Goal: Task Accomplishment & Management: Manage account settings

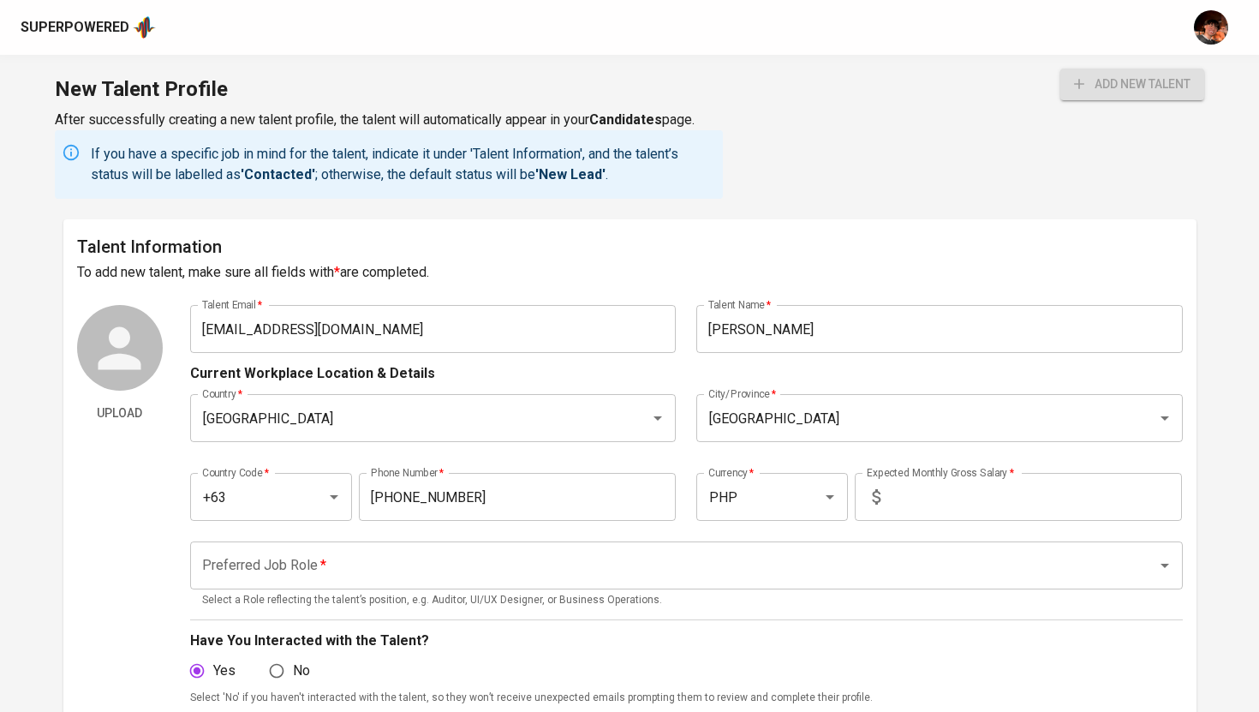
click at [105, 22] on div "Superpowered" at bounding box center [75, 28] width 109 height 20
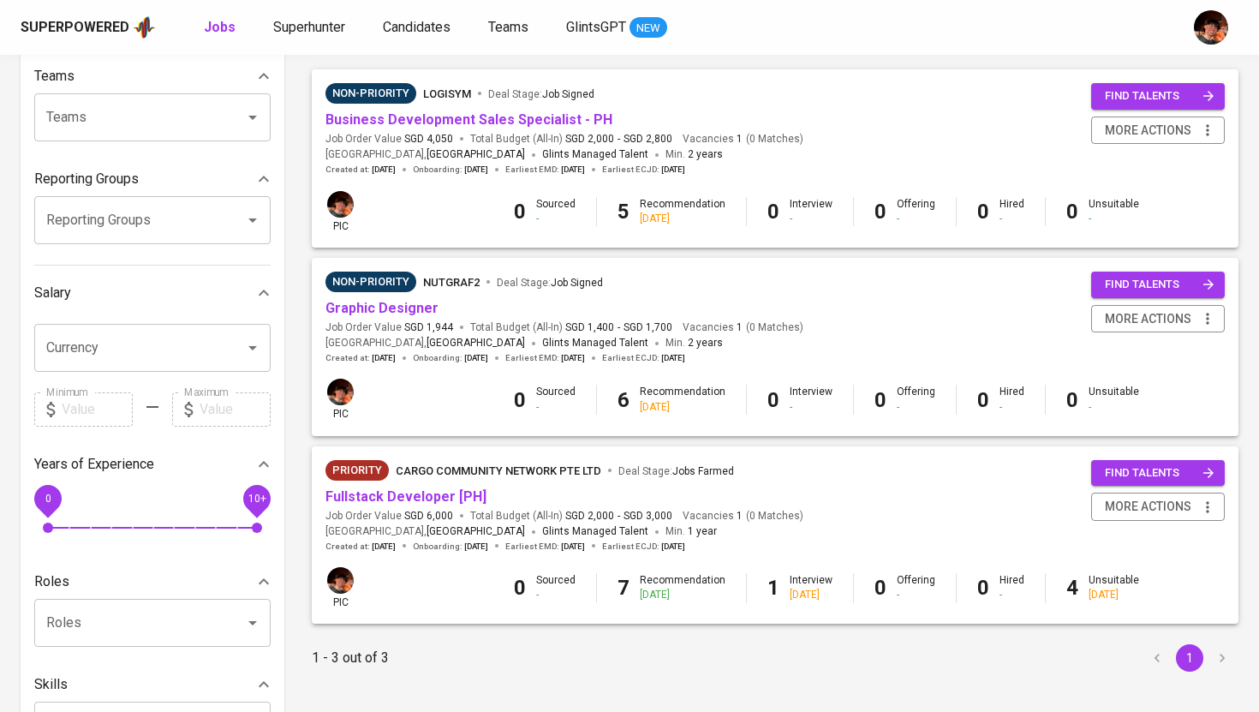
scroll to position [184, 0]
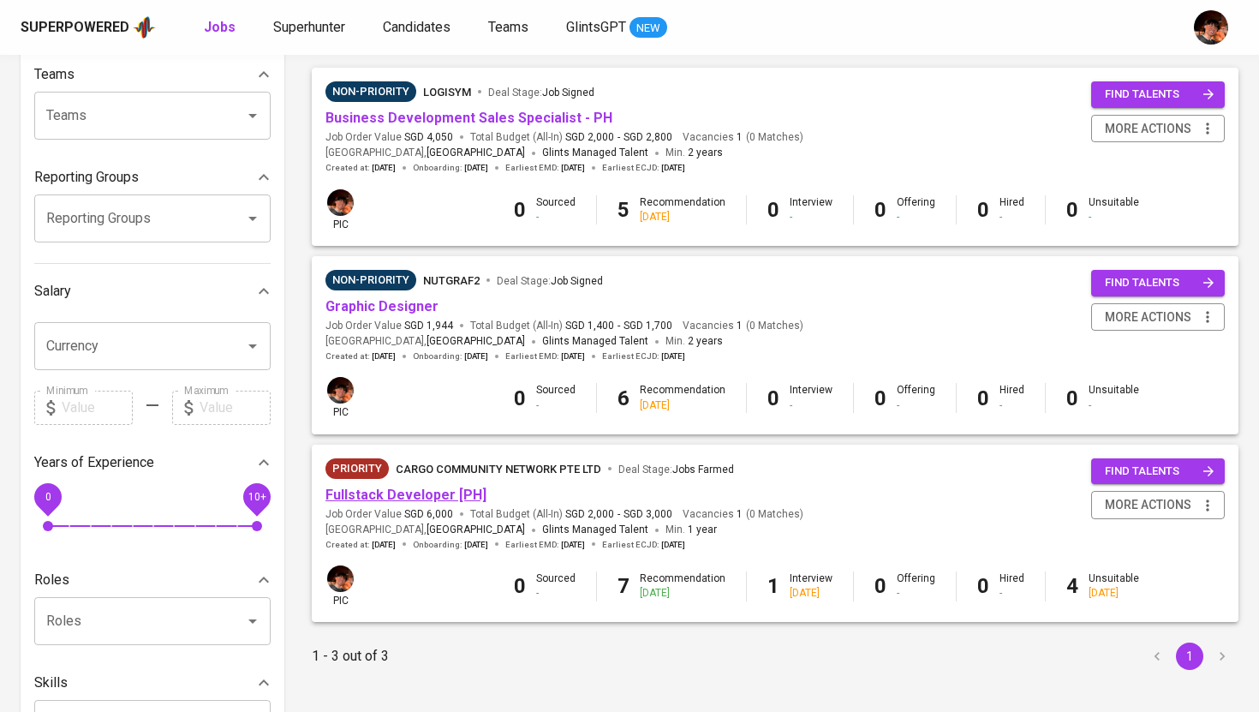
click at [437, 490] on link "Fullstack Developer [PH]" at bounding box center [406, 495] width 161 height 16
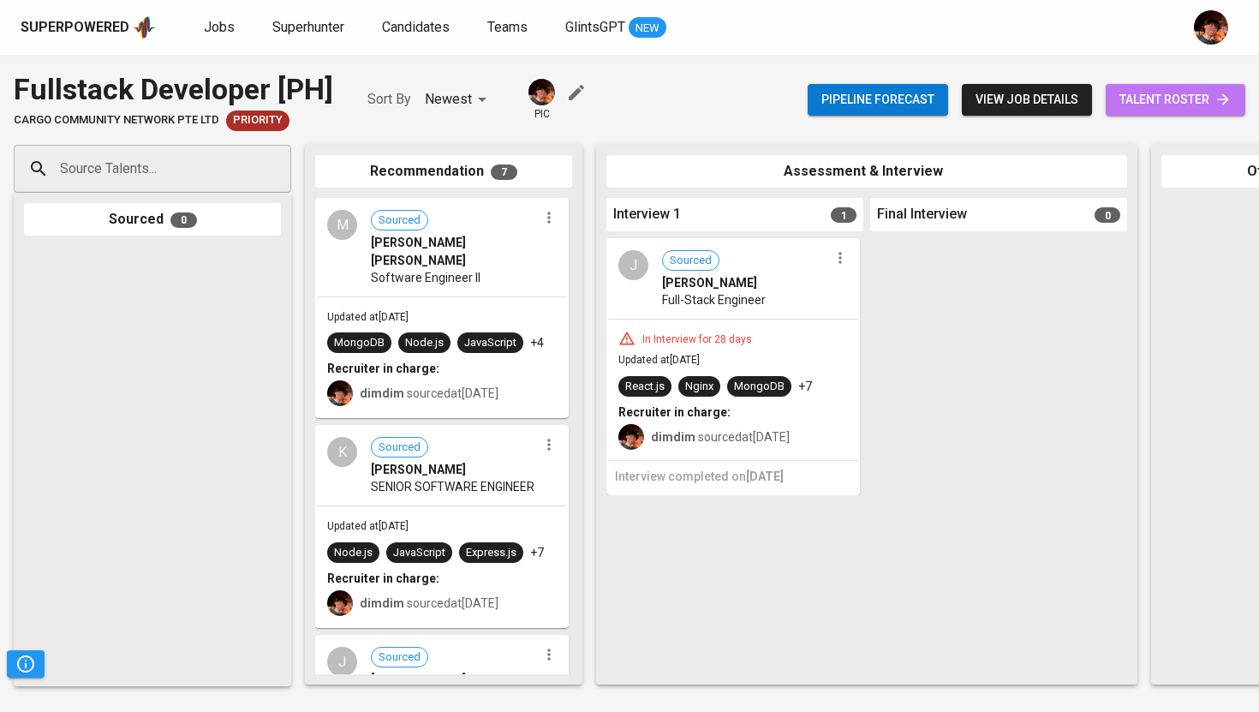
click at [1195, 107] on span "talent roster" at bounding box center [1176, 99] width 112 height 21
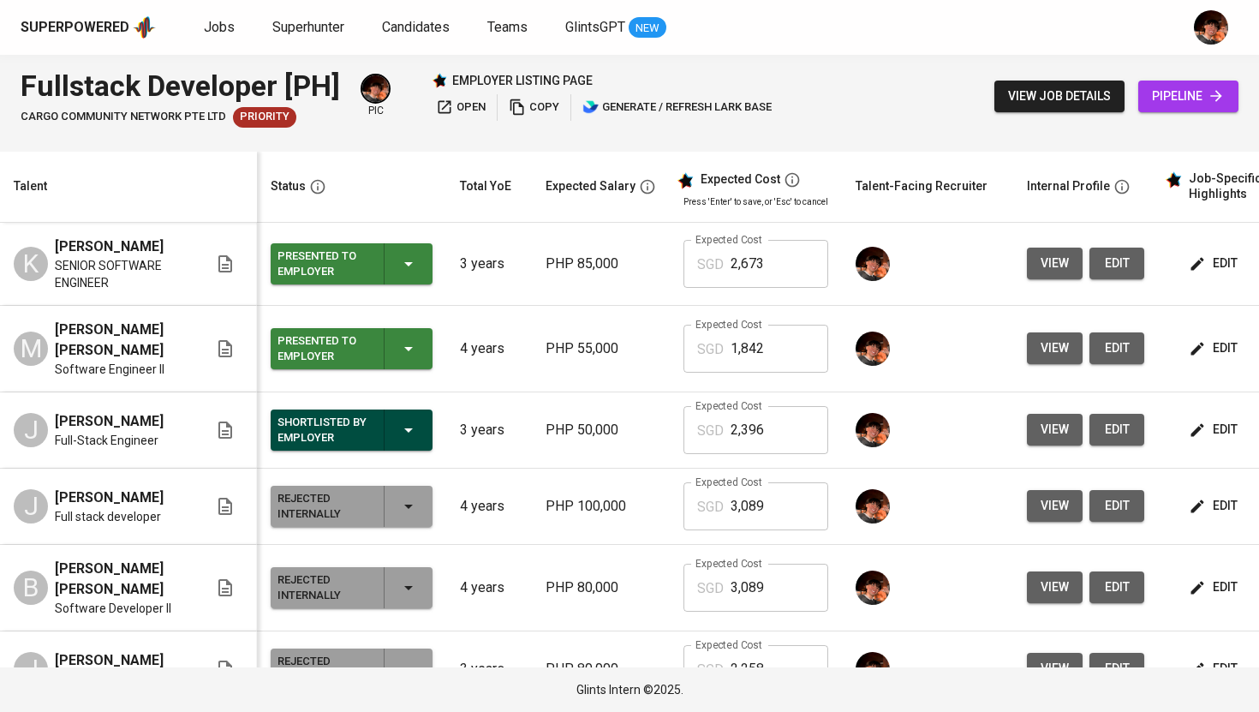
click at [1211, 253] on button "edit" at bounding box center [1215, 264] width 59 height 32
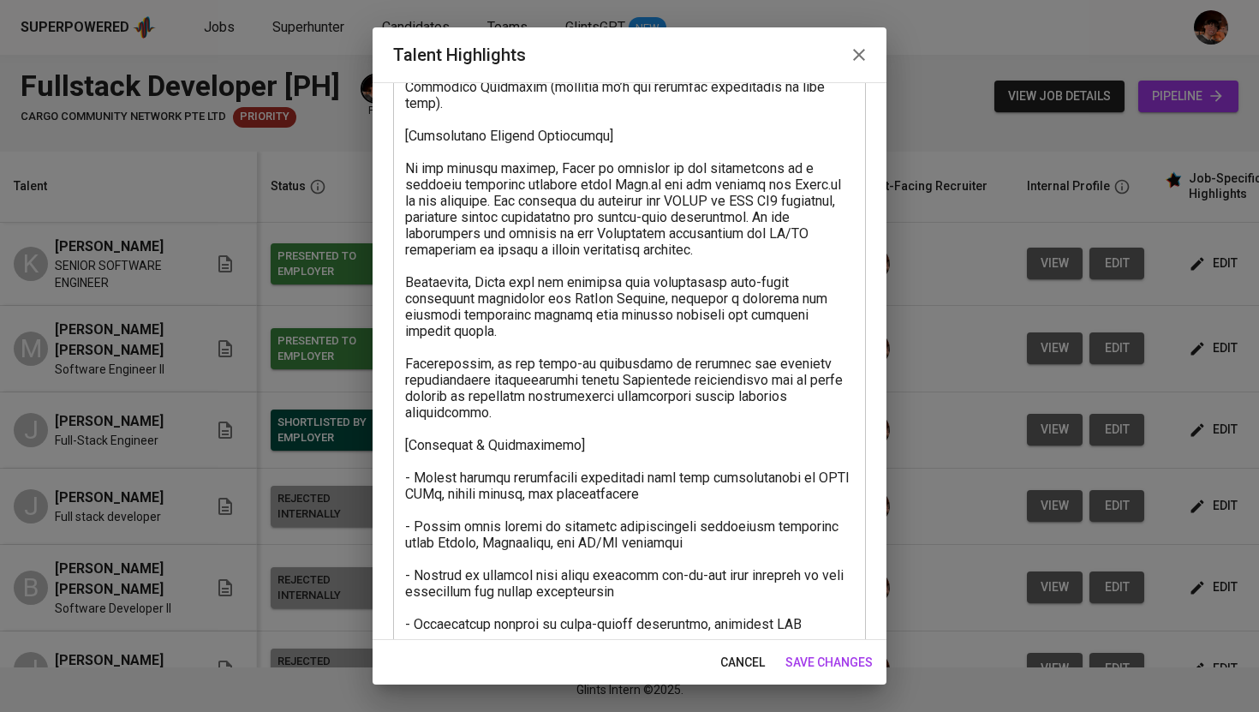
scroll to position [332, 0]
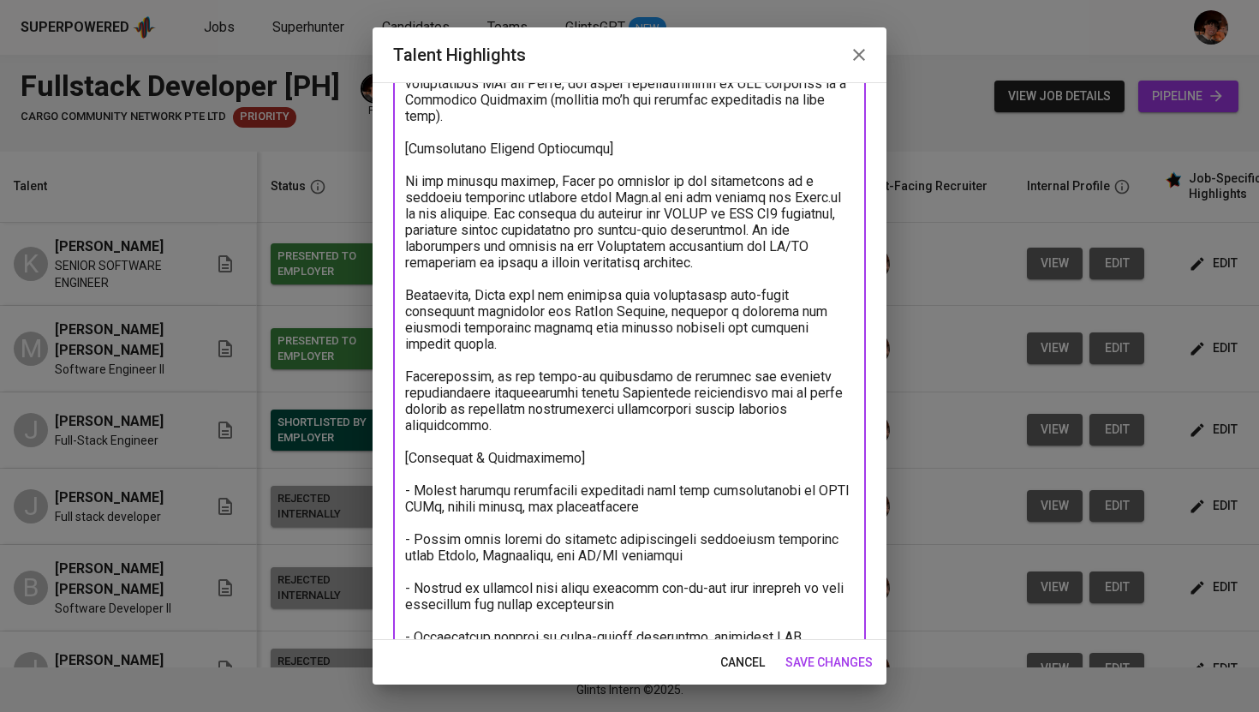
drag, startPoint x: 616, startPoint y: 132, endPoint x: 394, endPoint y: 134, distance: 221.9
click at [394, 134] on div "x Talent Highlights" at bounding box center [629, 392] width 473 height 1090
drag, startPoint x: 564, startPoint y: 419, endPoint x: 399, endPoint y: 425, distance: 164.6
click at [399, 425] on div "x Talent Highlights" at bounding box center [629, 392] width 473 height 1090
click at [856, 63] on icon "button" at bounding box center [859, 55] width 21 height 21
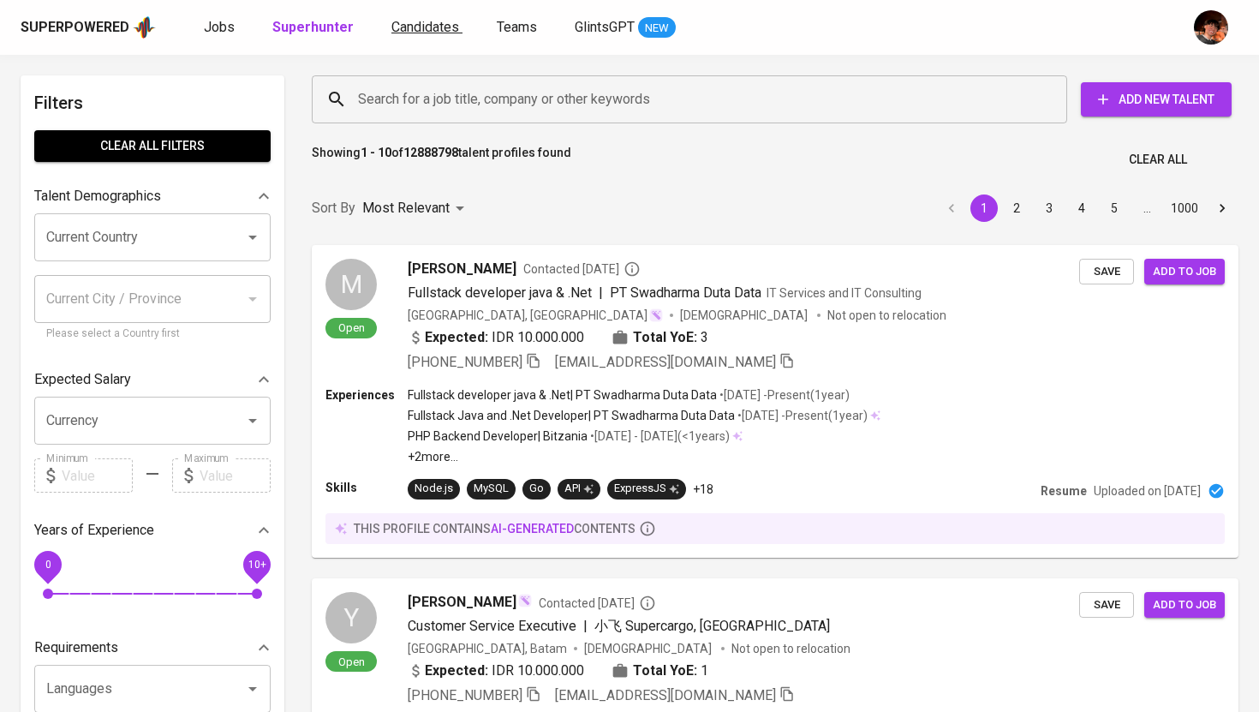
click at [437, 31] on span "Candidates" at bounding box center [426, 27] width 68 height 16
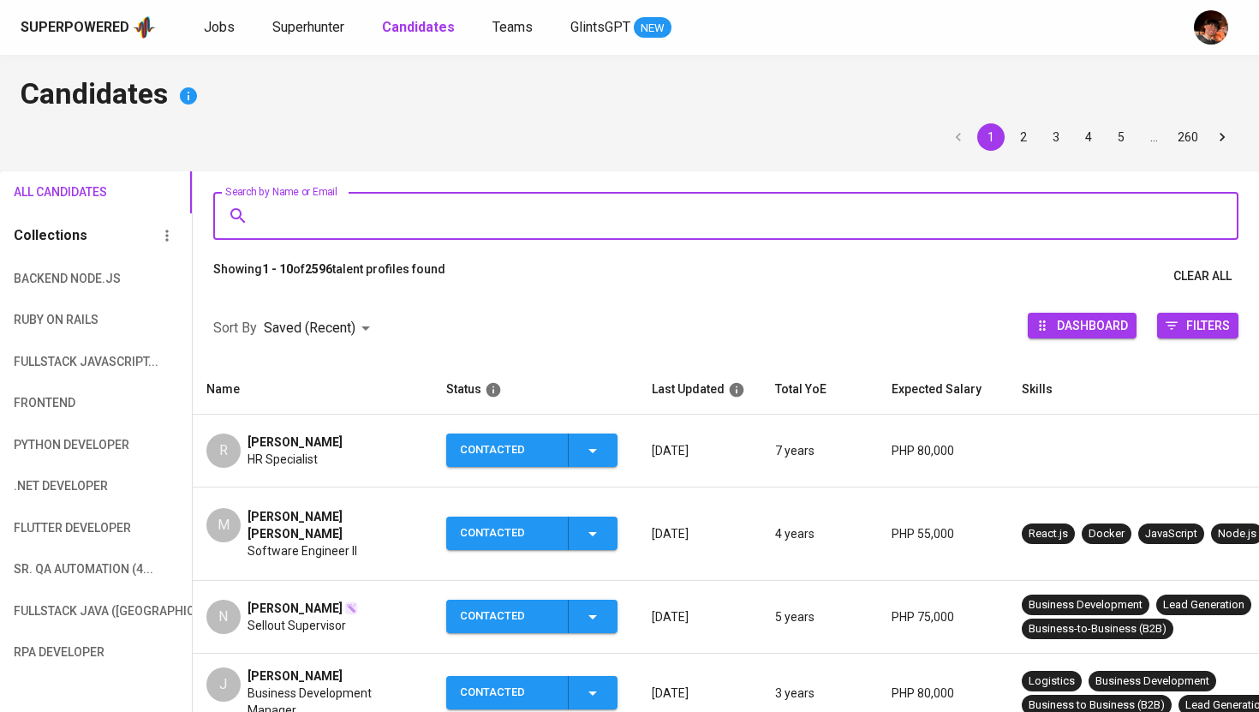
click at [387, 223] on input "Search by Name or Email" at bounding box center [730, 216] width 950 height 33
paste input "[EMAIL_ADDRESS][DOMAIN_NAME]"
type input "[EMAIL_ADDRESS][DOMAIN_NAME]"
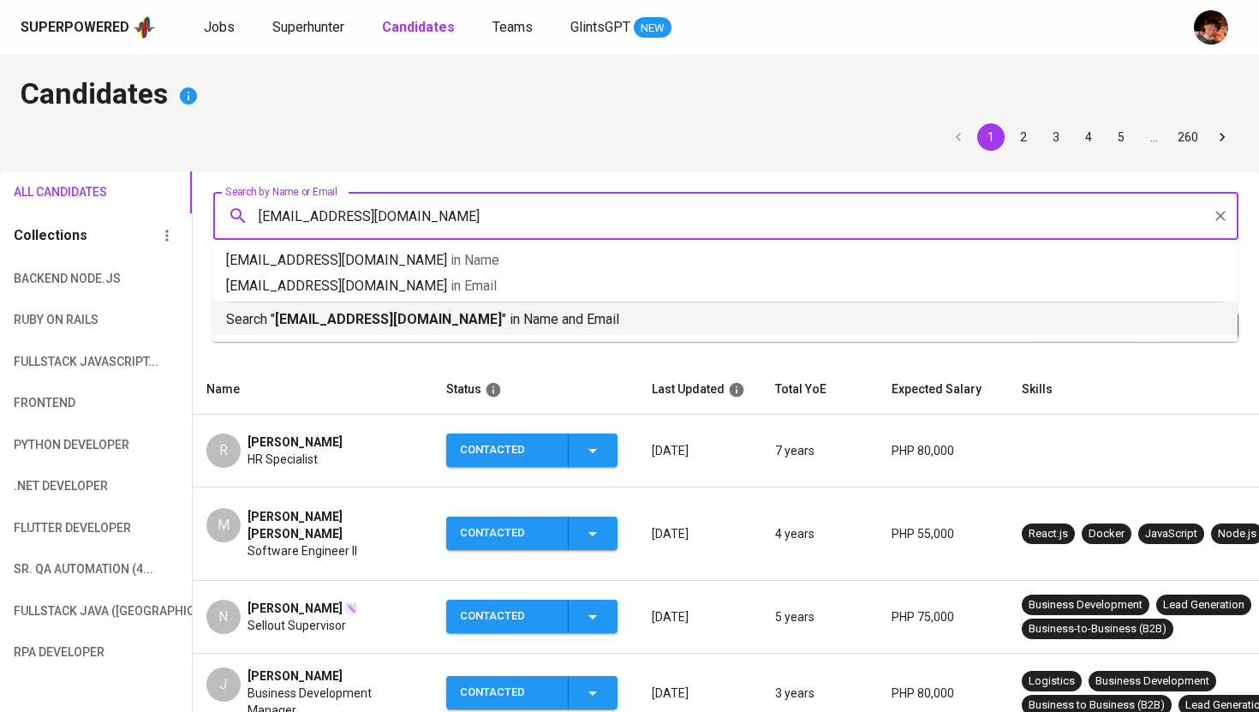
click at [444, 319] on b "[EMAIL_ADDRESS][DOMAIN_NAME]" at bounding box center [388, 319] width 227 height 16
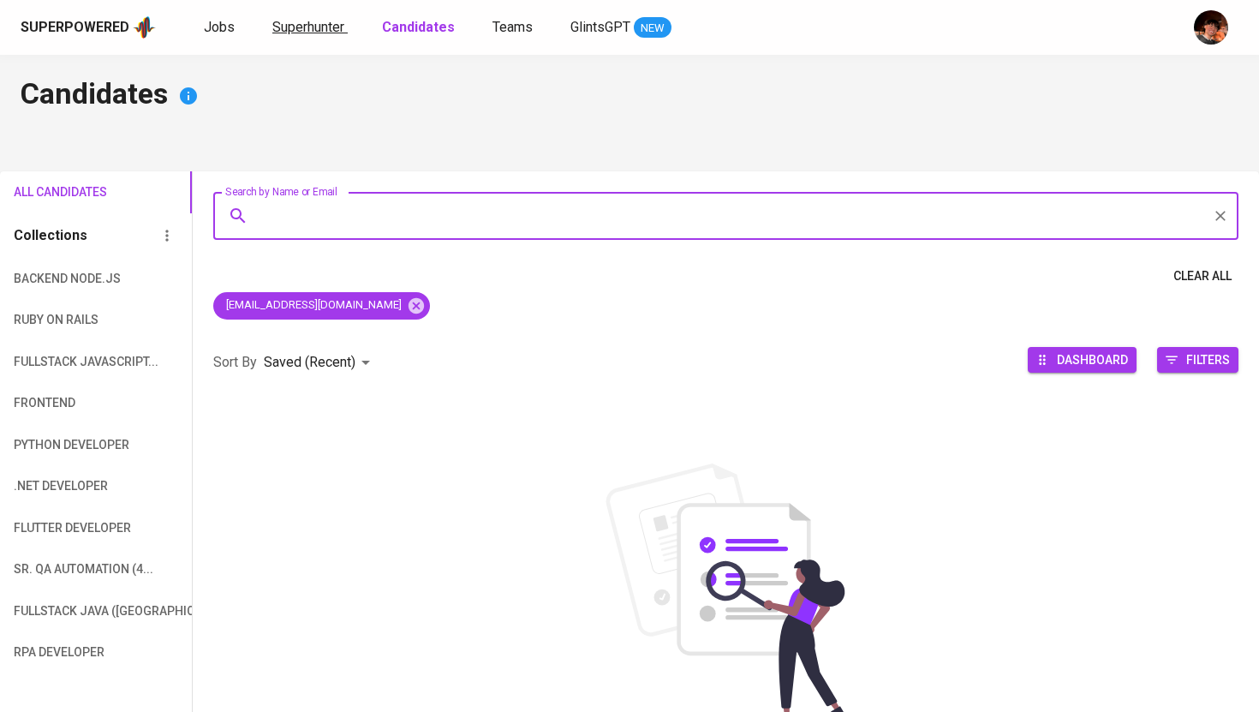
click at [331, 32] on span "Superhunter" at bounding box center [308, 27] width 72 height 16
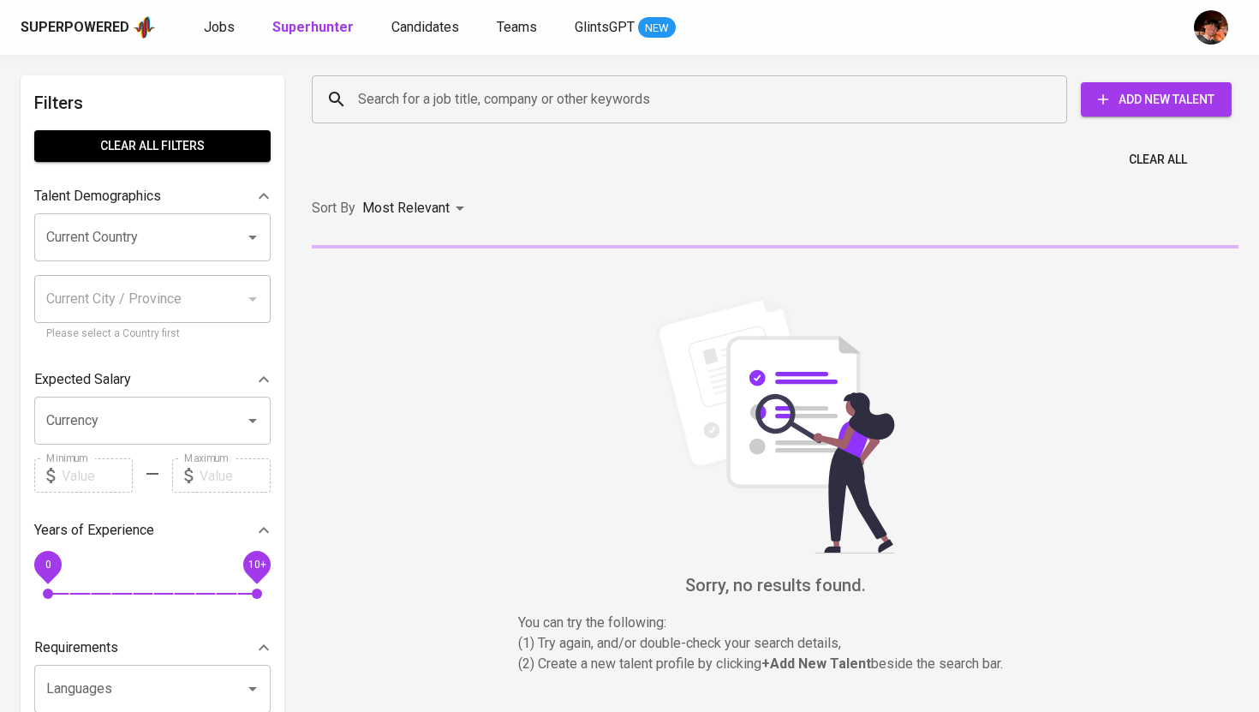
click at [440, 69] on div "Search for a job title, company or other keywords Search for a job title, compa…" at bounding box center [772, 99] width 948 height 75
click at [434, 108] on input "Search for a job title, company or other keywords" at bounding box center [694, 99] width 680 height 33
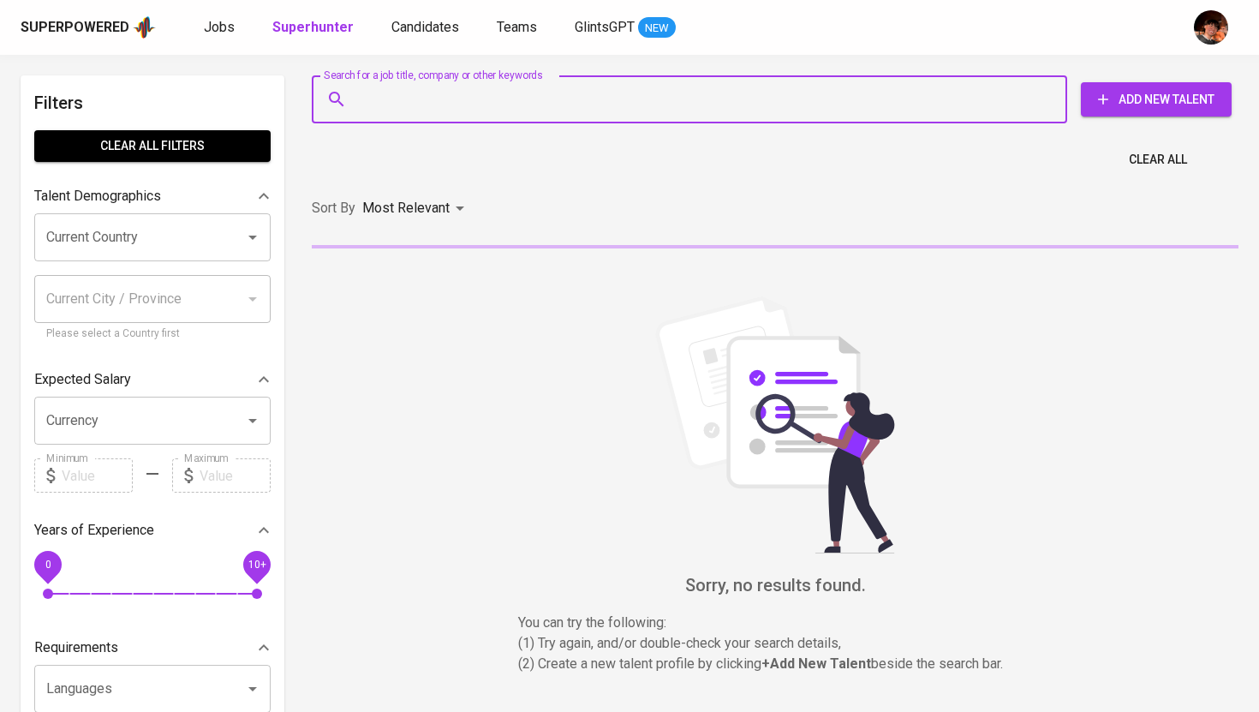
paste input "rolandobecerrojr.job@gmail.com"
type input "rolandobecerrojr.job@gmail.com"
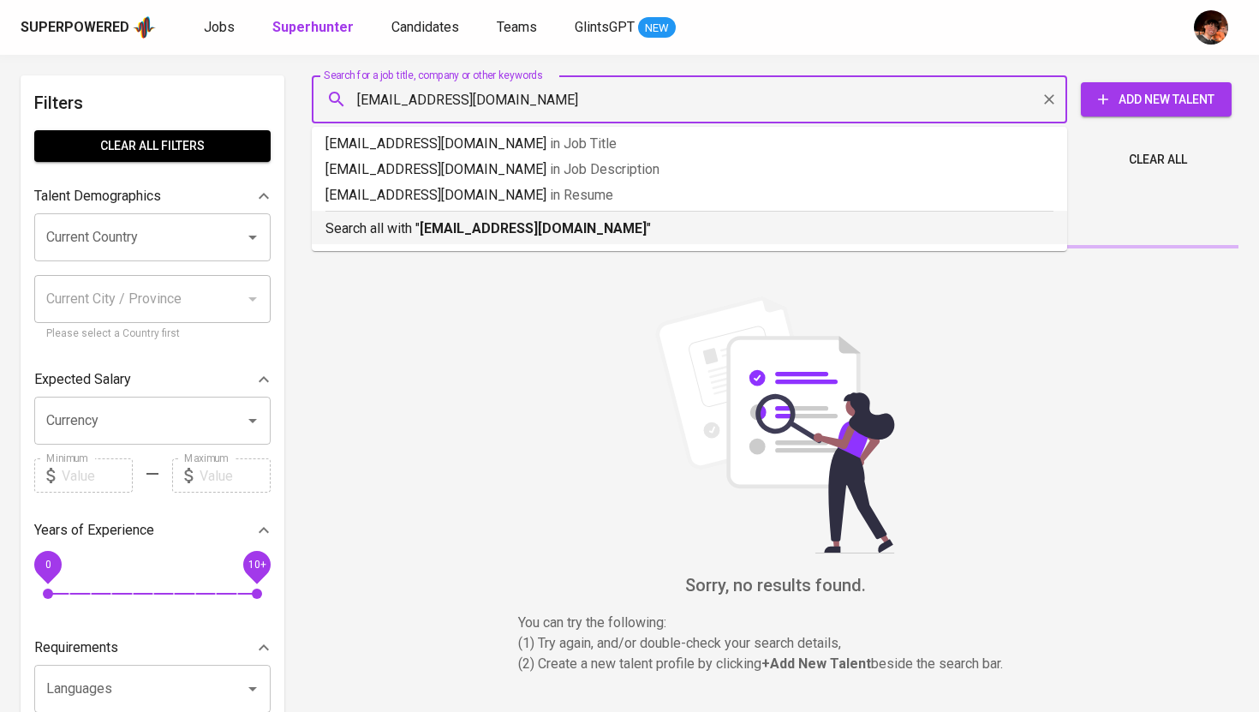
click at [462, 236] on b "rolandobecerrojr.job@gmail.com" at bounding box center [533, 228] width 227 height 16
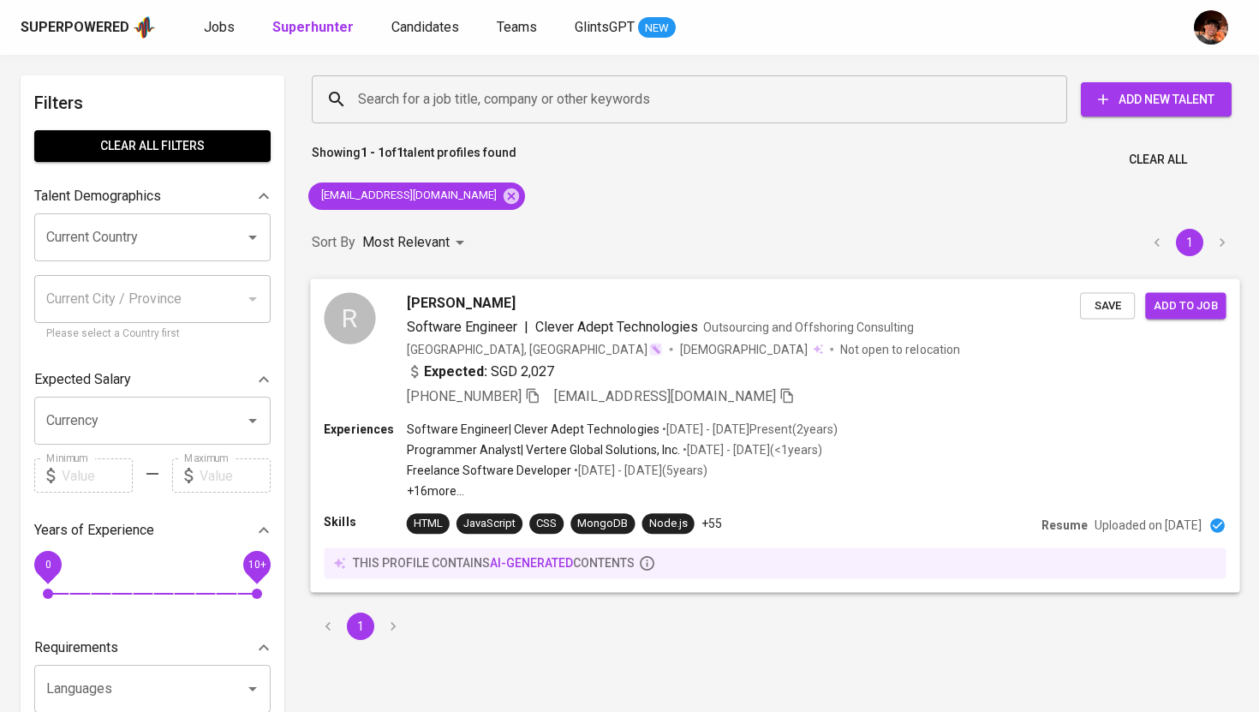
click at [471, 296] on span "[PERSON_NAME]" at bounding box center [461, 302] width 109 height 21
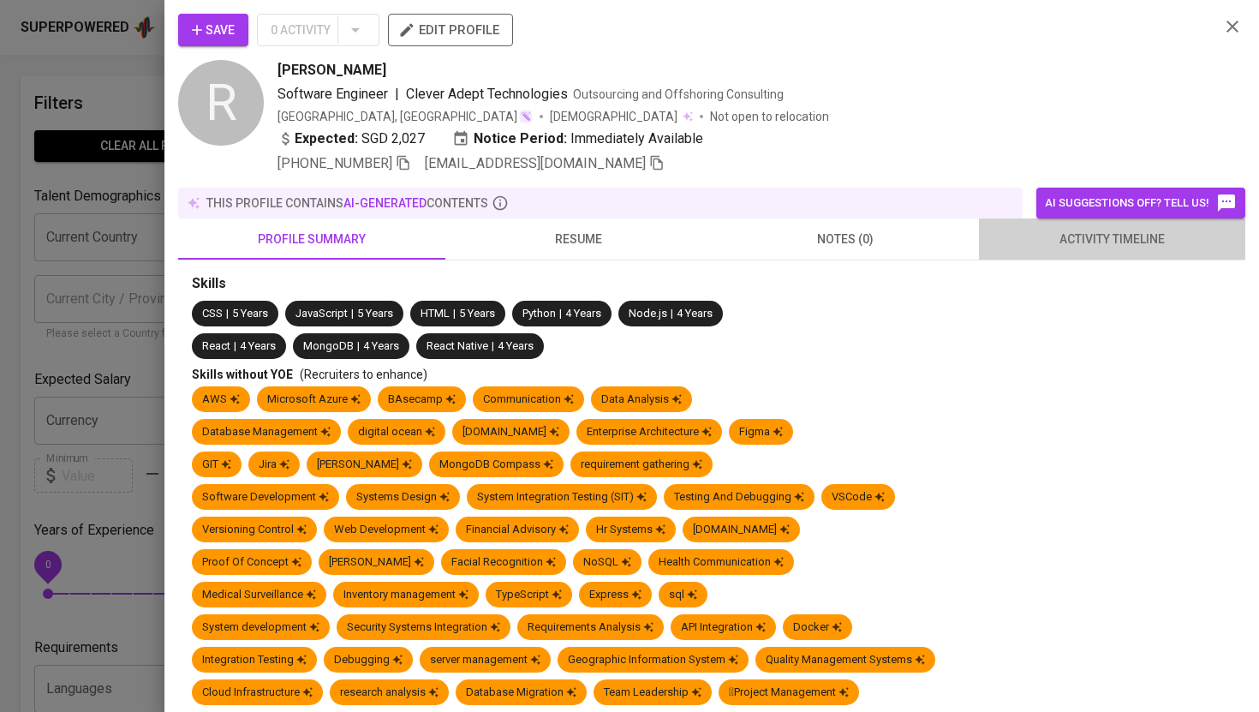
click at [1160, 232] on span "activity timeline" at bounding box center [1113, 239] width 247 height 21
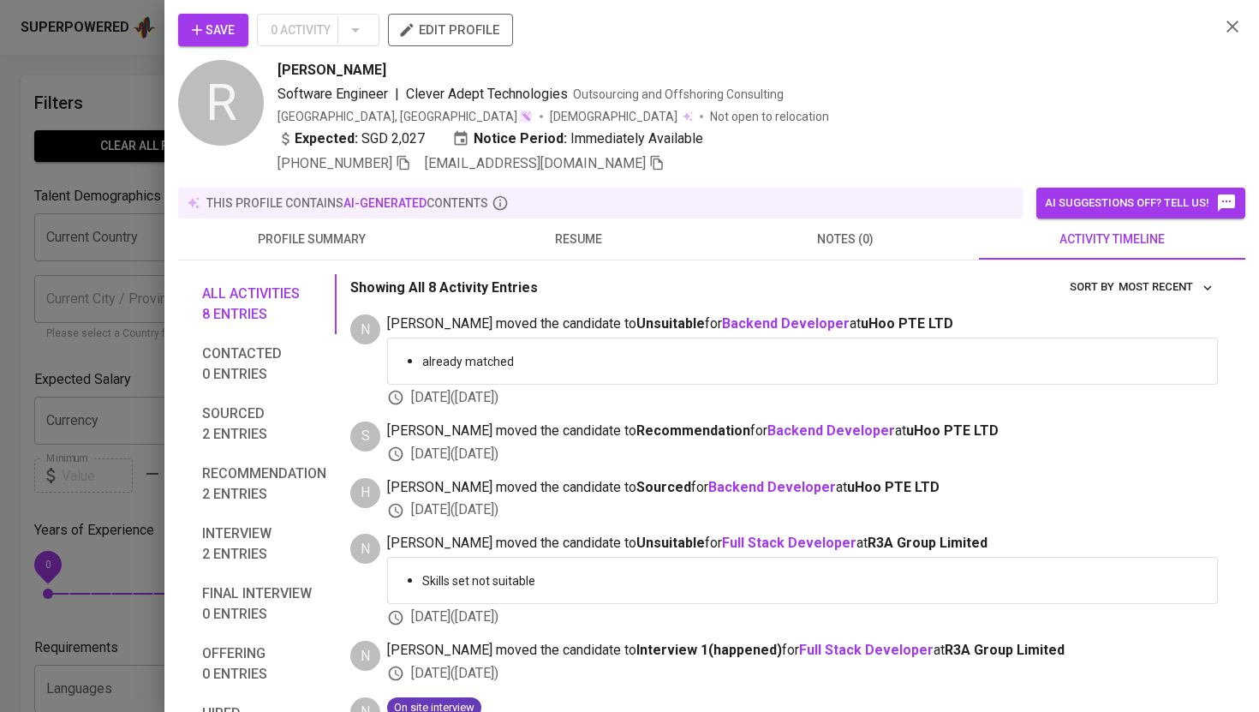
click at [1231, 29] on icon "button" at bounding box center [1233, 26] width 21 height 21
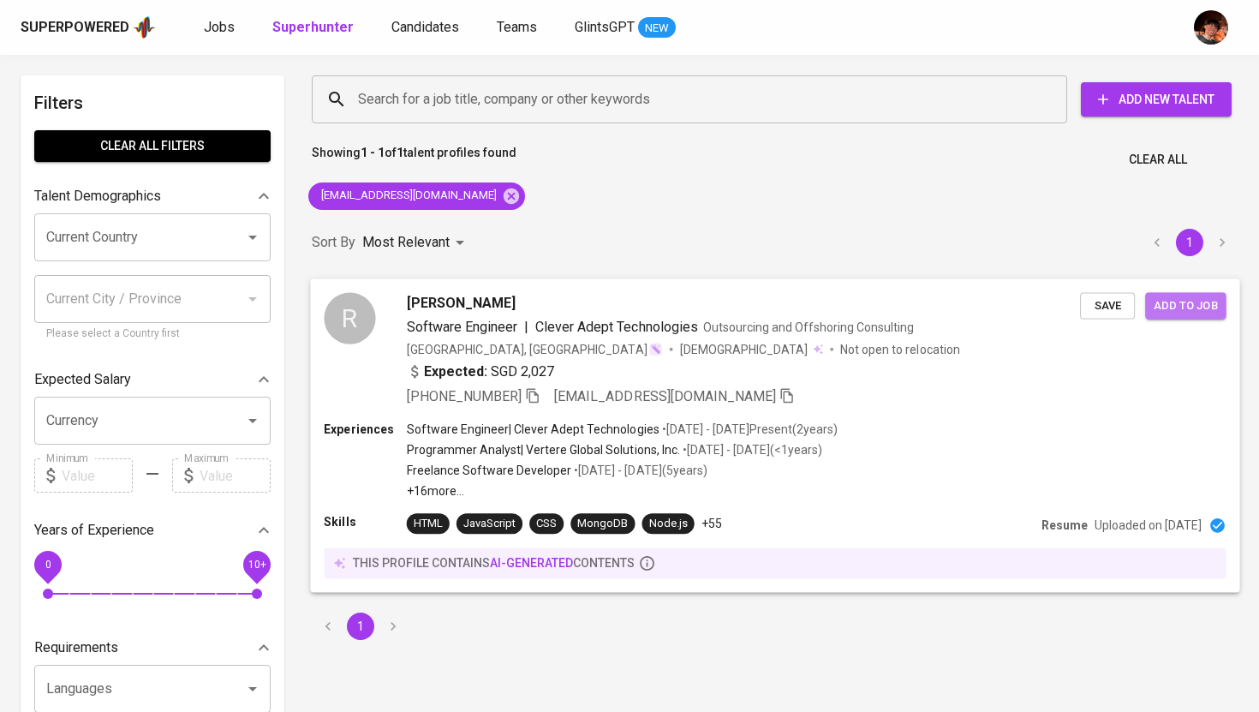
click at [1198, 305] on span "Add to job" at bounding box center [1185, 306] width 63 height 20
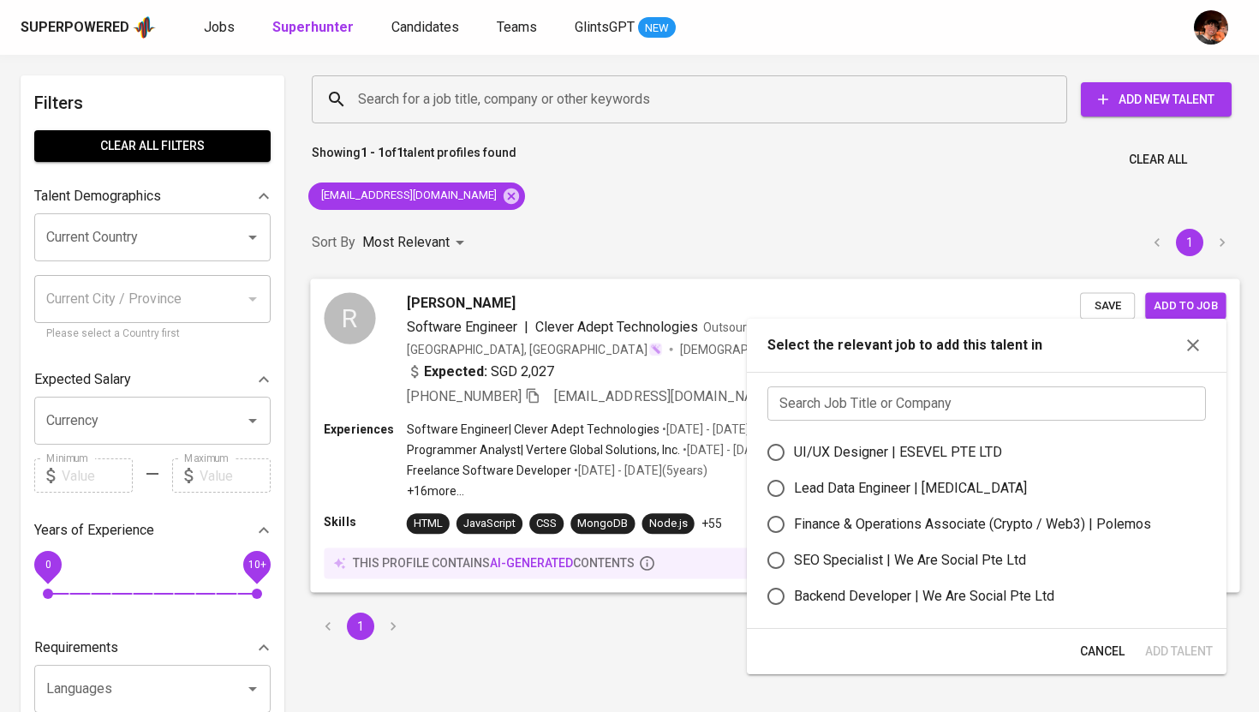
click at [607, 402] on span "rolandobecerrojr.job@gmail.com" at bounding box center [665, 395] width 222 height 16
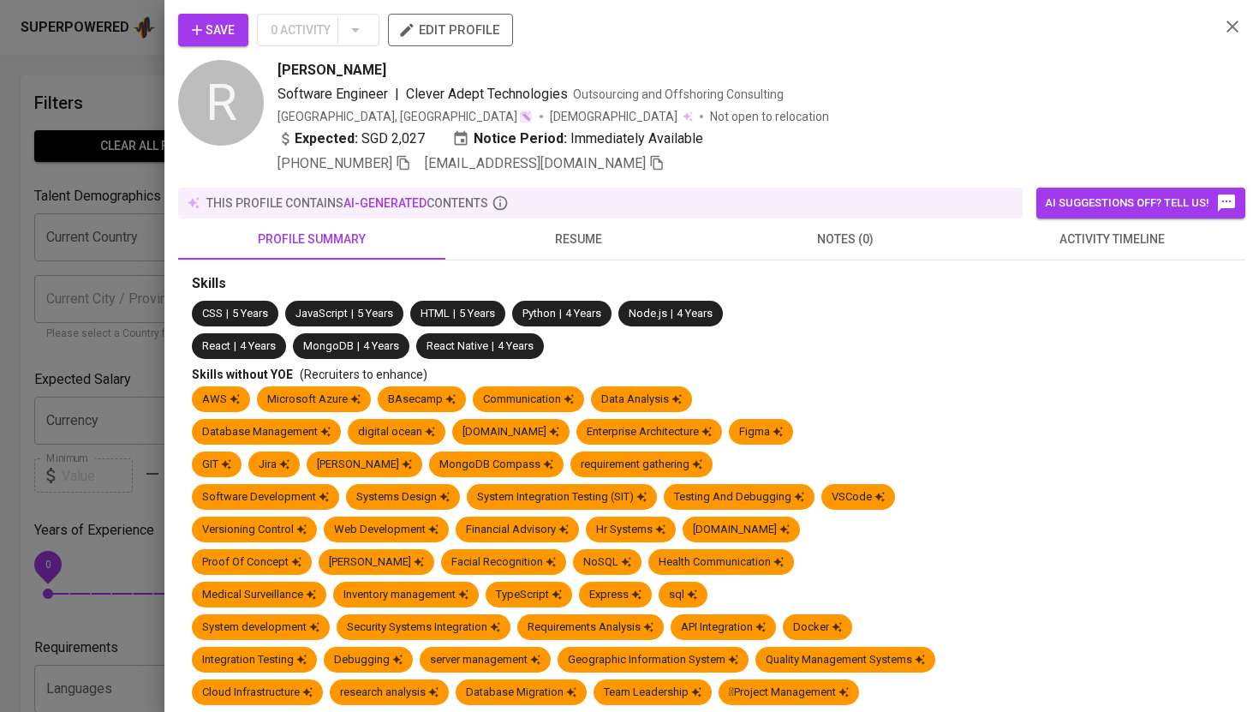
click at [509, 306] on div "CSS | 5 Years JavaScript | 5 Years HTML | 5 Years Python | 4 Years Node.js | 4 …" at bounding box center [712, 317] width 1040 height 33
click at [477, 33] on span "edit profile" at bounding box center [451, 30] width 98 height 22
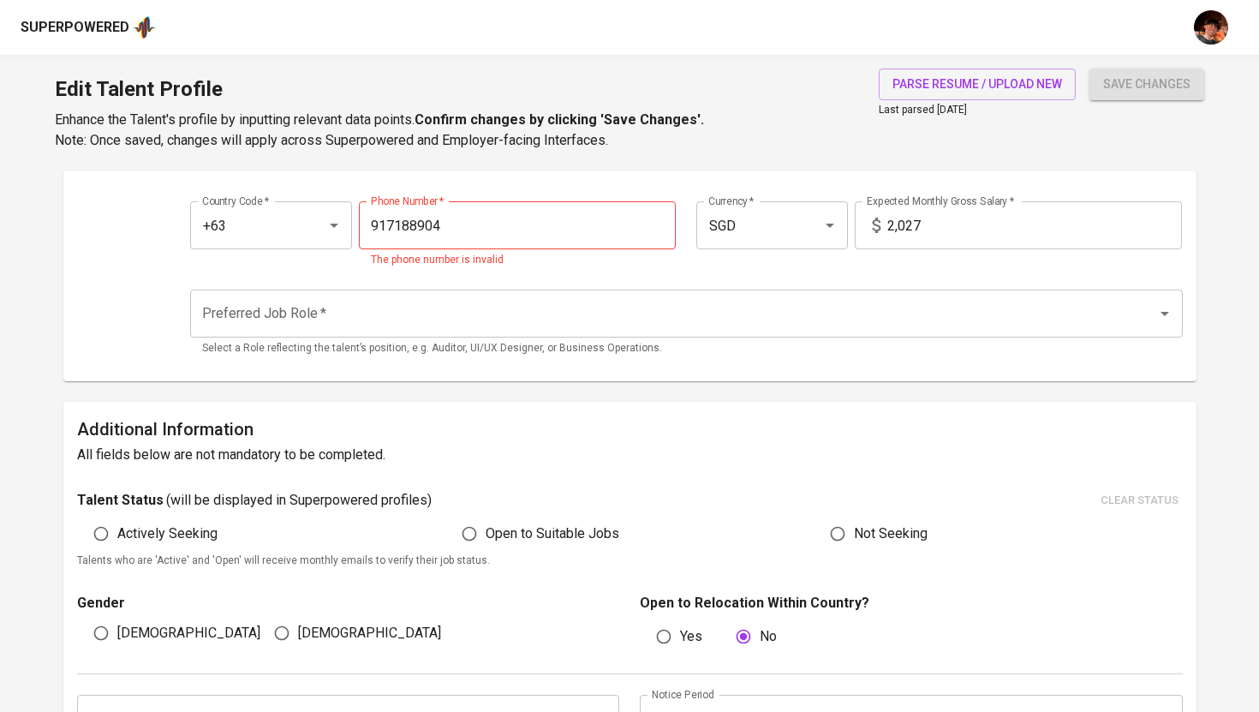
scroll to position [176, 0]
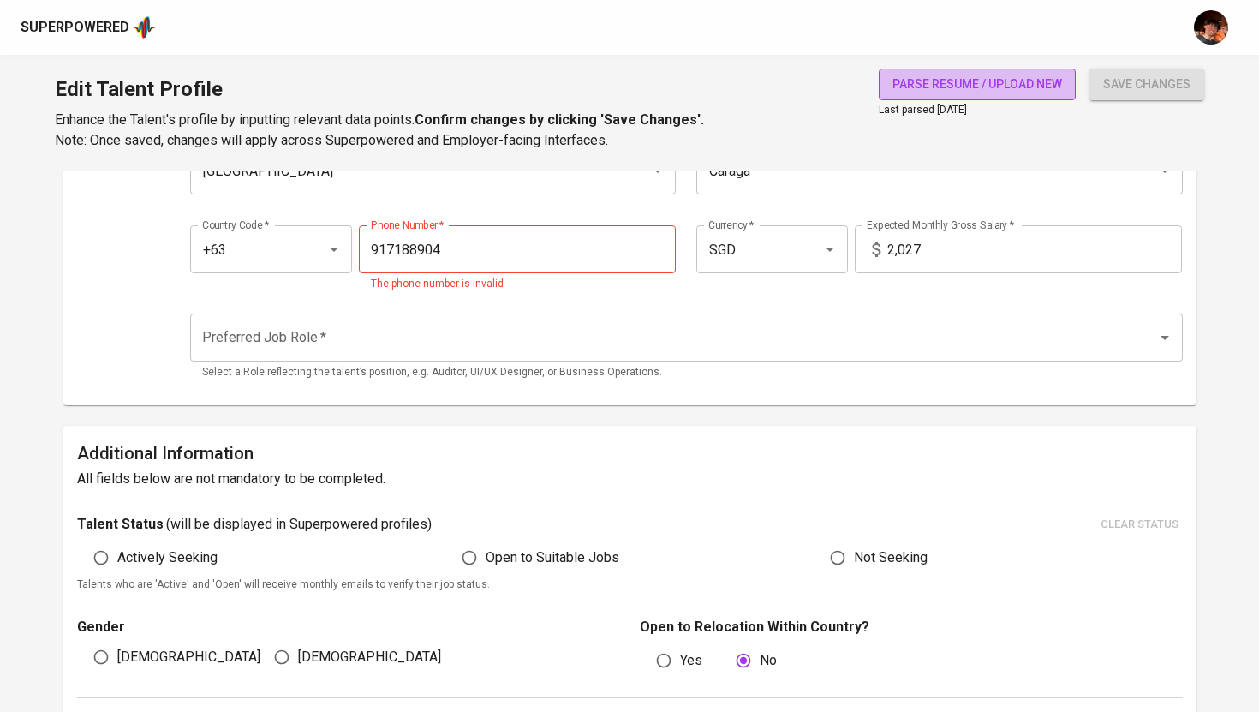
click at [946, 83] on span "parse resume / upload new" at bounding box center [978, 84] width 170 height 21
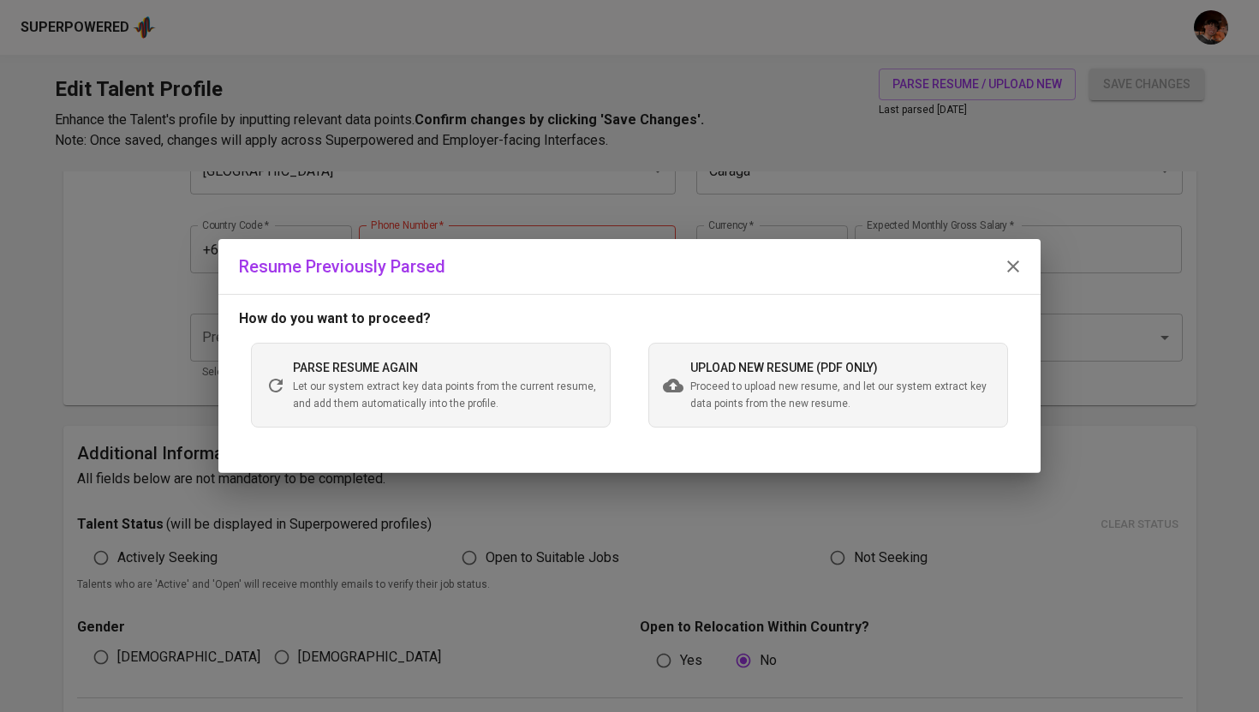
click at [752, 389] on span "Proceed to upload new resume, and let our system extract key data points from t…" at bounding box center [842, 396] width 303 height 34
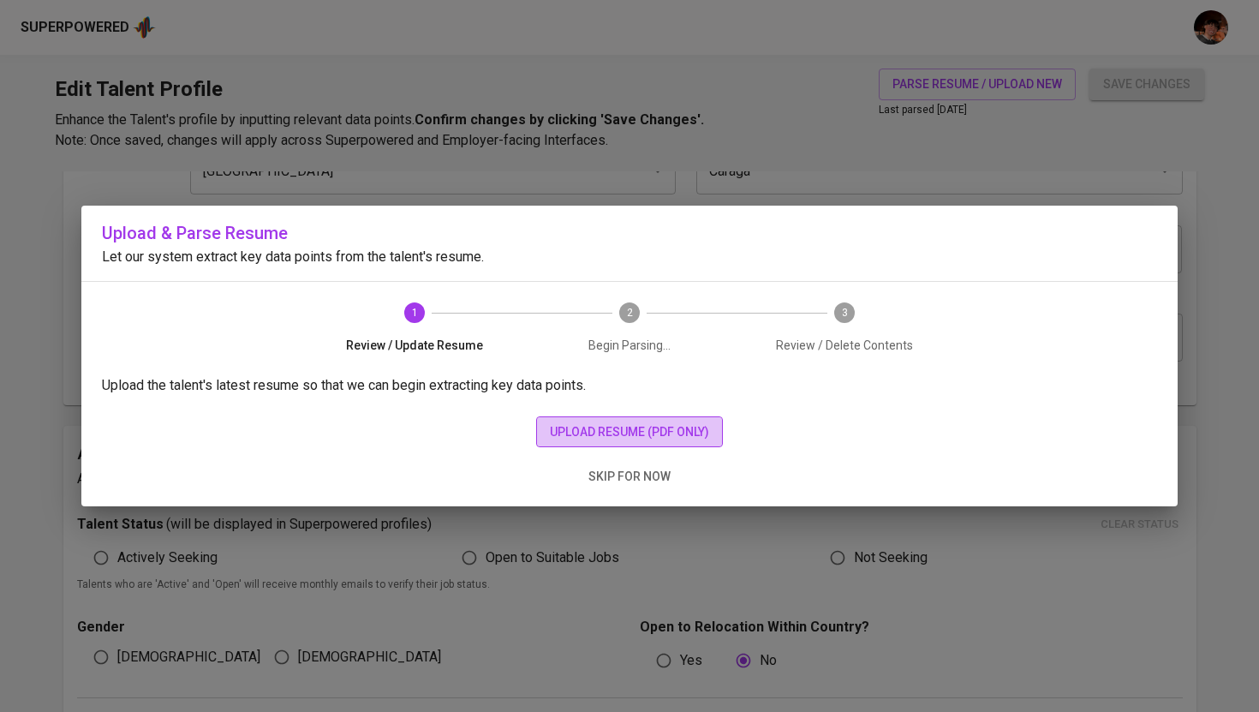
click at [646, 434] on span "upload resume (pdf only)" at bounding box center [629, 432] width 159 height 21
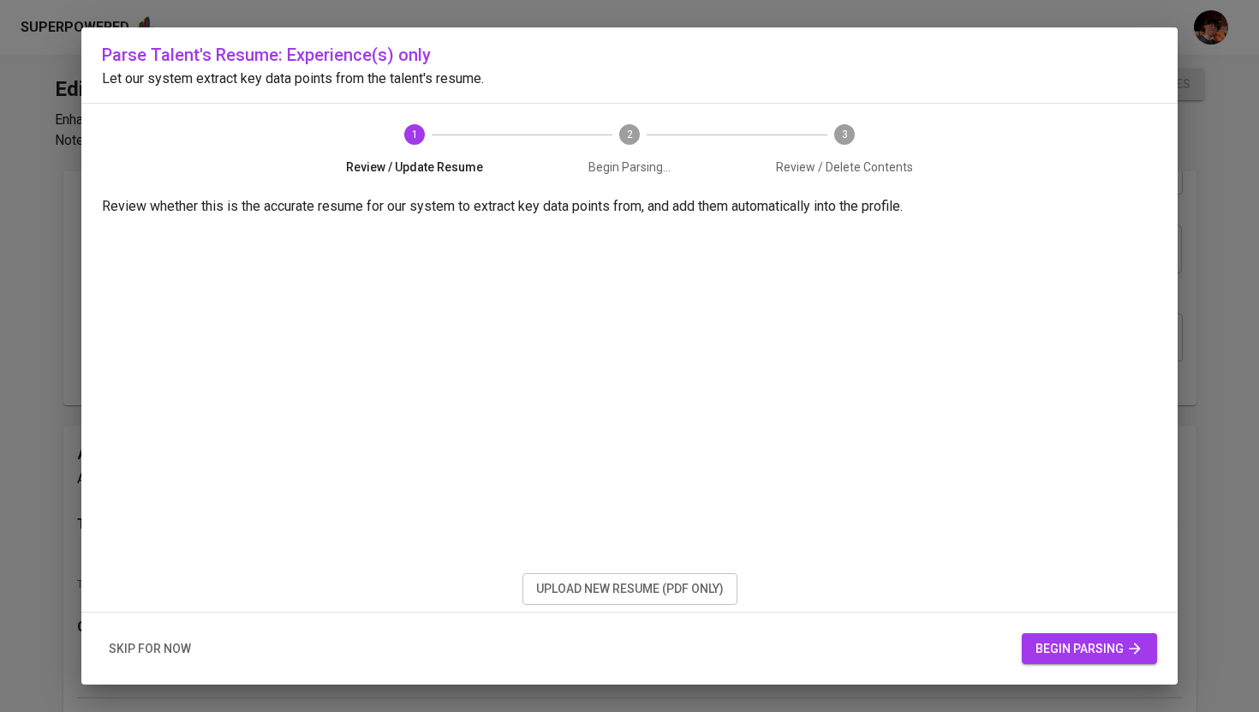
click at [1056, 644] on span "begin parsing" at bounding box center [1090, 648] width 108 height 21
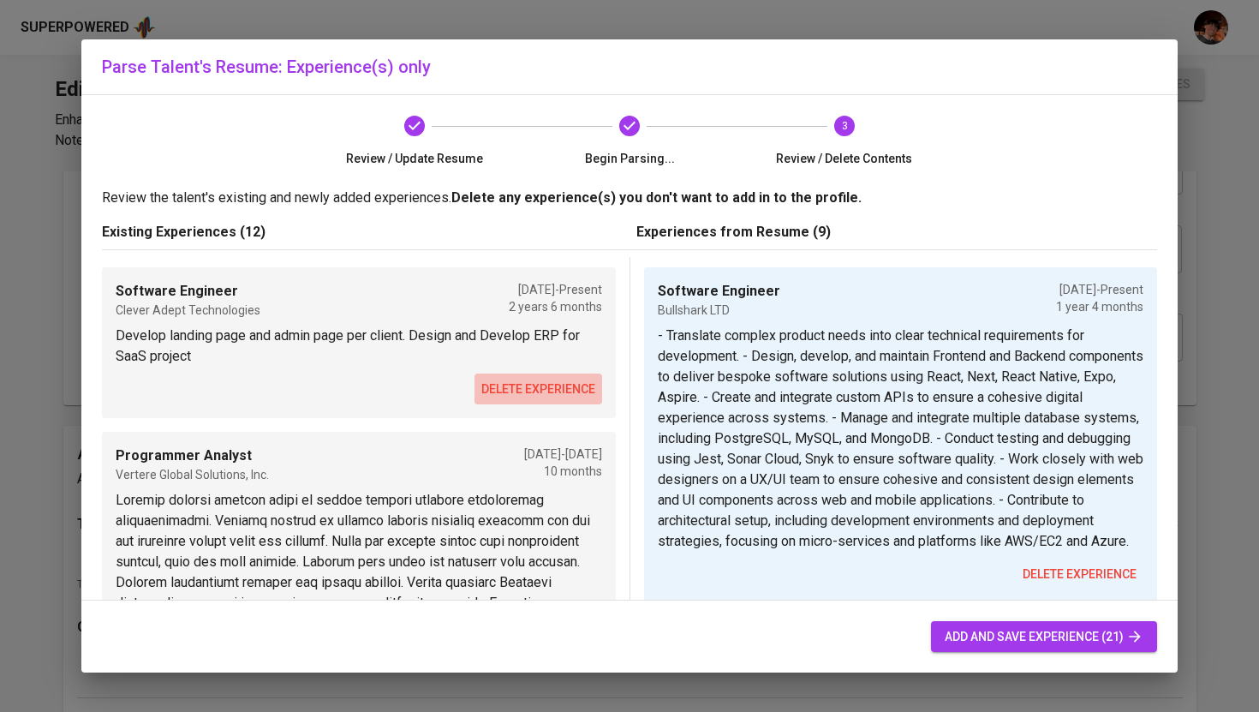
click at [523, 383] on span "delete experience" at bounding box center [539, 389] width 114 height 21
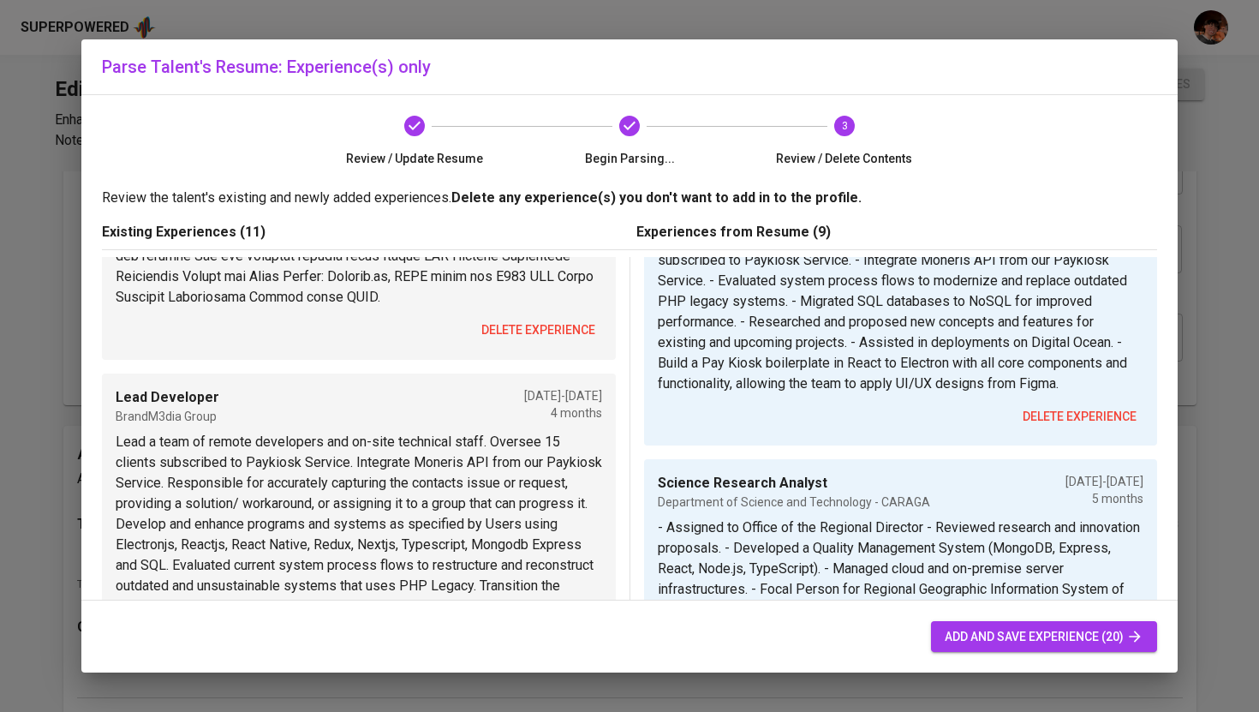
click at [547, 341] on span "delete experience" at bounding box center [539, 330] width 114 height 21
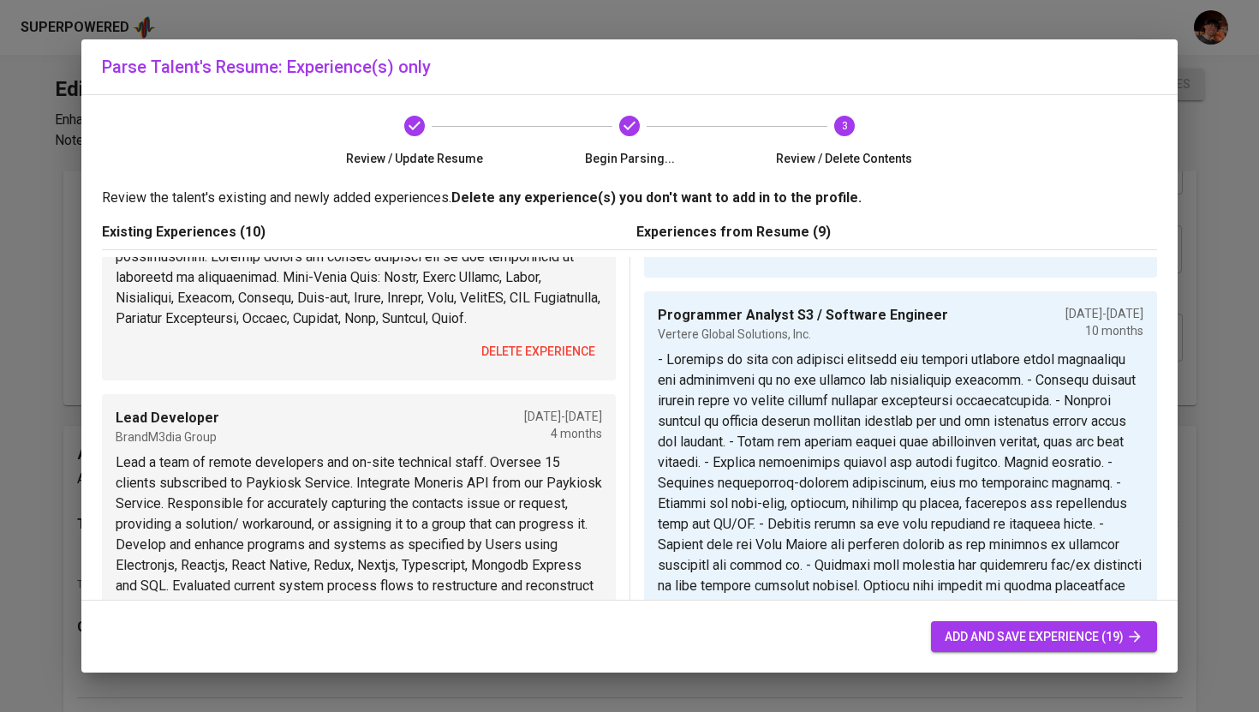
click at [547, 354] on span "delete experience" at bounding box center [539, 351] width 114 height 21
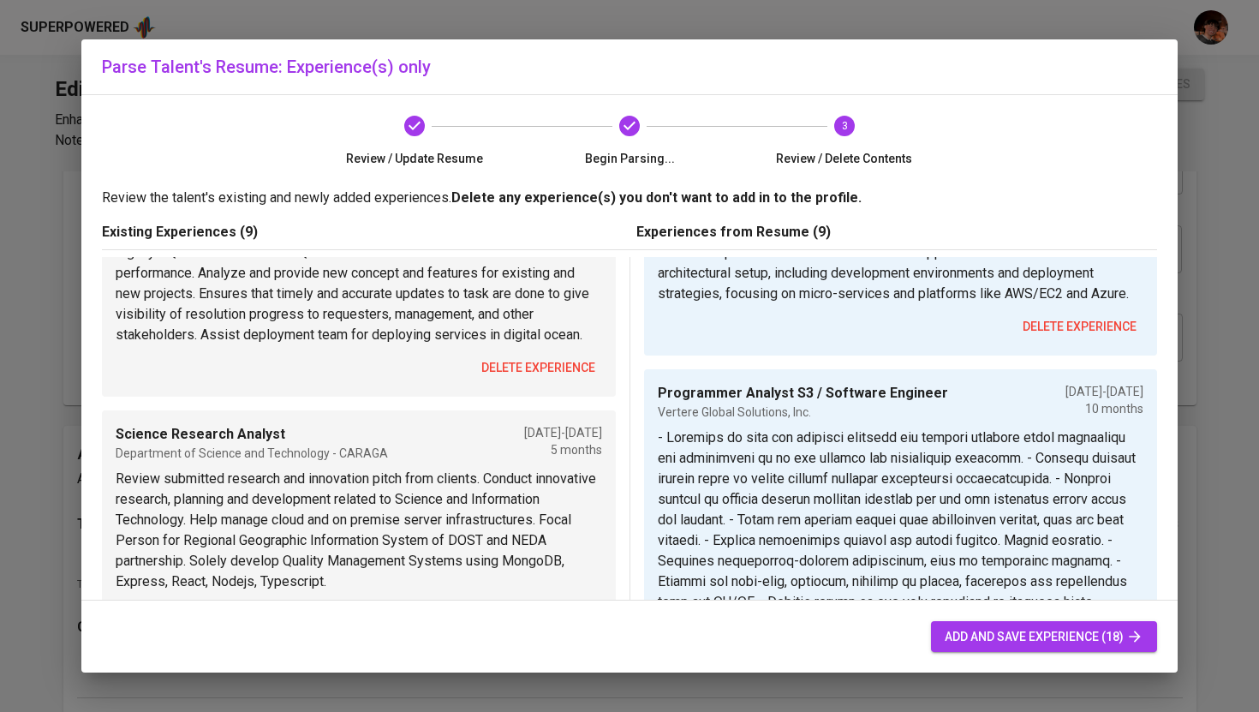
scroll to position [256, 0]
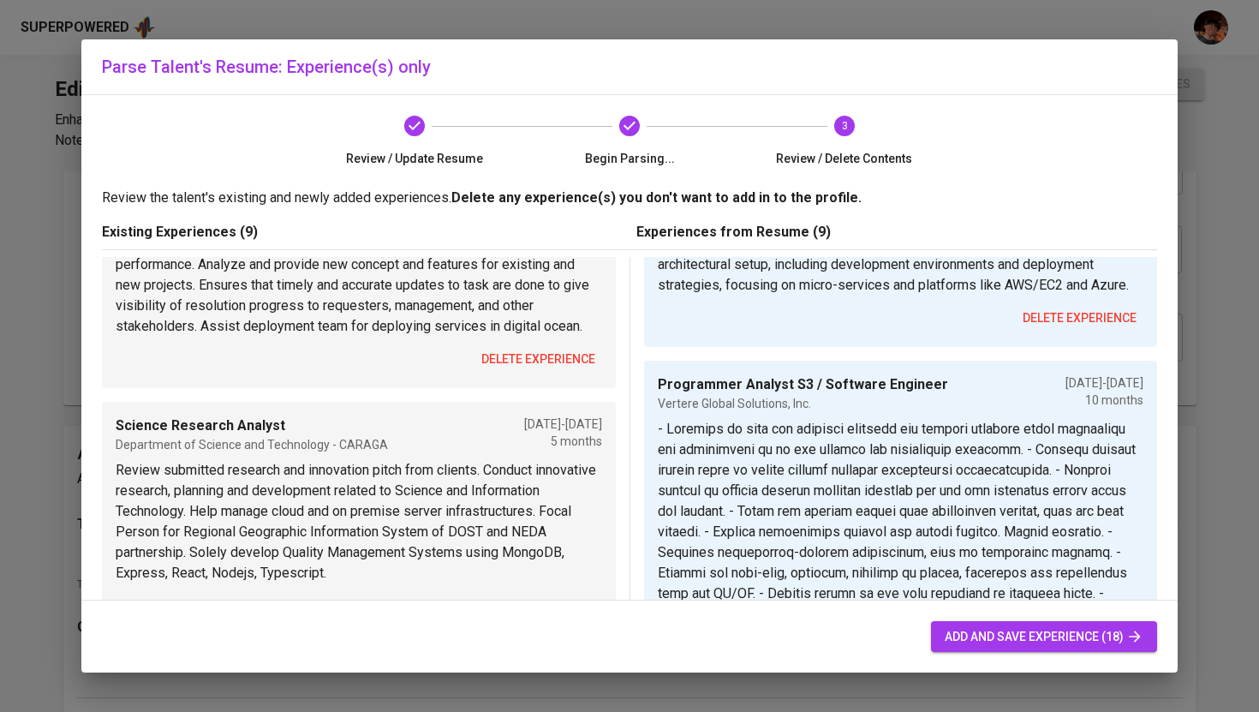
click at [545, 356] on span "delete experience" at bounding box center [539, 359] width 114 height 21
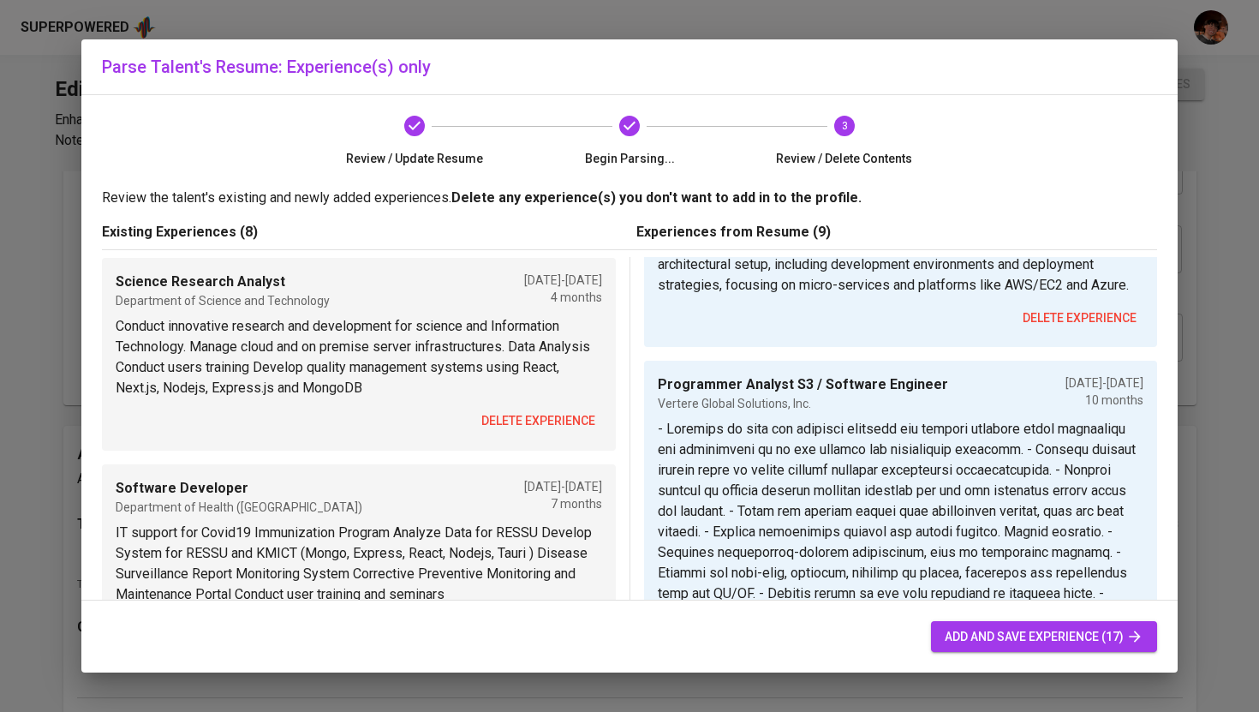
scroll to position [0, 0]
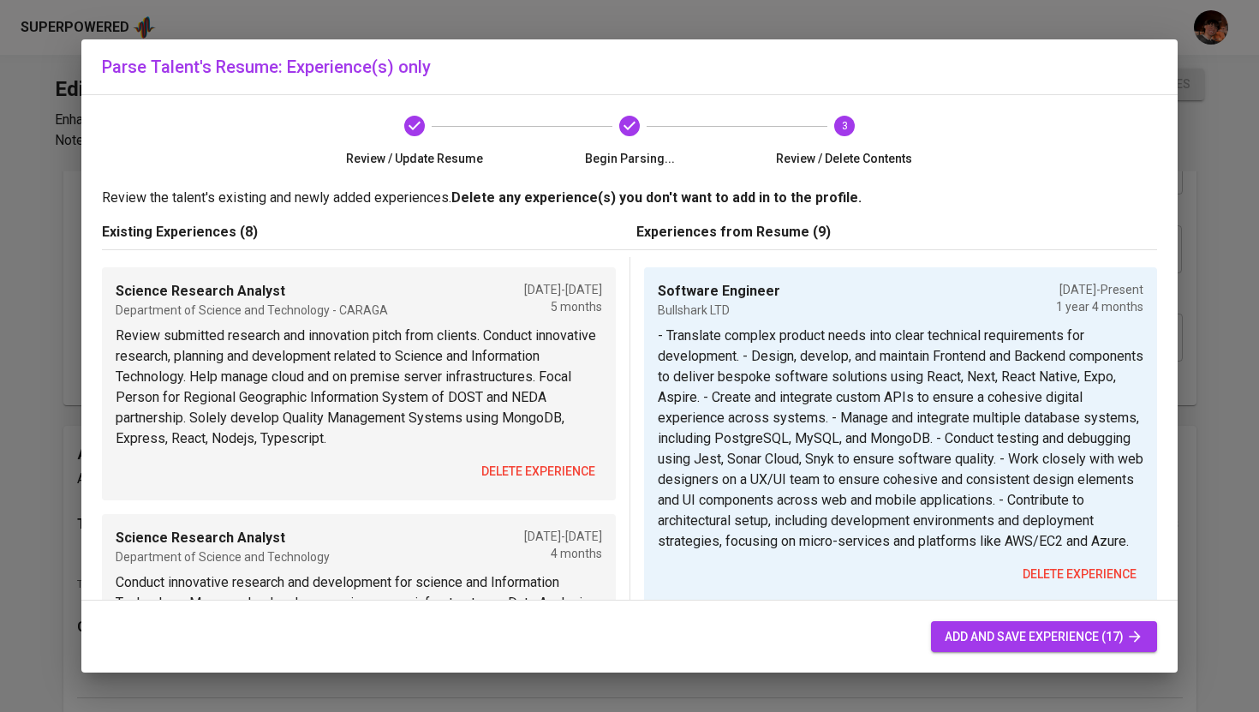
click at [537, 466] on span "delete experience" at bounding box center [539, 471] width 114 height 21
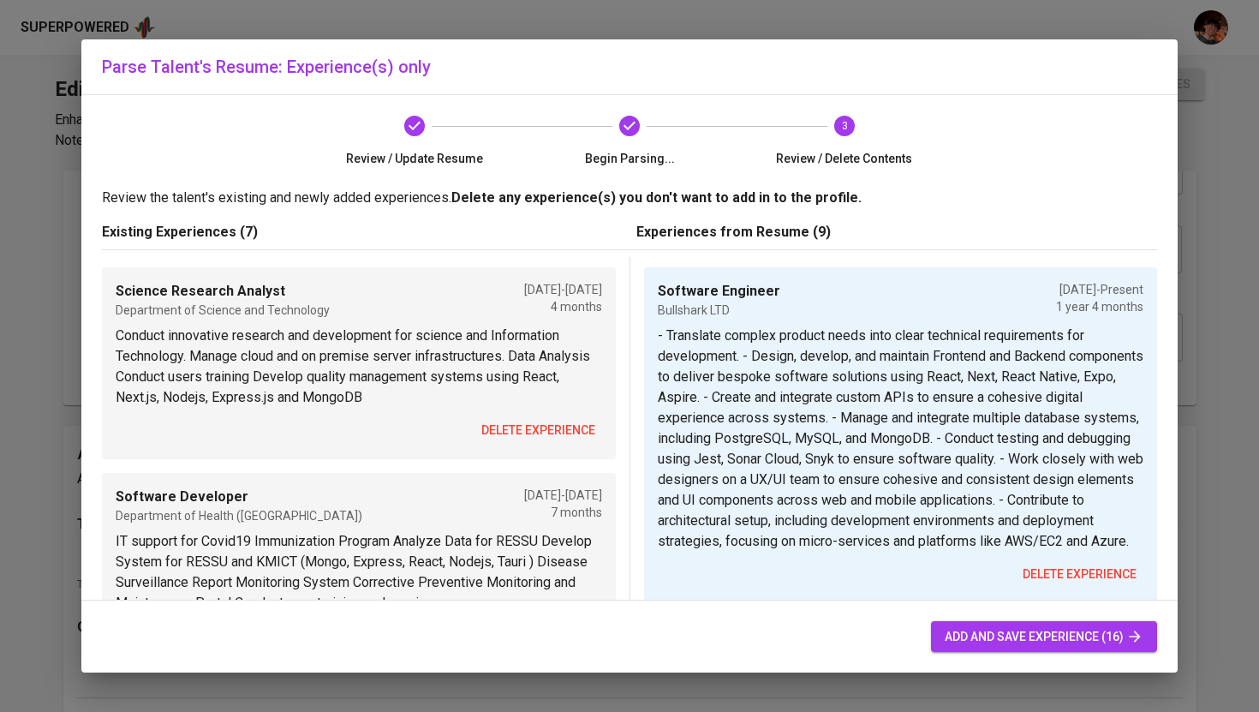
click at [543, 438] on span "delete experience" at bounding box center [539, 430] width 114 height 21
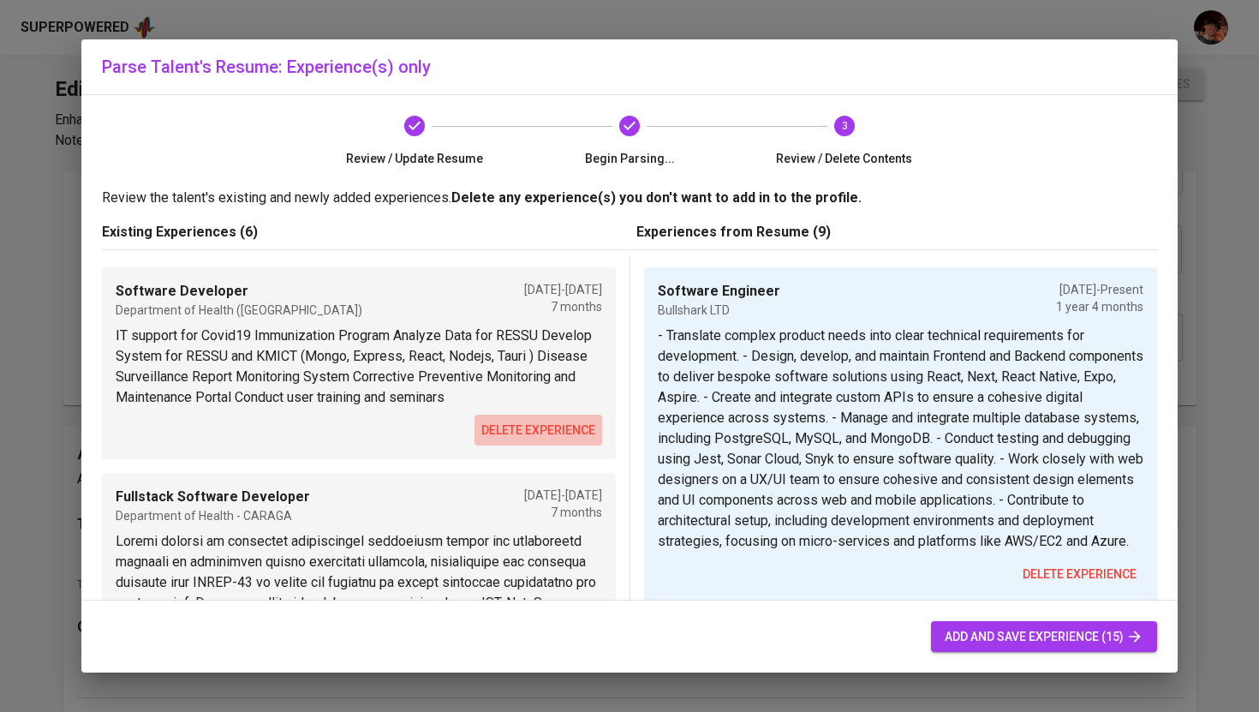
click at [543, 438] on span "delete experience" at bounding box center [539, 430] width 114 height 21
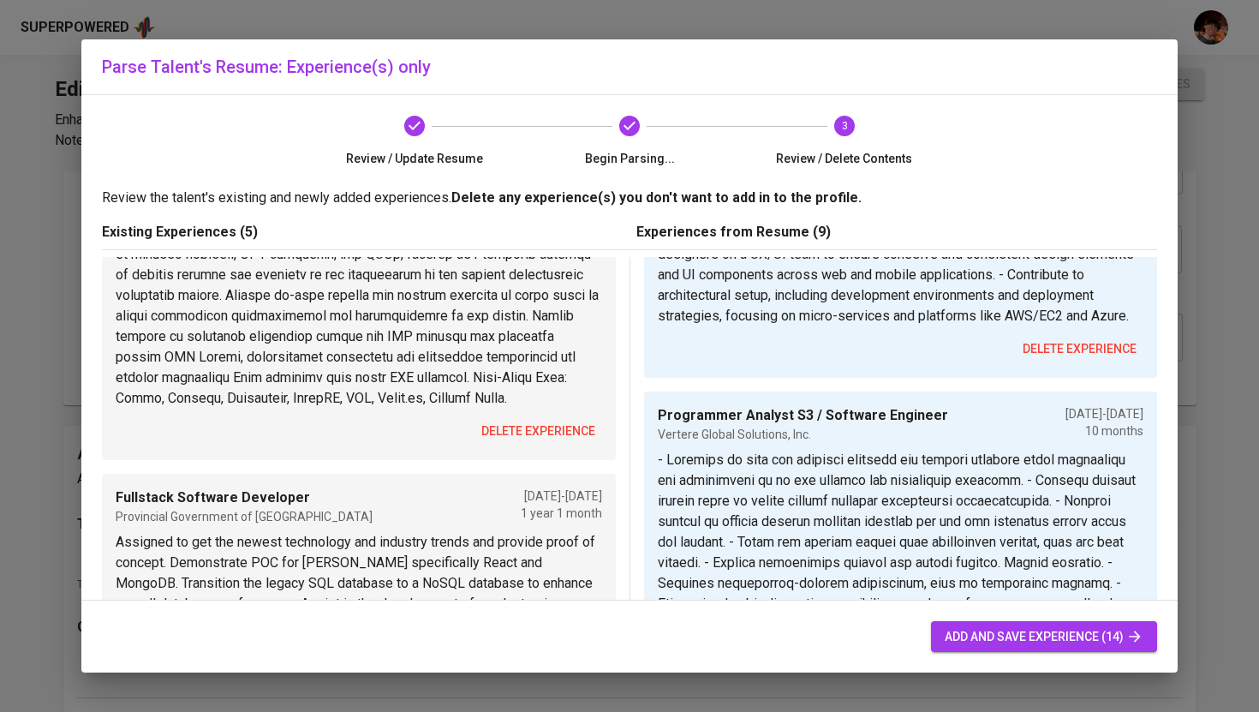
scroll to position [236, 0]
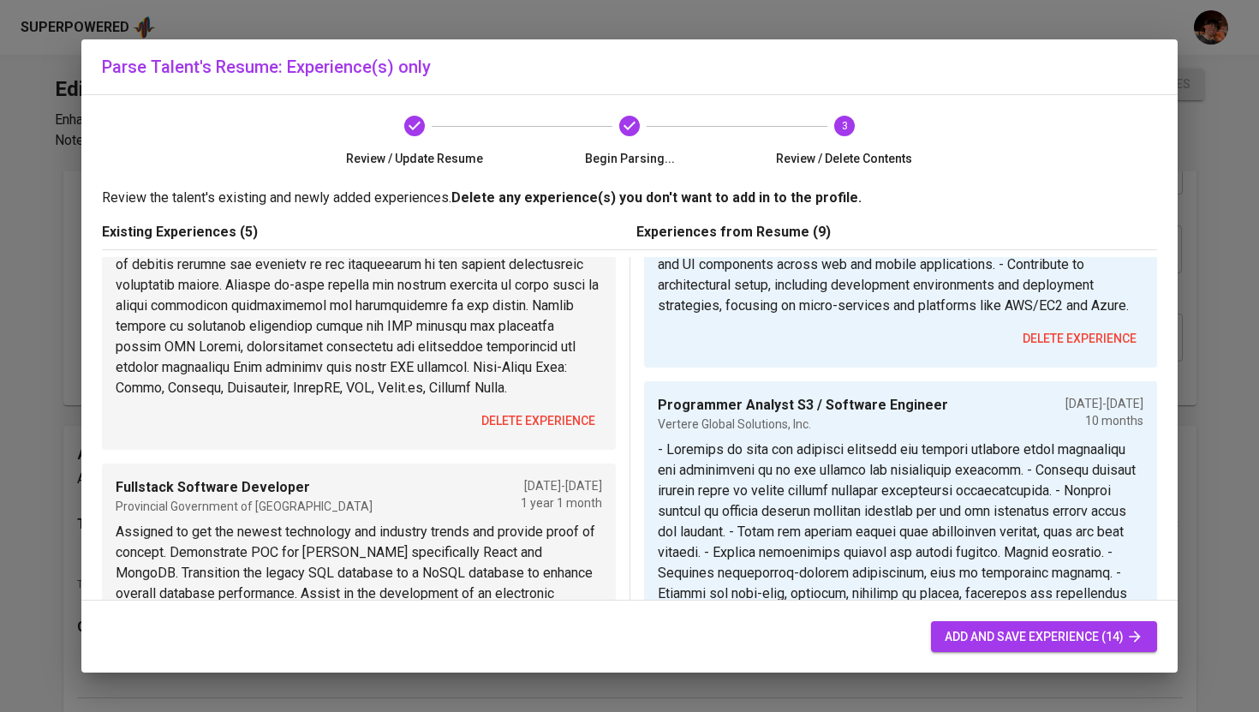
click at [549, 419] on span "delete experience" at bounding box center [539, 420] width 114 height 21
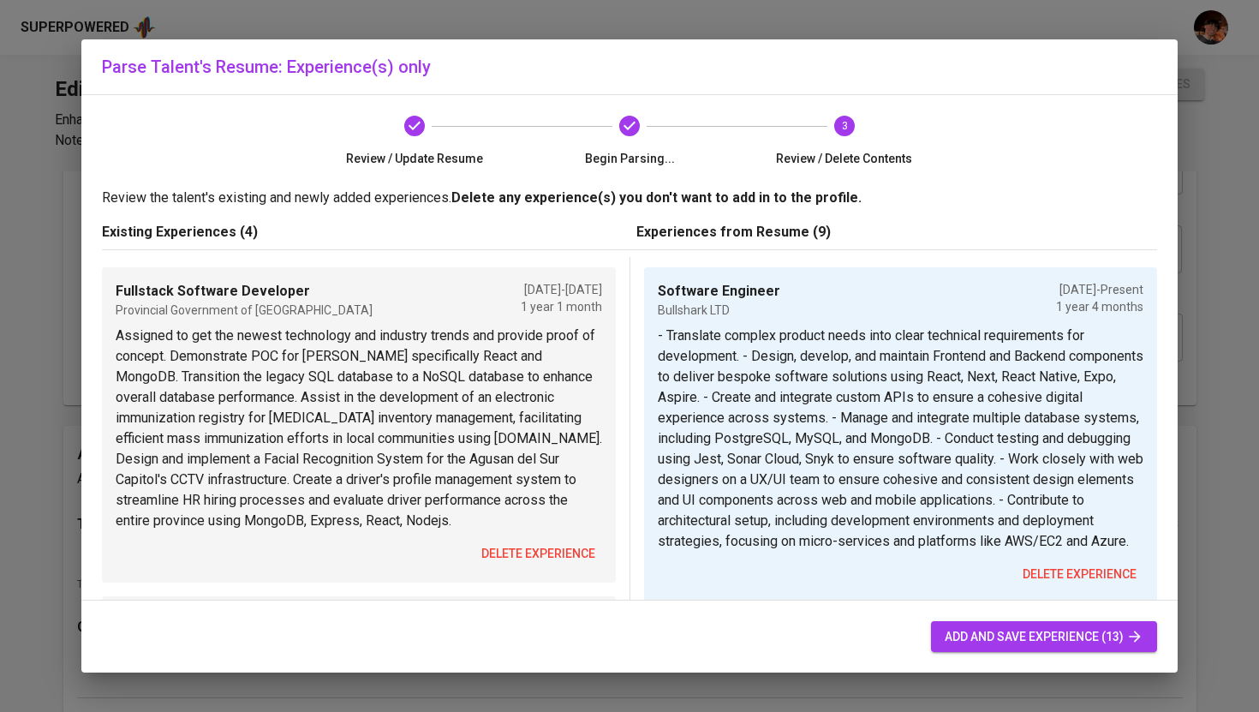
scroll to position [81, 0]
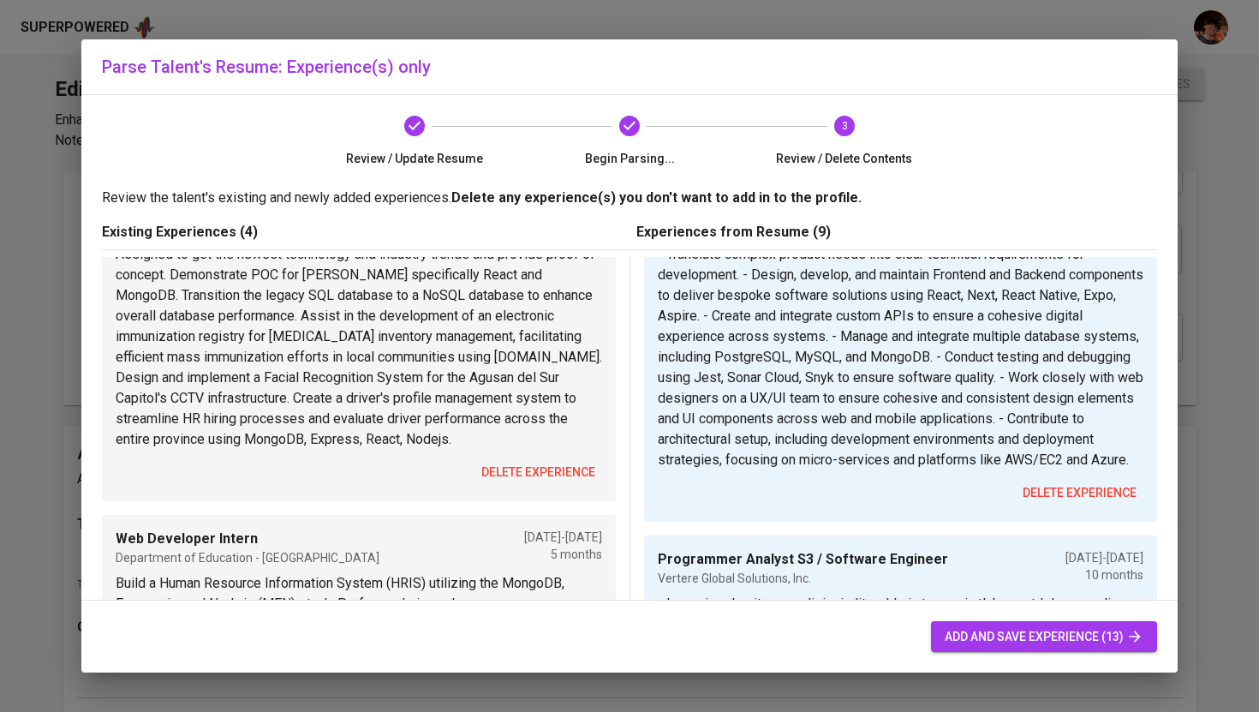
click at [543, 488] on div "Fullstack Software Developer Provincial Government of Agusan del Sur Jan 2021 -…" at bounding box center [359, 344] width 514 height 316
click at [548, 467] on span "delete experience" at bounding box center [539, 472] width 114 height 21
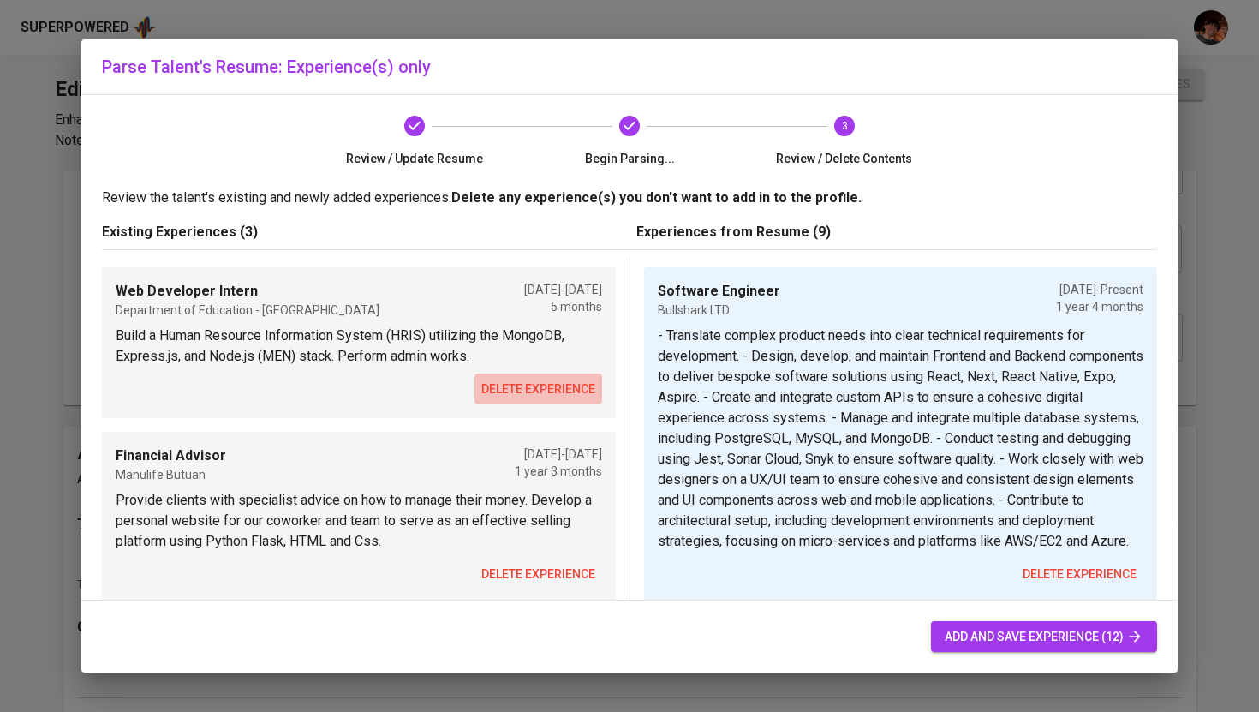
click at [565, 390] on span "delete experience" at bounding box center [539, 389] width 114 height 21
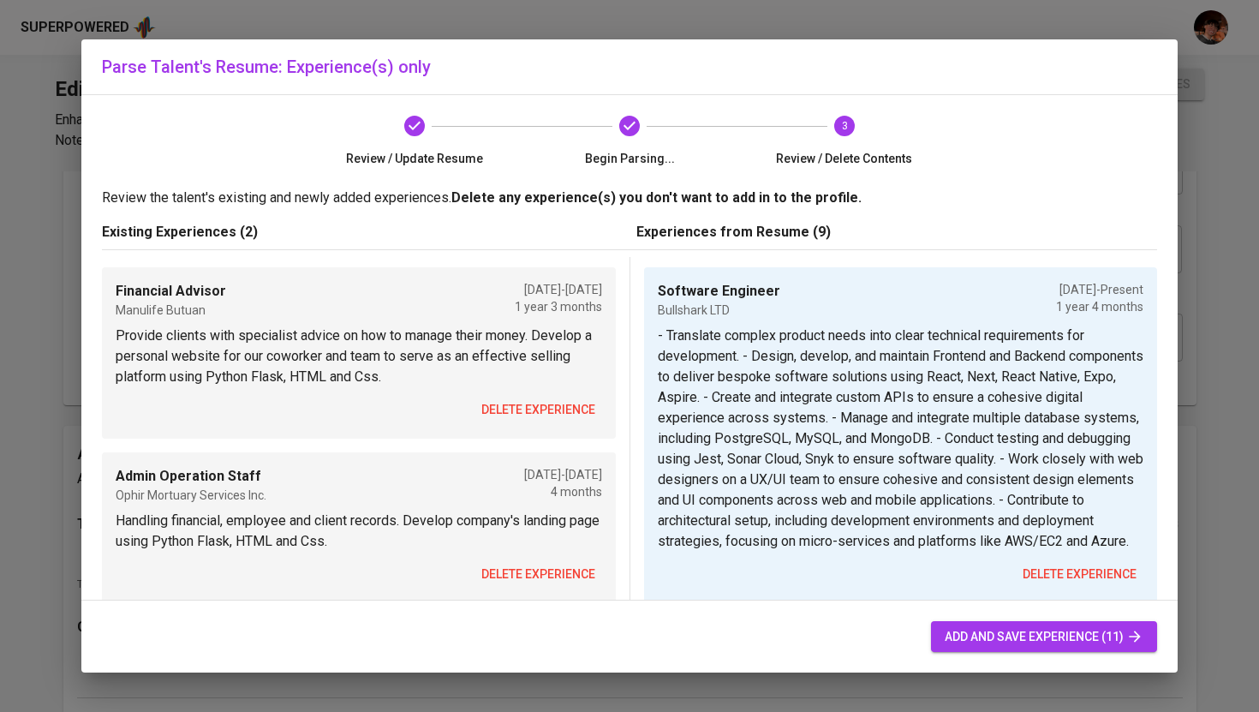
click at [562, 411] on span "delete experience" at bounding box center [539, 409] width 114 height 21
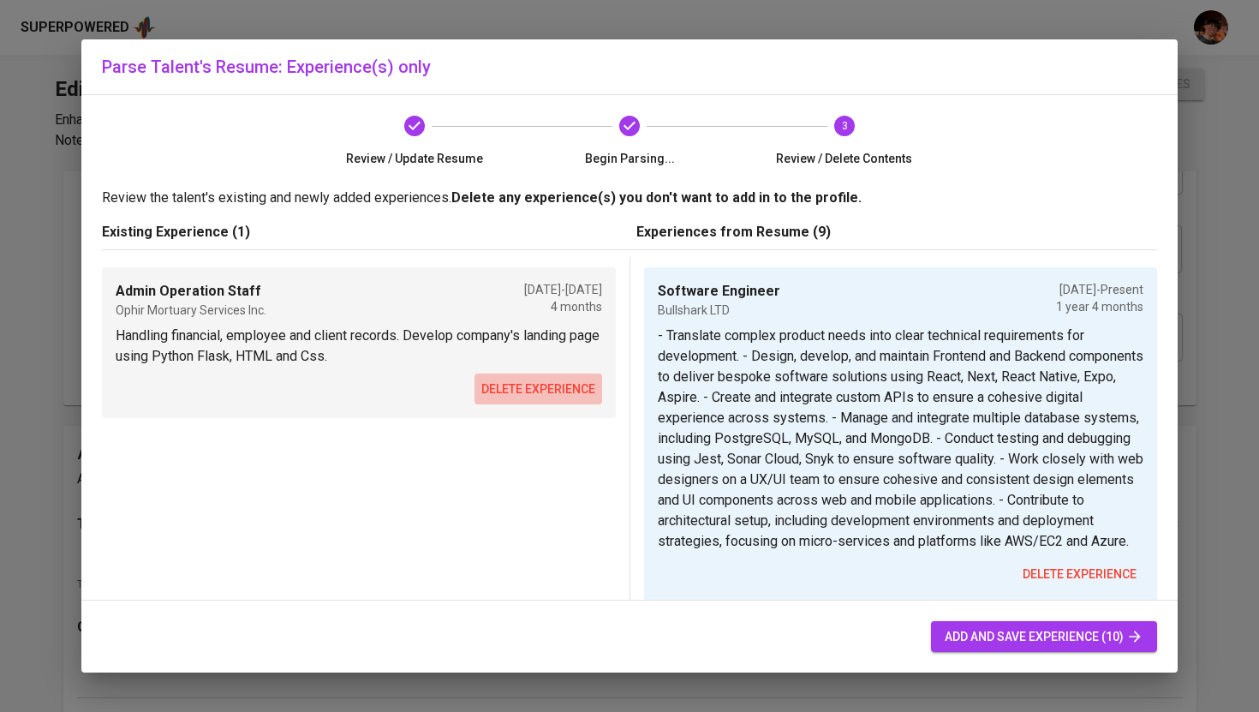
click at [571, 386] on span "delete experience" at bounding box center [539, 389] width 114 height 21
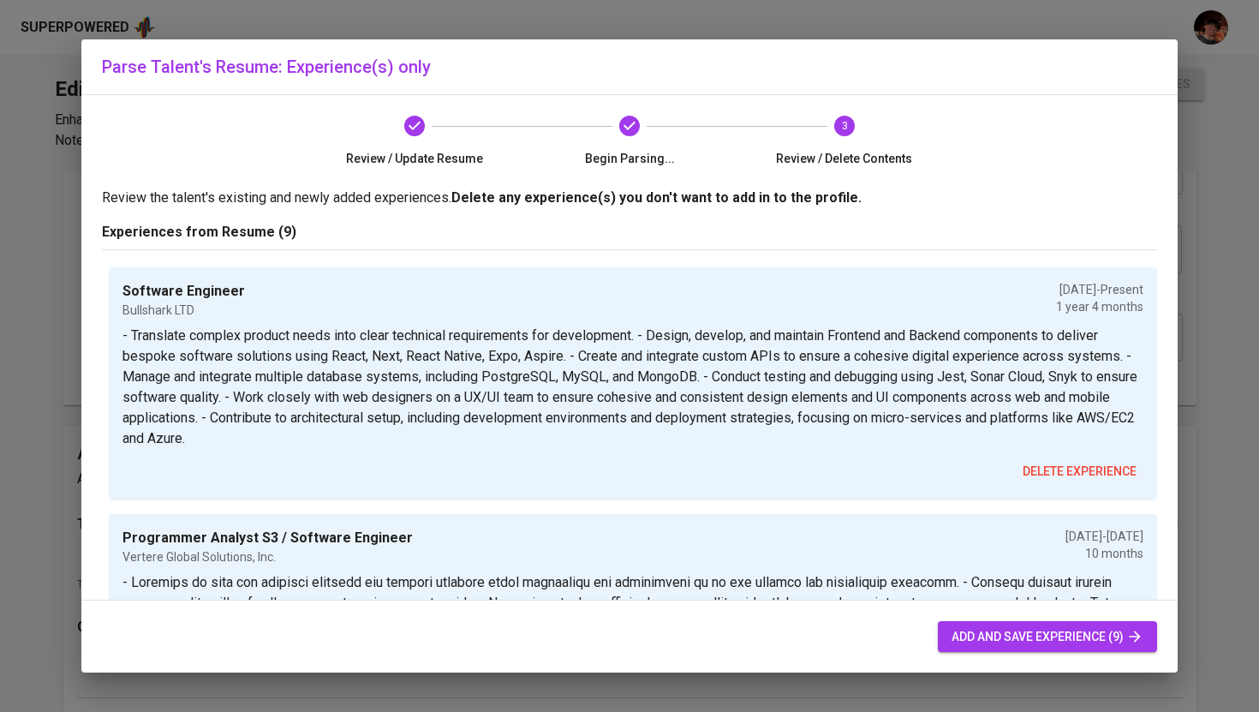
click at [1026, 646] on span "add and save experience (9)" at bounding box center [1048, 636] width 192 height 21
type input "Bullshark LTD"
type input "04/01/2024"
type input "Programmer Analyst S3 / Software Engineer"
type input "Lead Developer / Software Developer"
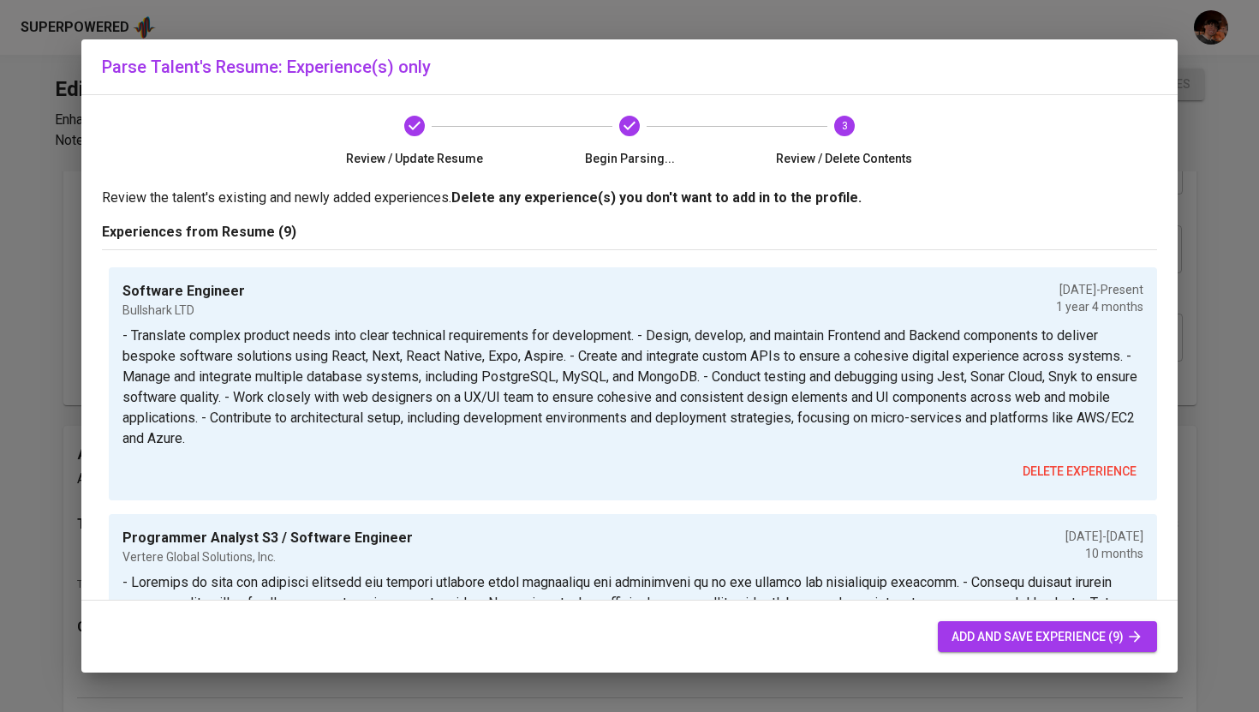
type input "BrandM3dia Group"
type input "09/01/2022"
type input "Science Research Analyst"
type input "Department of Science and Technology - CARAGA"
type input "09/01/2022"
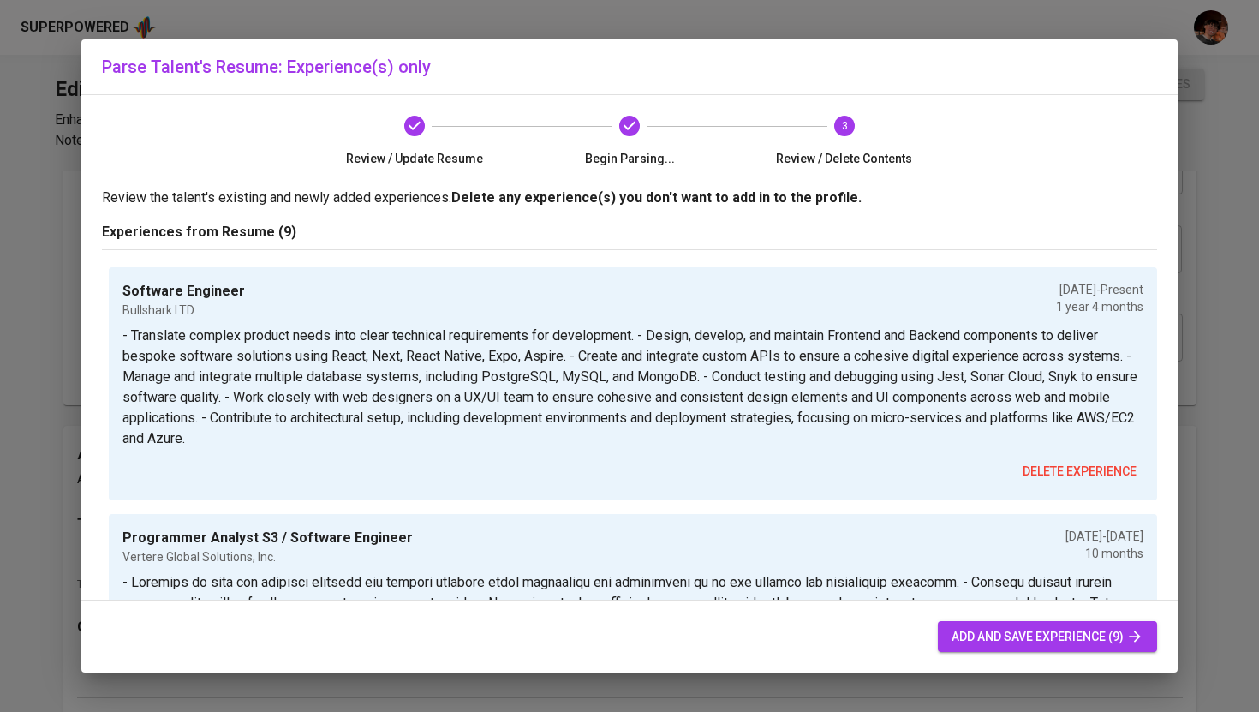
type input "02/01/2023"
type input "Fullstack Software Developer"
type input "Department of Health - CARAGA"
type input "02/01/2022"
type input "09/01/2022"
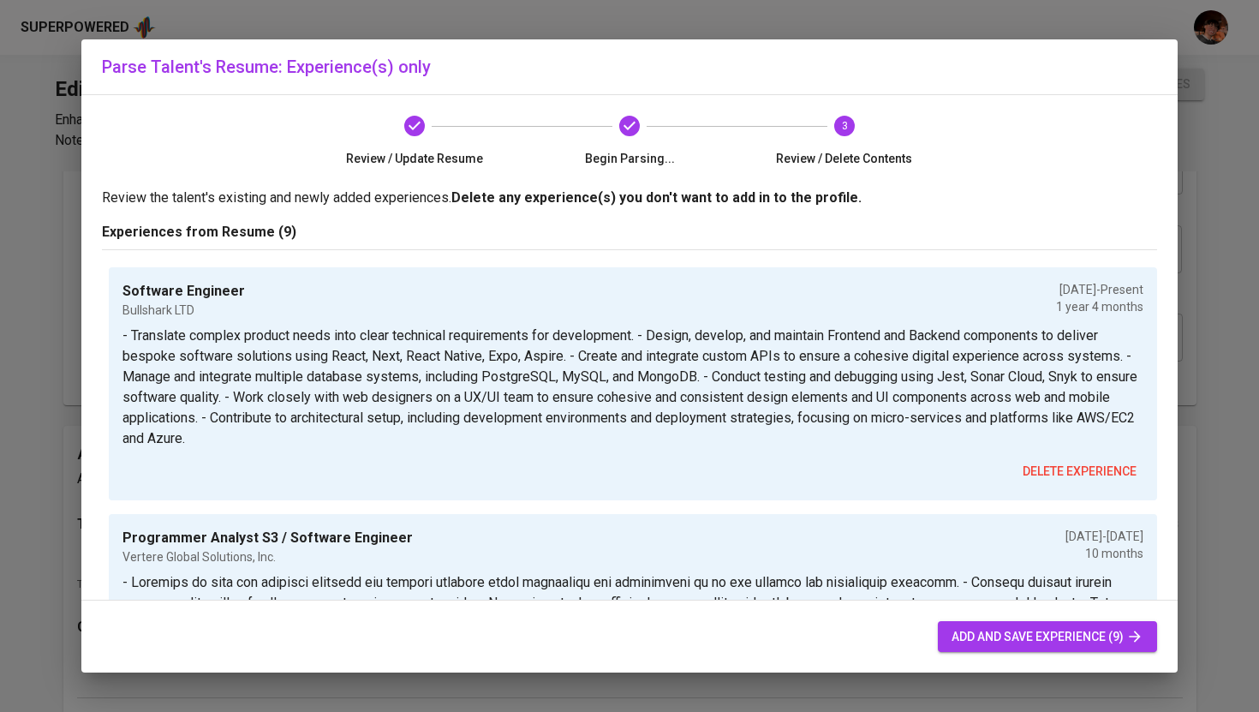
type input "Fullstack Software Developer"
type input "Provincial Government of Agusan del Sur"
type input "01/01/2021"
type input "02/01/2022"
type input "Web Developer Internship"
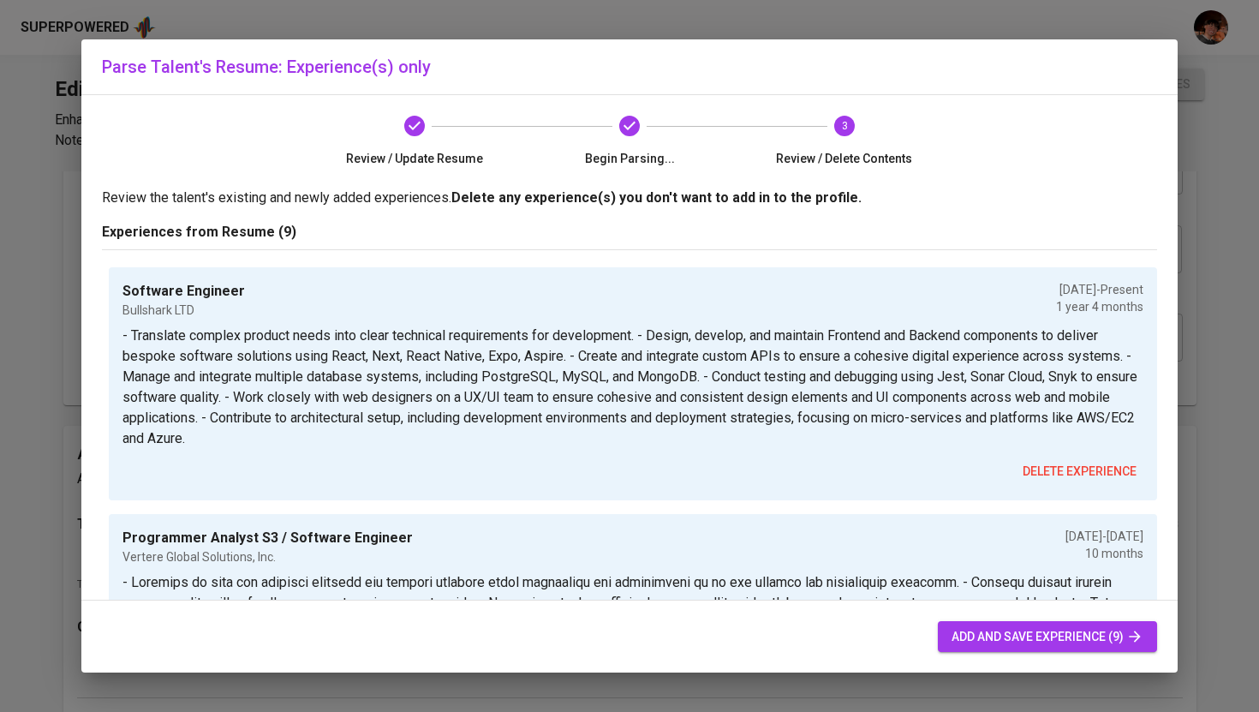
type input "Department of Education - Agusan del Norte"
type input "01/01/2020"
type input "06/01/2020"
type input "Admin Operation Staff"
type input "Ophir Mortuary Services Inc."
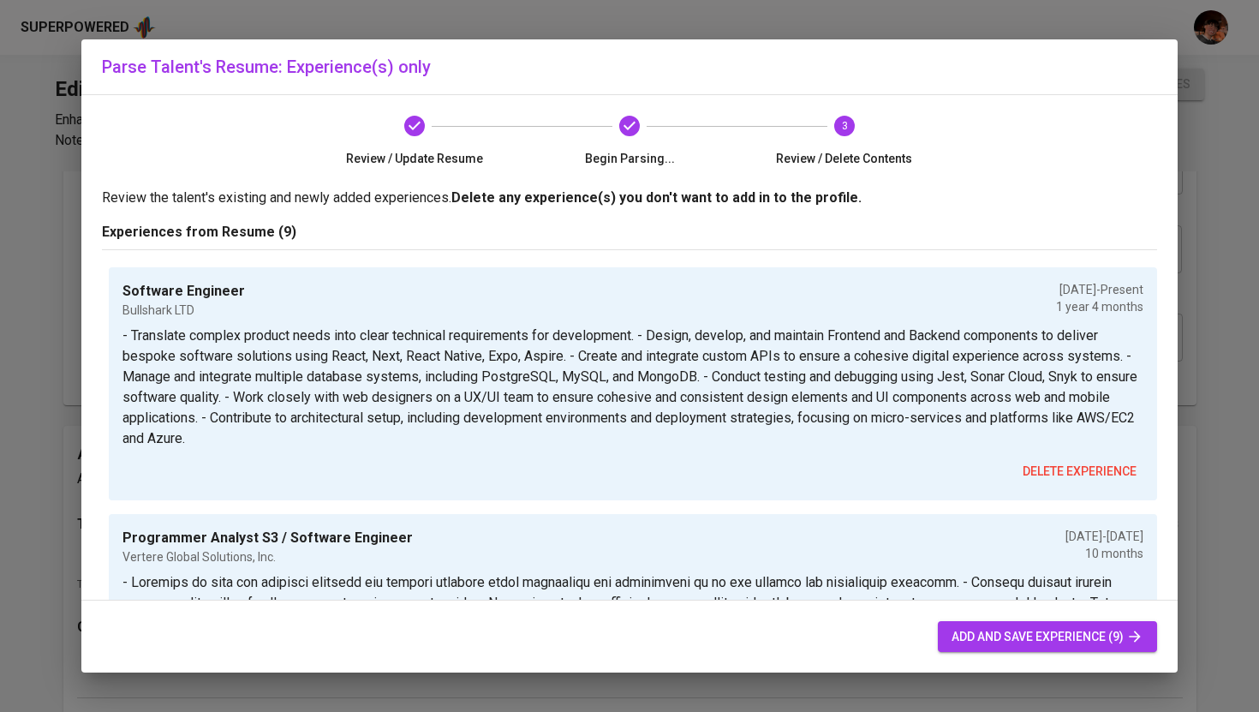
type input "09/01/2018"
type input "12/01/2019"
type input "Financial Advisor"
type input "Manulife Butuan"
type input "09/01/2018"
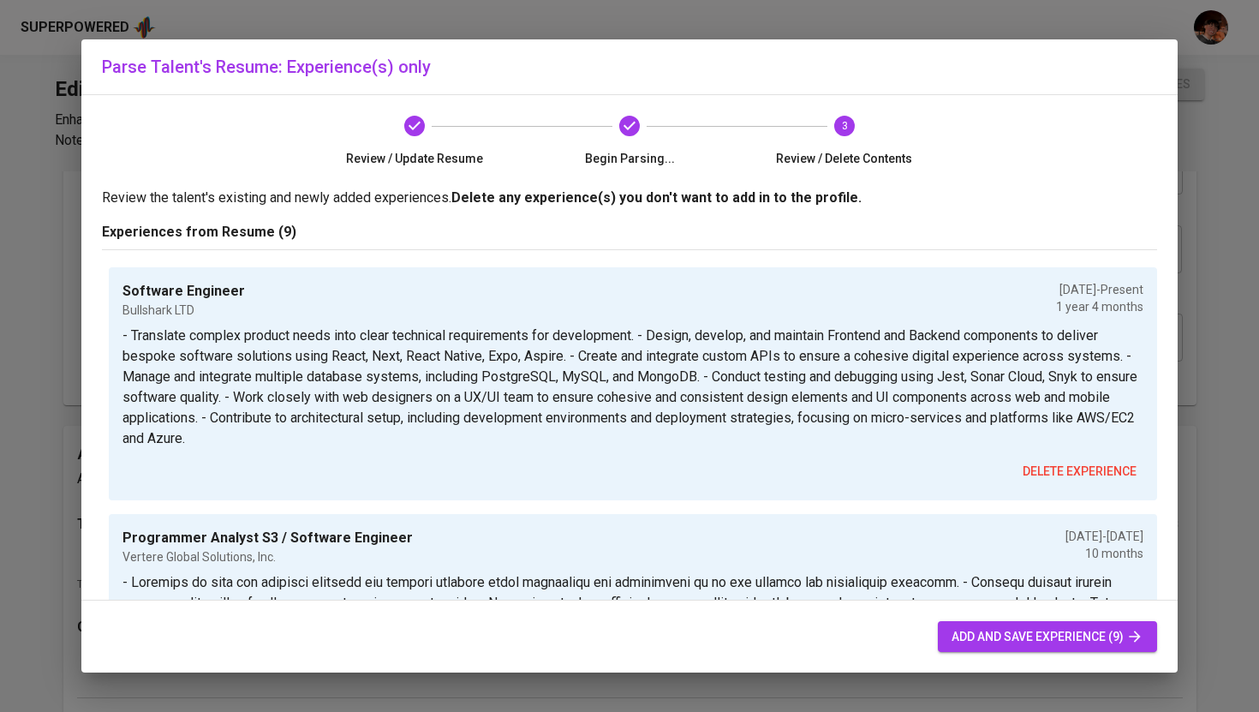
type input "12/01/2019"
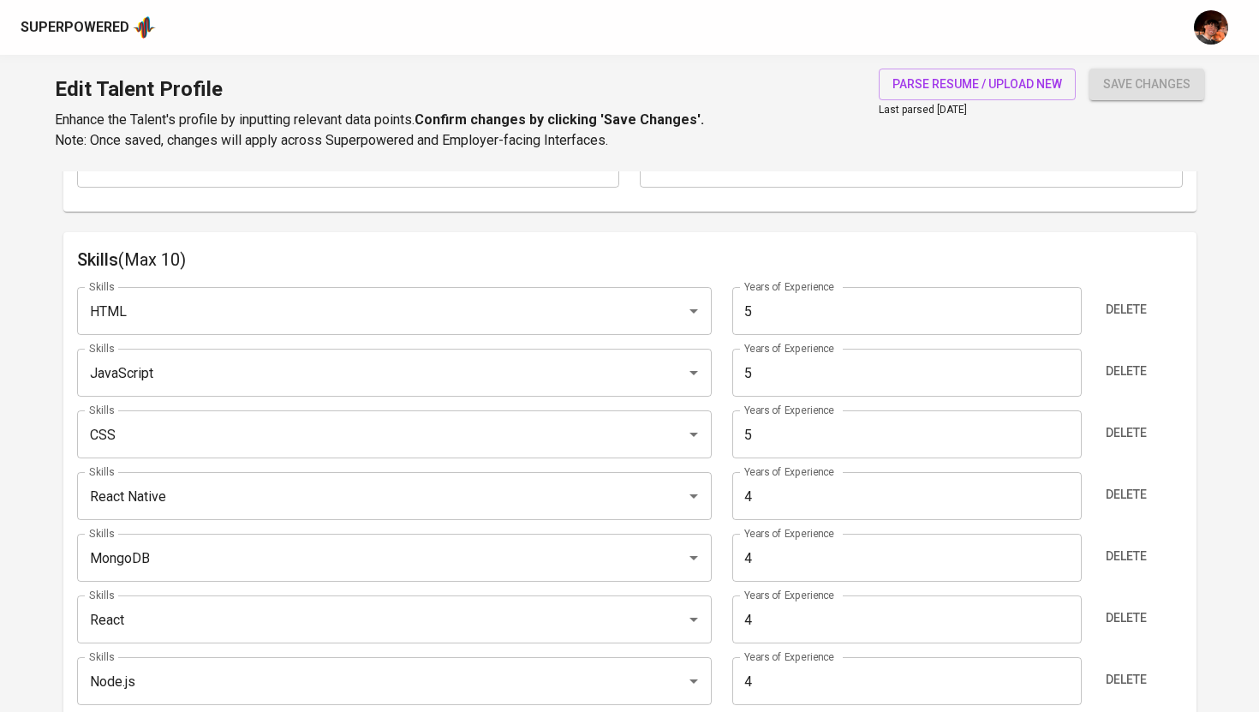
scroll to position [876, 0]
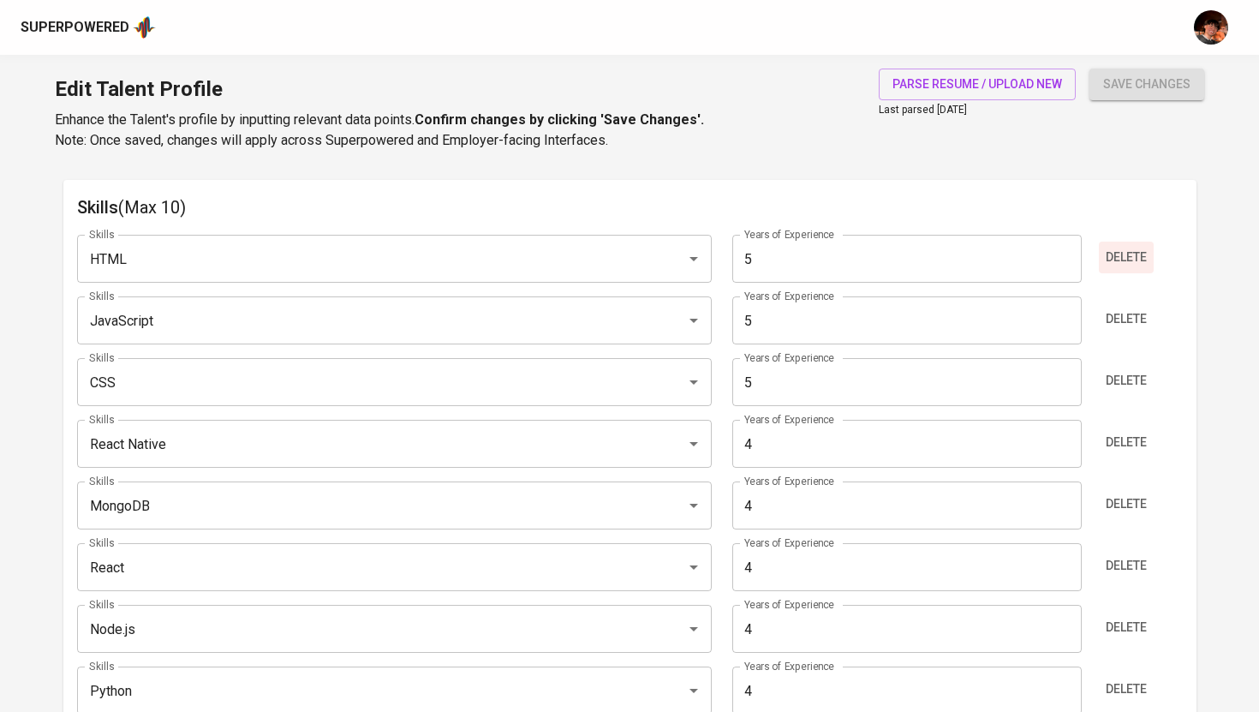
click at [1125, 255] on span "Delete" at bounding box center [1126, 257] width 41 height 21
click at [1126, 314] on span "Delete" at bounding box center [1126, 318] width 41 height 21
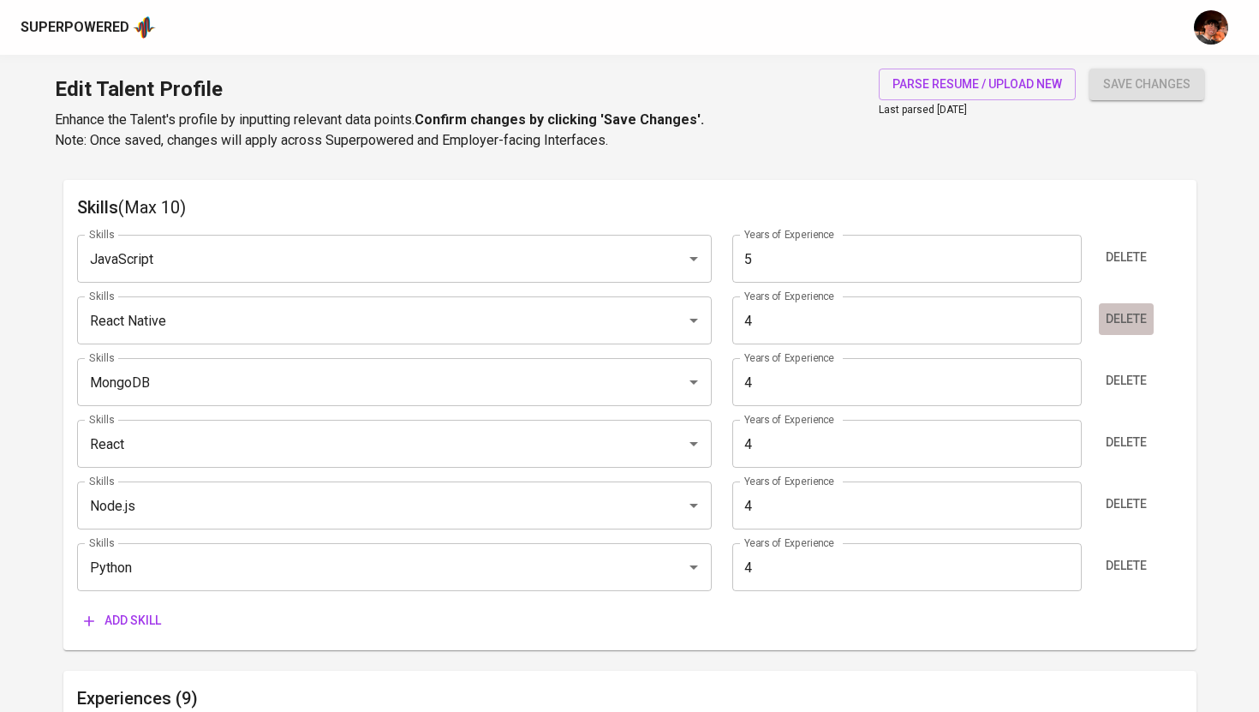
click at [1114, 319] on span "Delete" at bounding box center [1126, 318] width 41 height 21
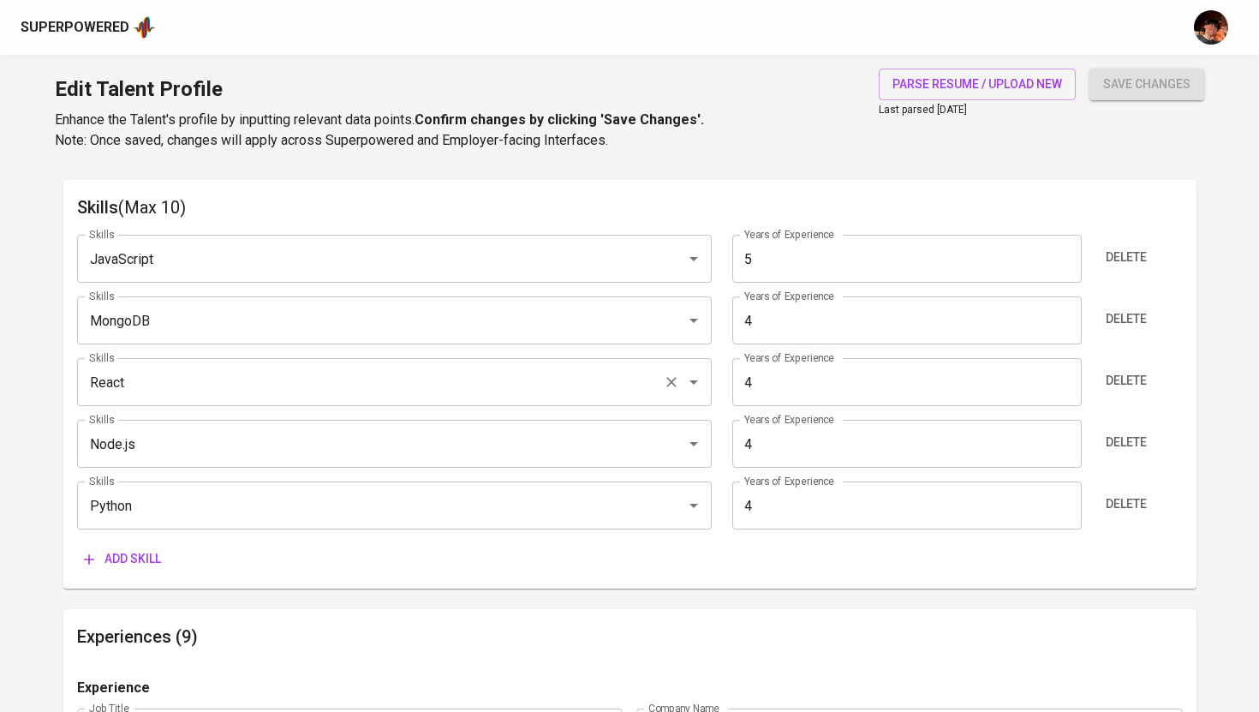
click at [441, 403] on div "React Skills" at bounding box center [394, 382] width 635 height 48
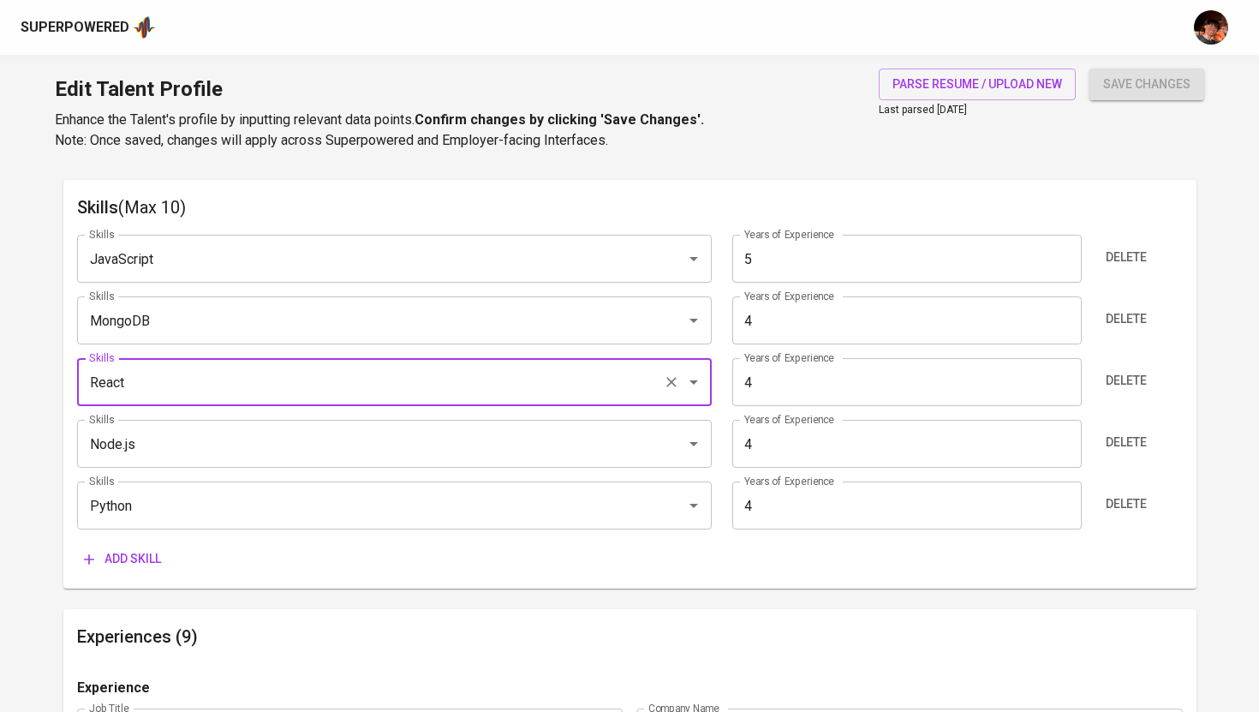
click at [440, 403] on div "React Skills" at bounding box center [394, 382] width 635 height 48
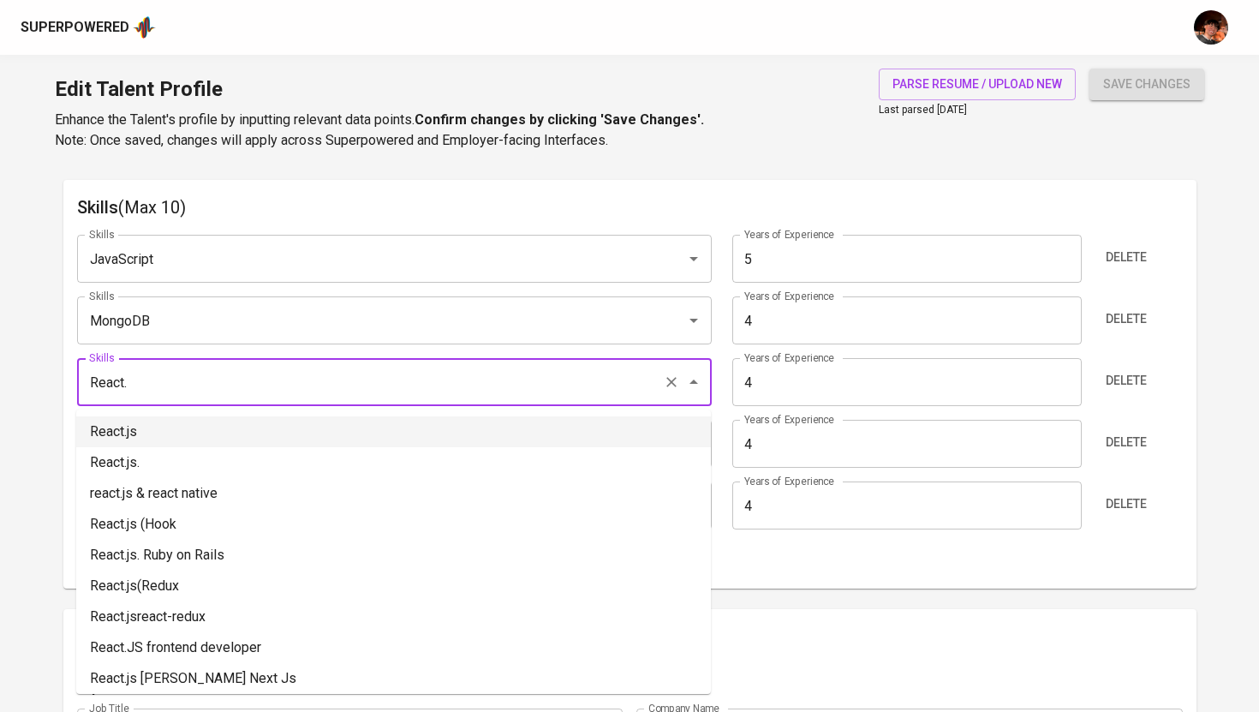
click at [174, 433] on li "React.js" at bounding box center [393, 431] width 635 height 31
type input "React.js"
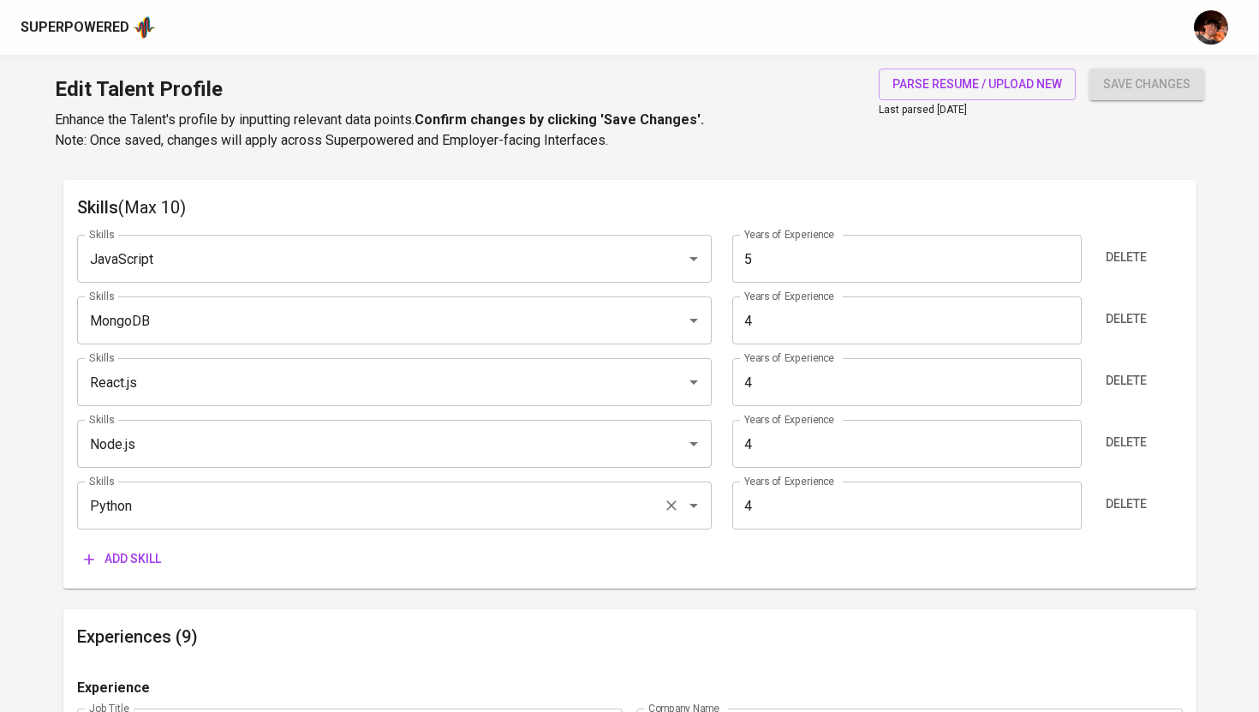
click at [195, 508] on input "Python" at bounding box center [370, 505] width 571 height 33
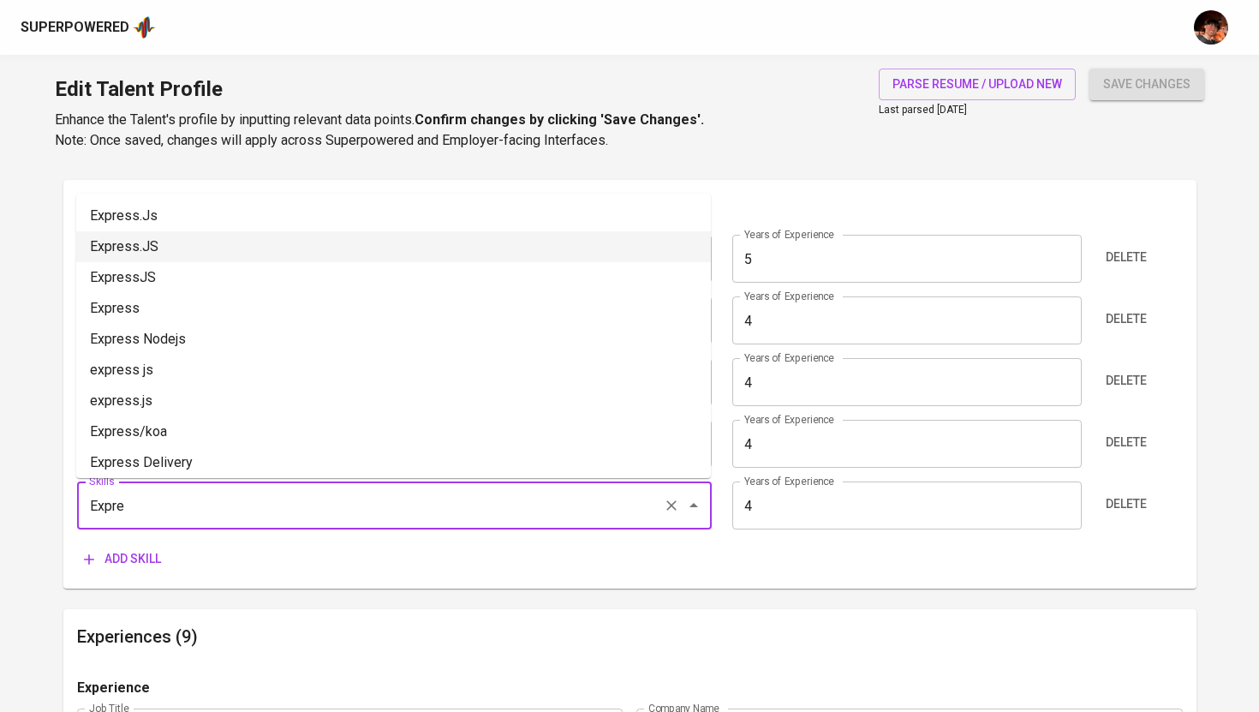
click at [196, 249] on li "Express.JS" at bounding box center [393, 246] width 635 height 31
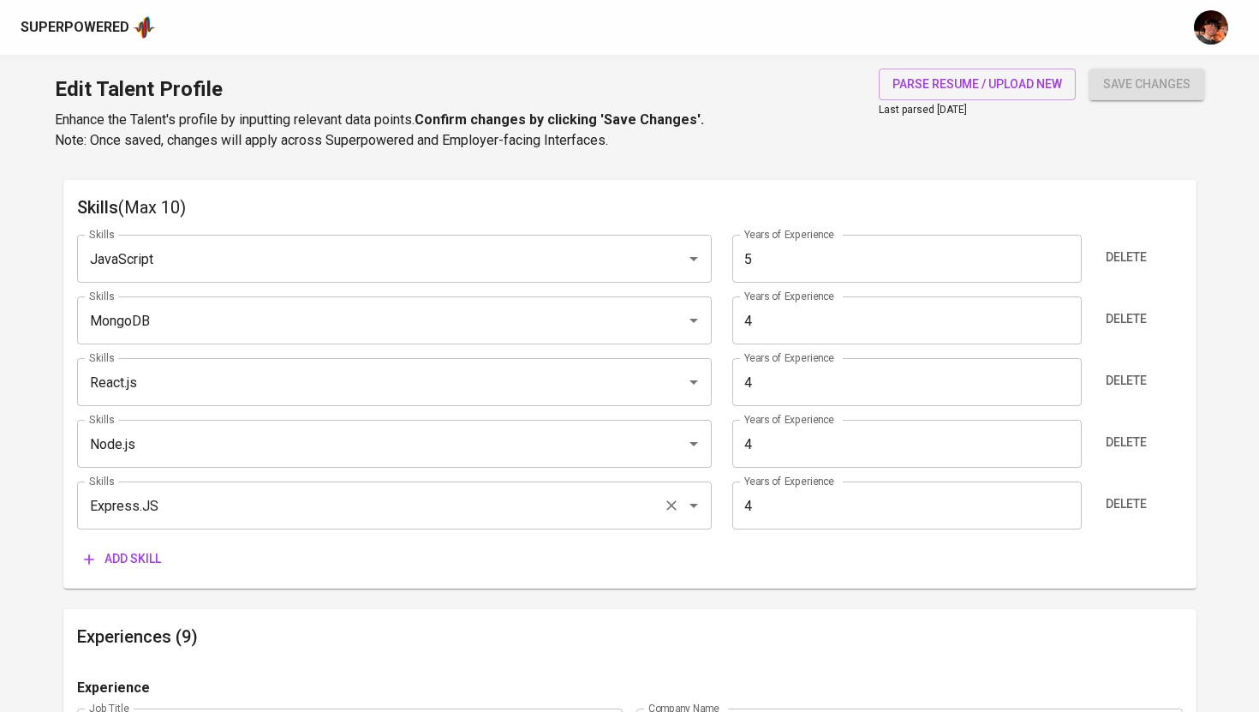
click at [188, 500] on input "Express.JS" at bounding box center [370, 505] width 571 height 33
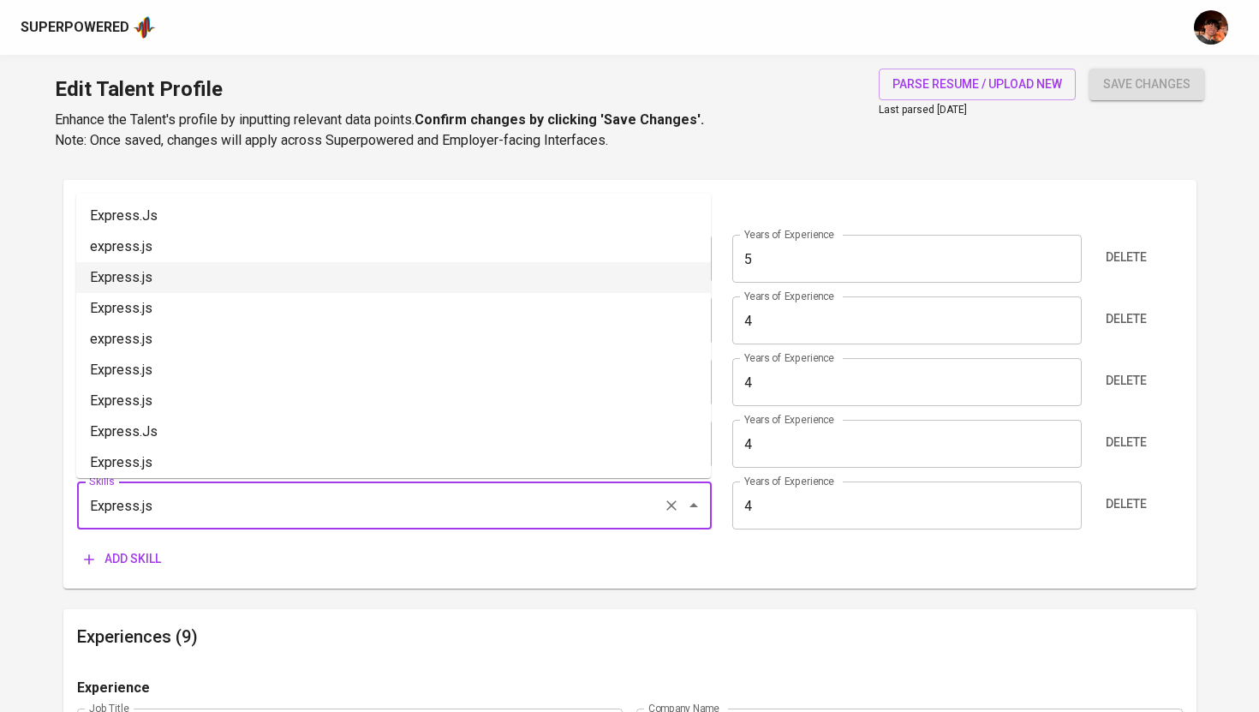
click at [200, 266] on li "Express.js" at bounding box center [393, 277] width 635 height 31
type input "Express.js"
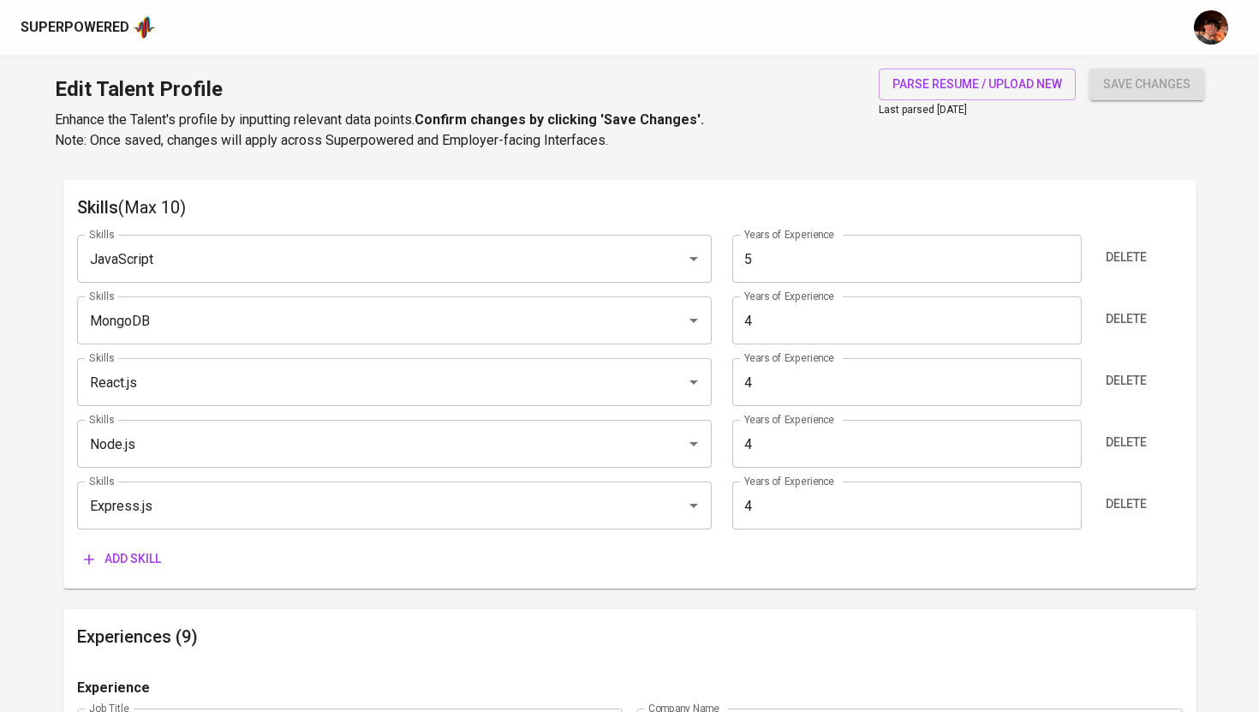
click at [142, 556] on span "Add skill" at bounding box center [122, 558] width 77 height 21
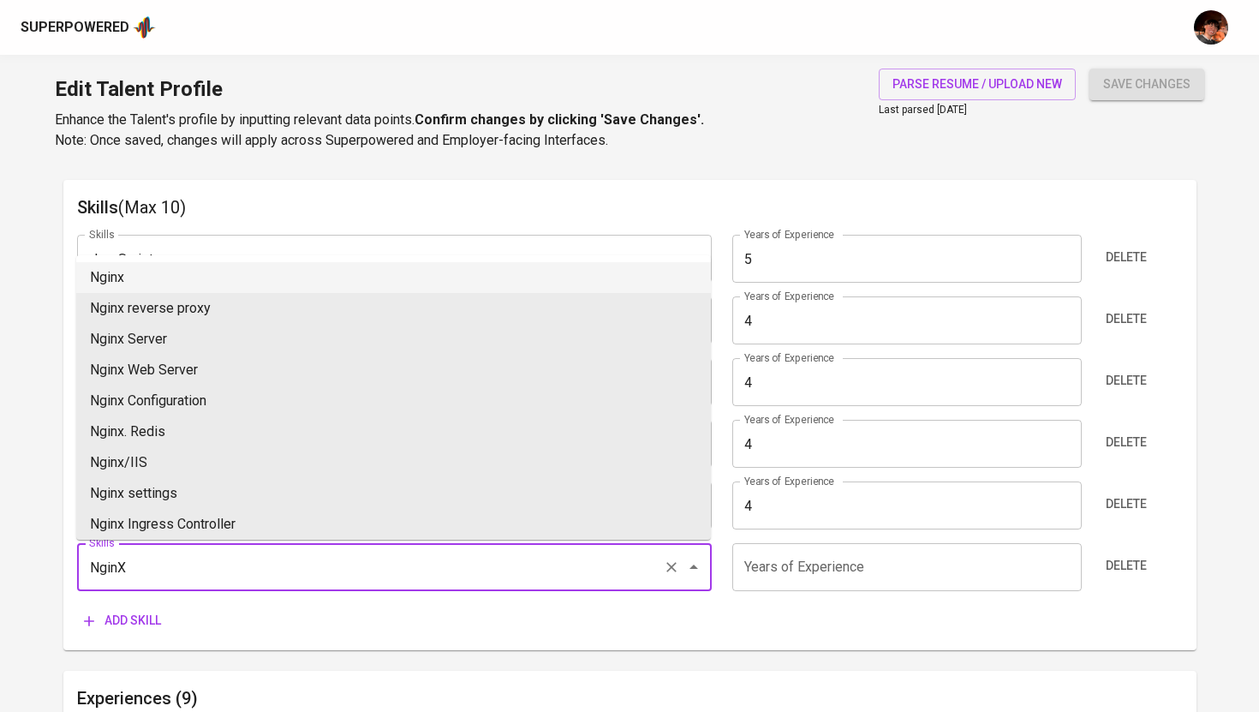
click at [169, 280] on li "Nginx" at bounding box center [393, 277] width 635 height 31
type input "Nginx"
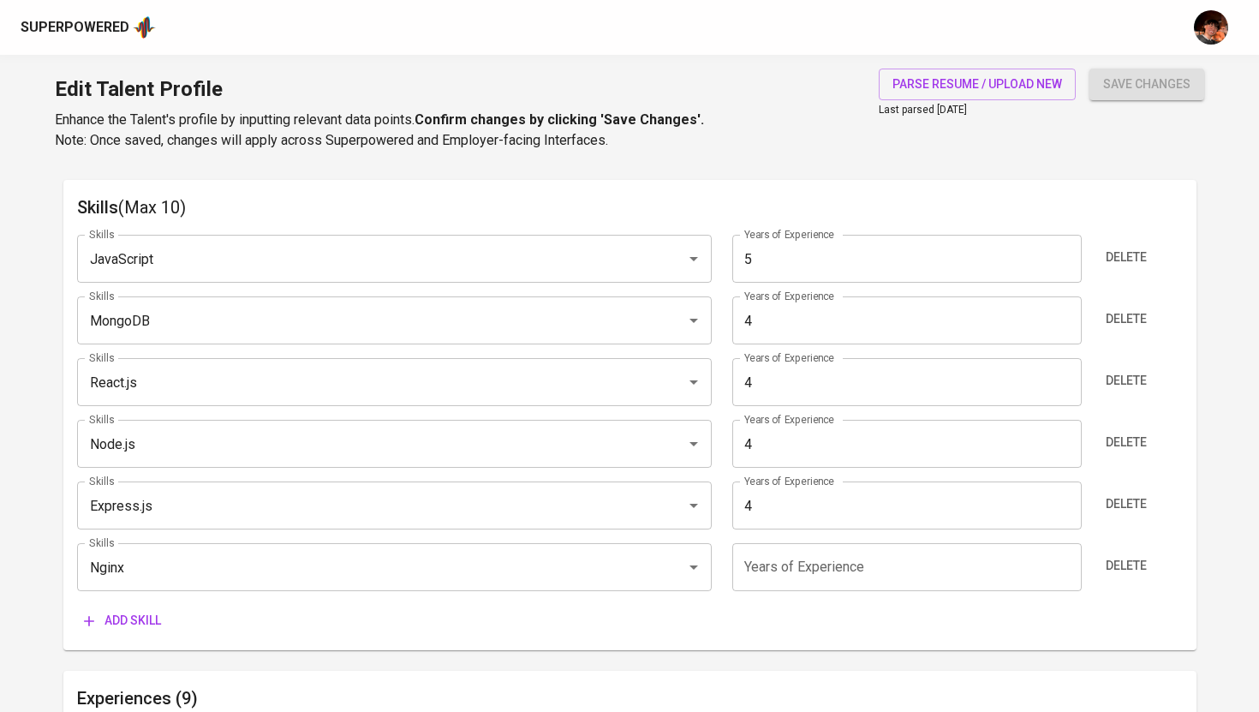
click at [169, 280] on div "JavaScript Skills" at bounding box center [394, 259] width 635 height 48
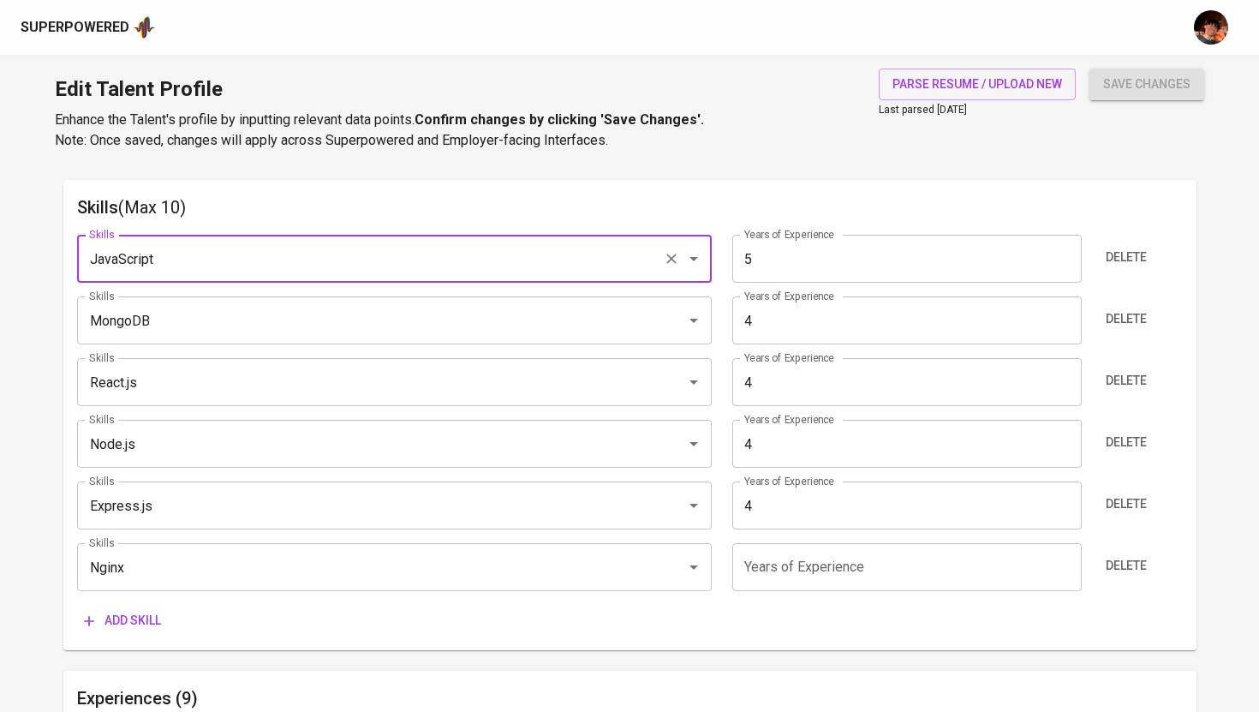
click at [111, 619] on span "Add skill" at bounding box center [122, 620] width 77 height 21
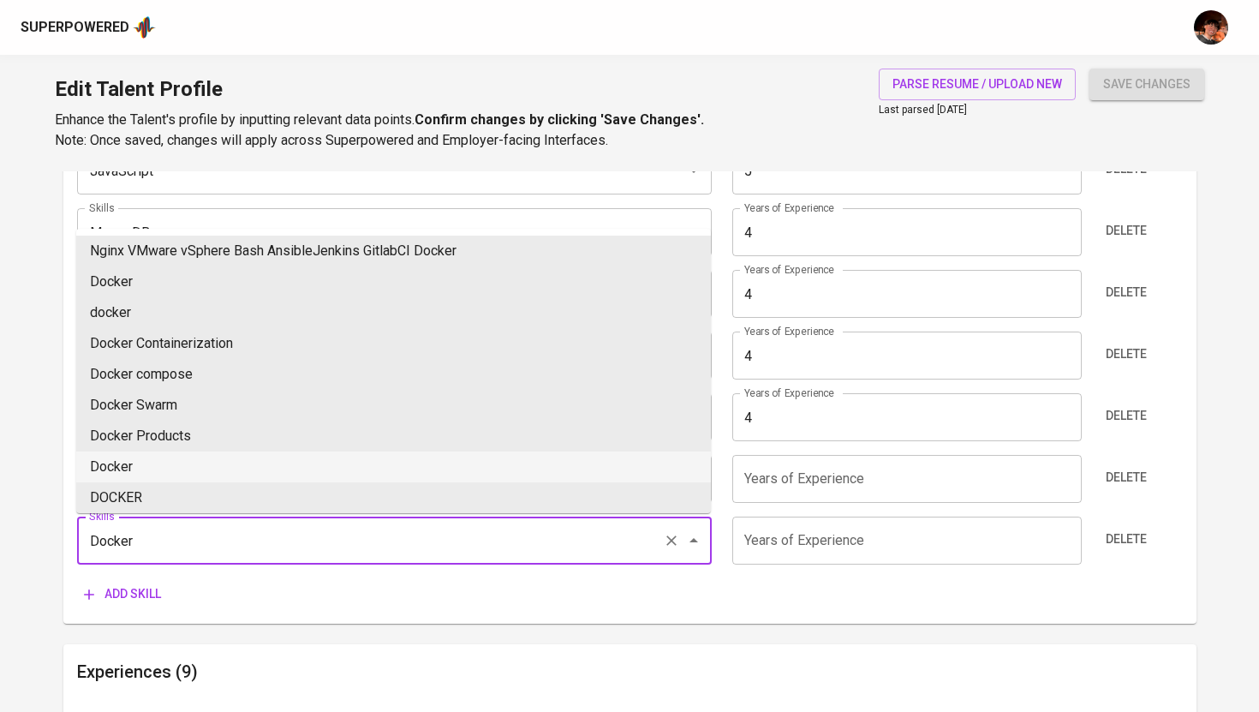
scroll to position [961, 0]
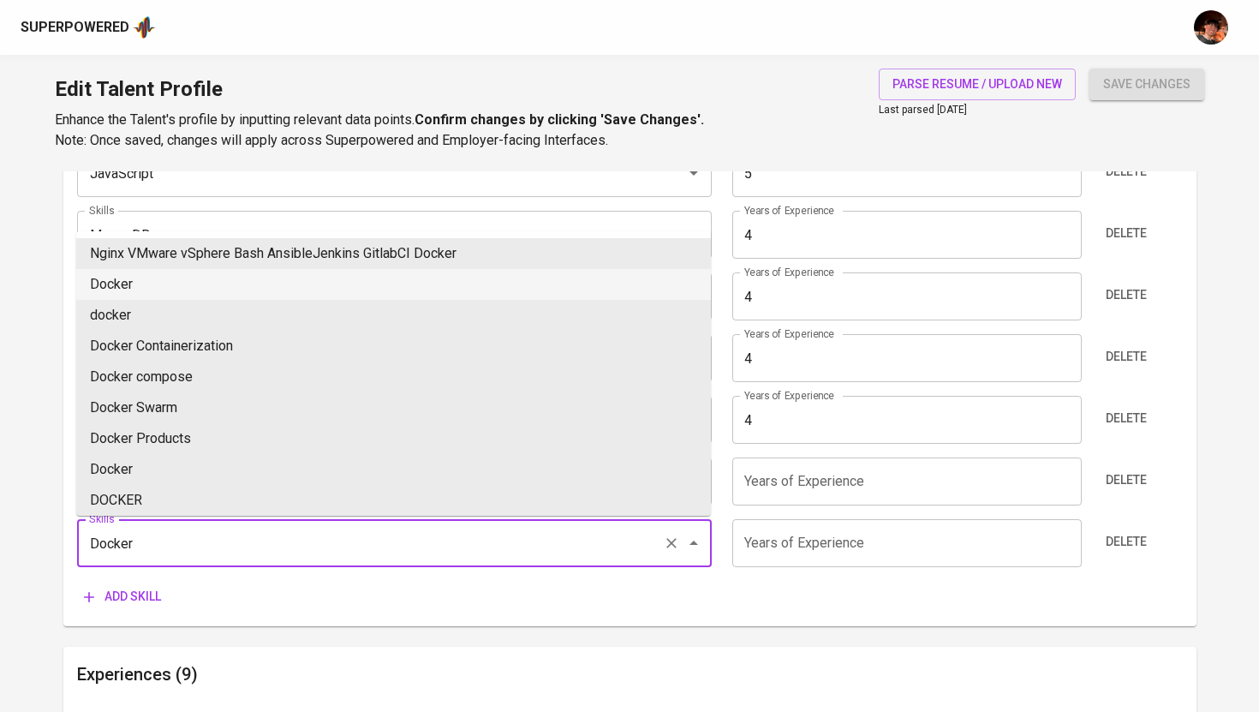
click at [147, 282] on li "Docker" at bounding box center [393, 284] width 635 height 31
type input "Docker"
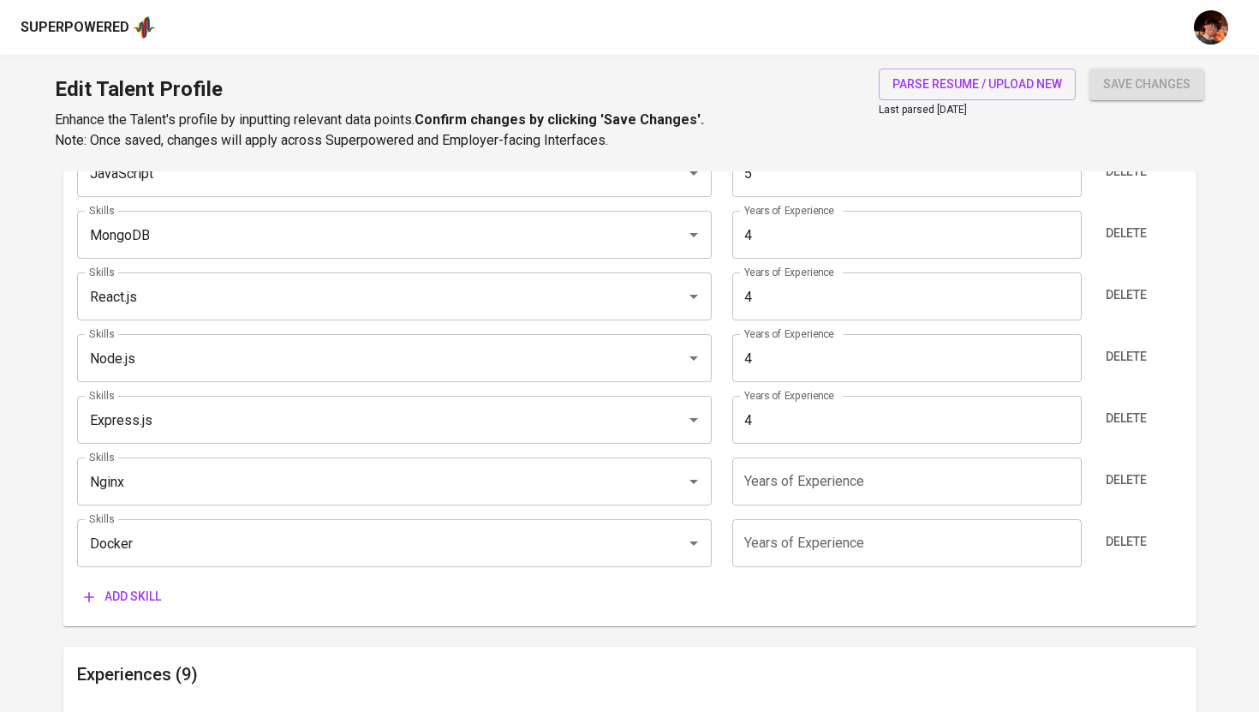
click at [126, 598] on span "Add skill" at bounding box center [122, 596] width 77 height 21
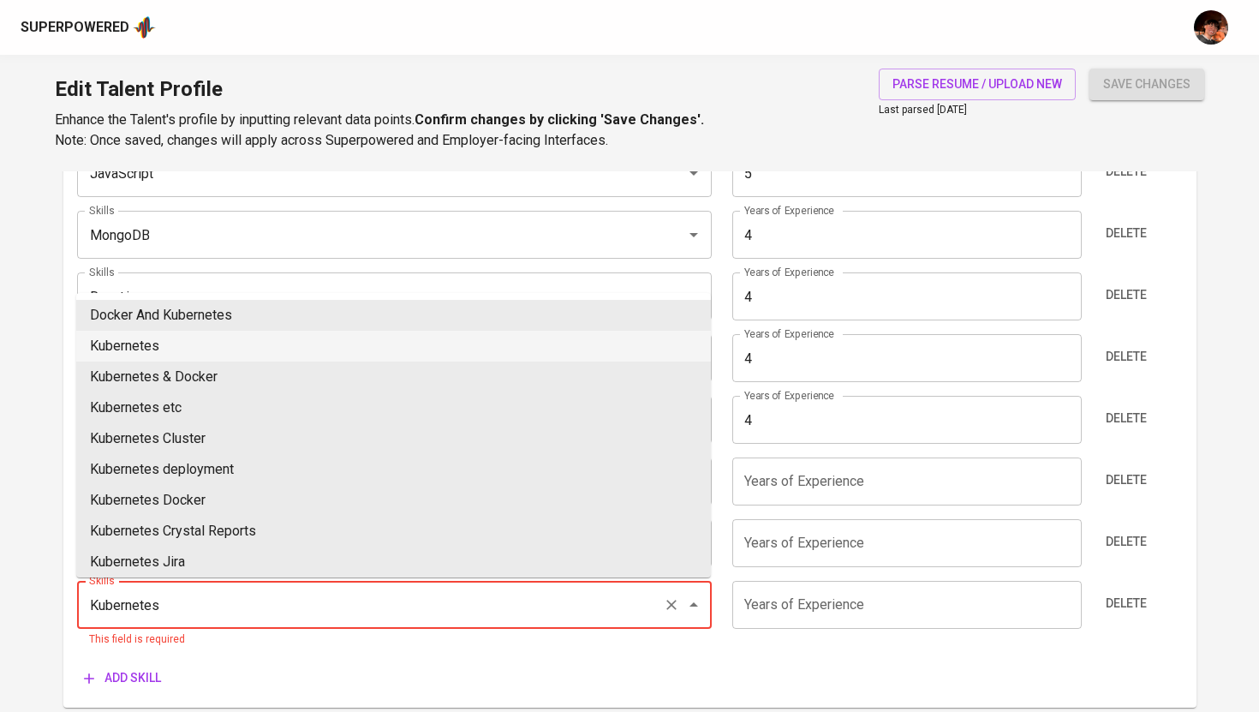
drag, startPoint x: 218, startPoint y: 362, endPoint x: 216, endPoint y: 339, distance: 23.2
click at [216, 339] on ul "Docker And Kubernetes Kubernetes Kubernetes & Docker Kubernetes etc Kubernetes …" at bounding box center [393, 435] width 635 height 284
click at [216, 339] on li "Kubernetes" at bounding box center [393, 346] width 635 height 31
type input "Kubernetes"
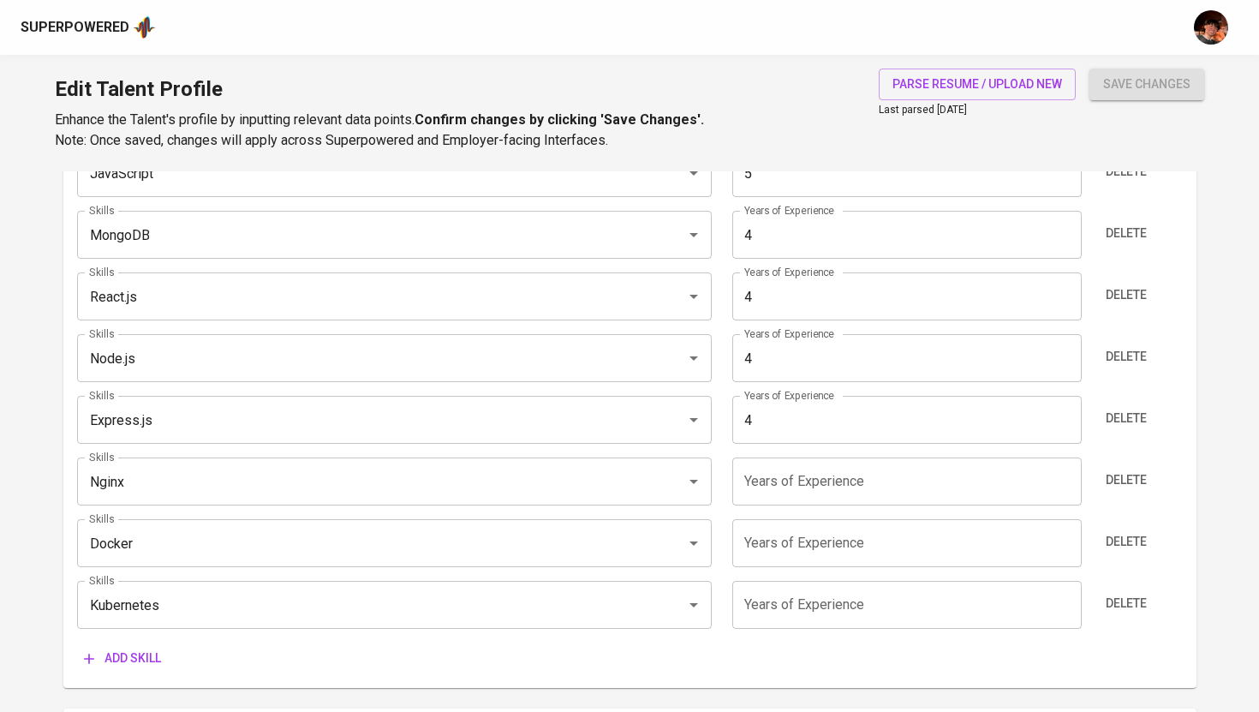
click at [109, 678] on div "Skills (Max 10) Skills JavaScript Skills Years of Experience 5 Years of Experie…" at bounding box center [630, 391] width 1134 height 594
click at [125, 656] on span "Add skill" at bounding box center [122, 658] width 77 height 21
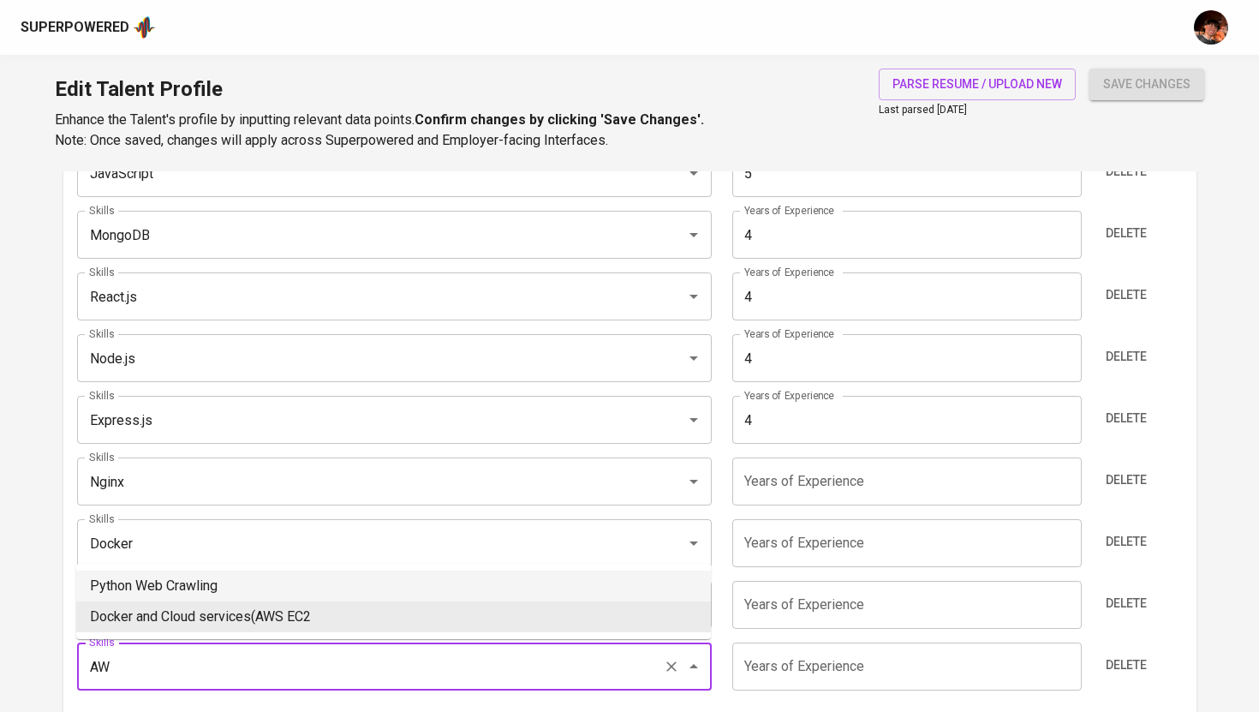
type input "A"
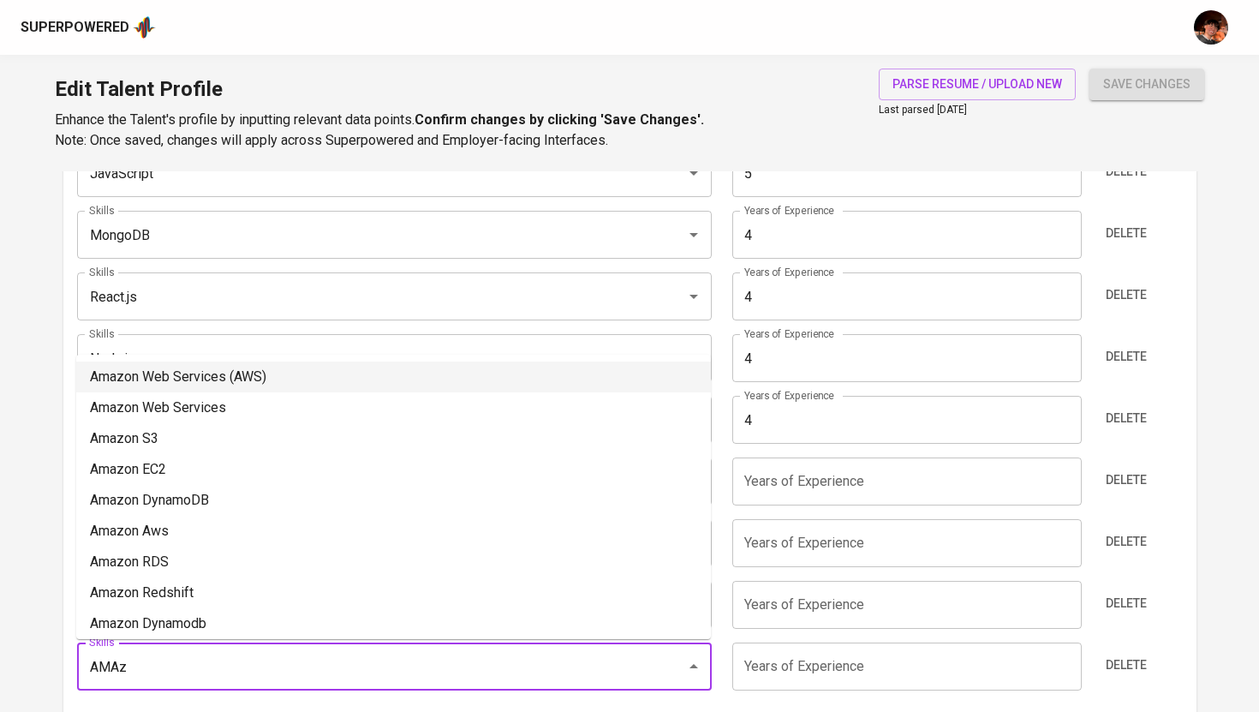
click at [215, 379] on li "Amazon Web Services (AWS)" at bounding box center [393, 377] width 635 height 31
type input "Amazon Web Services (AWS)"
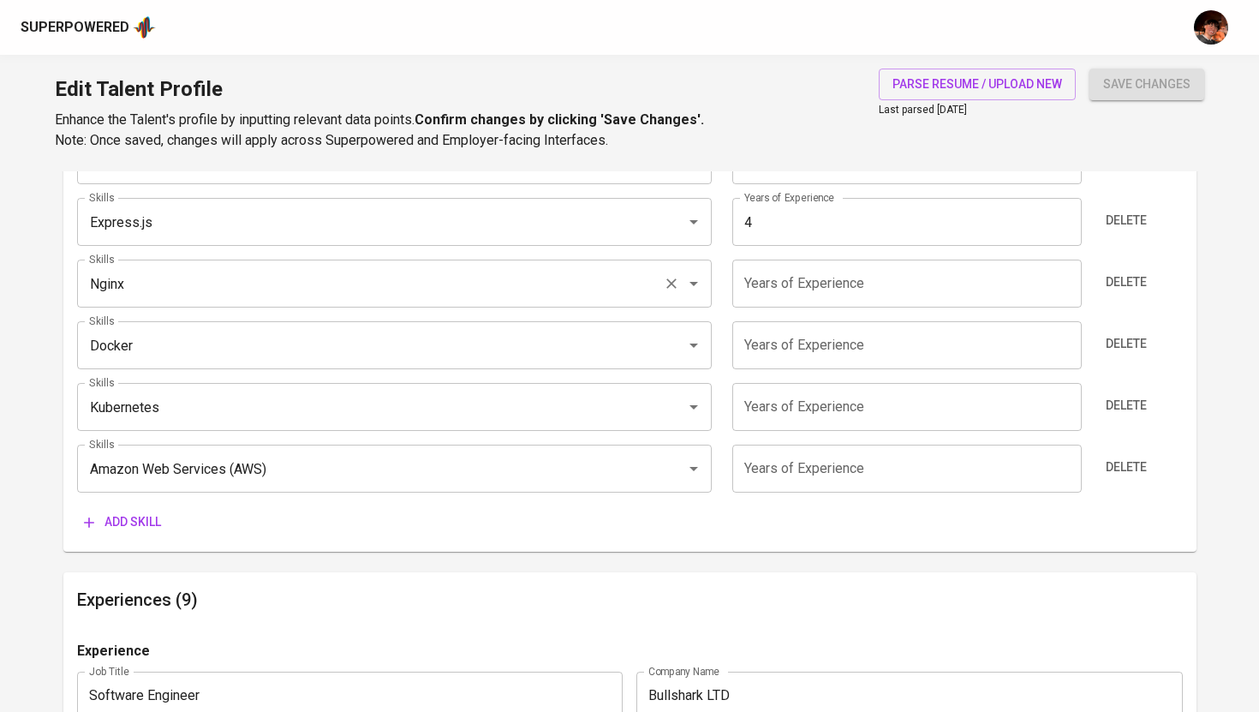
scroll to position [1169, 0]
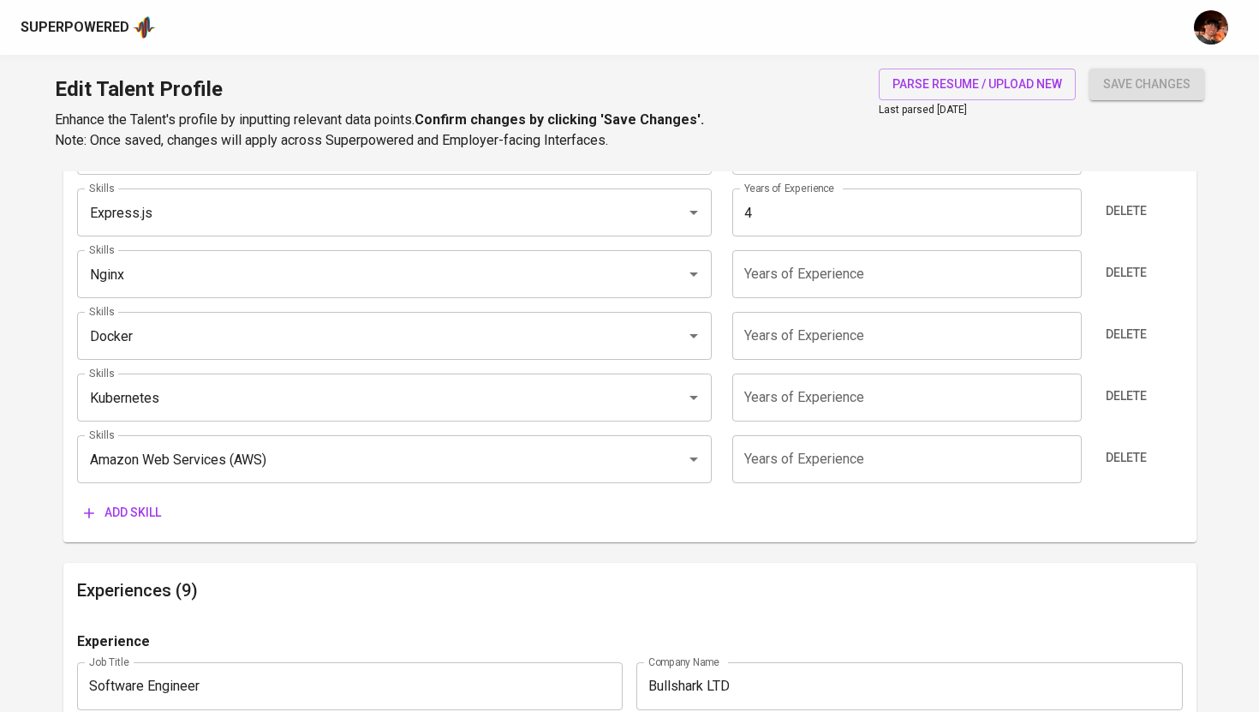
click at [128, 517] on span "Add skill" at bounding box center [122, 512] width 77 height 21
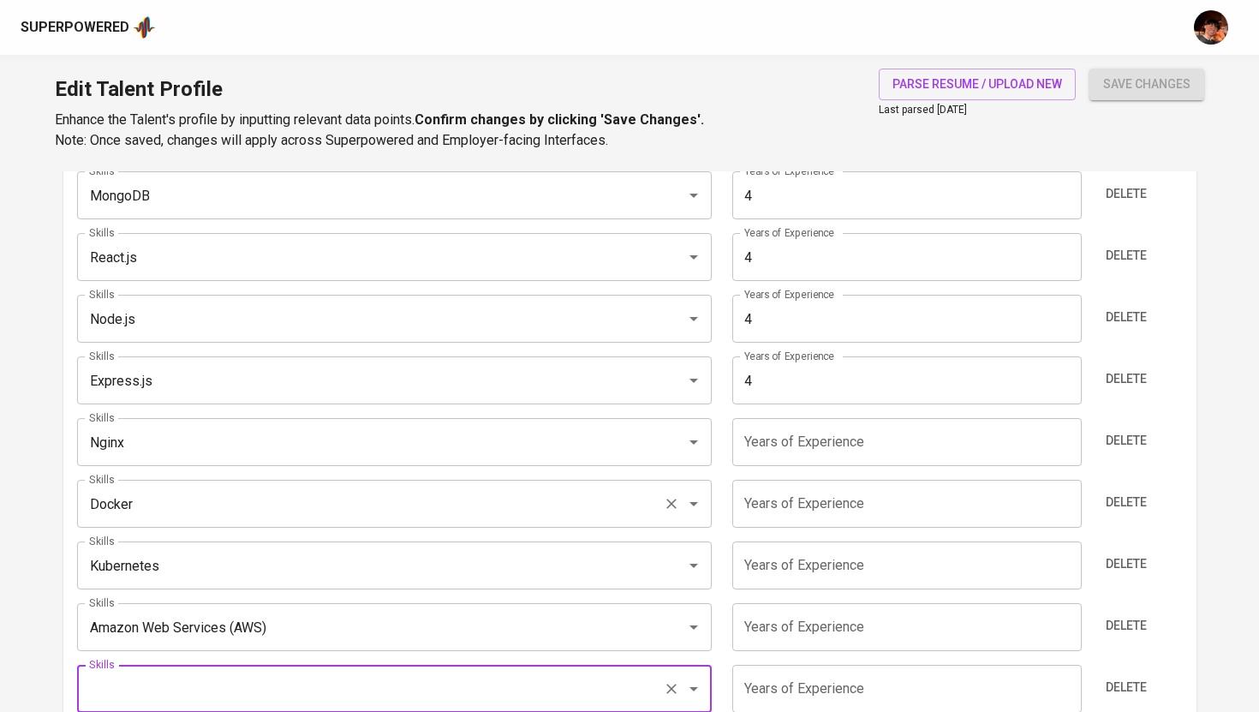
scroll to position [1002, 0]
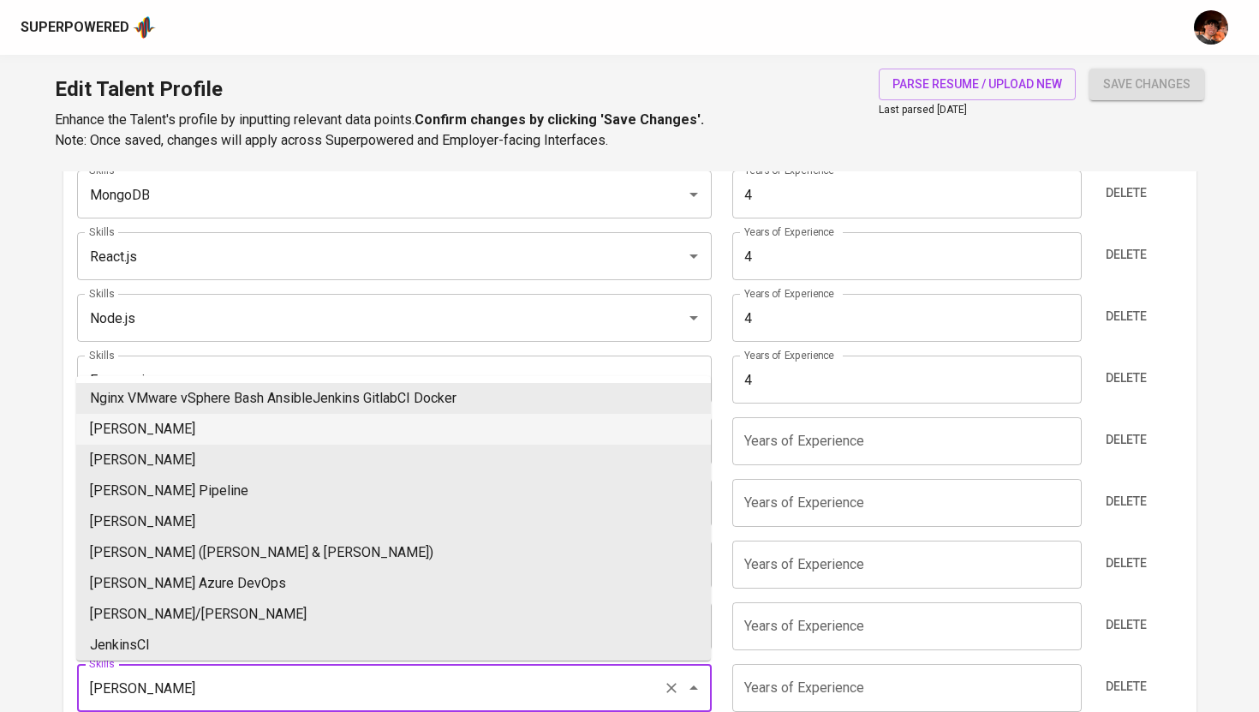
click at [124, 440] on li "Jenkins" at bounding box center [393, 429] width 635 height 31
type input "Jenkins"
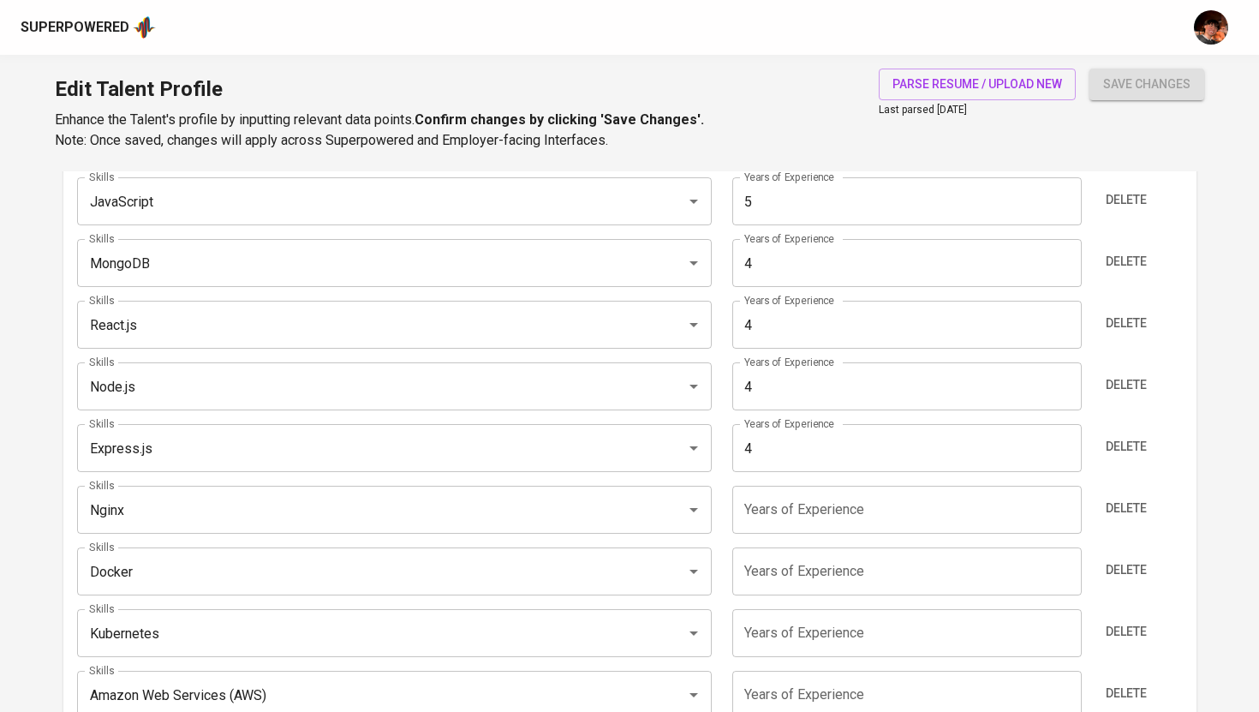
scroll to position [910, 0]
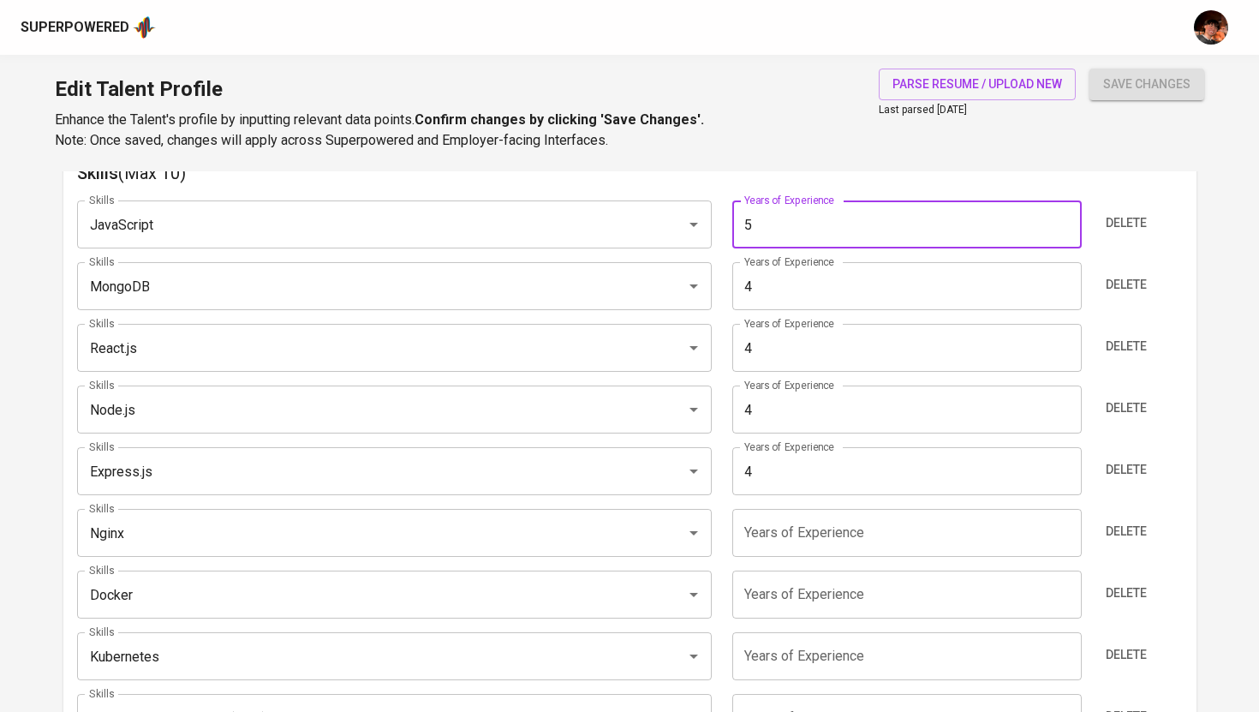
click at [770, 218] on input "5" at bounding box center [908, 224] width 350 height 48
type input "6"
click at [806, 290] on input "4" at bounding box center [908, 286] width 350 height 48
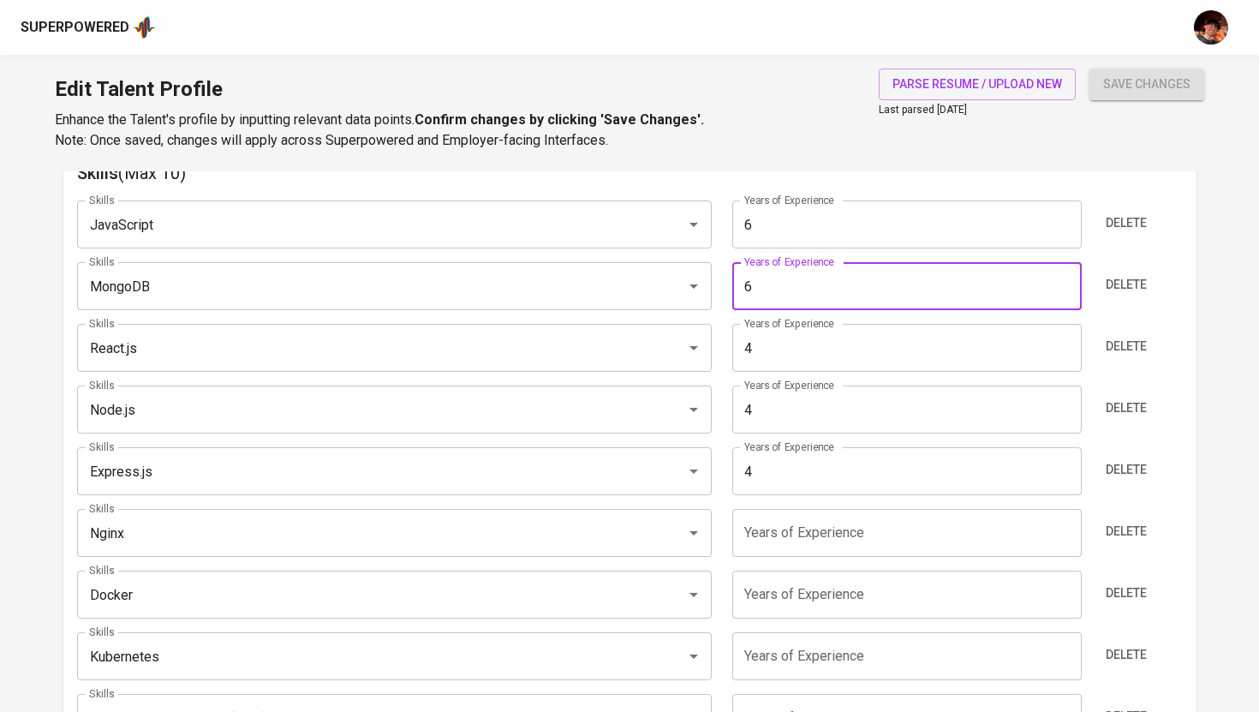
type input "6"
click at [834, 345] on input "4" at bounding box center [908, 348] width 350 height 48
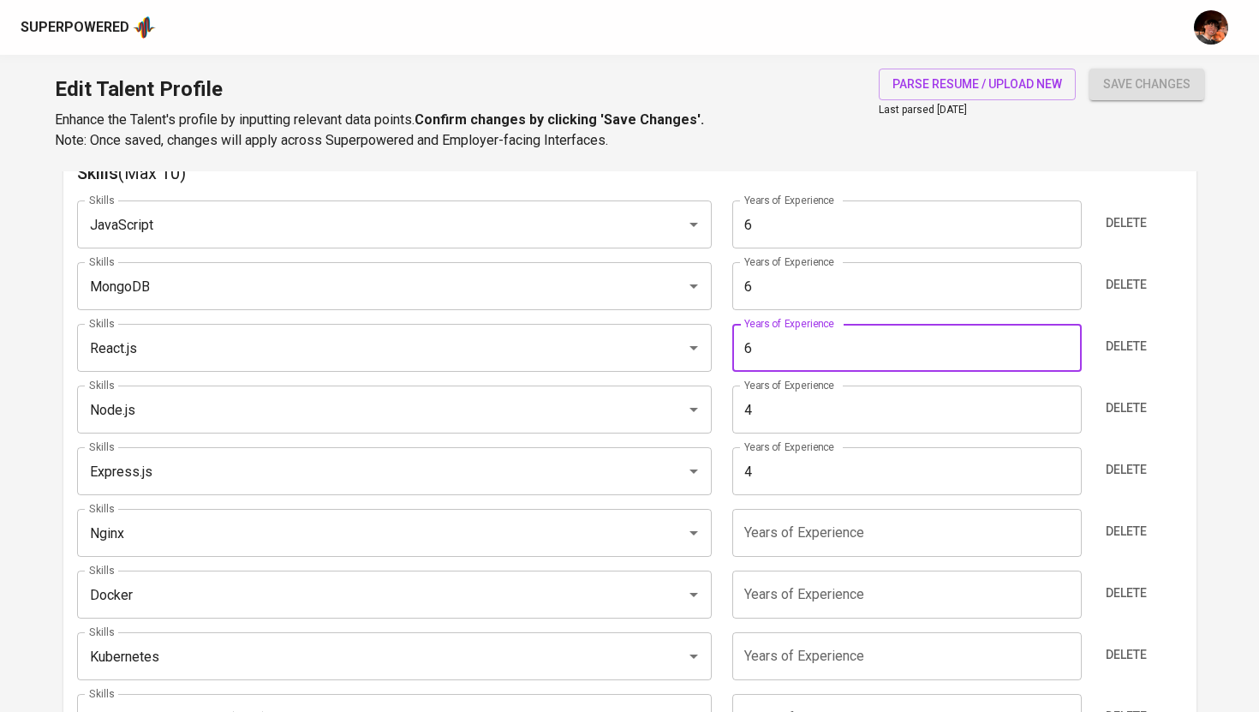
type input "6"
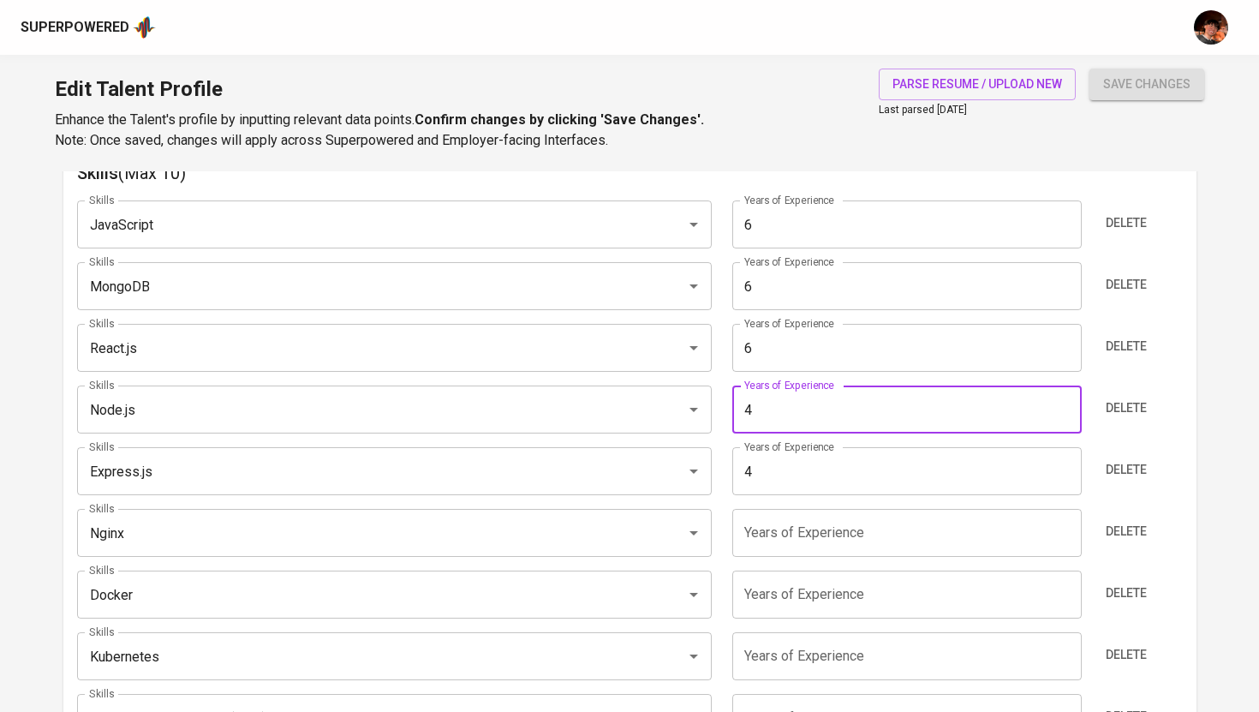
click at [881, 410] on input "4" at bounding box center [908, 410] width 350 height 48
type input "7"
type input "6"
click at [883, 479] on input "4" at bounding box center [908, 471] width 350 height 48
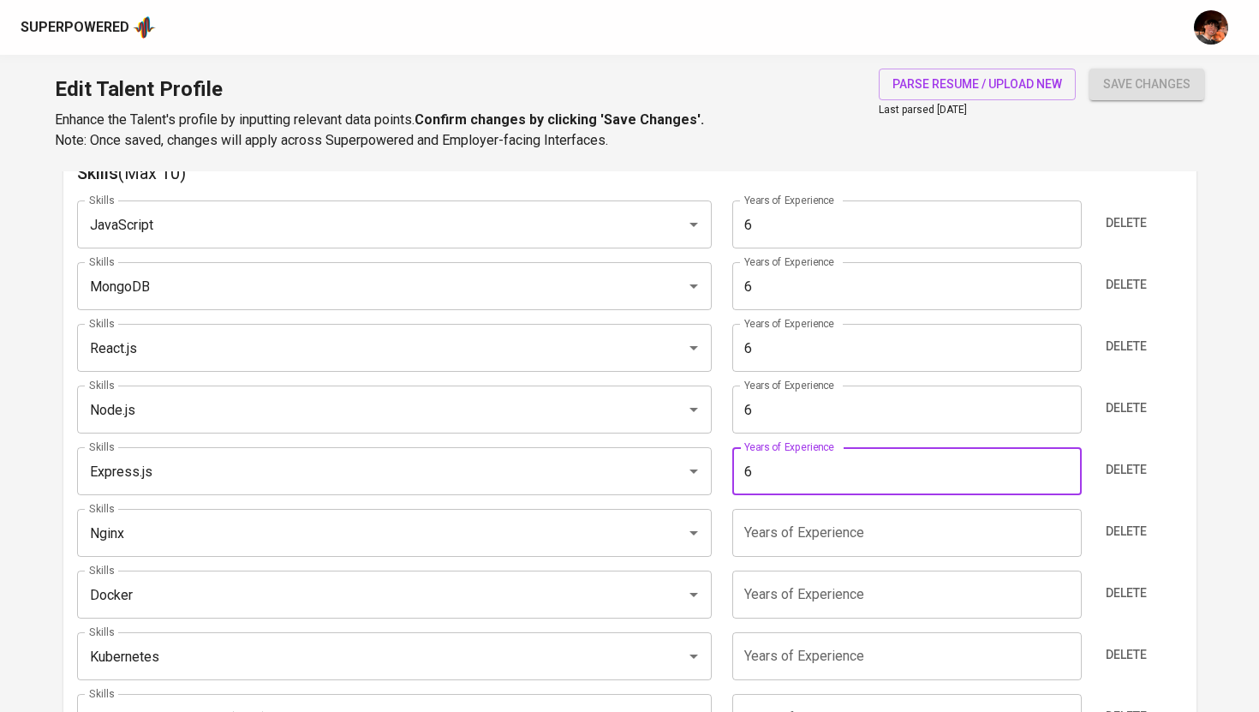
type input "6"
click at [894, 527] on input "number" at bounding box center [908, 533] width 350 height 48
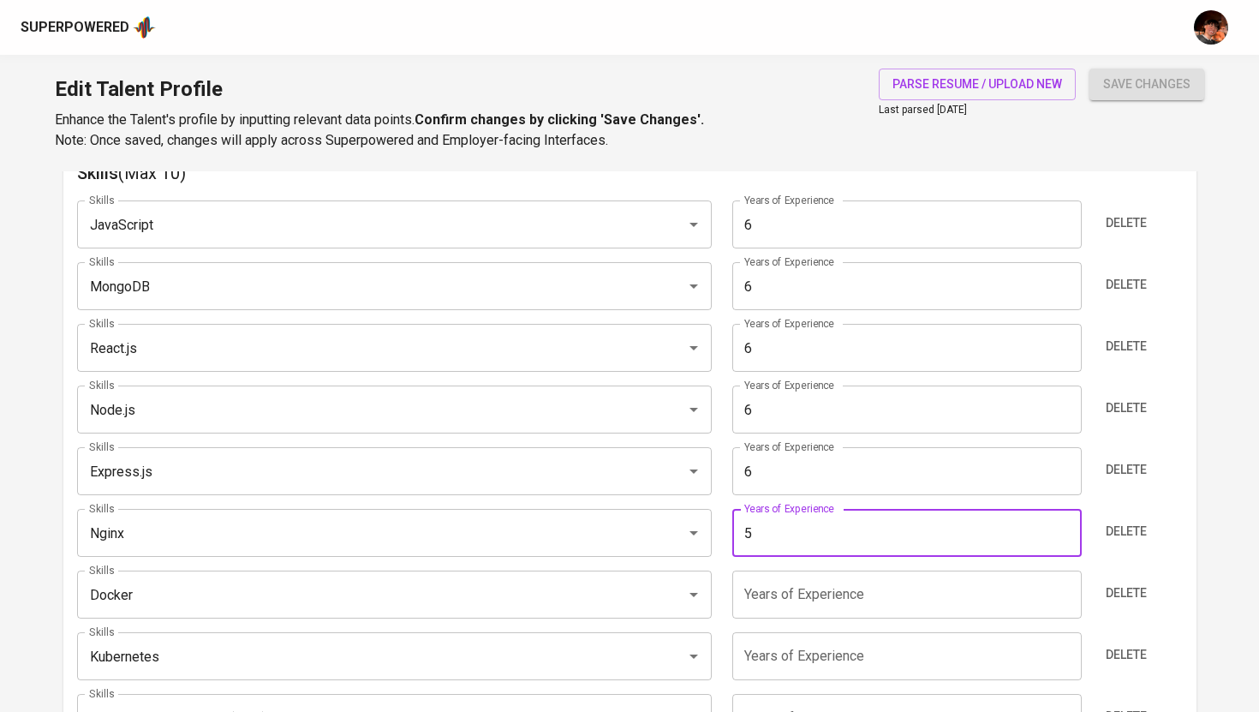
type input "5"
click at [806, 587] on input "number" at bounding box center [908, 595] width 350 height 48
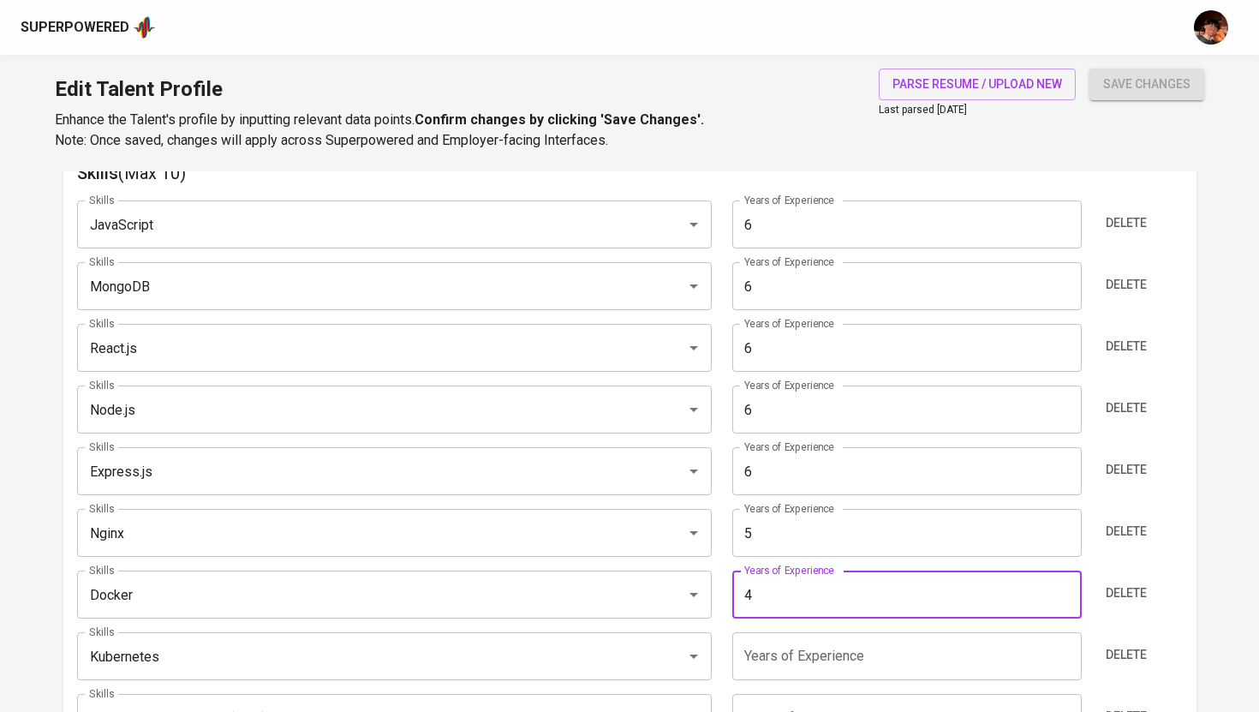
type input "4"
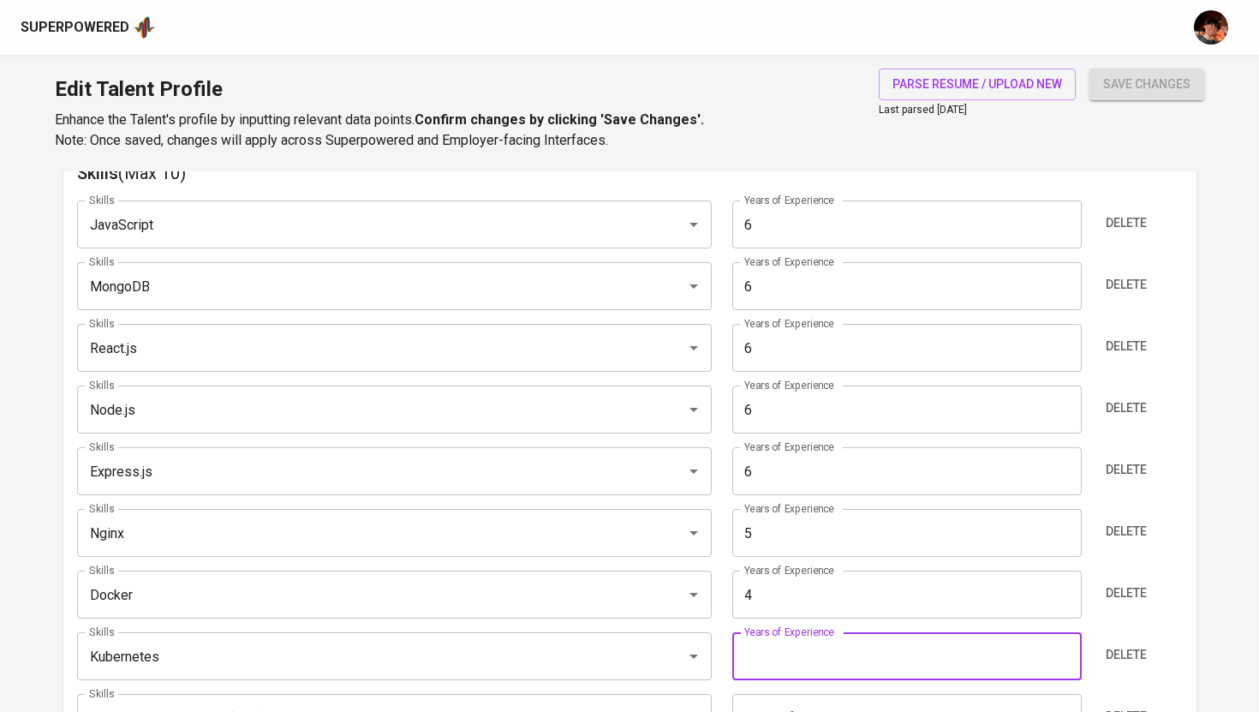
click at [822, 654] on input "number" at bounding box center [908, 656] width 350 height 48
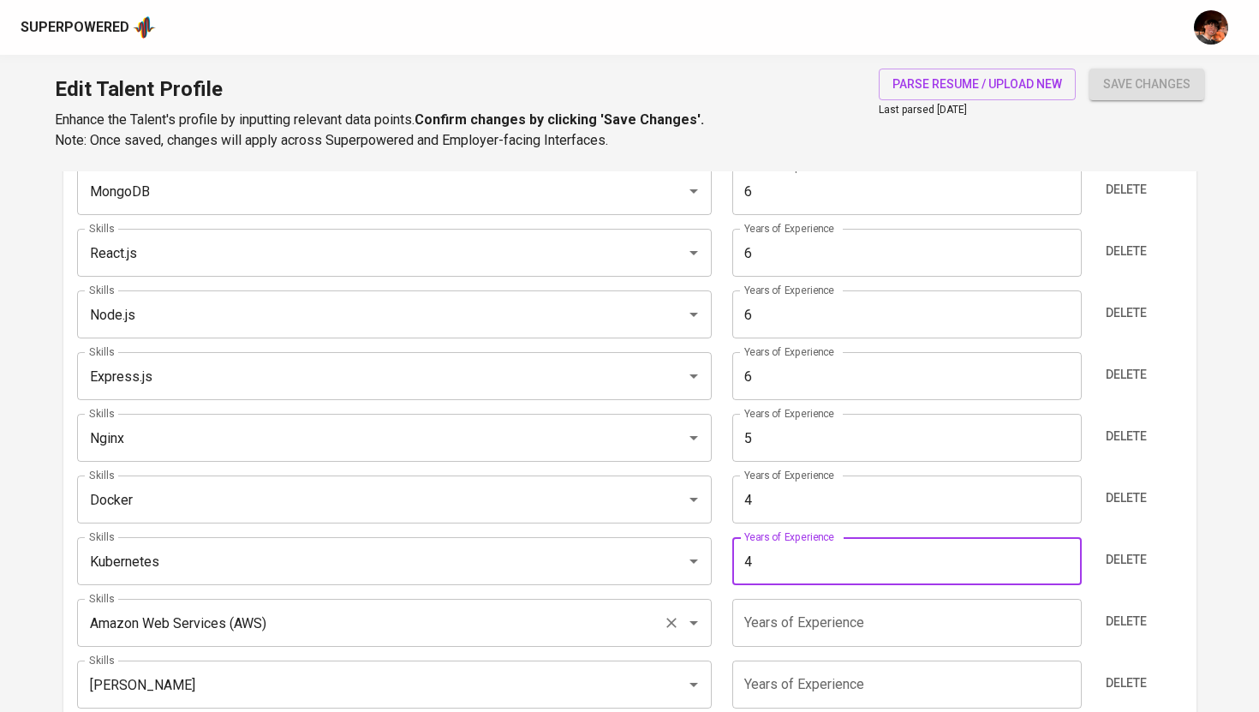
scroll to position [1074, 0]
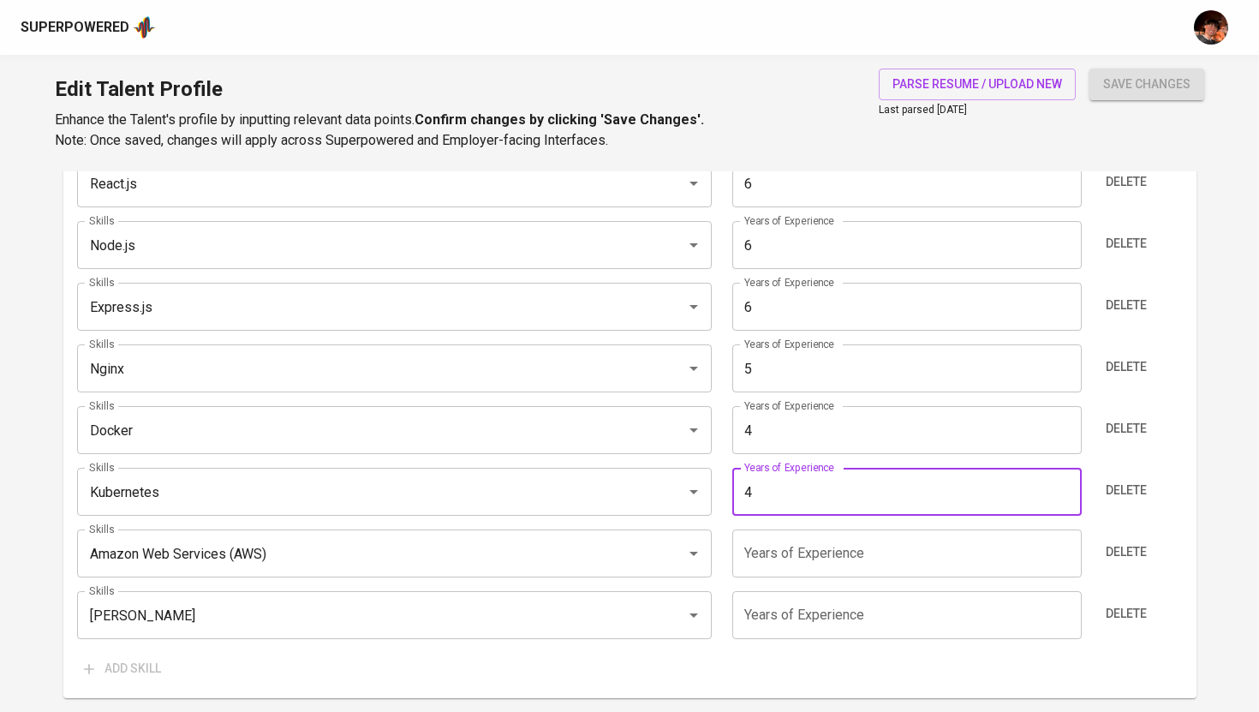
type input "4"
click at [799, 563] on input "number" at bounding box center [908, 553] width 350 height 48
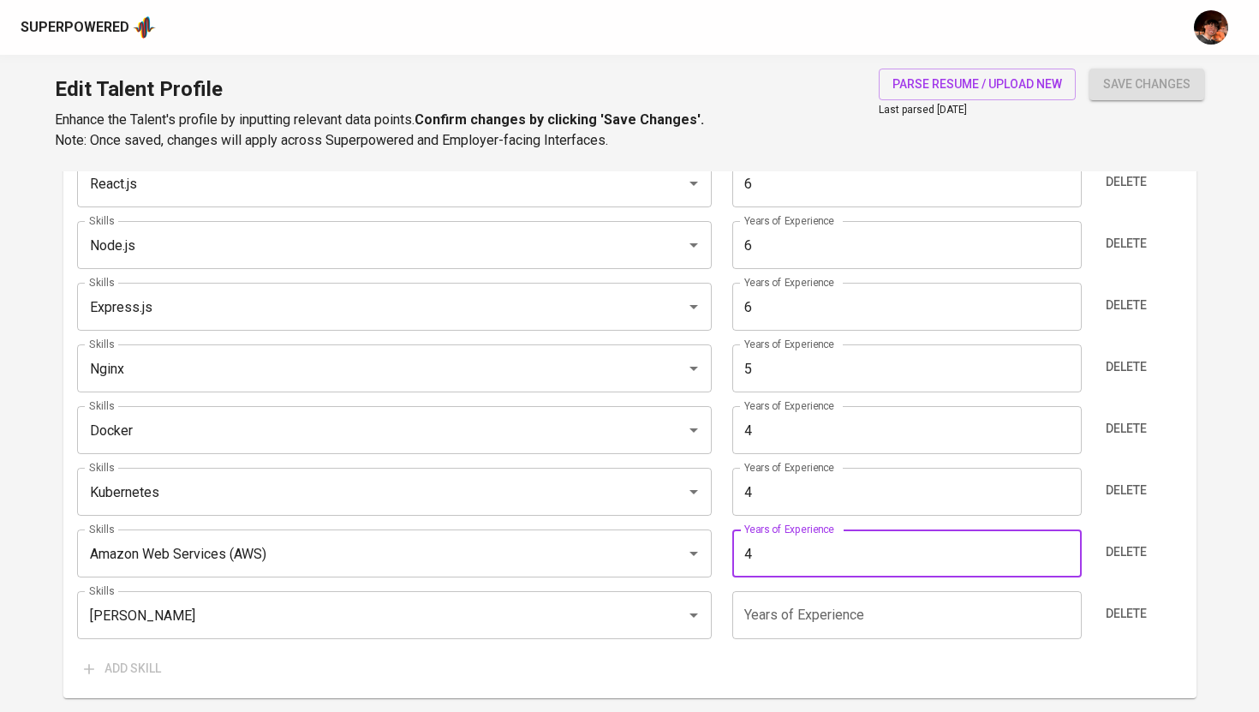
type input "4"
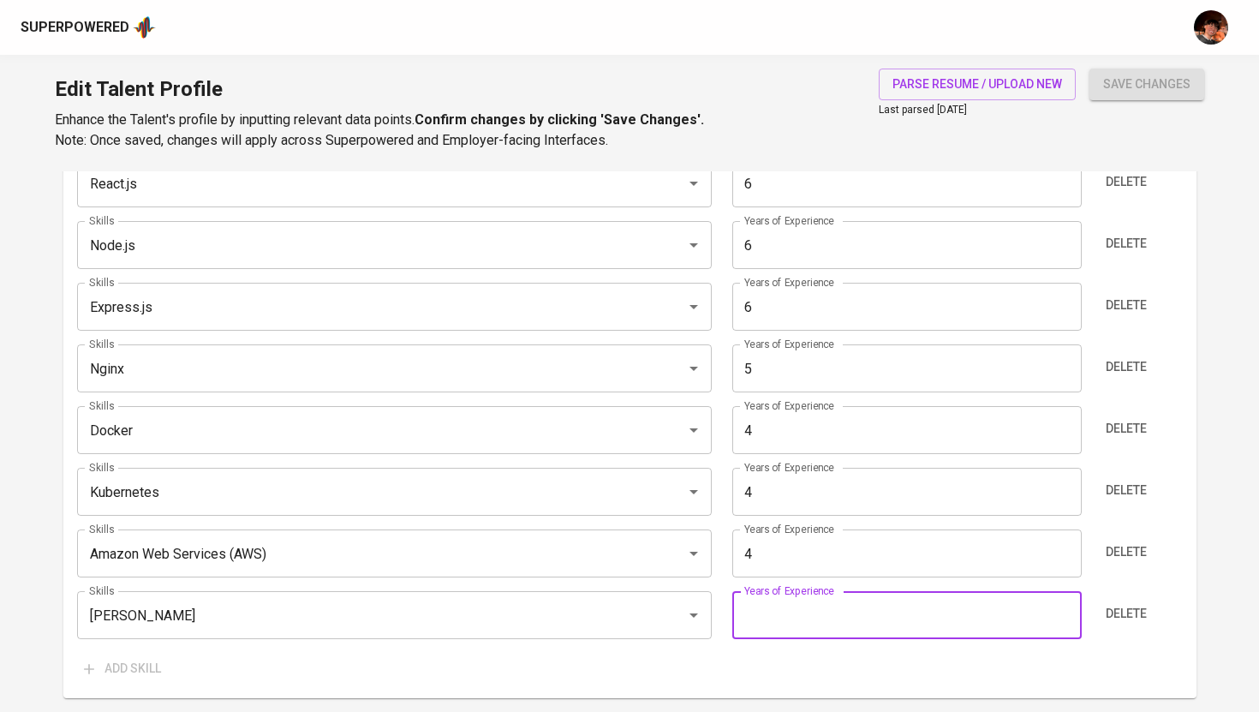
click at [840, 601] on input "number" at bounding box center [908, 615] width 350 height 48
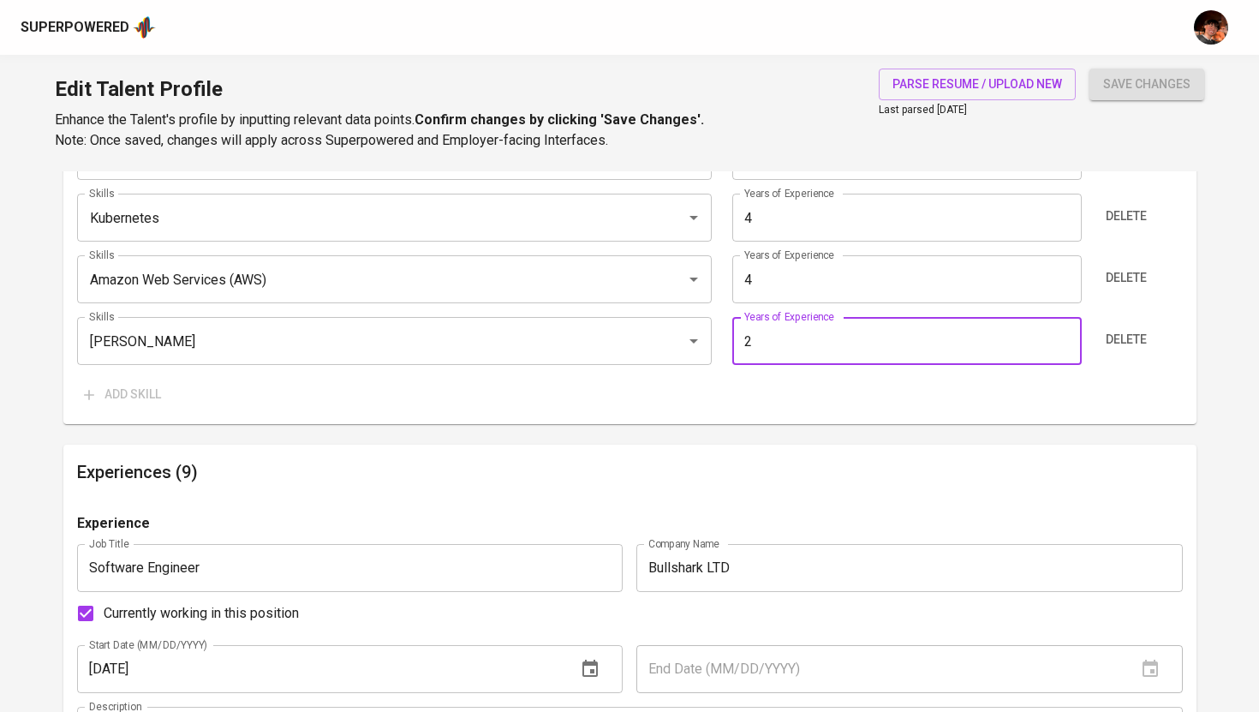
type input "2"
click at [1169, 79] on span "save changes" at bounding box center [1147, 84] width 87 height 21
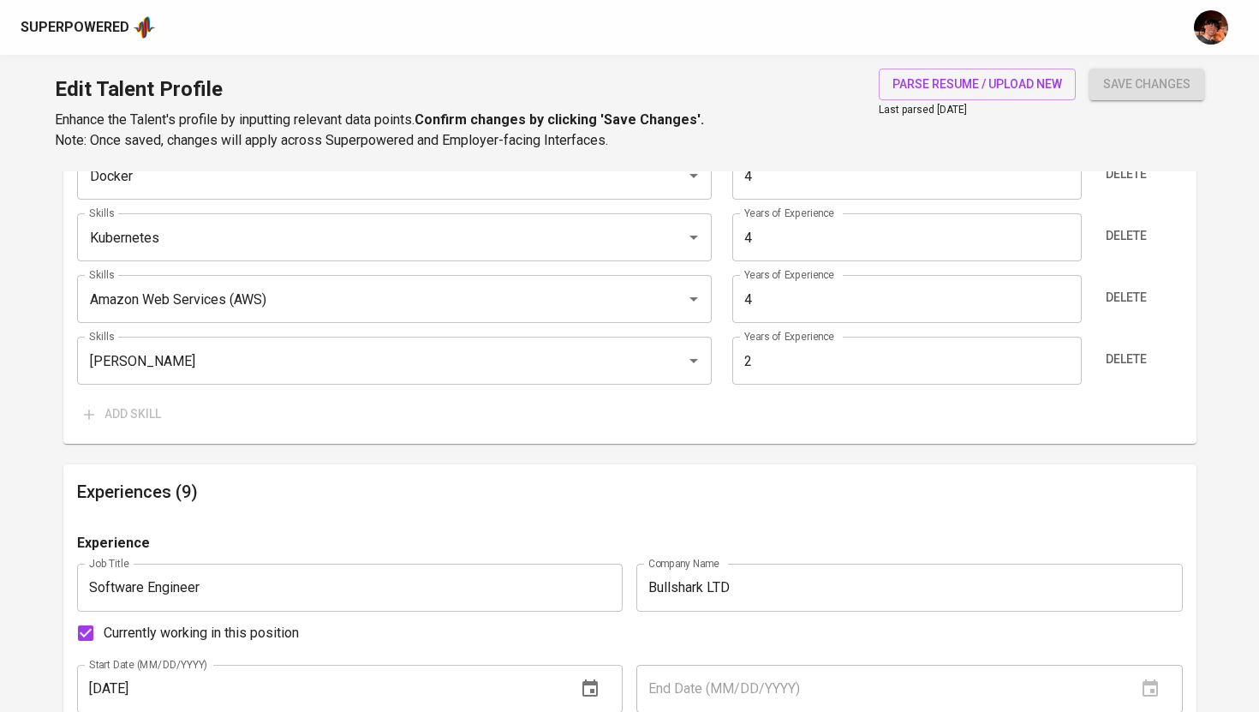
scroll to position [1368, 0]
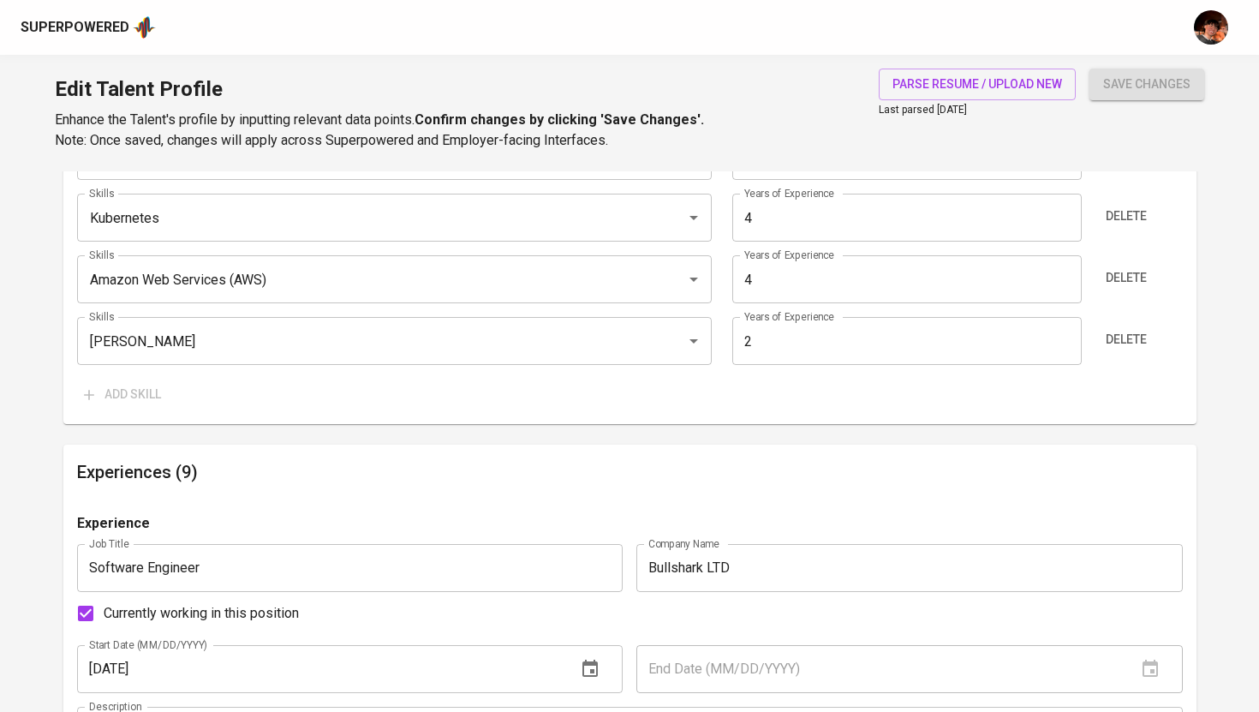
click at [1146, 87] on span "save changes" at bounding box center [1147, 84] width 87 height 21
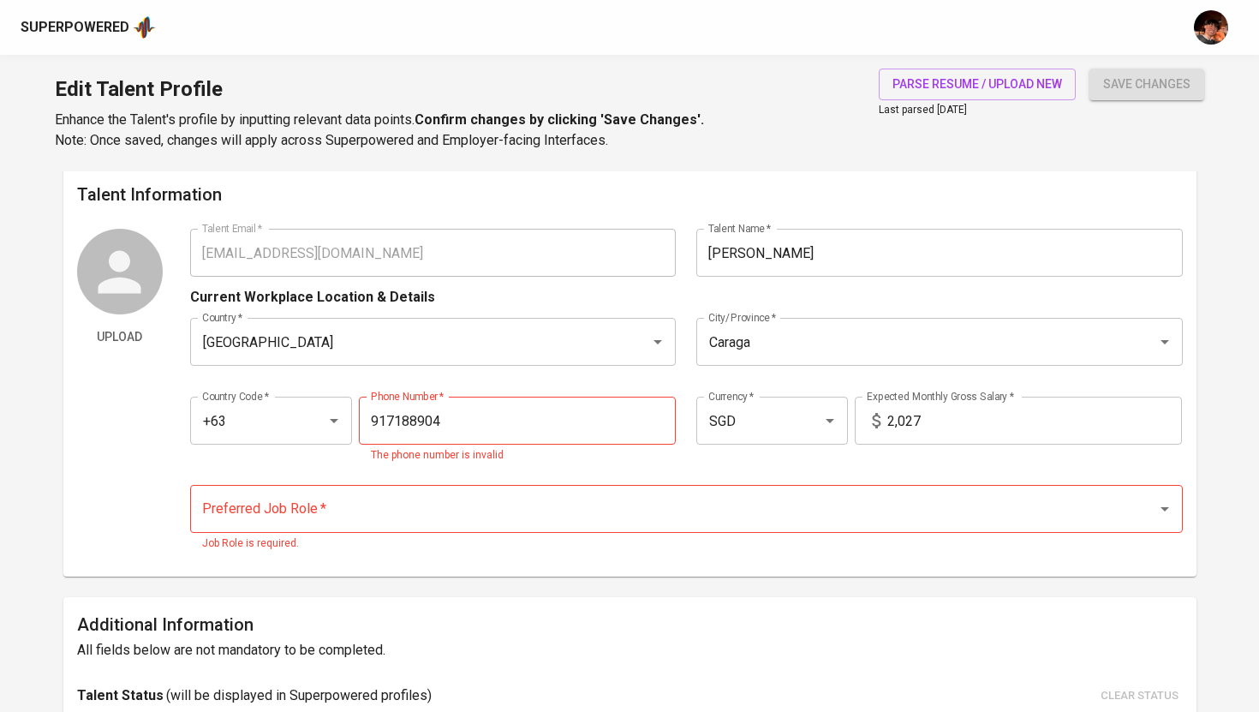
scroll to position [0, 0]
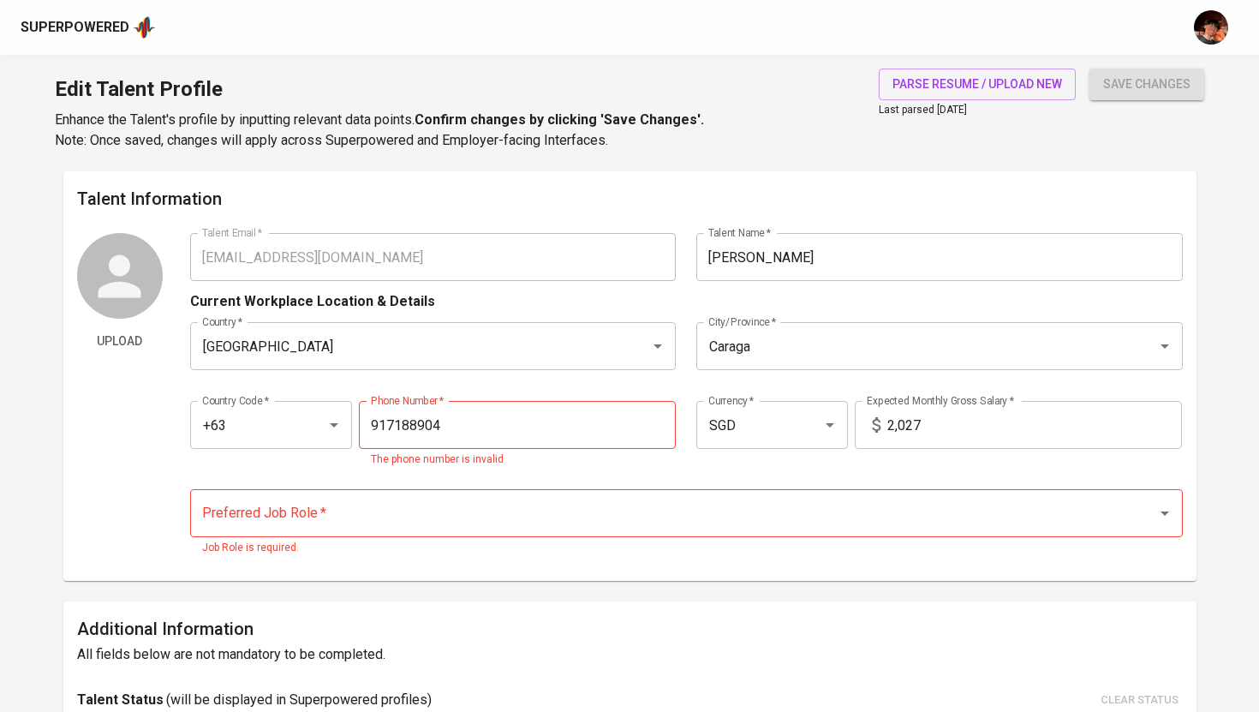
click at [553, 429] on input "917188904" at bounding box center [517, 425] width 317 height 48
paste input "0-106-4727"
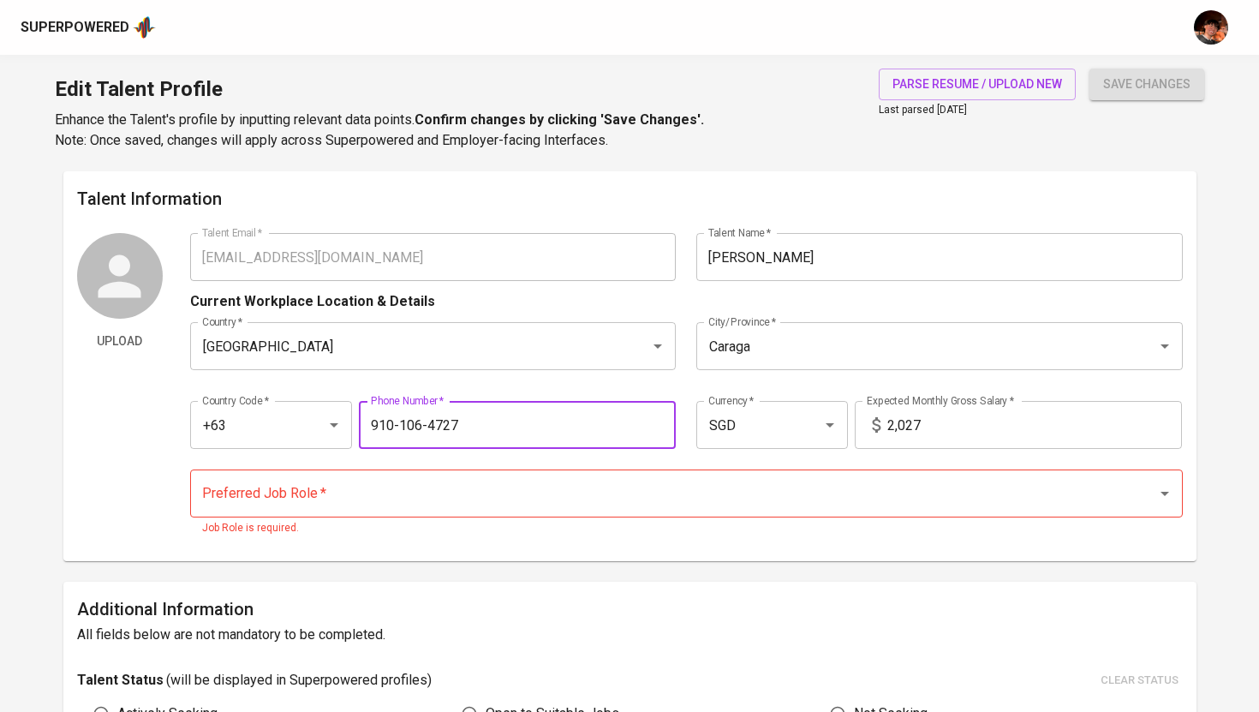
type input "910-106-4727"
click at [948, 422] on input "2,027" at bounding box center [1035, 425] width 295 height 48
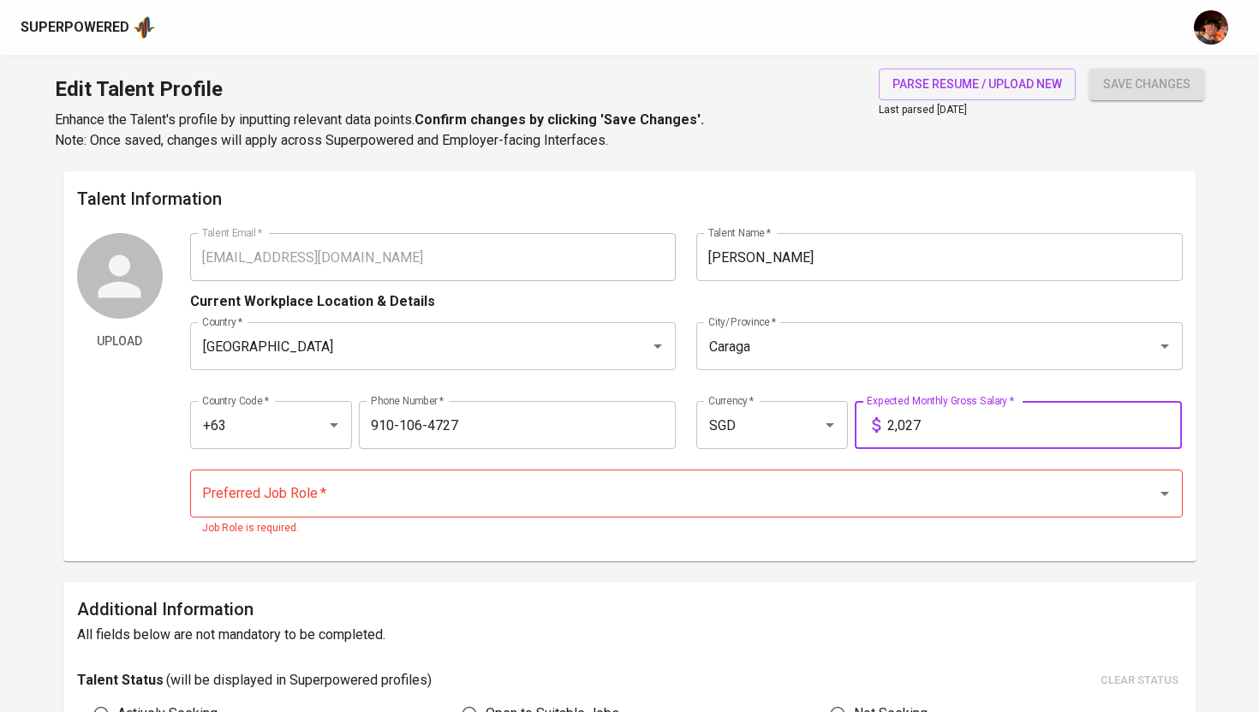
drag, startPoint x: 942, startPoint y: 430, endPoint x: 848, endPoint y: 428, distance: 94.3
click at [848, 428] on div "Country Code   * +63 Country Code * Phone Number   * 910-106-4727 Phone Number …" at bounding box center [686, 419] width 993 height 79
click at [833, 427] on icon "Open" at bounding box center [830, 425] width 21 height 21
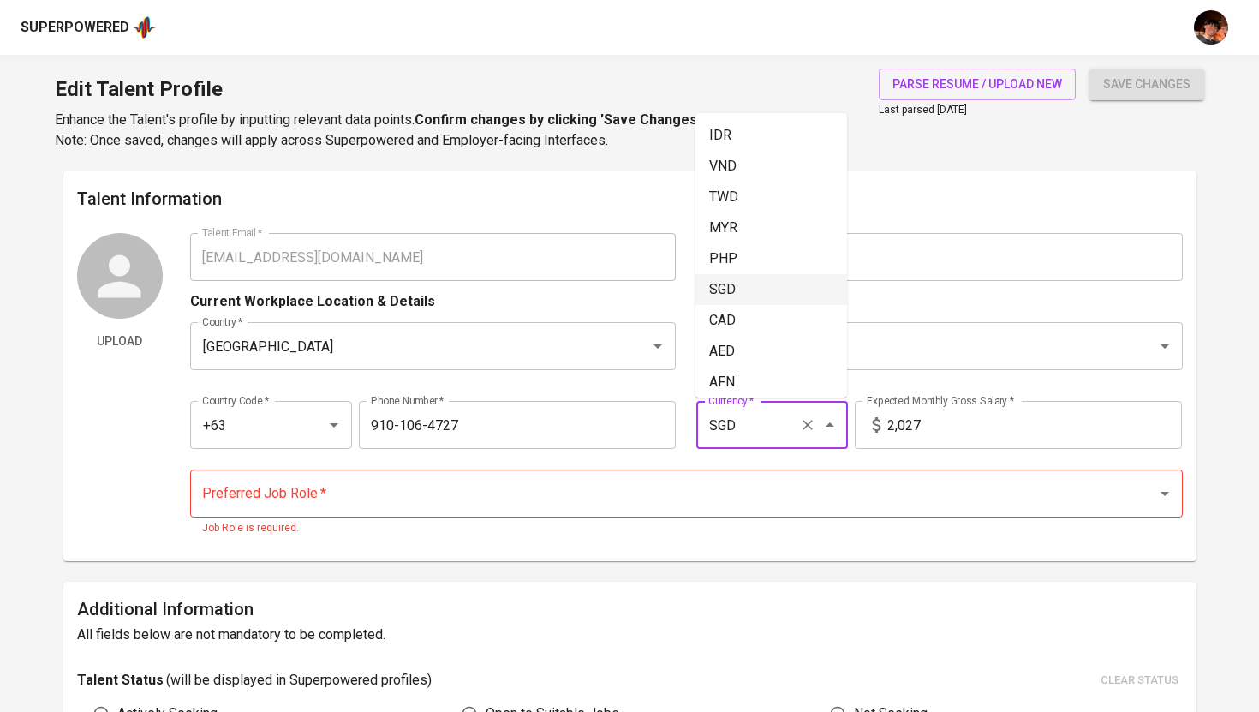
click at [745, 265] on li "PHP" at bounding box center [772, 258] width 152 height 31
type input "PHP"
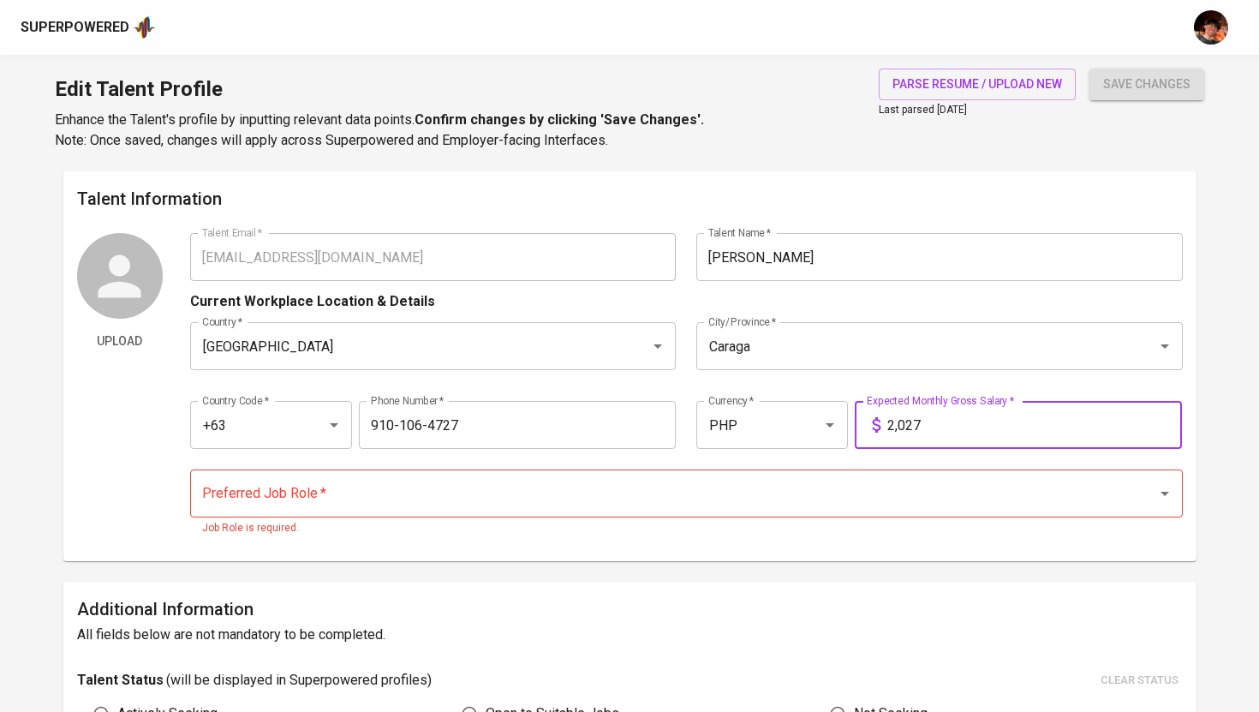
drag, startPoint x: 930, startPoint y: 428, endPoint x: 867, endPoint y: 428, distance: 62.5
click at [867, 428] on div "2,027 Expected Monthly Gross Salary *" at bounding box center [1018, 425] width 327 height 48
click at [1090, 69] on button "save changes" at bounding box center [1147, 85] width 115 height 32
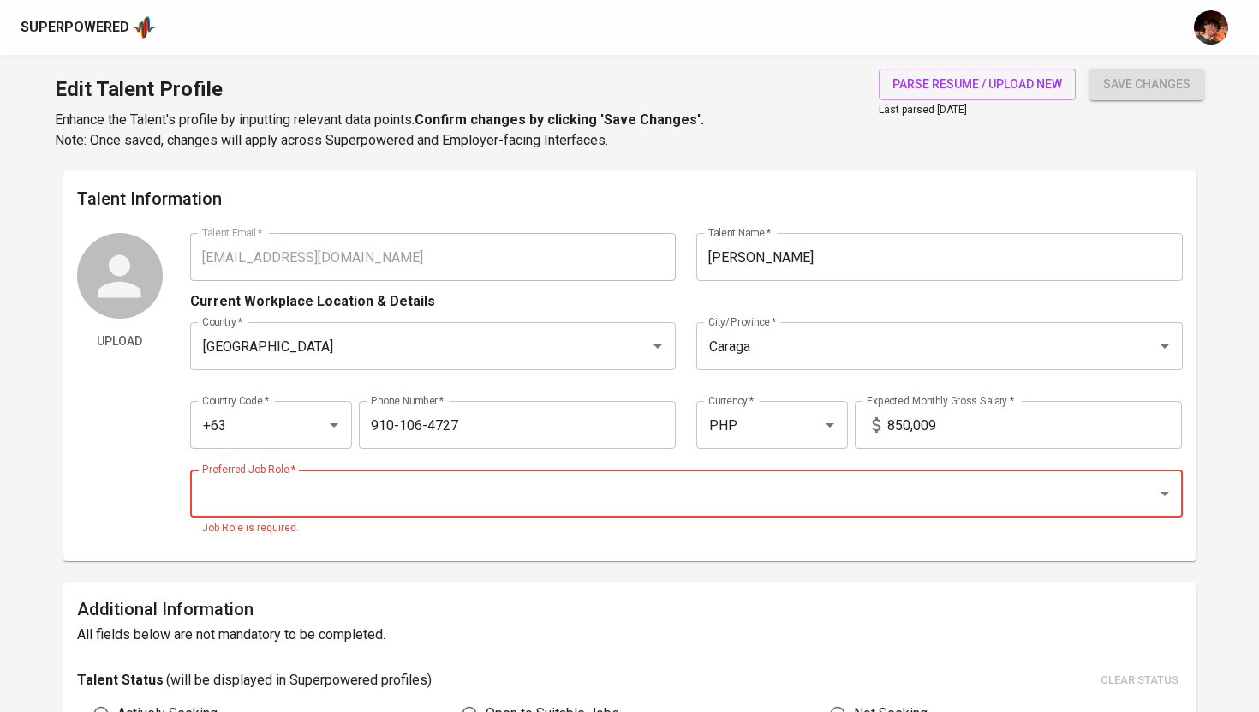
click at [912, 435] on input "850,009" at bounding box center [1035, 425] width 295 height 48
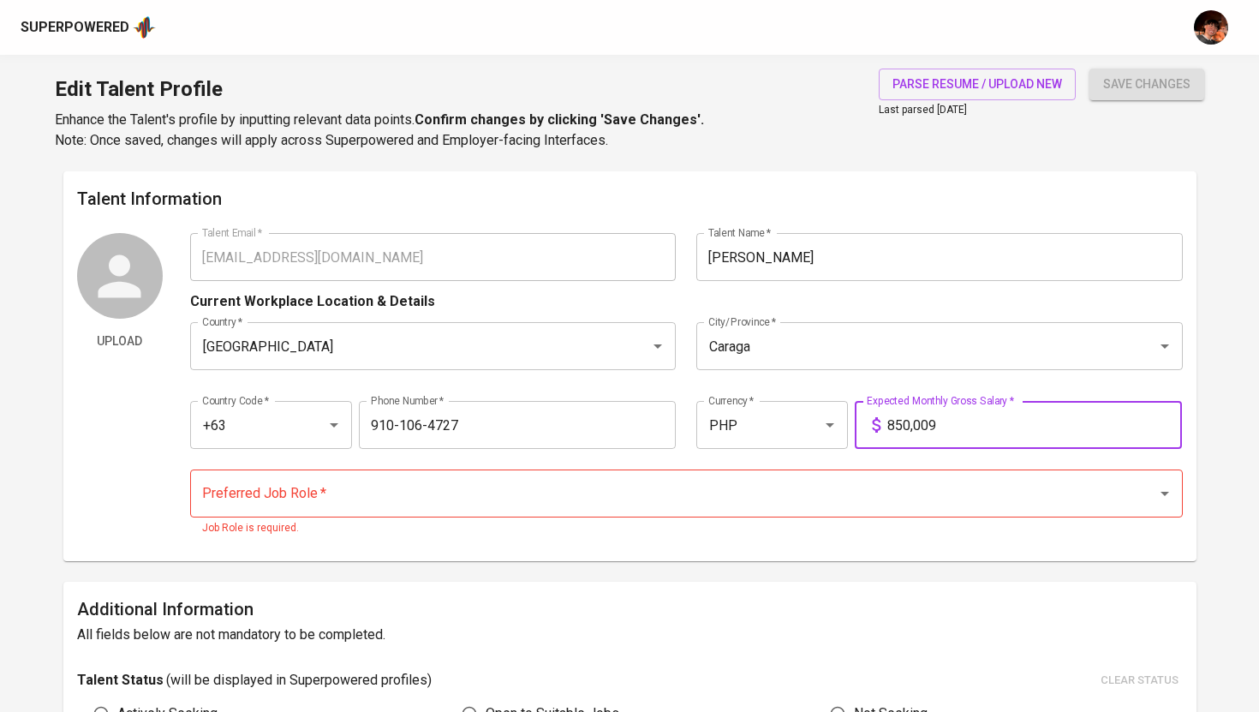
click at [912, 411] on input "850,009" at bounding box center [1035, 425] width 295 height 48
click at [834, 517] on div "Preferred Job Role *" at bounding box center [686, 494] width 993 height 48
type input "85,000"
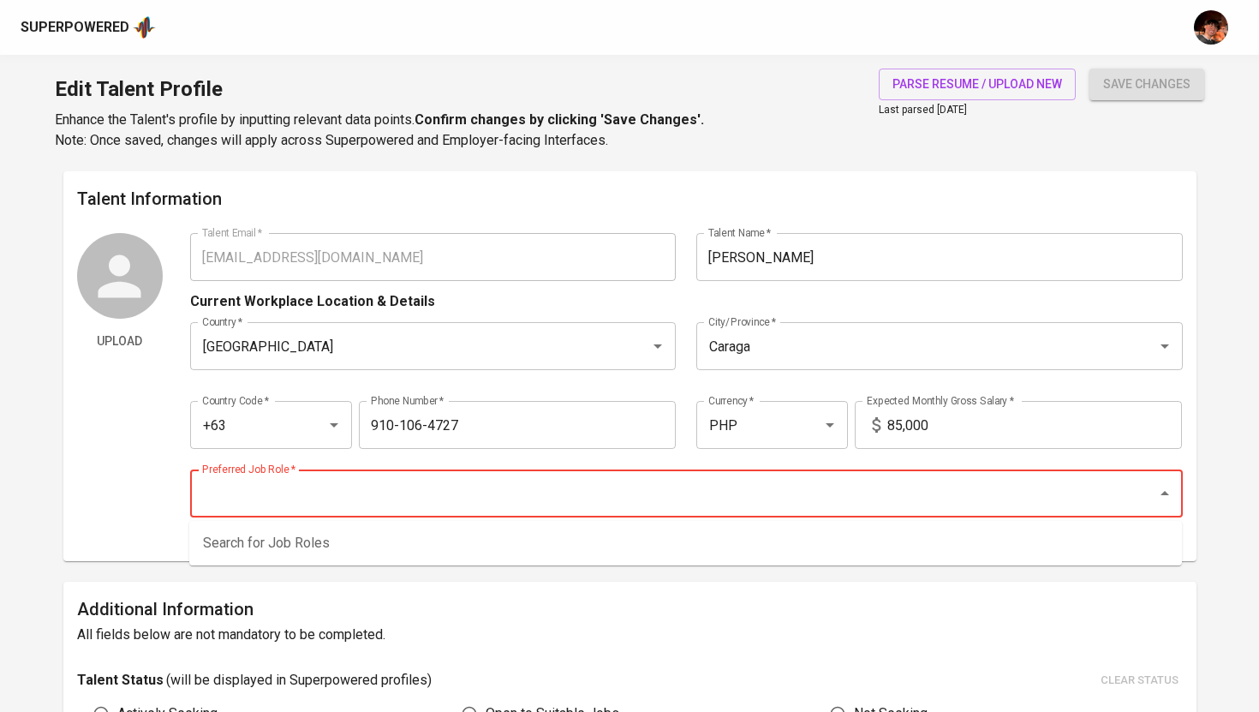
click at [832, 499] on input "Preferred Job Role   *" at bounding box center [663, 493] width 930 height 33
type input "B"
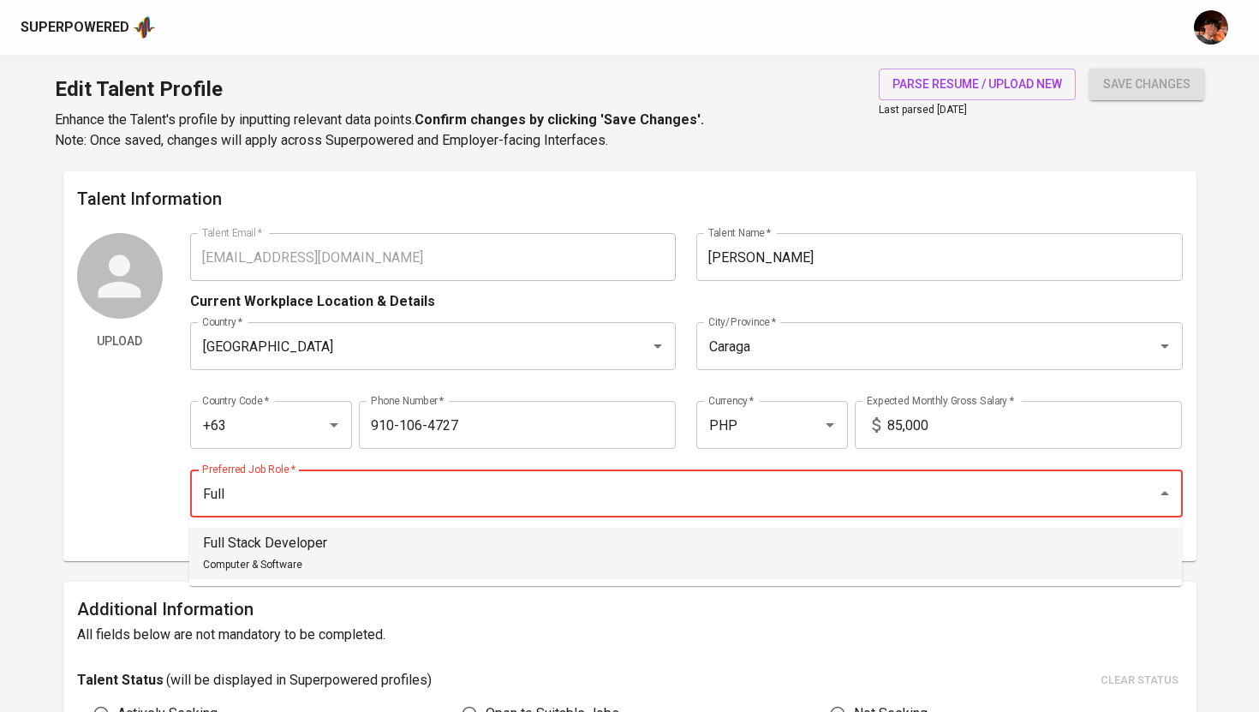
click at [381, 535] on li "Full Stack Developer Computer & Software" at bounding box center [685, 553] width 993 height 51
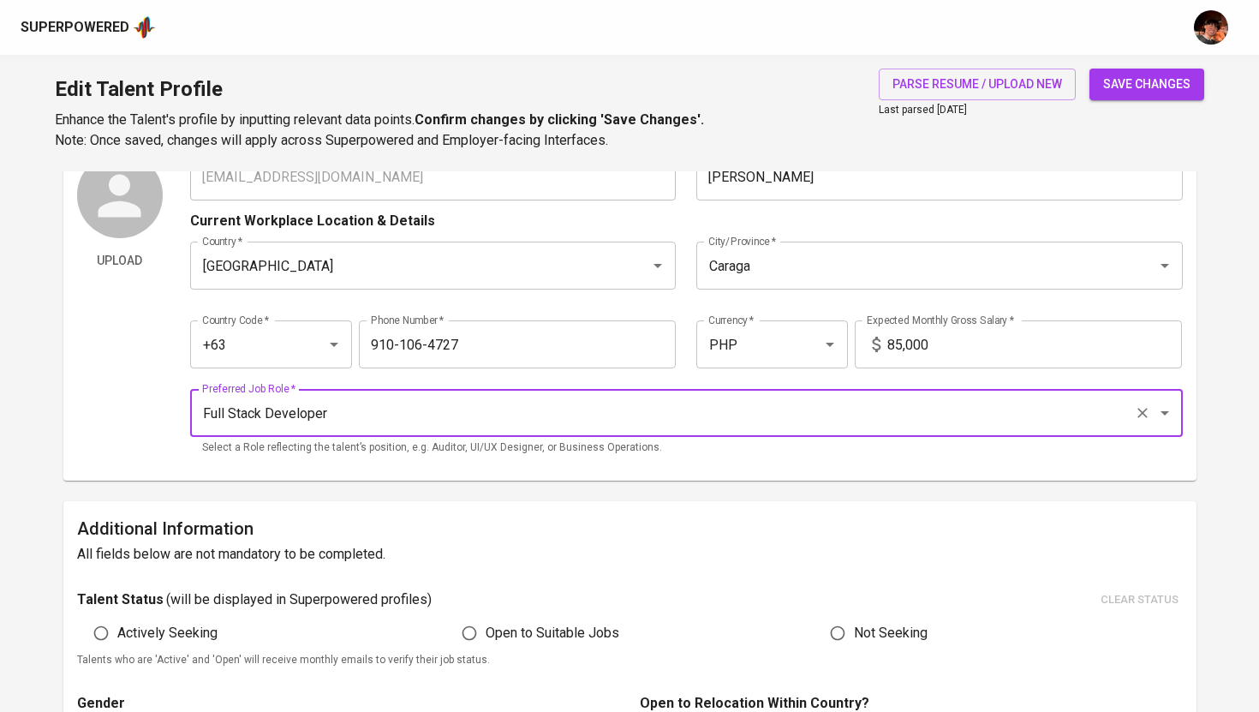
scroll to position [108, 0]
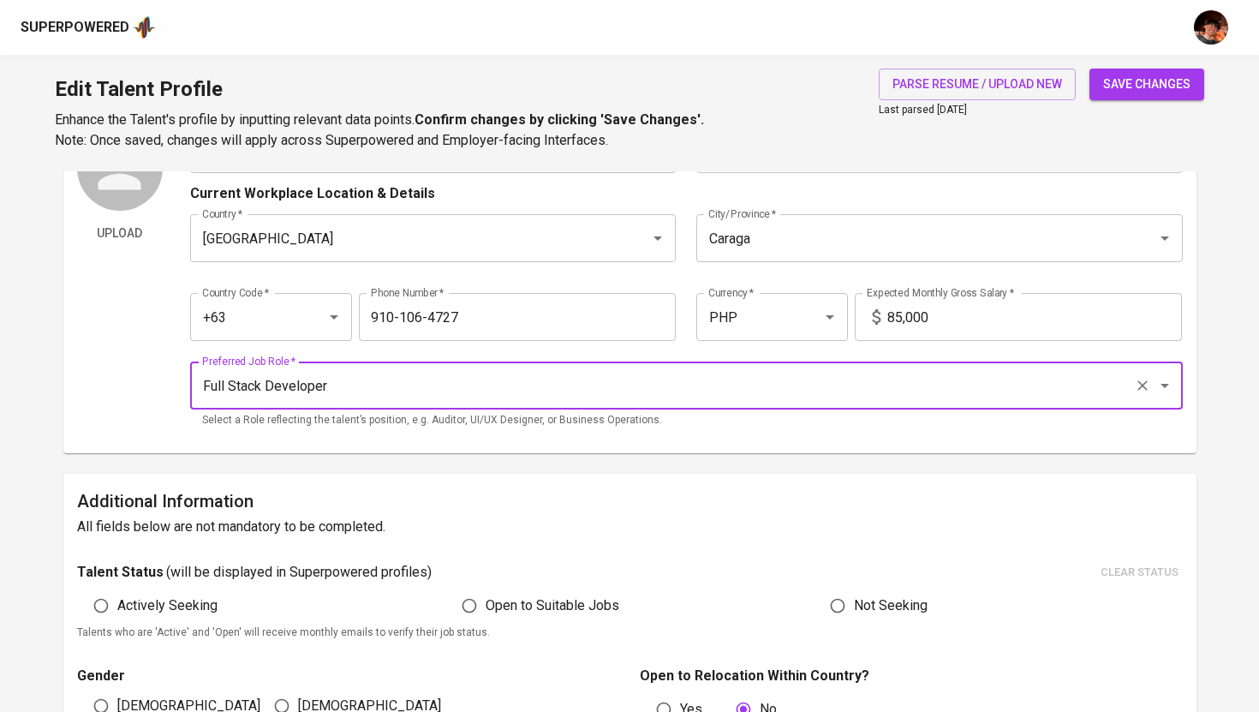
type input "Full Stack Developer"
click at [1115, 101] on div "save changes" at bounding box center [1147, 110] width 115 height 82
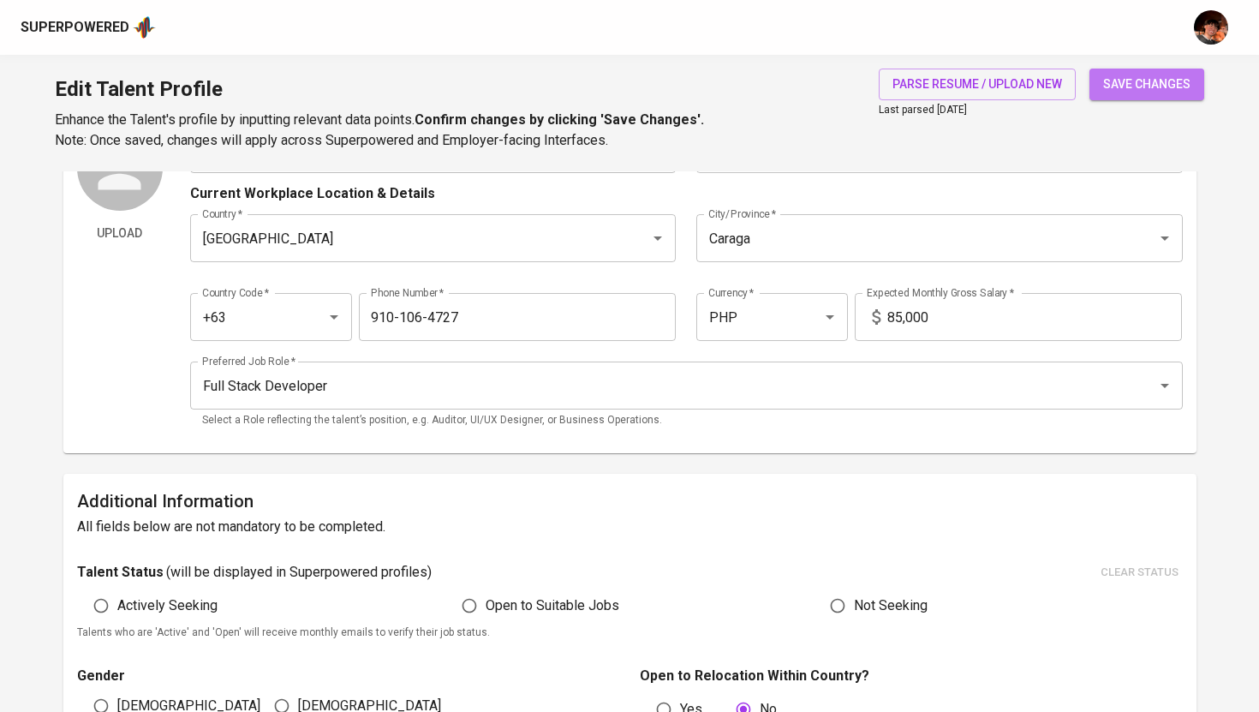
click at [1126, 90] on span "save changes" at bounding box center [1147, 84] width 87 height 21
type input "Express.js"
type input "Node.js"
type input "React.js"
type input "MongoDB"
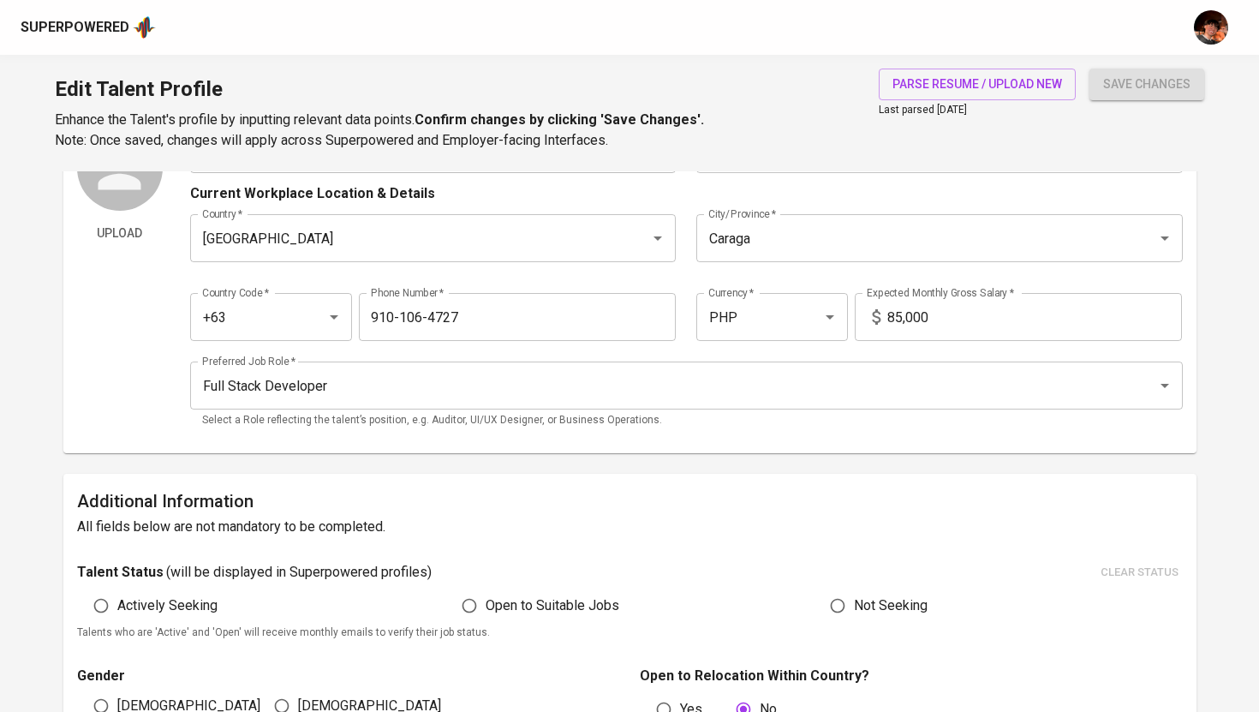
type input "Amazon Web Services (AWS)"
type input "Docker"
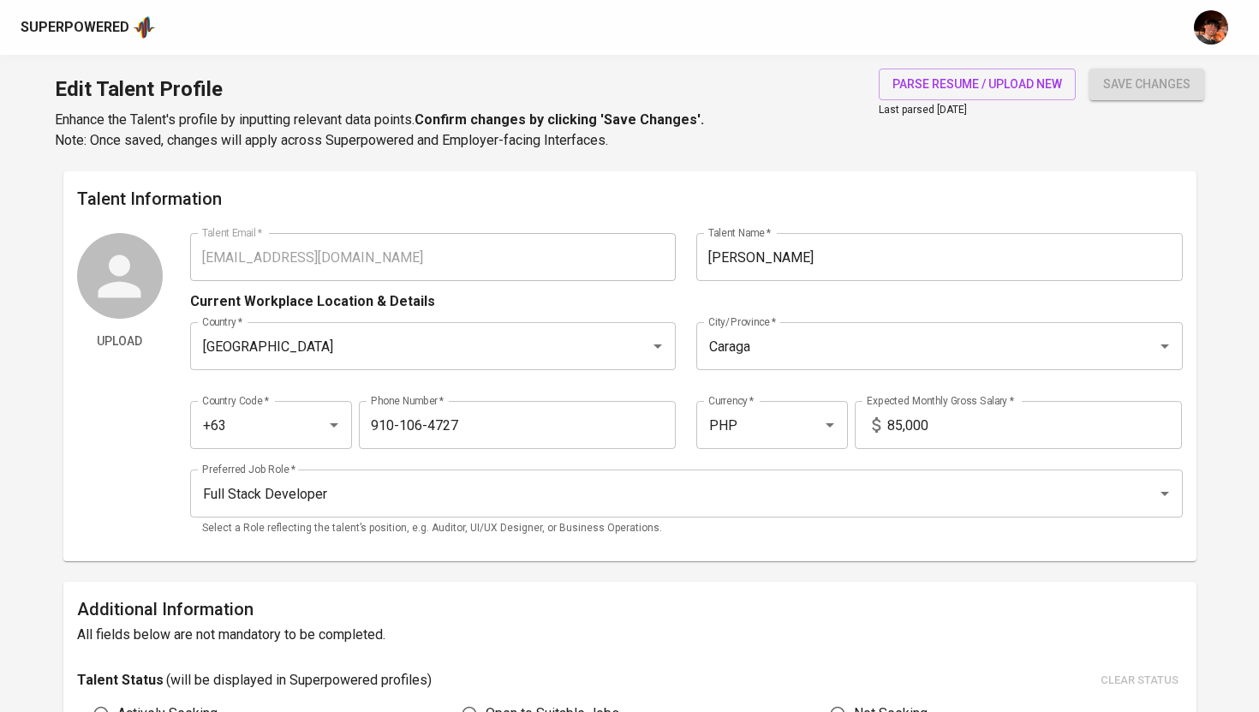
click at [109, 44] on div "Superpowered" at bounding box center [629, 27] width 1259 height 55
click at [121, 31] on div "Superpowered" at bounding box center [75, 28] width 109 height 20
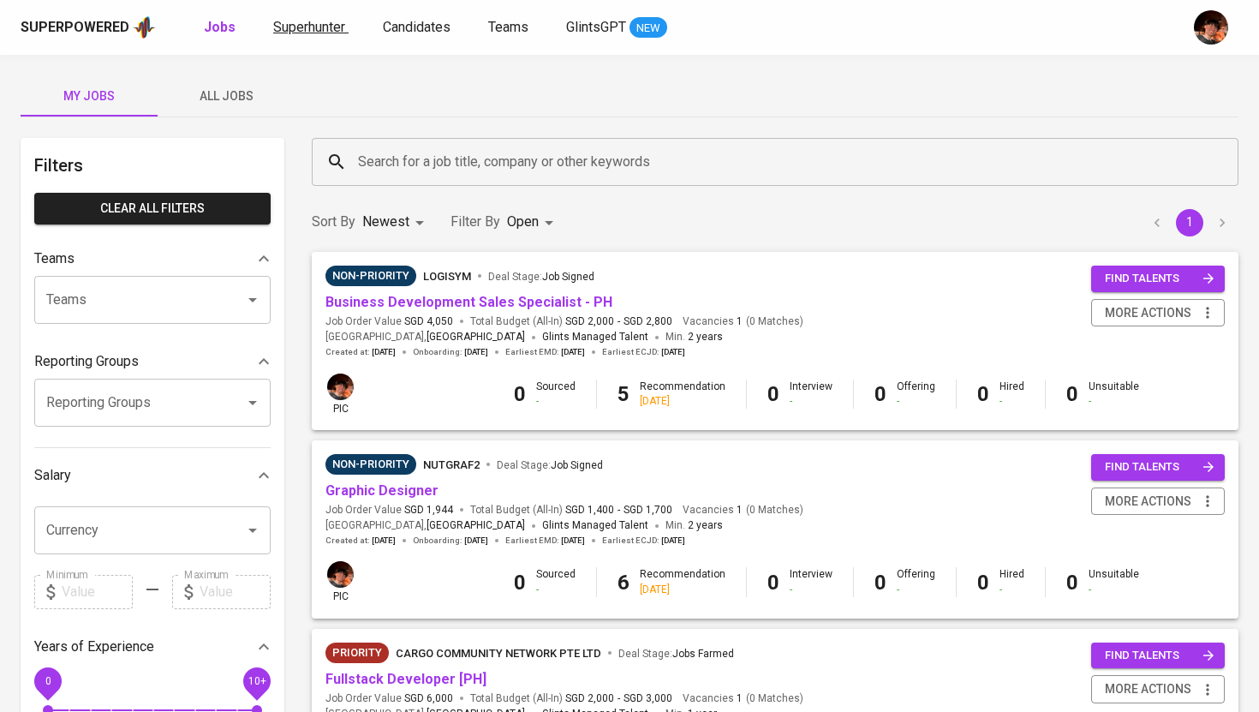
click at [309, 35] on link "Superhunter" at bounding box center [310, 27] width 75 height 21
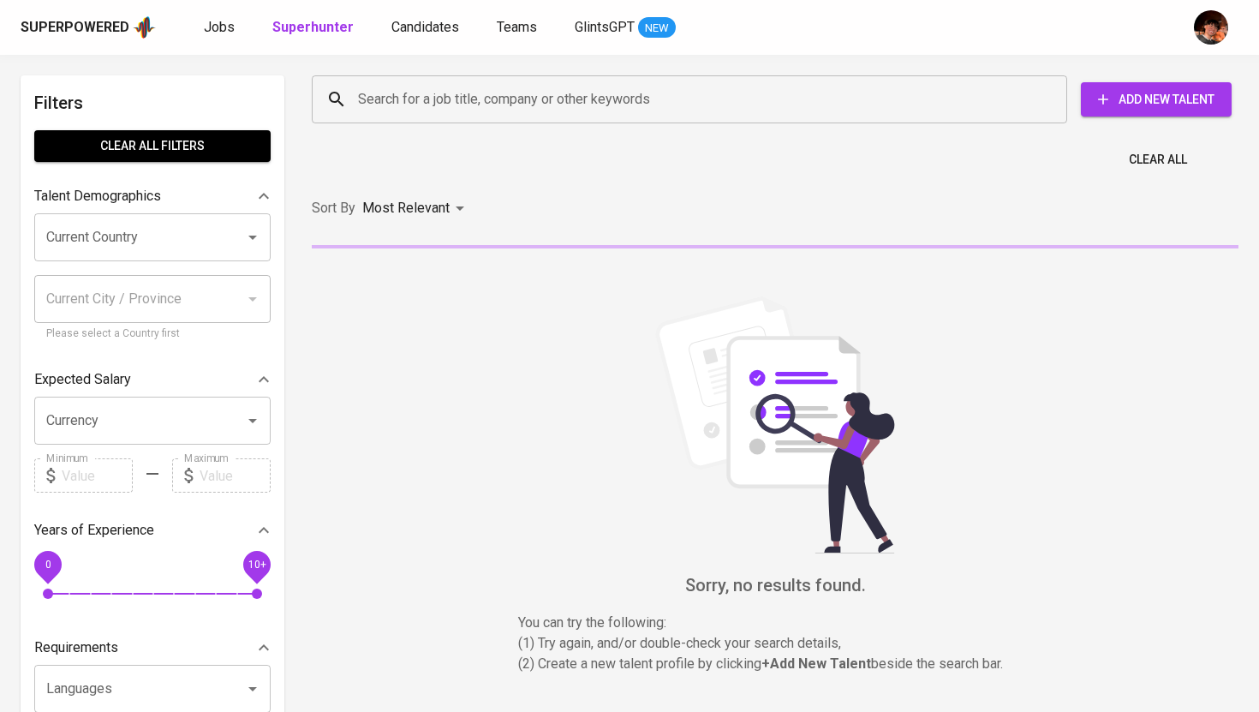
click at [405, 99] on input "Search for a job title, company or other keywords" at bounding box center [694, 99] width 680 height 33
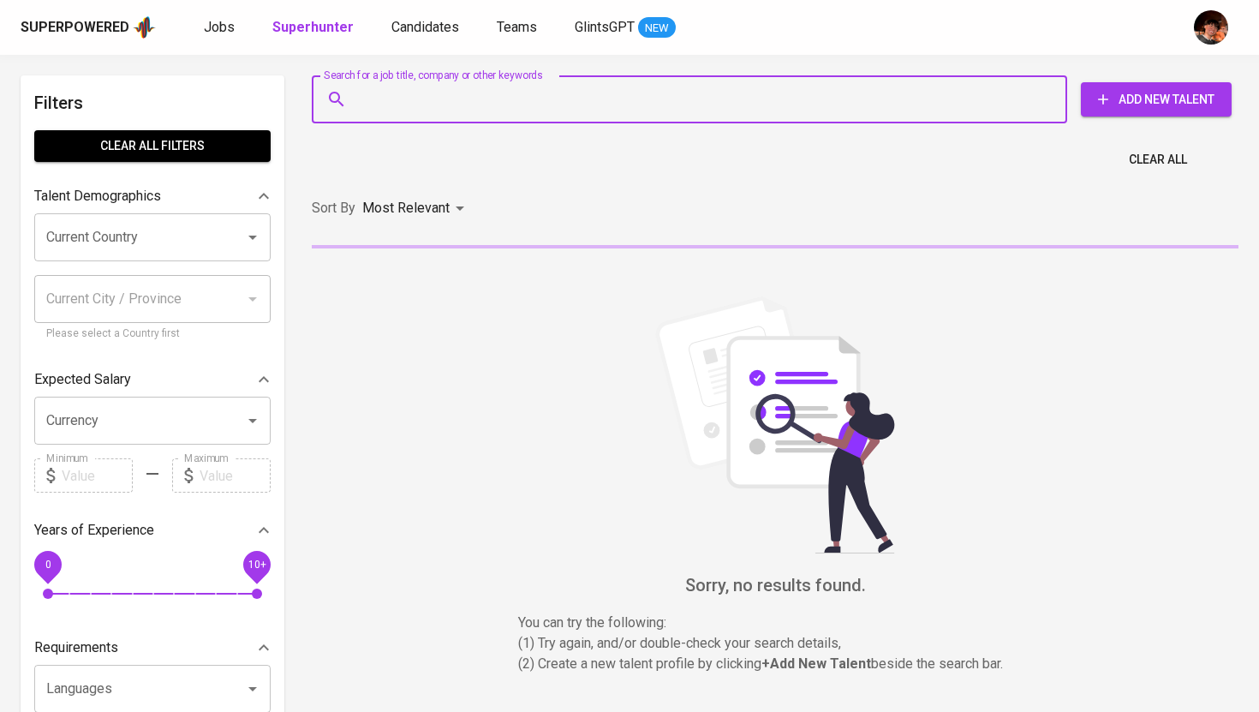
paste input "rolandobecerrojr.job@gmail.com"
type input "rolandobecerrojr.job@gmail.com"
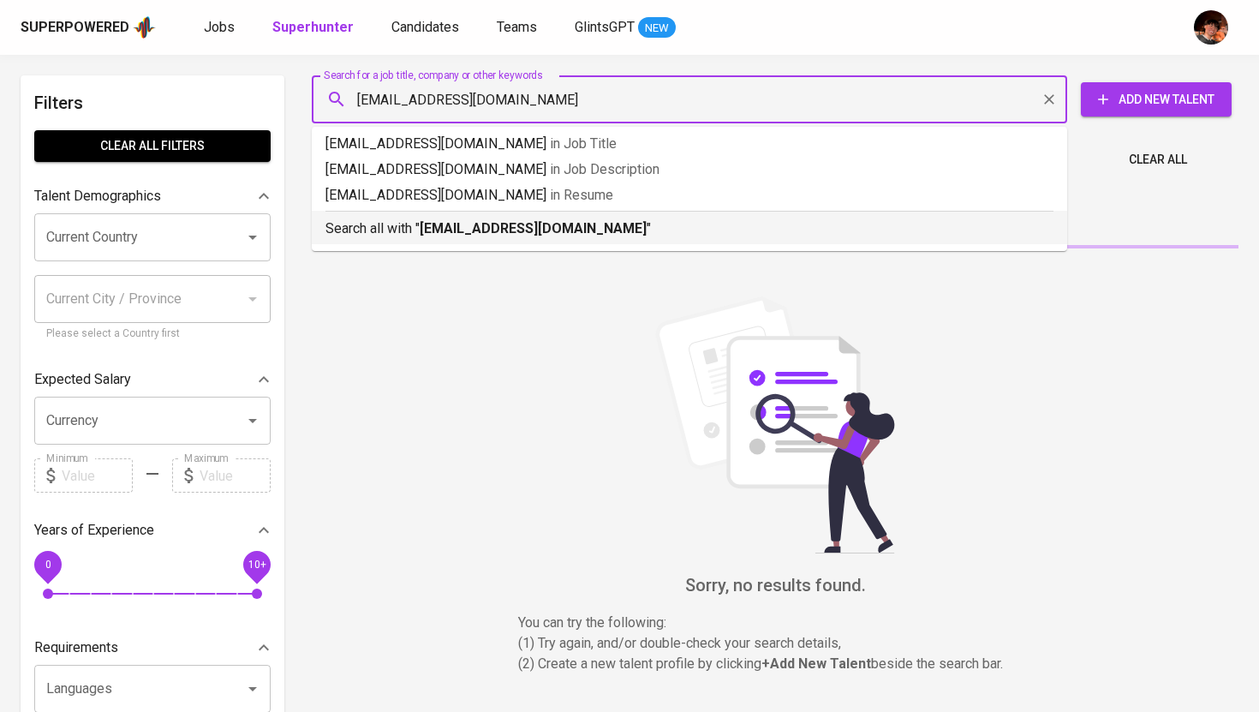
click at [443, 221] on b "rolandobecerrojr.job@gmail.com" at bounding box center [533, 228] width 227 height 16
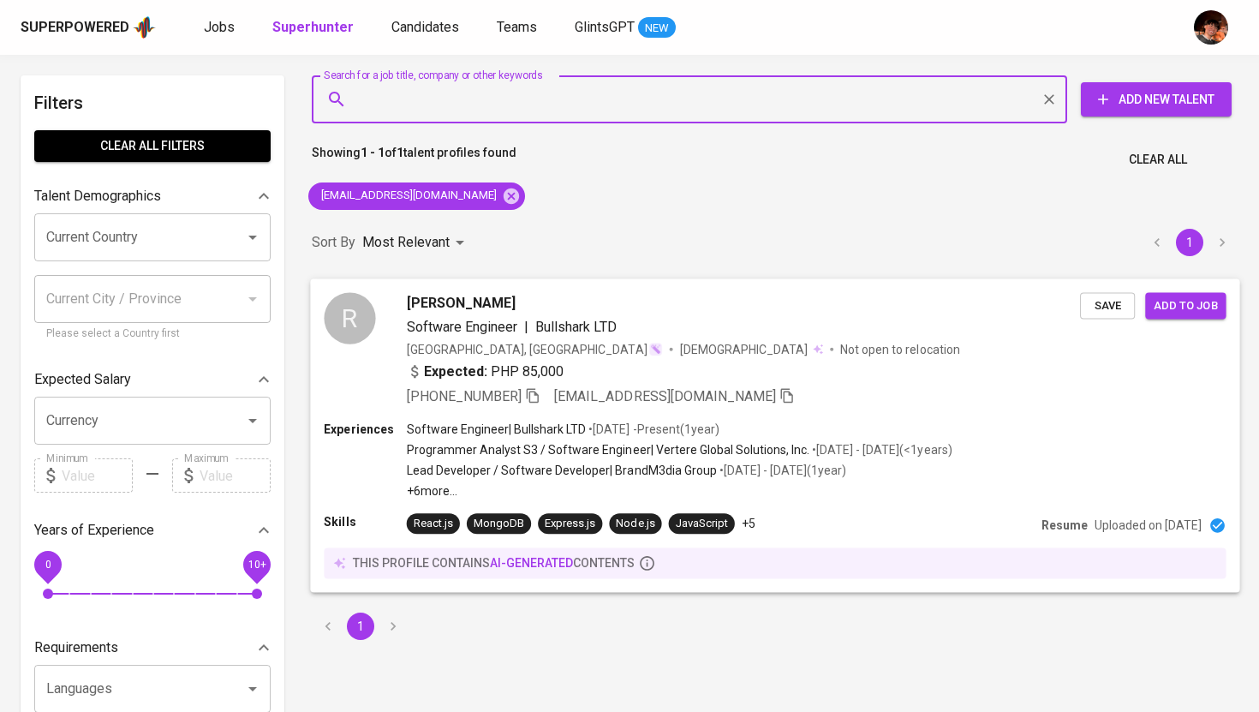
click at [1086, 308] on button "Save" at bounding box center [1107, 305] width 55 height 27
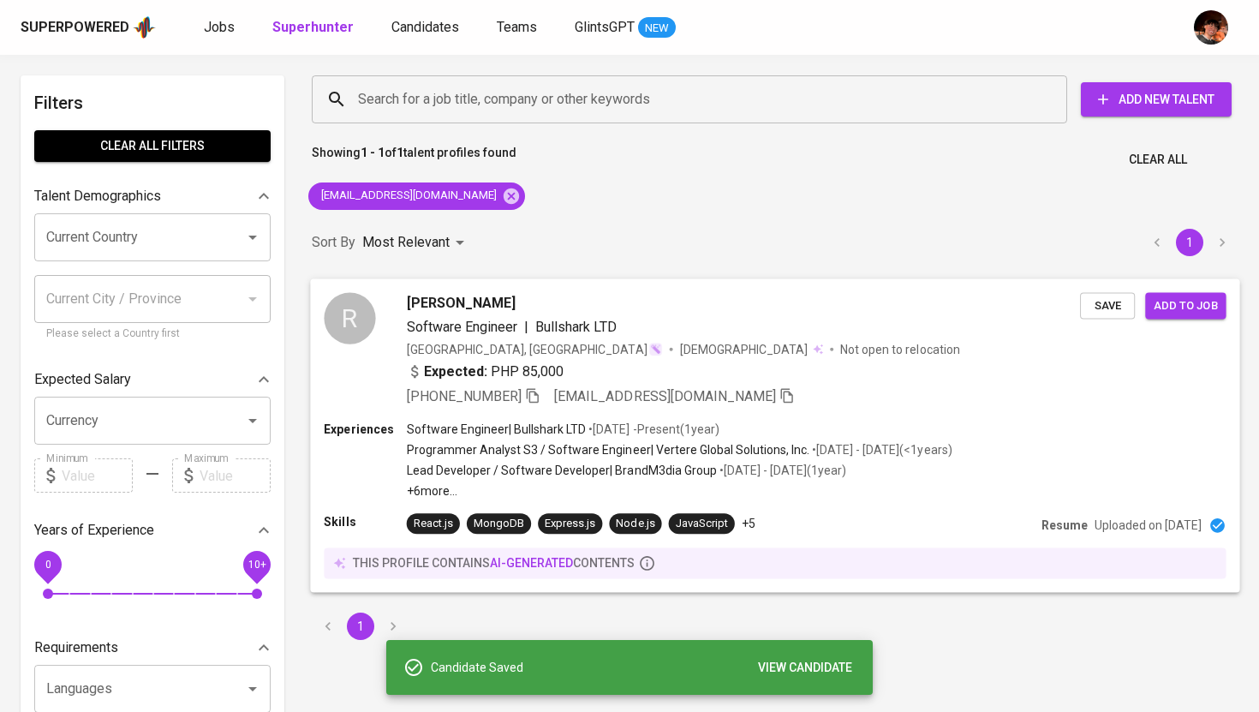
click at [1199, 308] on span "Add to job" at bounding box center [1185, 306] width 63 height 20
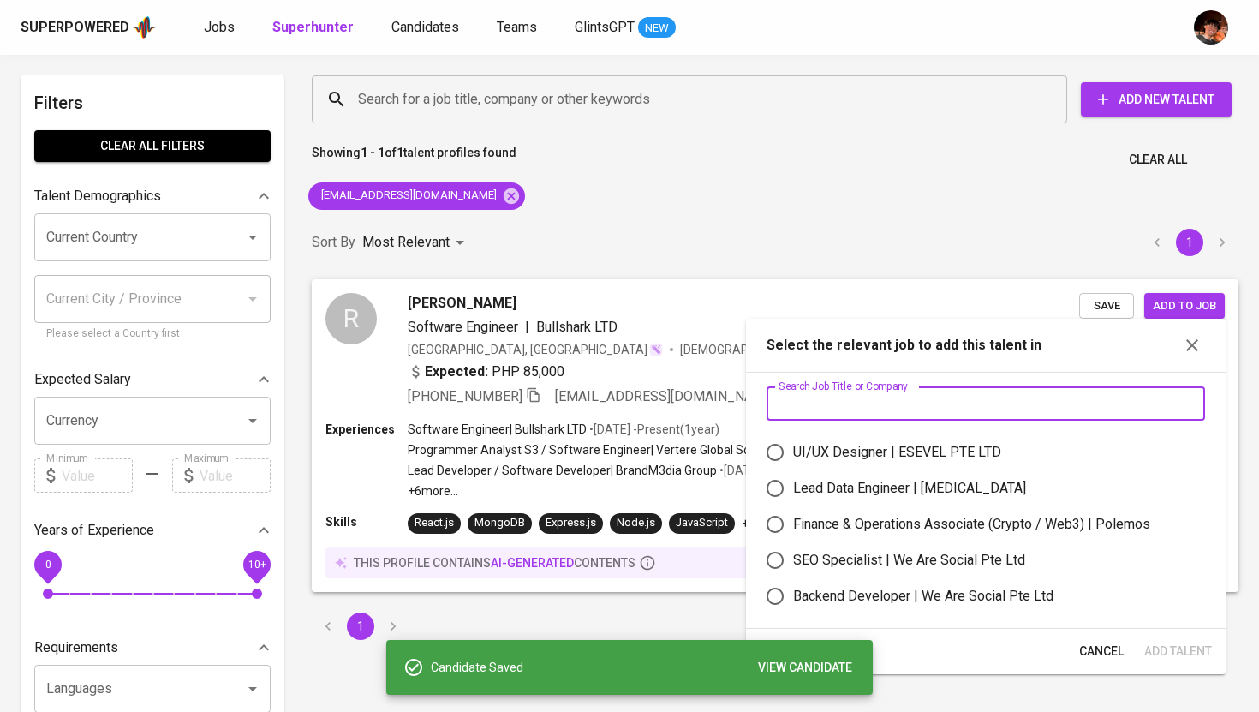
click at [858, 400] on input "text" at bounding box center [986, 403] width 439 height 34
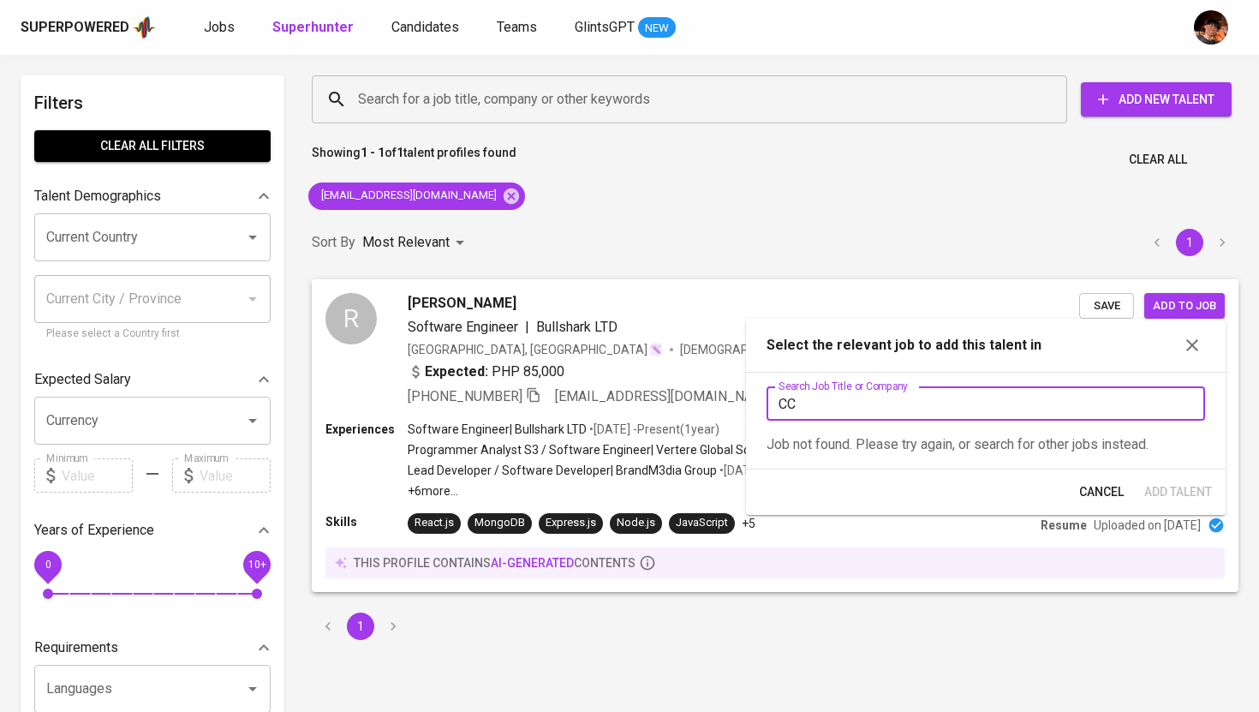
type input "C"
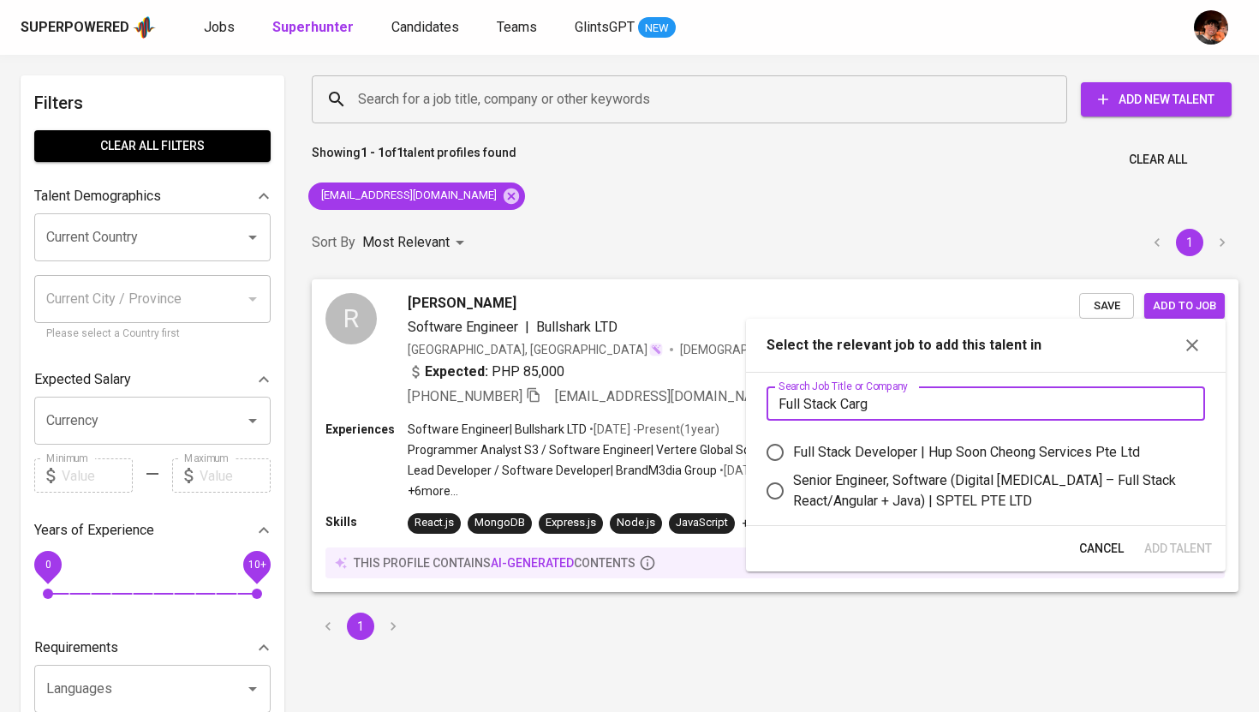
type input "Full Stack Cargo"
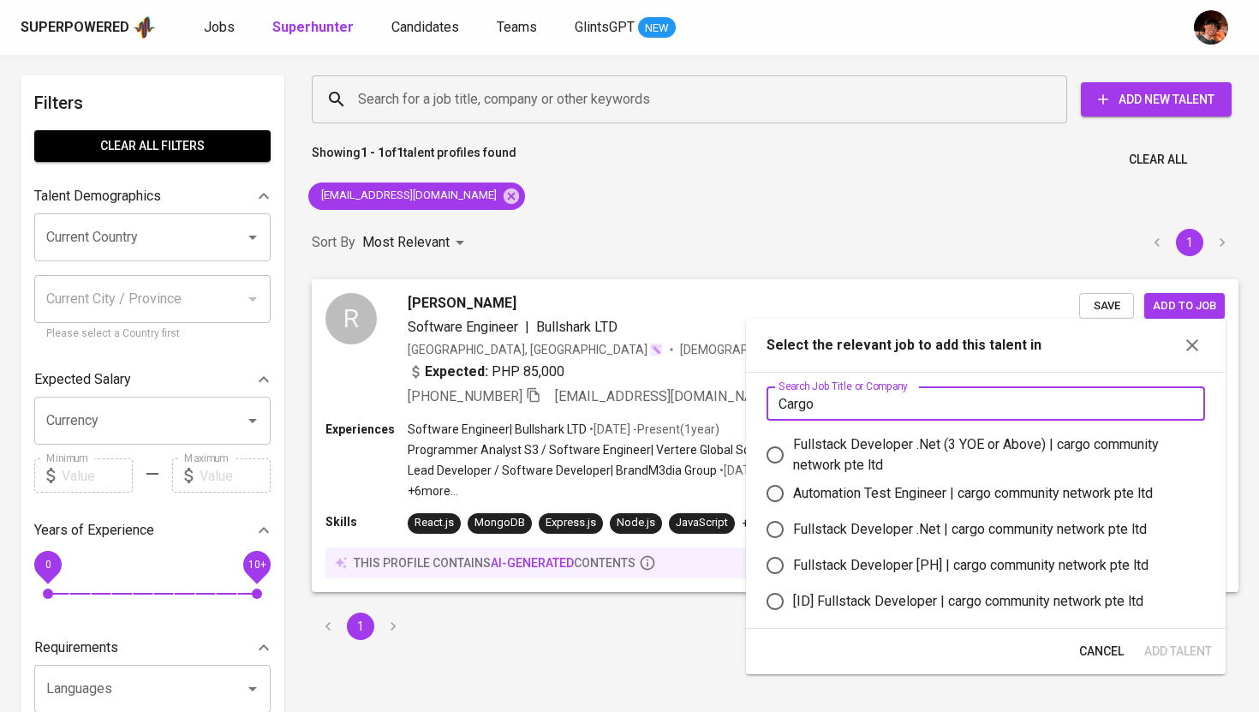
type input "Cargo"
click at [961, 566] on div "Fullstack Developer [PH] | cargo community network pte ltd" at bounding box center [971, 565] width 356 height 21
click at [793, 566] on input "Fullstack Developer [PH] | cargo community network pte ltd" at bounding box center [775, 565] width 36 height 36
radio input "true"
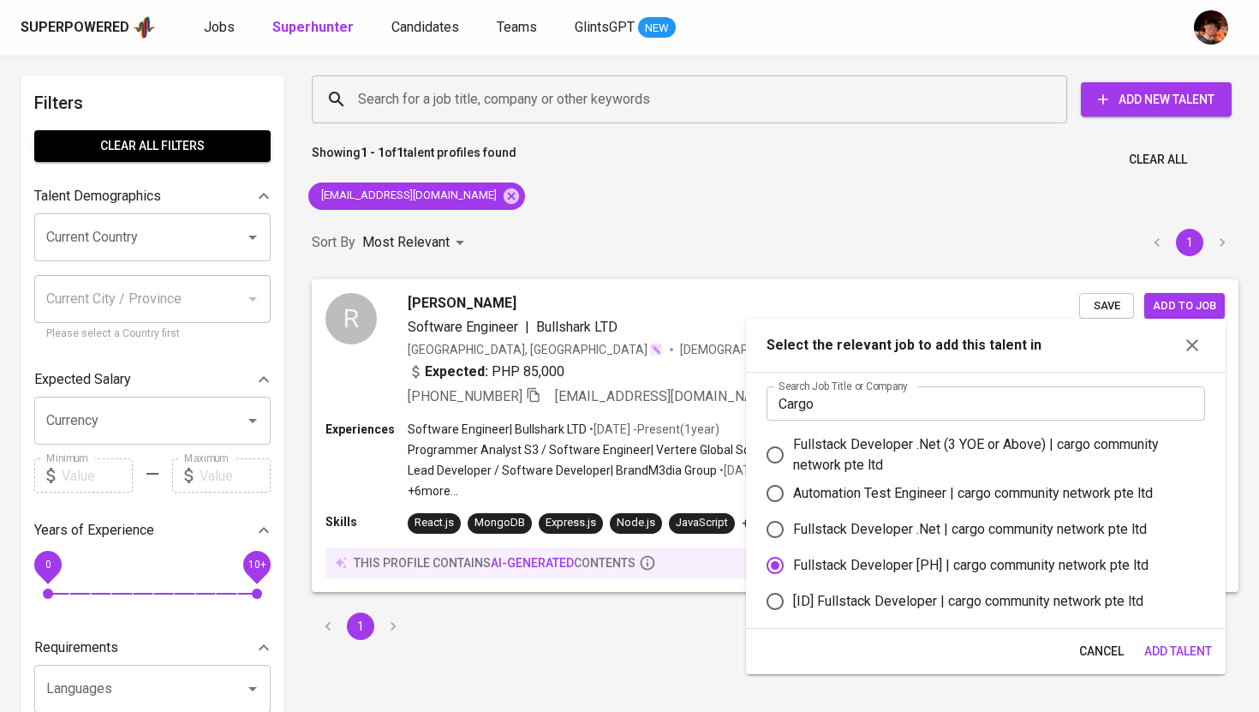
click at [1175, 650] on span "Add Talent" at bounding box center [1179, 651] width 68 height 21
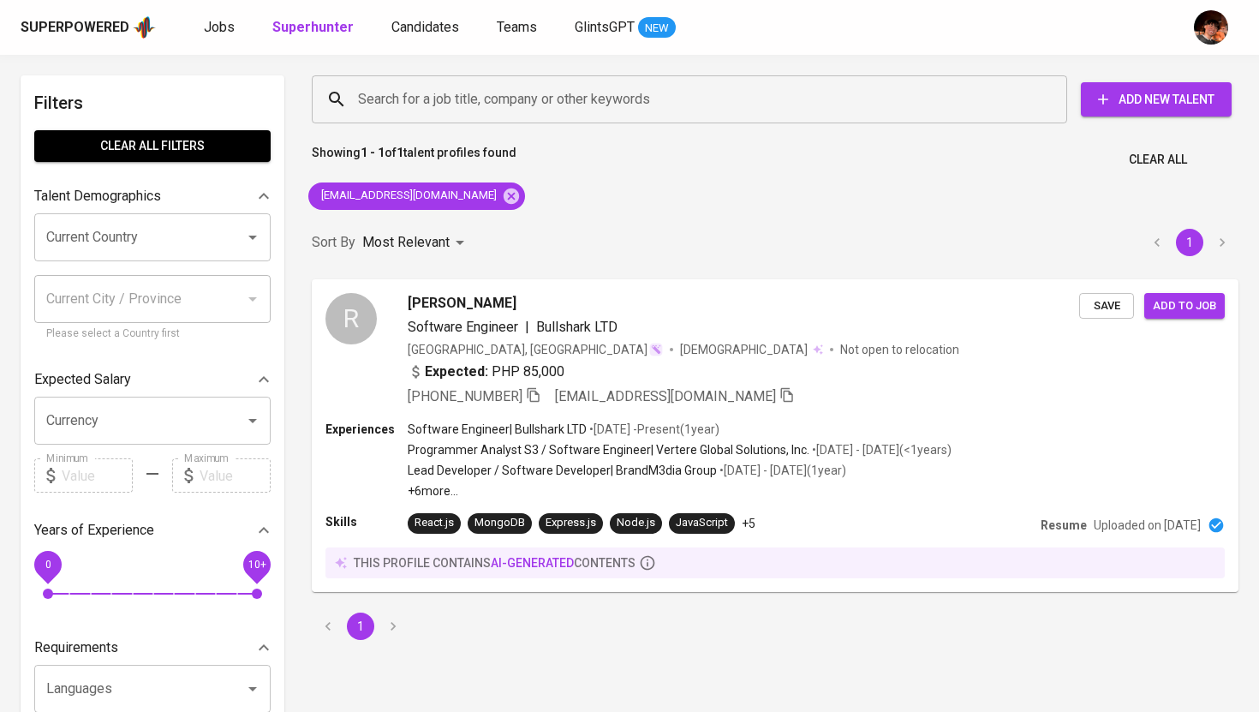
click at [425, 41] on div "Superpowered Jobs Superhunter Candidates Teams GlintsGPT NEW" at bounding box center [629, 27] width 1259 height 55
click at [427, 30] on span "Candidates" at bounding box center [426, 27] width 68 height 16
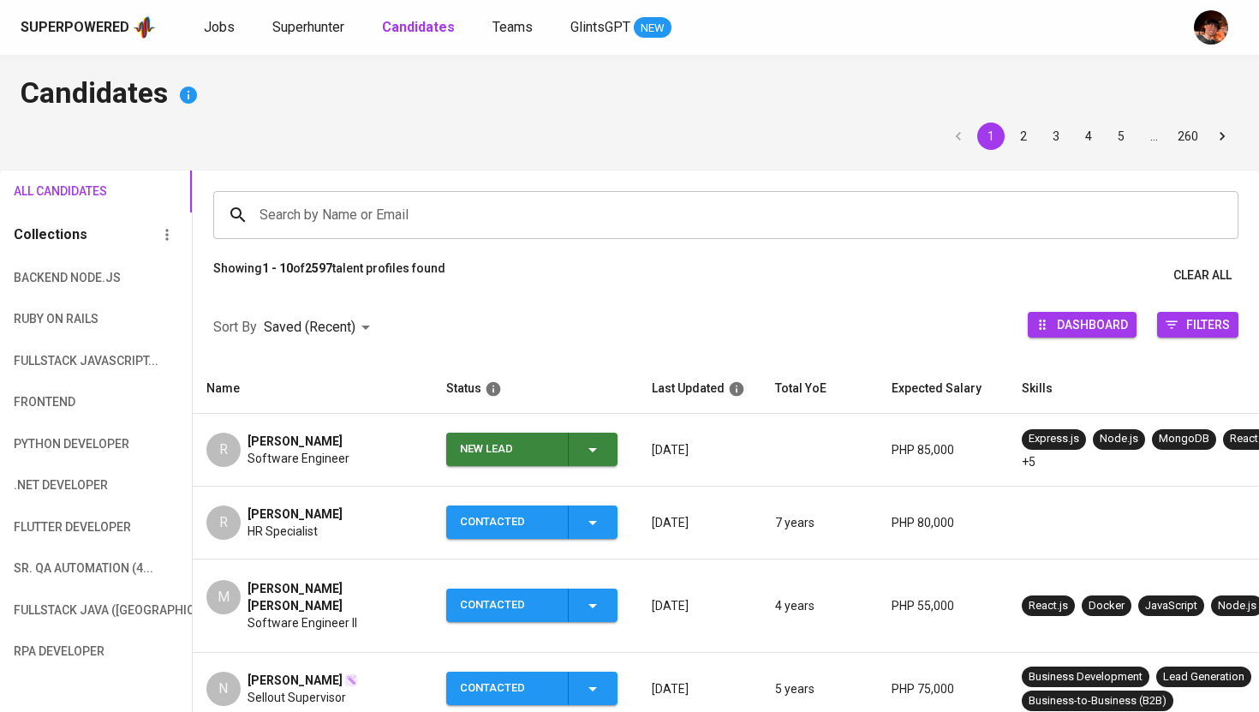
click at [593, 458] on icon "button" at bounding box center [593, 450] width 21 height 21
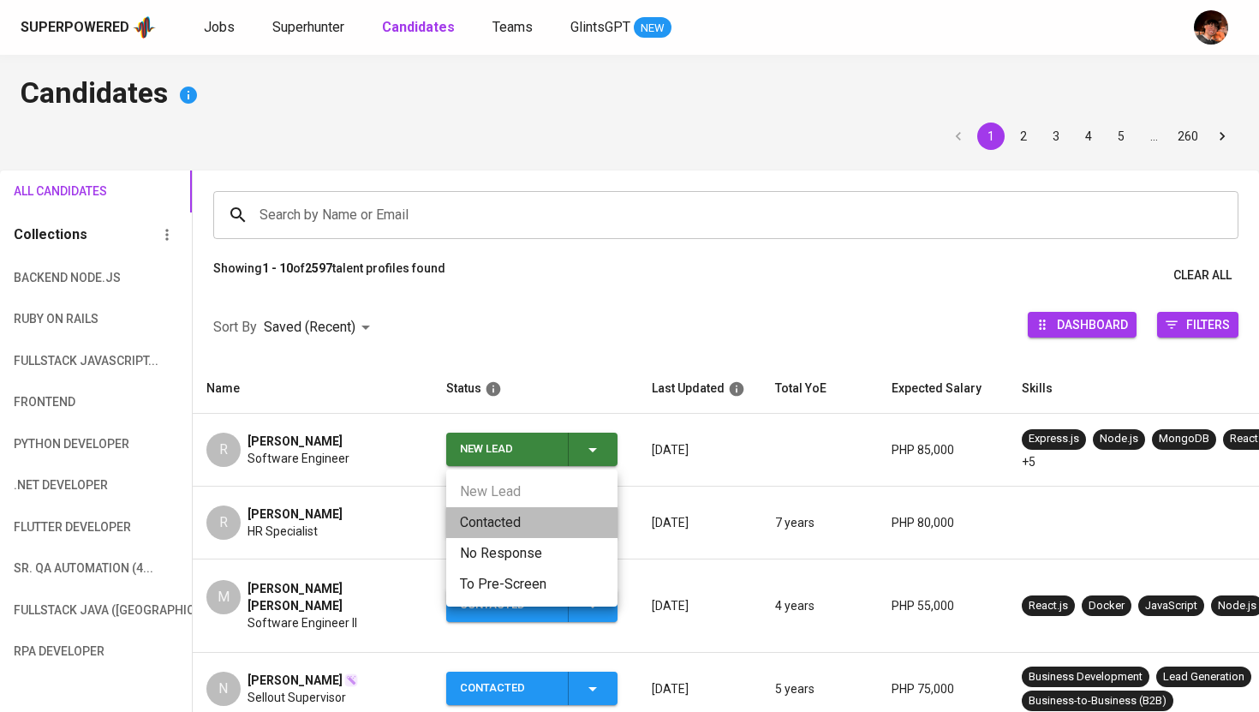
click at [536, 522] on li "Contacted" at bounding box center [531, 522] width 171 height 31
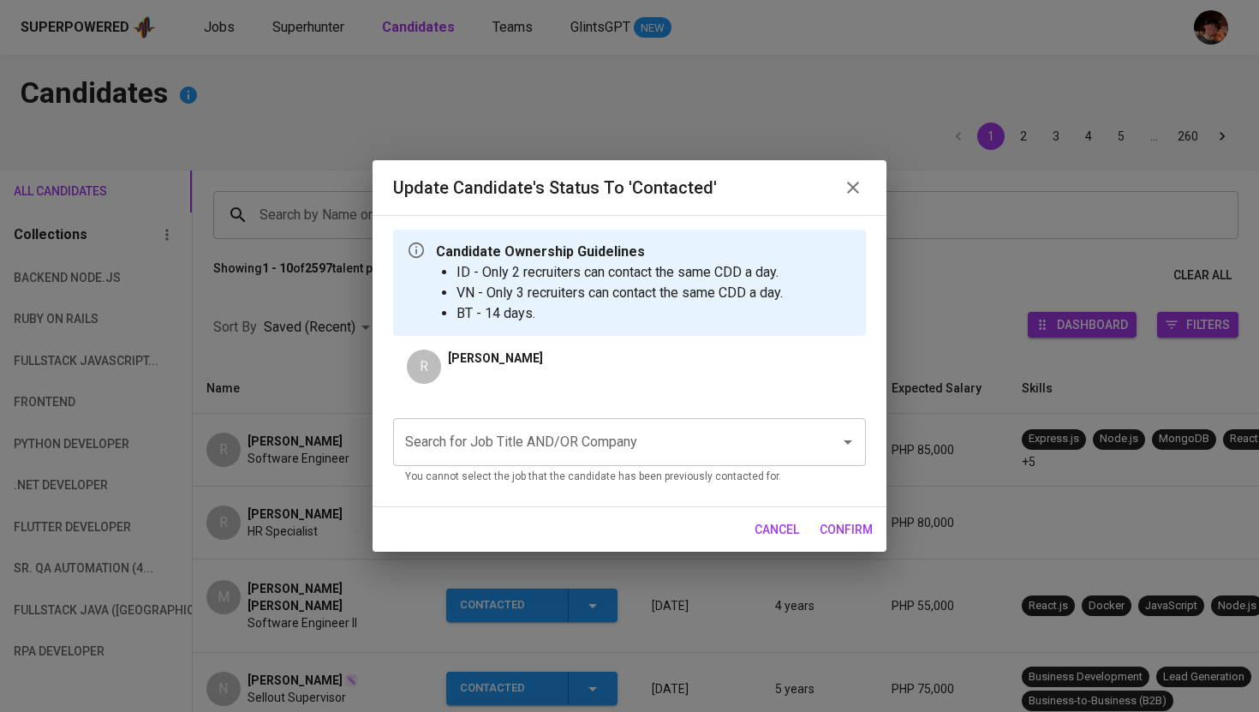
click at [595, 458] on input "Search for Job Title AND/OR Company" at bounding box center [606, 442] width 410 height 33
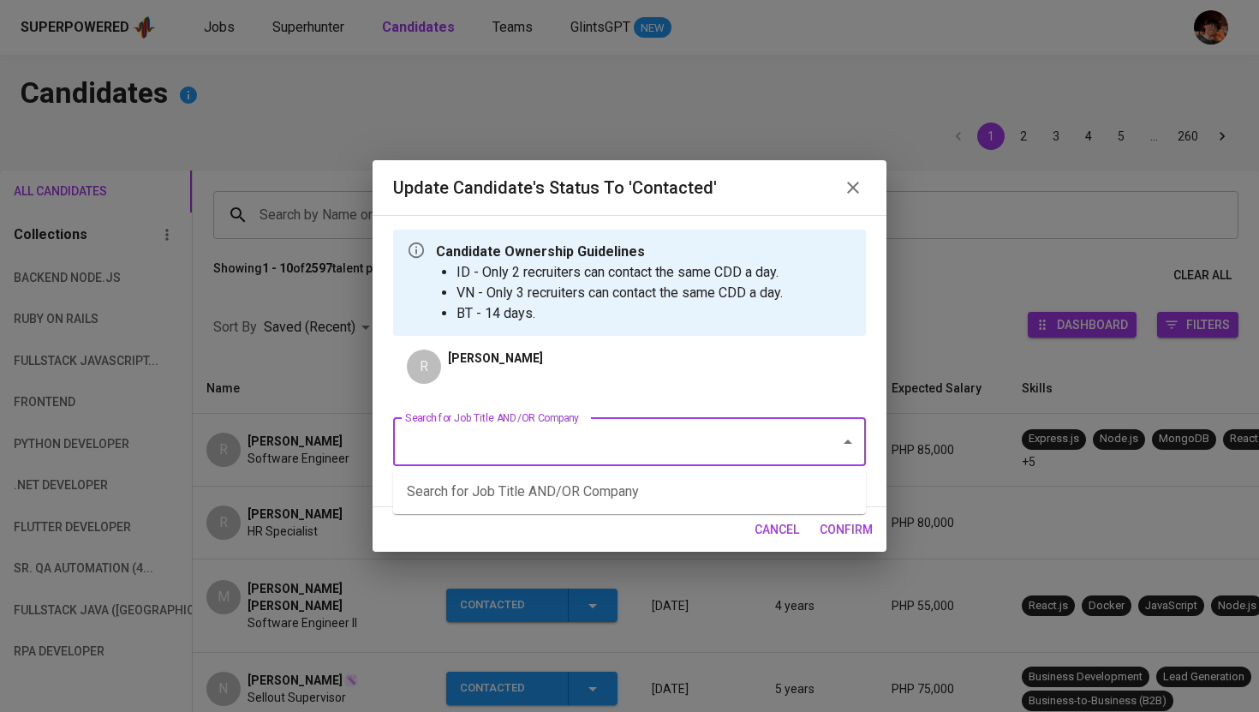
type input "P"
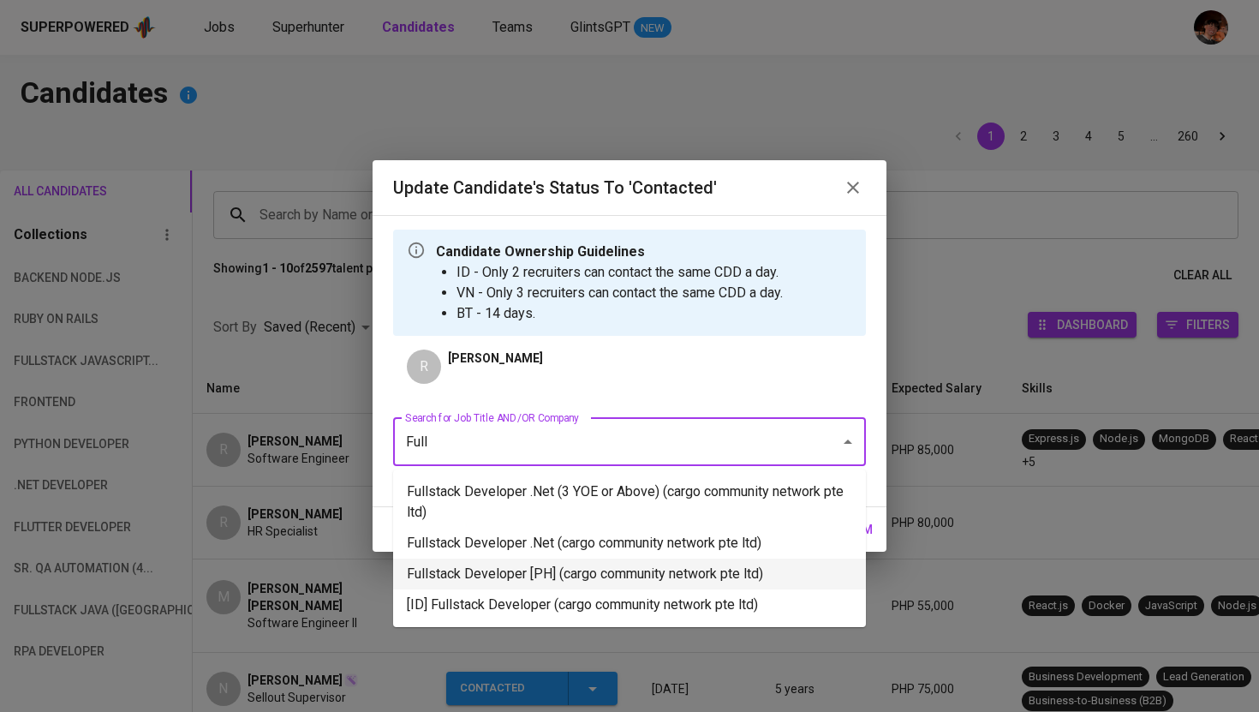
type input "Full"
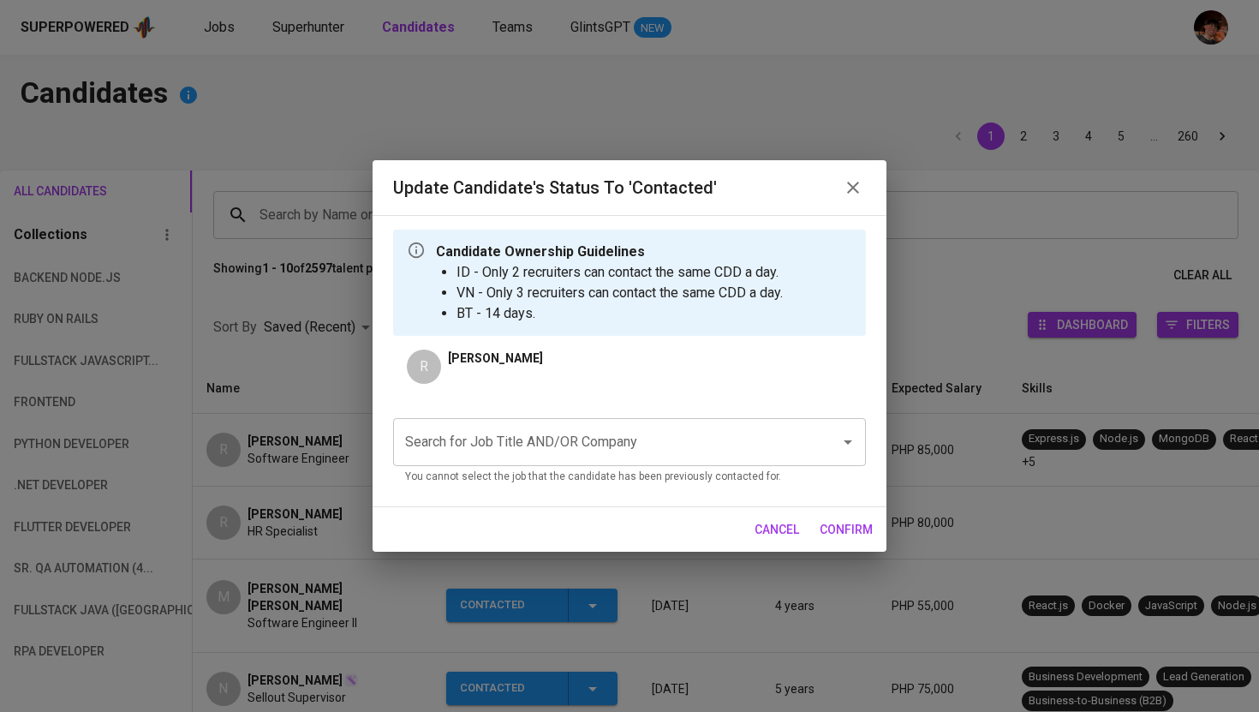
click at [641, 582] on div "Update Candidate's Status to 'Contacted' Candidate Ownership Guidelines ID - On…" at bounding box center [629, 356] width 1259 height 712
click at [605, 440] on input "Search for Job Title AND/OR Company" at bounding box center [606, 442] width 410 height 33
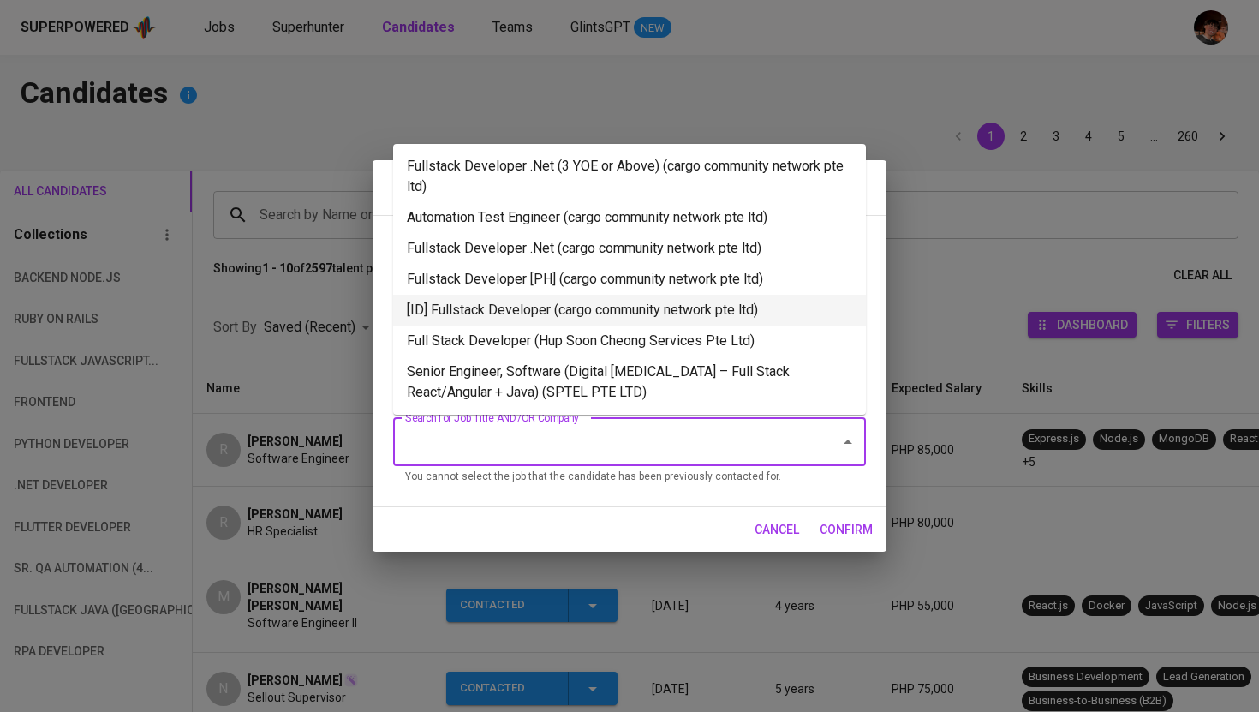
click at [604, 284] on li "Fullstack Developer [PH] (cargo community network pte ltd)" at bounding box center [629, 279] width 473 height 31
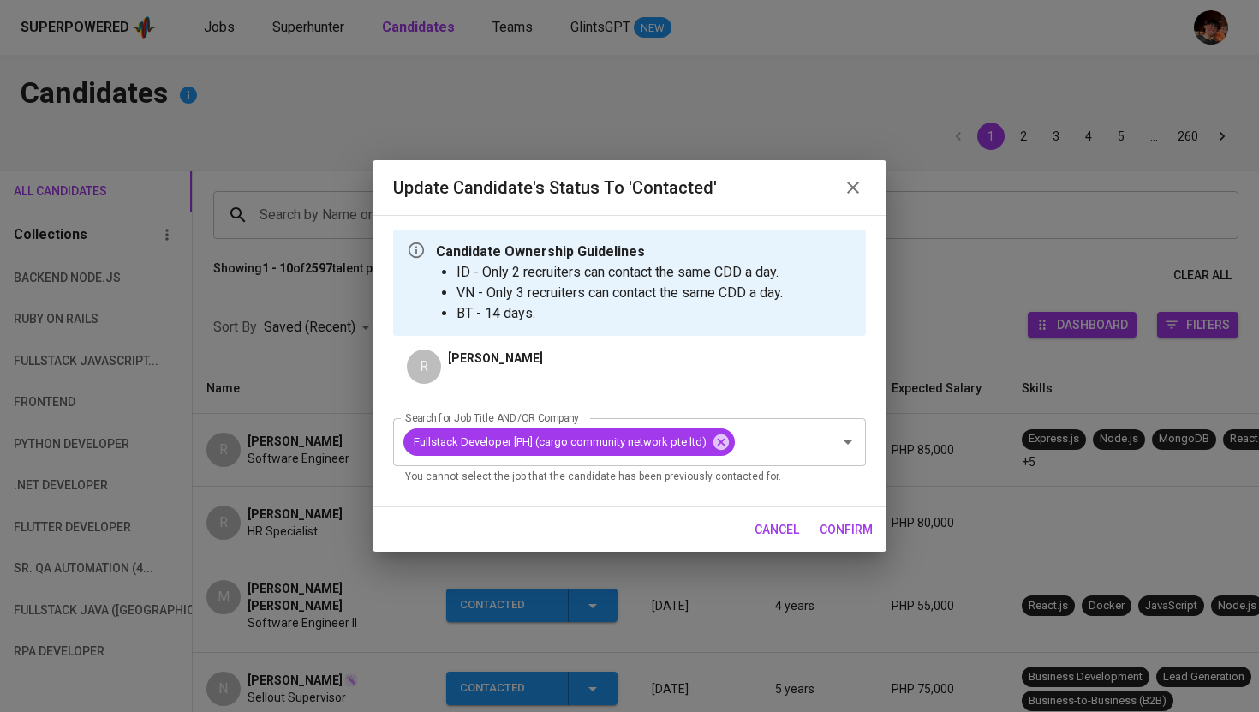
click at [847, 518] on button "confirm" at bounding box center [846, 530] width 67 height 32
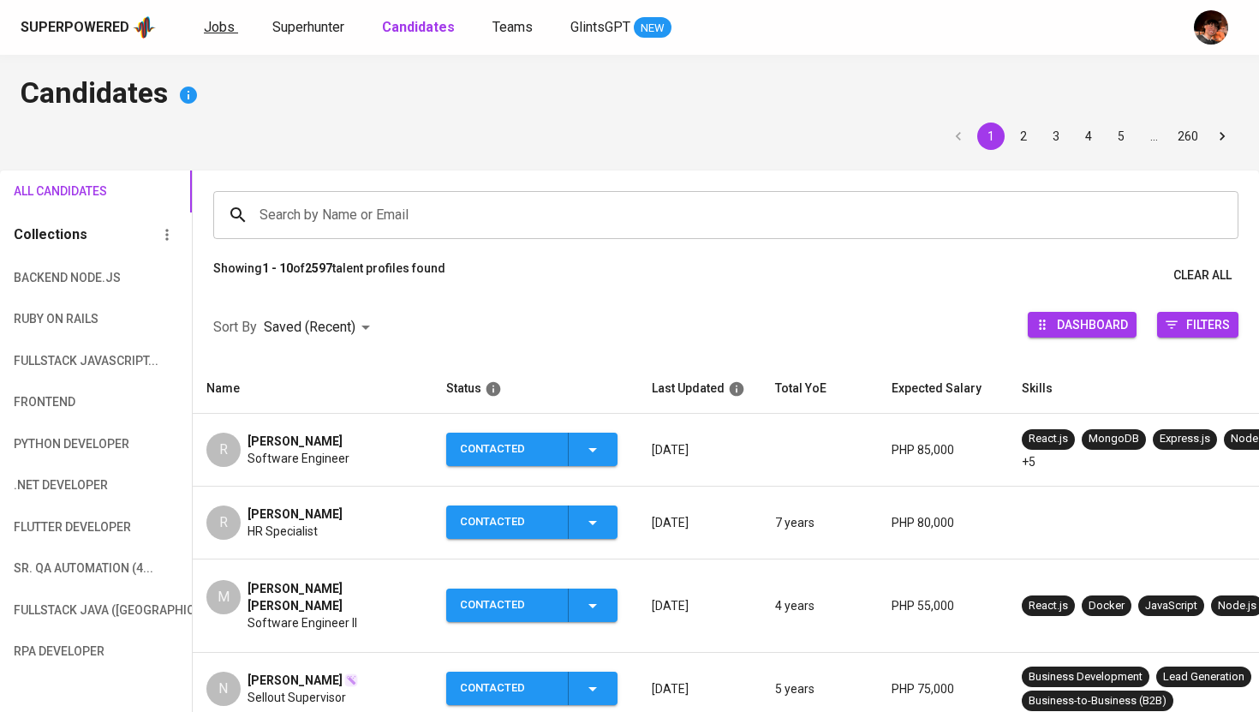
click at [219, 28] on span "Jobs" at bounding box center [219, 27] width 31 height 16
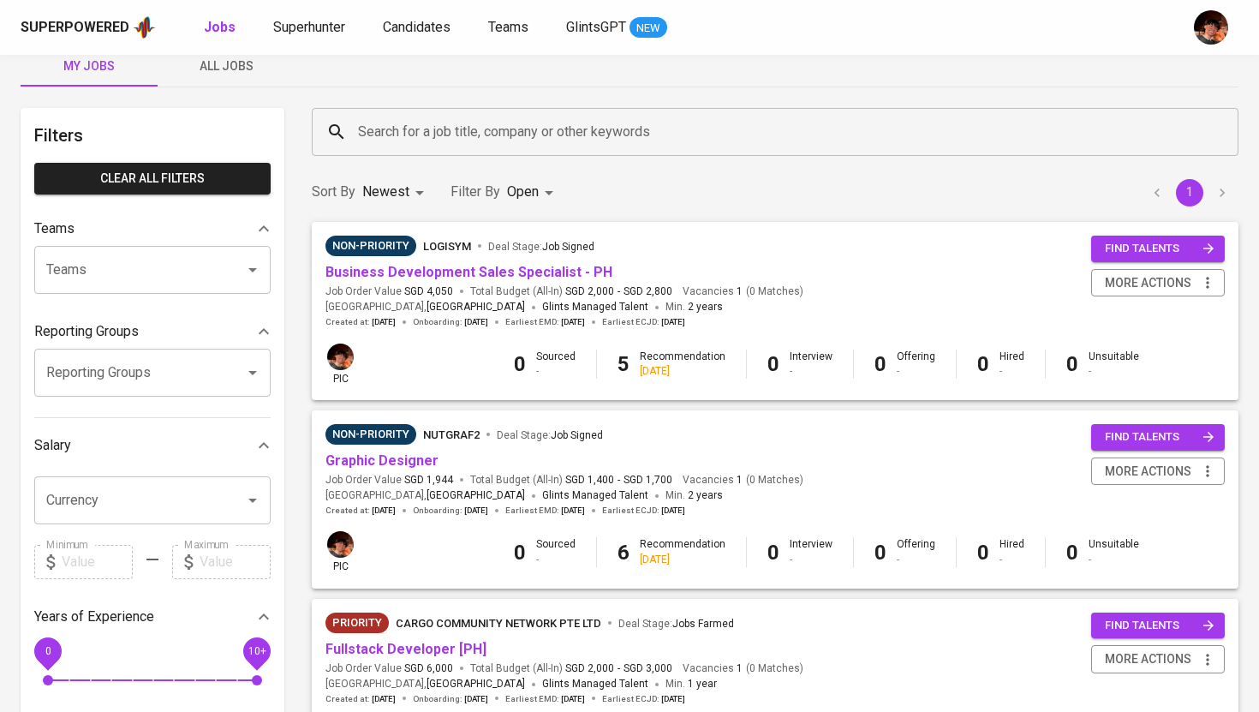
scroll to position [37, 0]
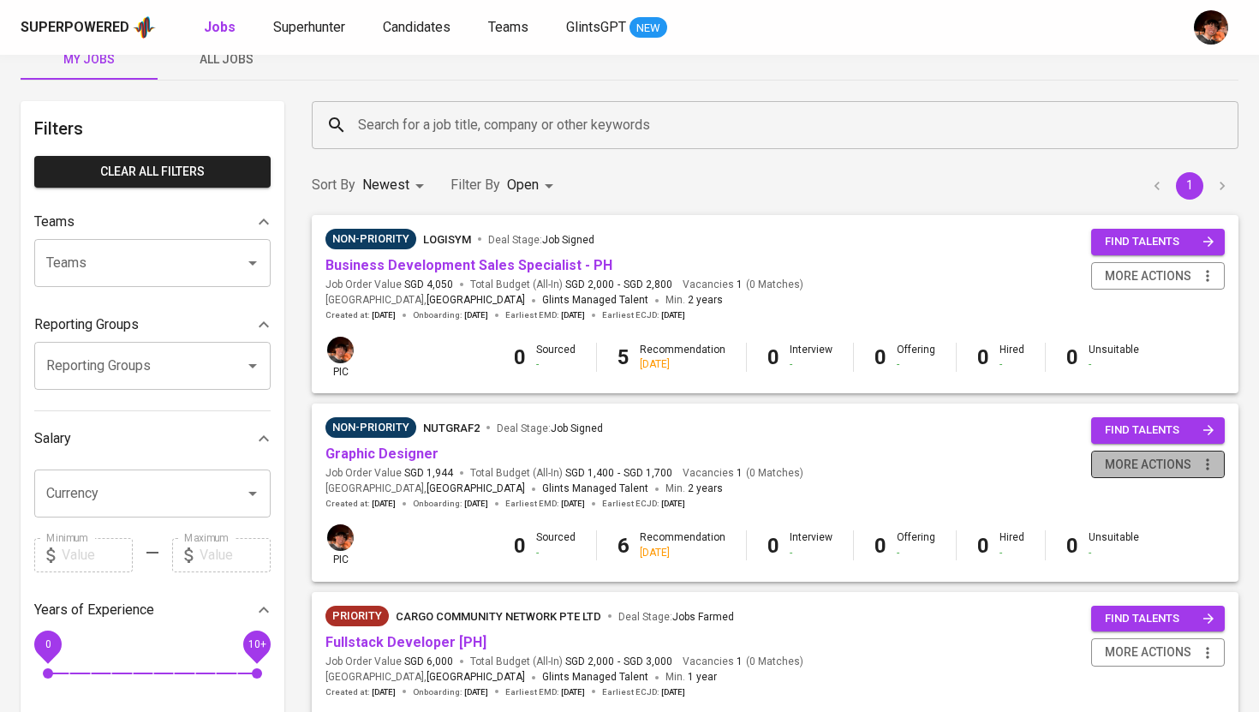
click at [1163, 464] on span "more actions" at bounding box center [1148, 464] width 87 height 21
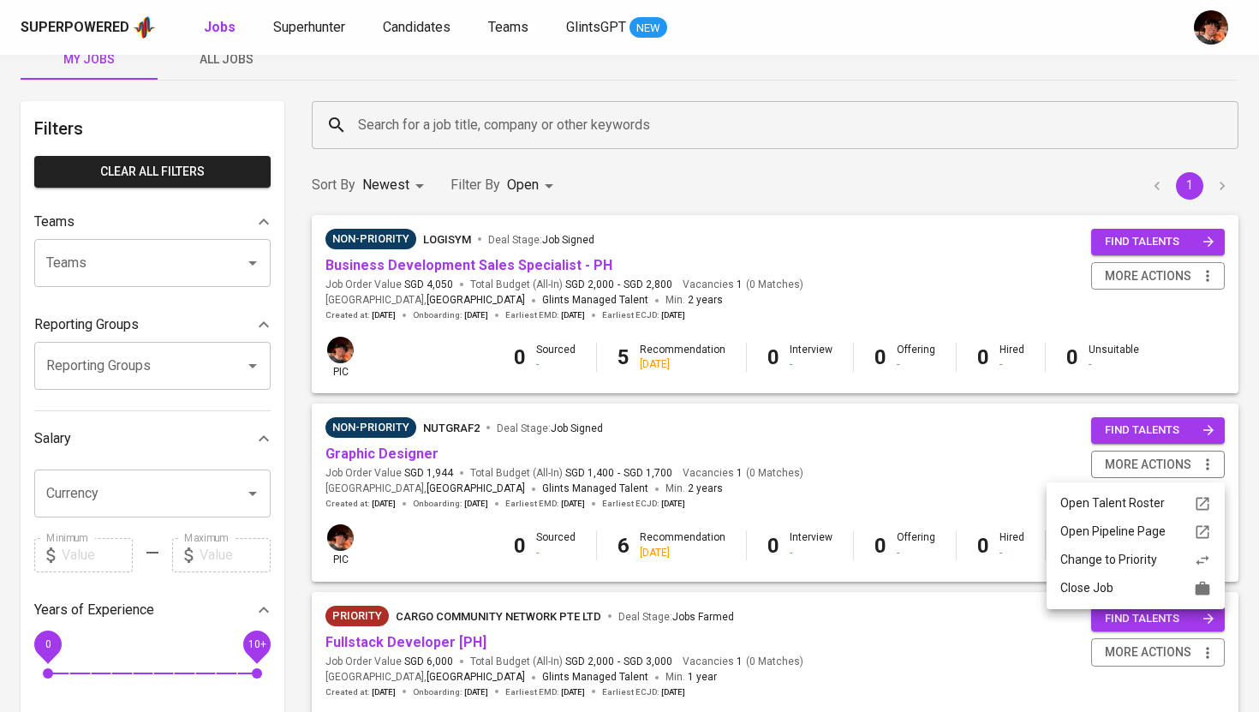
click at [1091, 587] on div "Close Job" at bounding box center [1136, 588] width 151 height 18
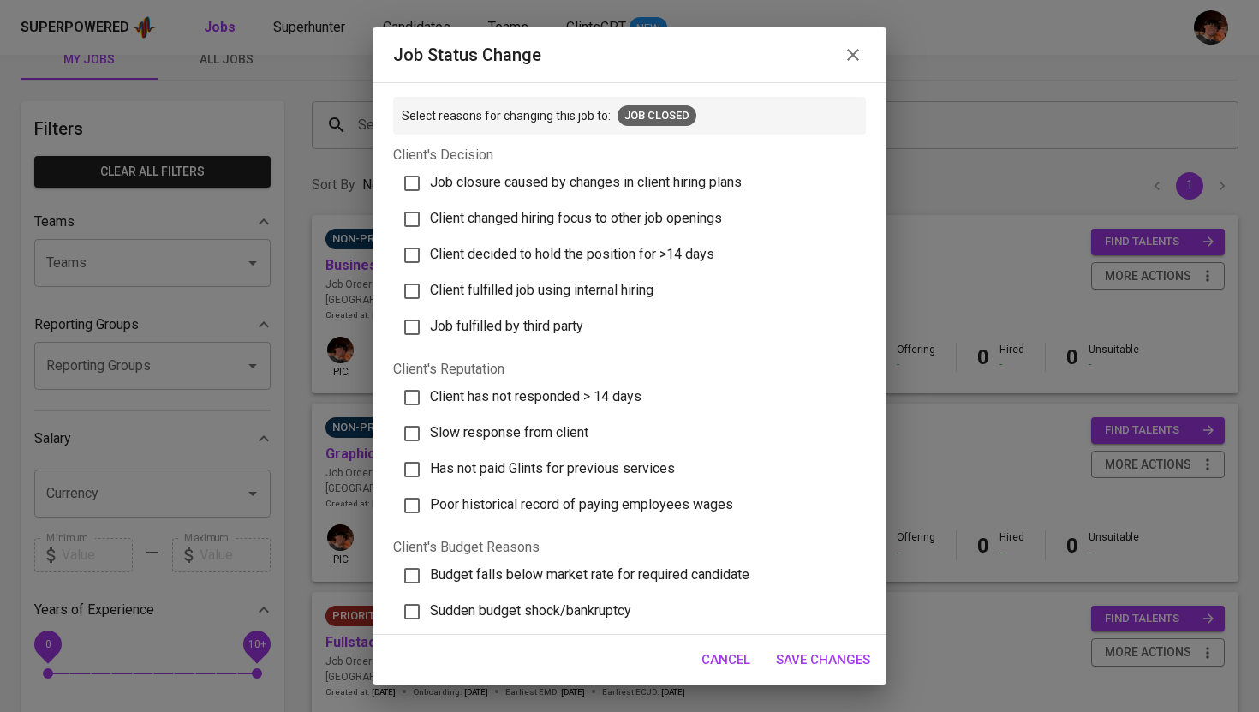
click at [547, 404] on span "Client has not responded > 14 days" at bounding box center [536, 396] width 212 height 16
click at [430, 404] on input "Client has not responded > 14 days" at bounding box center [412, 398] width 36 height 36
checkbox input "true"
click at [582, 439] on span "Slow response from client" at bounding box center [509, 432] width 159 height 16
click at [430, 439] on input "Slow response from client" at bounding box center [412, 434] width 36 height 36
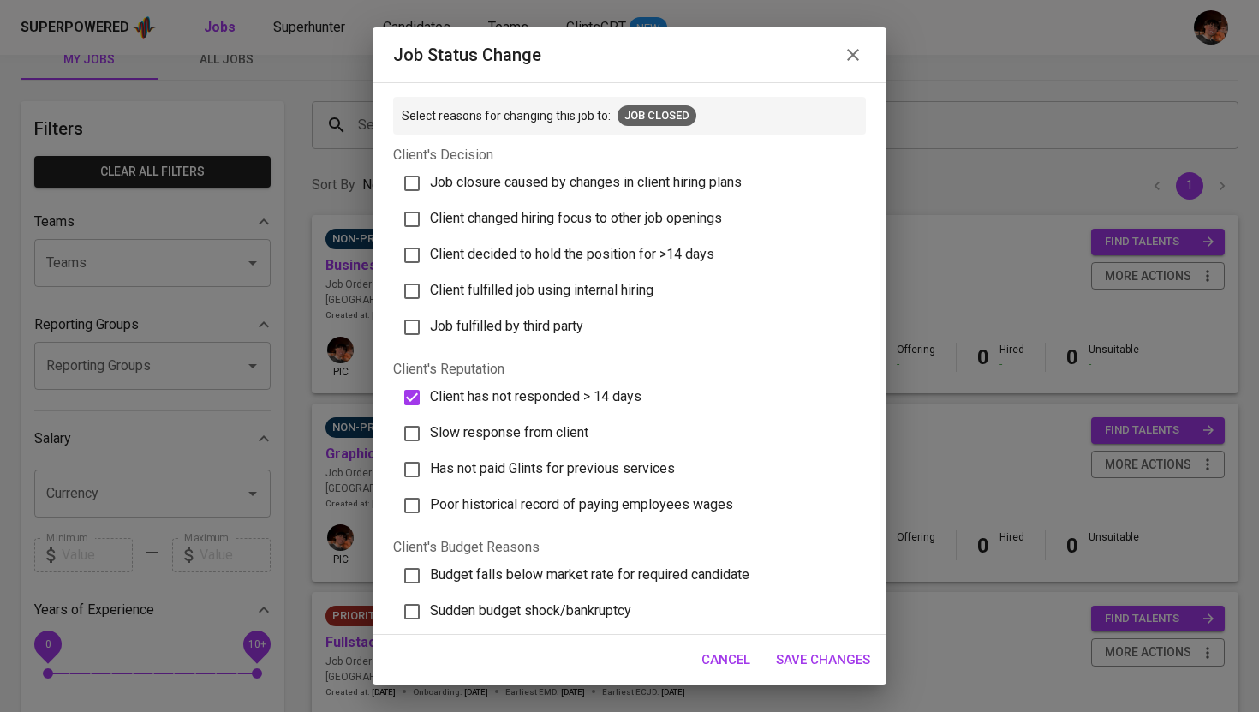
checkbox input "true"
click at [591, 401] on span "Client has not responded > 14 days" at bounding box center [536, 396] width 212 height 16
click at [430, 401] on input "Client has not responded > 14 days" at bounding box center [412, 398] width 36 height 36
checkbox input "false"
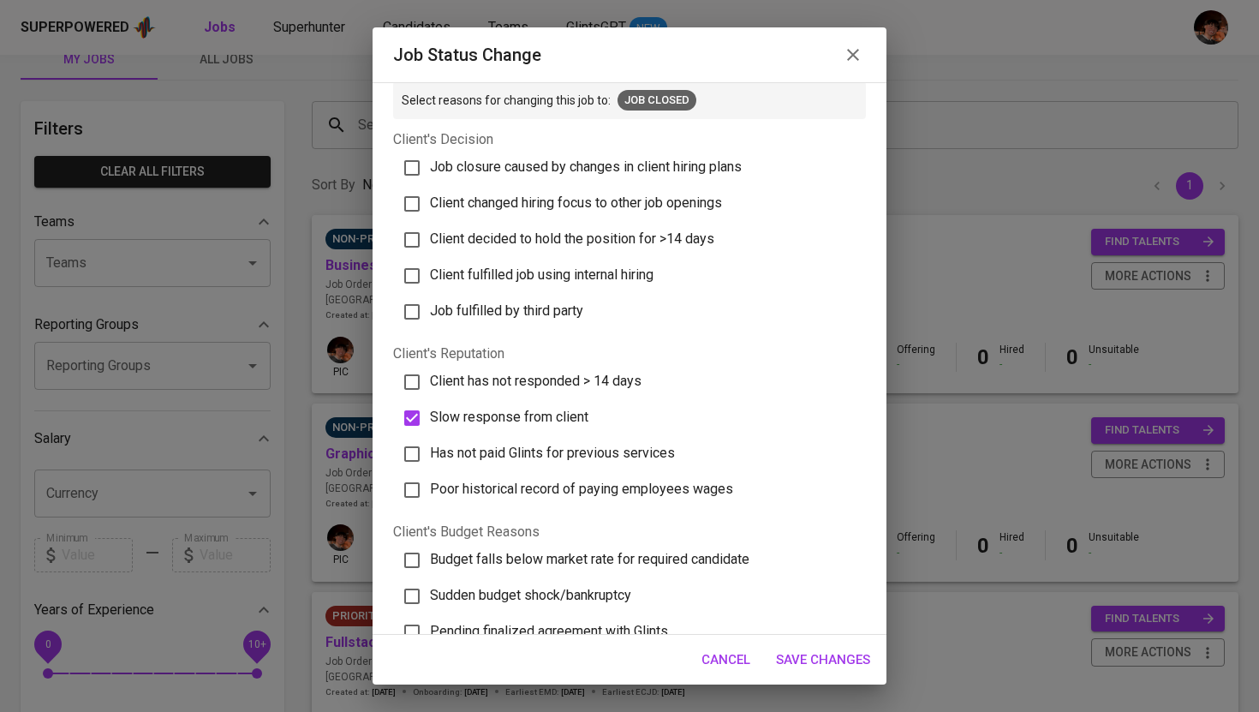
scroll to position [0, 0]
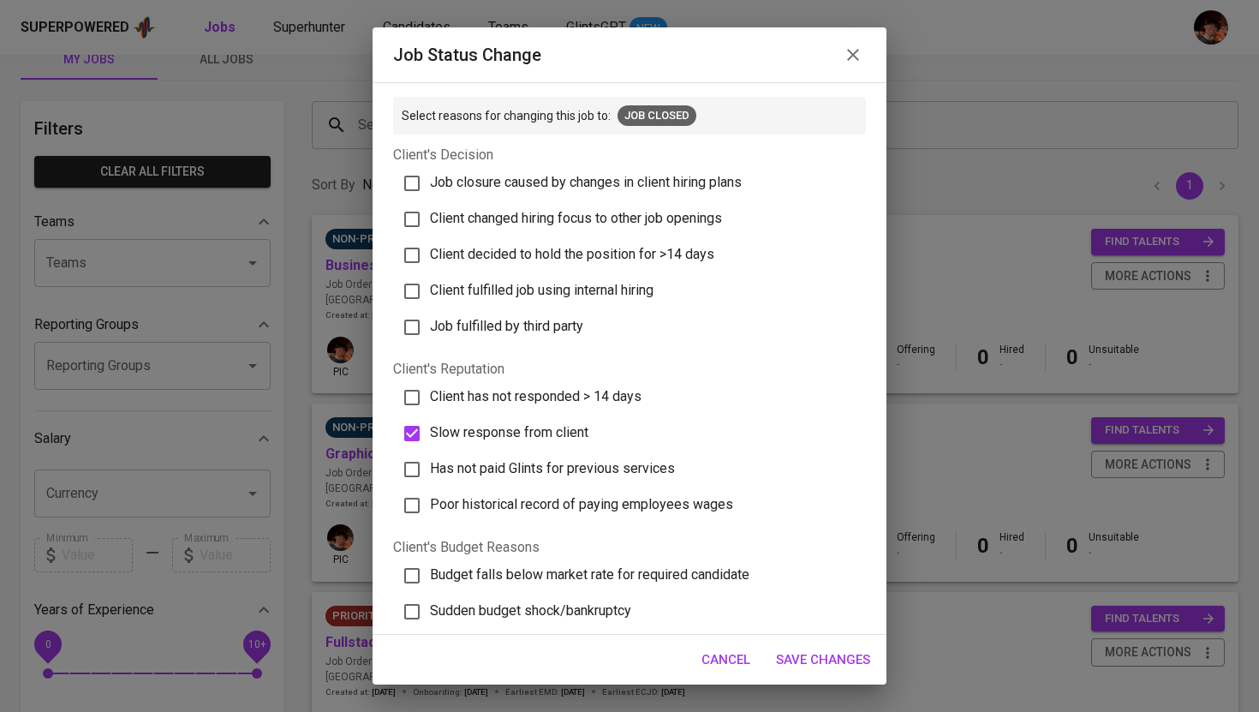
click at [572, 330] on span "Job fulfilled by third party" at bounding box center [506, 326] width 153 height 16
click at [430, 330] on input "Job fulfilled by third party" at bounding box center [412, 327] width 36 height 36
checkbox input "true"
click at [852, 655] on span "Save Changes" at bounding box center [823, 660] width 94 height 22
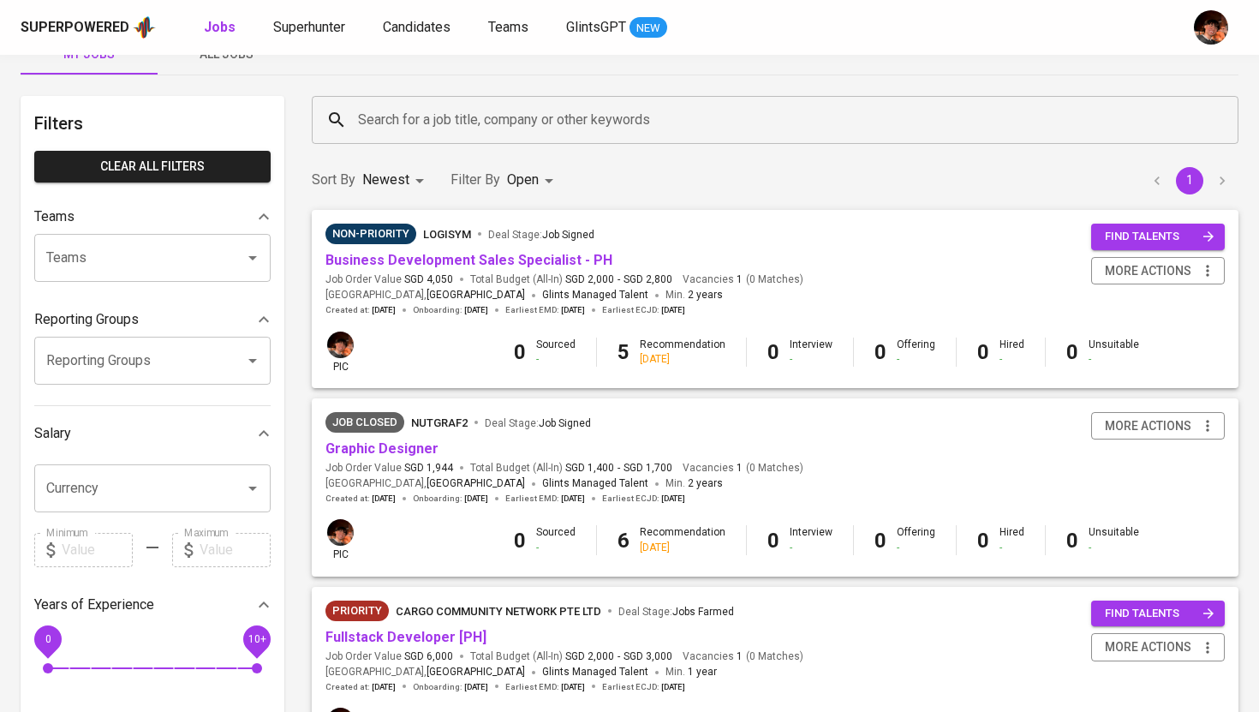
scroll to position [36, 0]
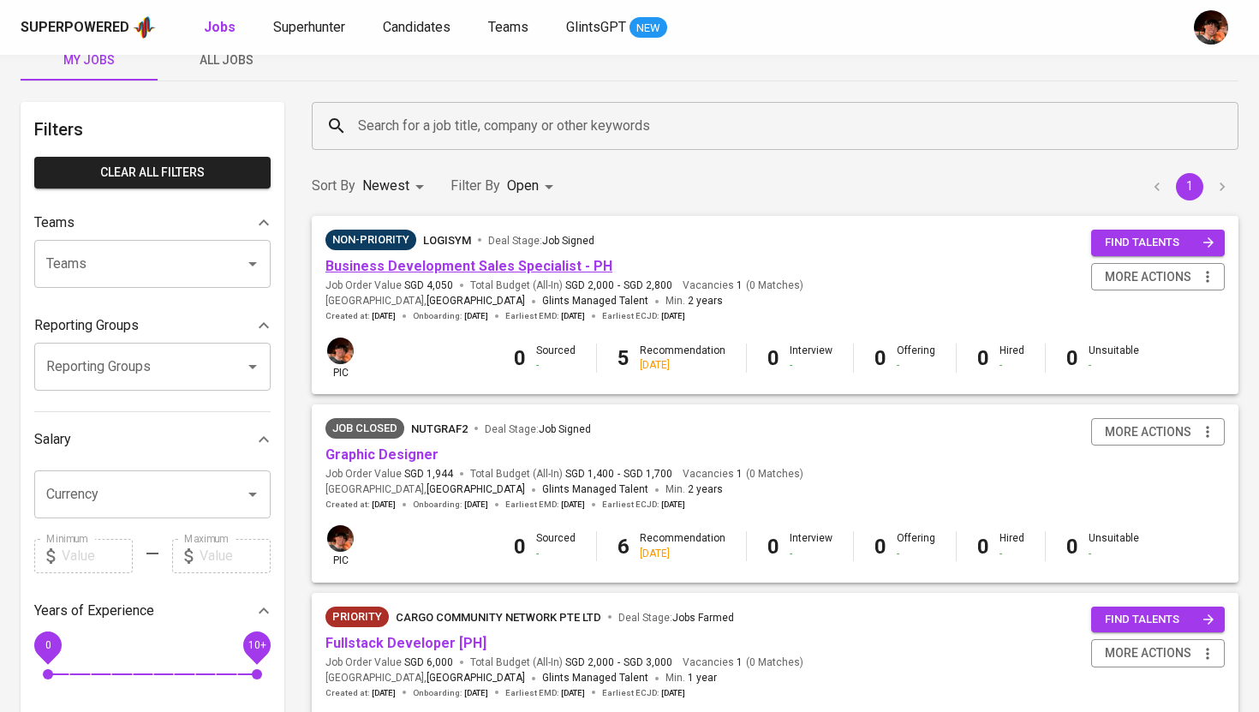
click at [555, 266] on link "Business Development Sales Specialist - PH" at bounding box center [469, 266] width 287 height 16
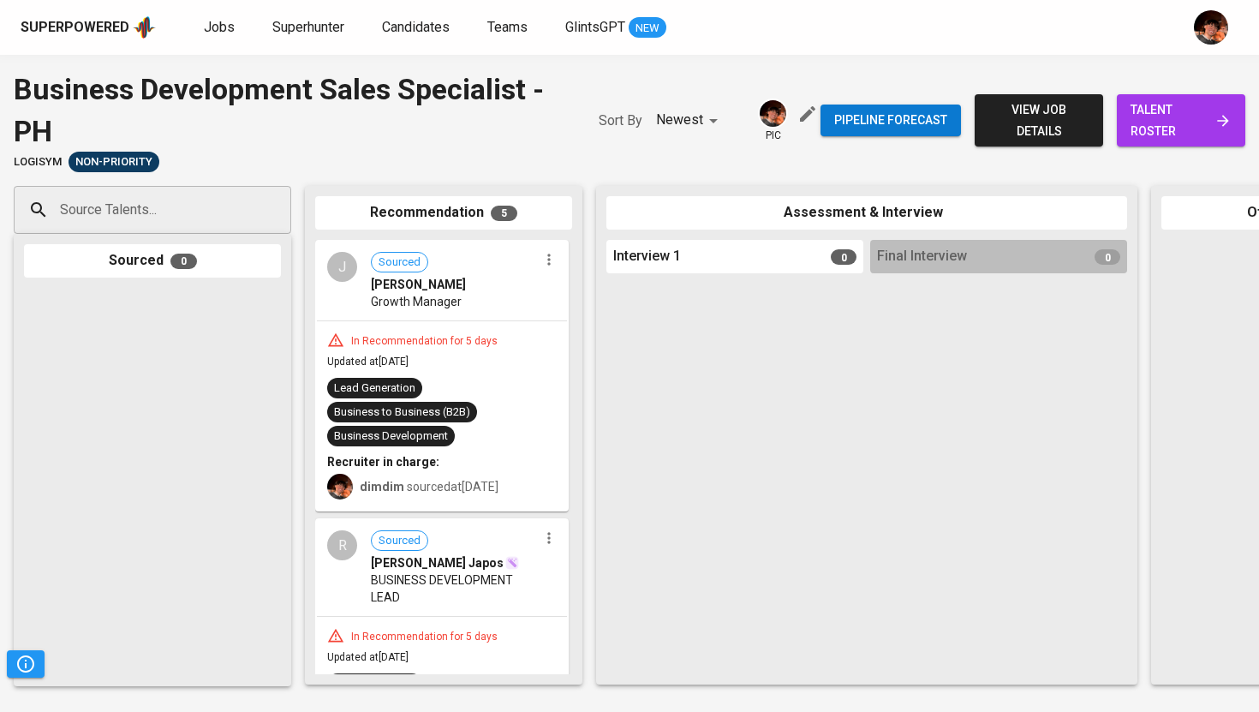
click at [1157, 135] on span "talent roster" at bounding box center [1181, 120] width 101 height 42
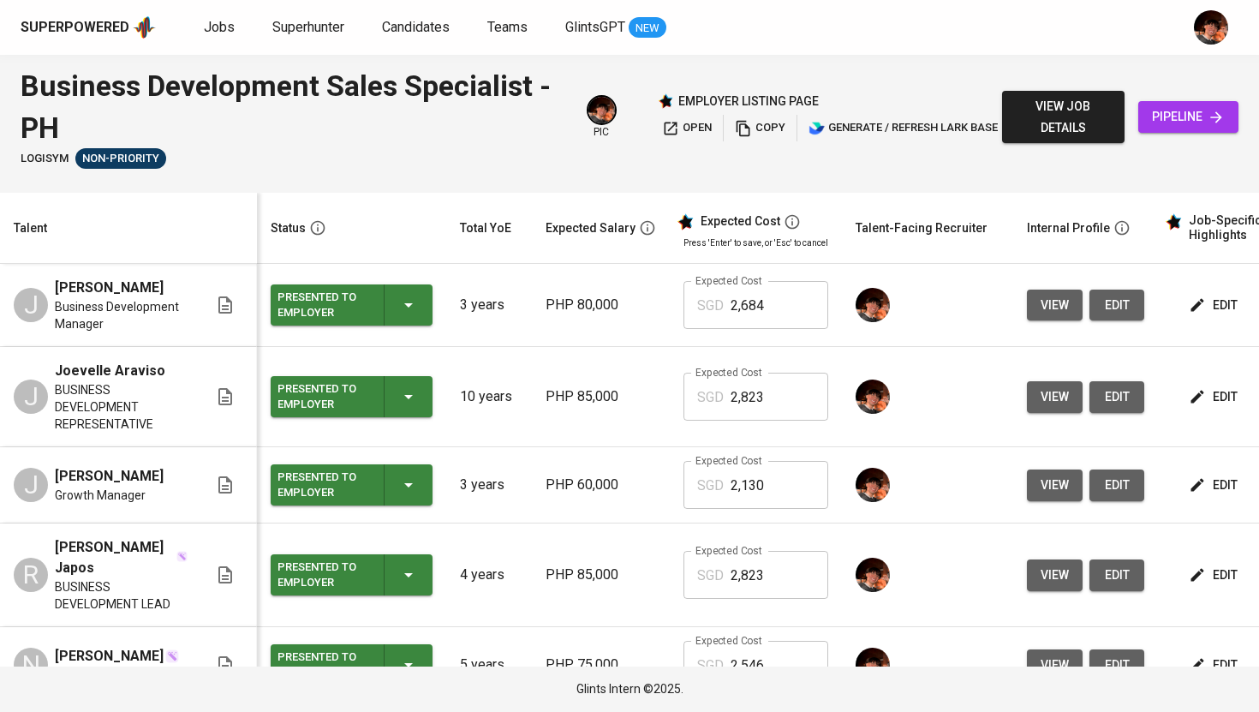
scroll to position [68, 0]
click at [208, 20] on span "Jobs" at bounding box center [219, 27] width 31 height 16
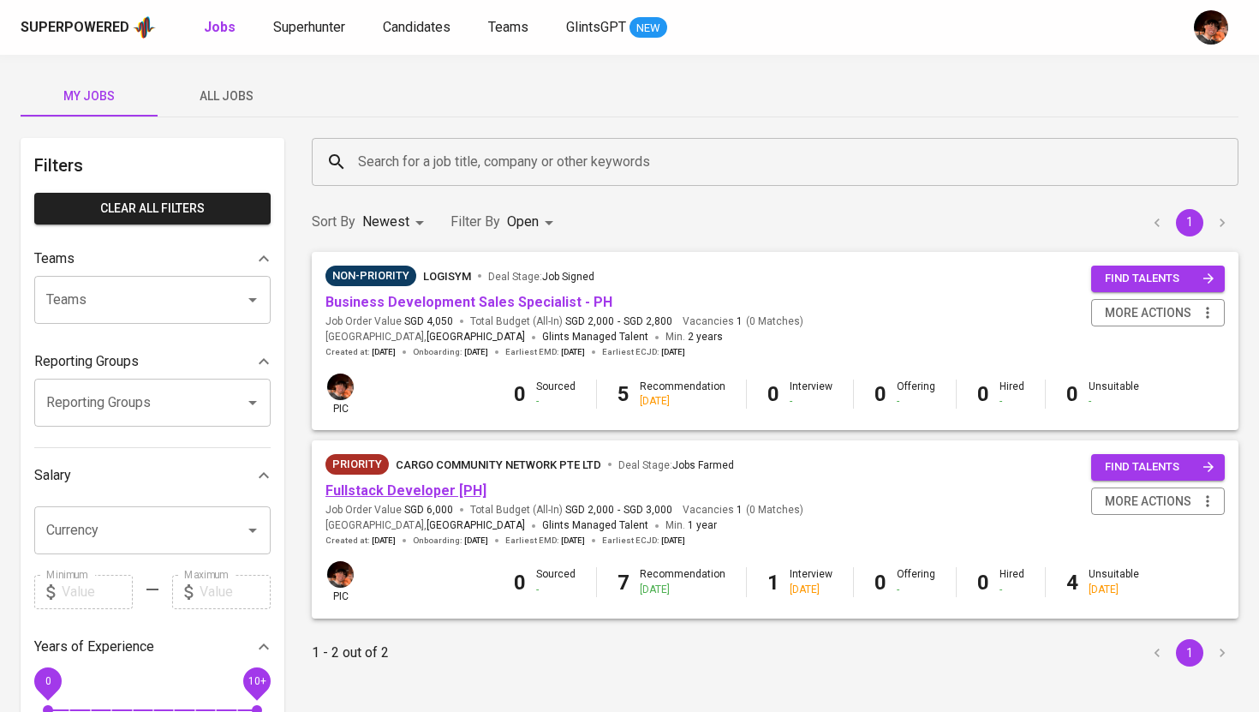
click at [451, 486] on link "Fullstack Developer [PH]" at bounding box center [406, 490] width 161 height 16
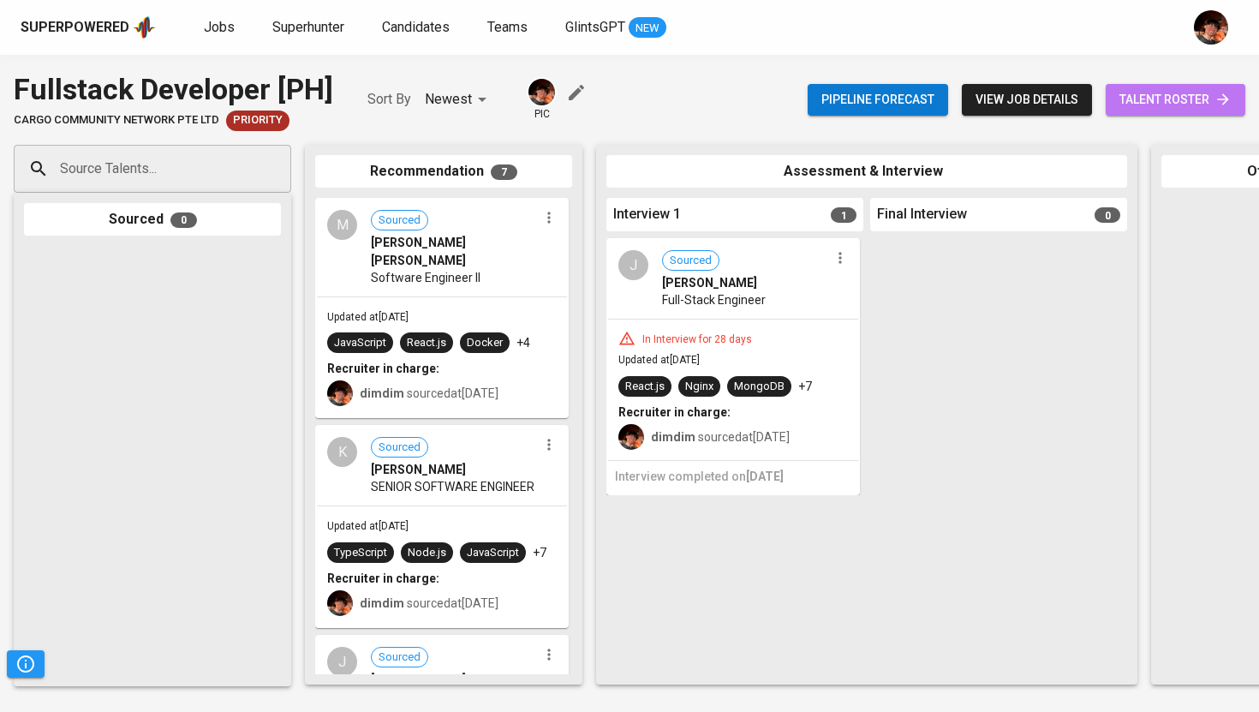
click at [1215, 89] on span "talent roster" at bounding box center [1176, 99] width 112 height 21
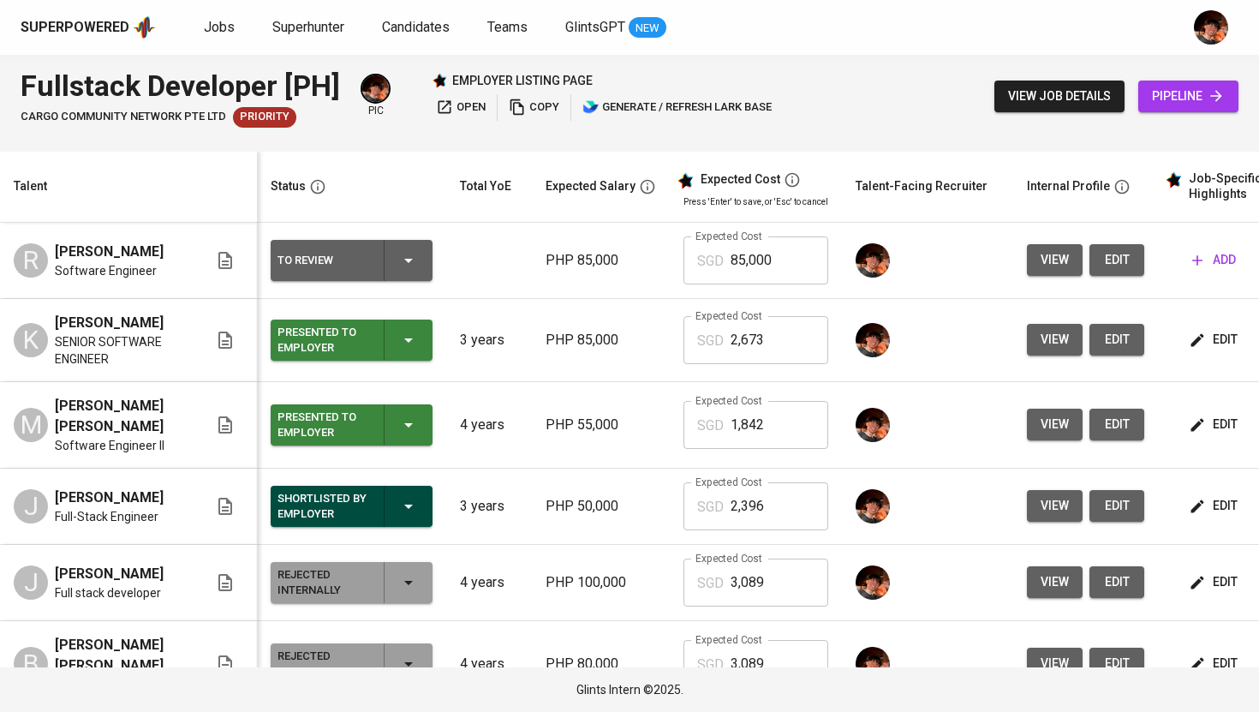
scroll to position [0, 207]
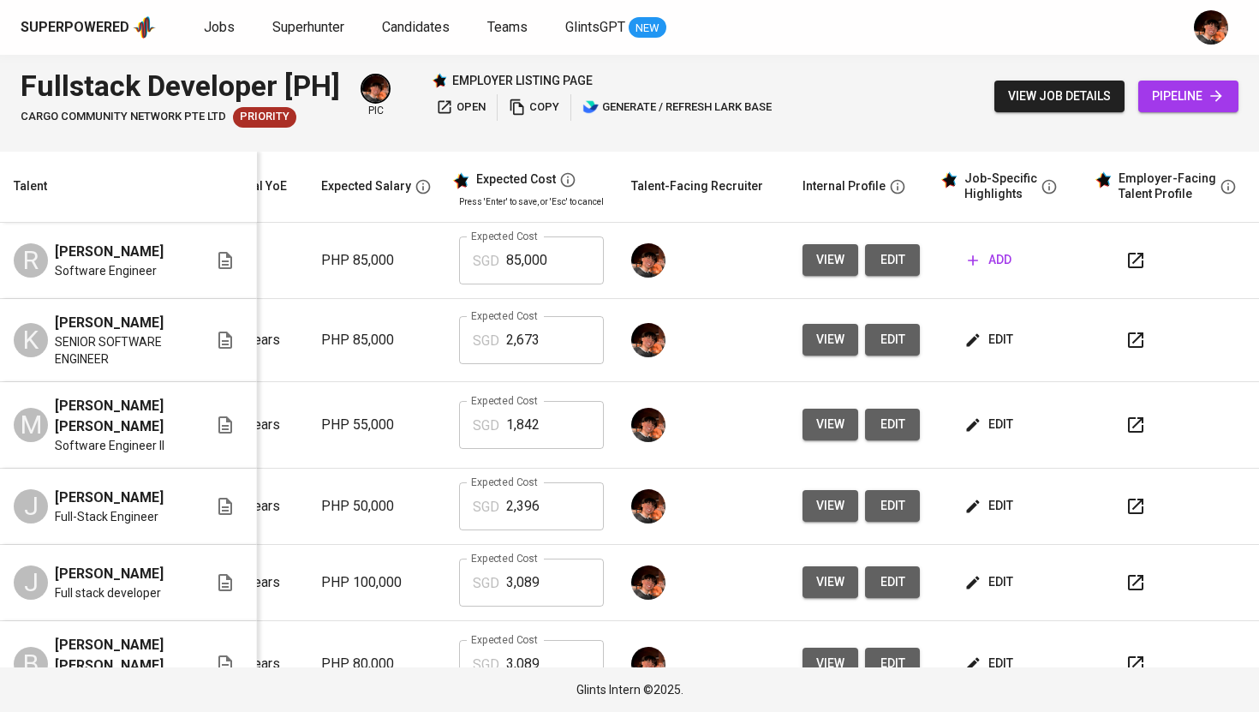
click at [894, 269] on button "edit" at bounding box center [892, 260] width 55 height 32
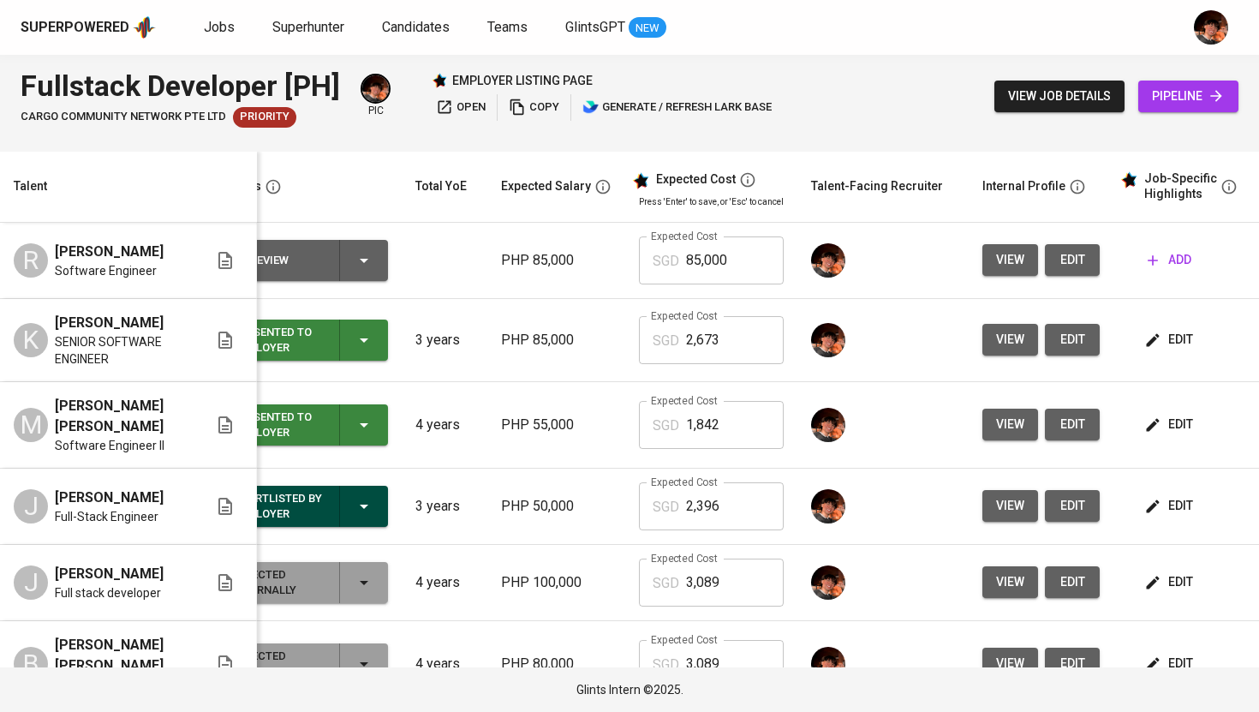
scroll to position [0, 7]
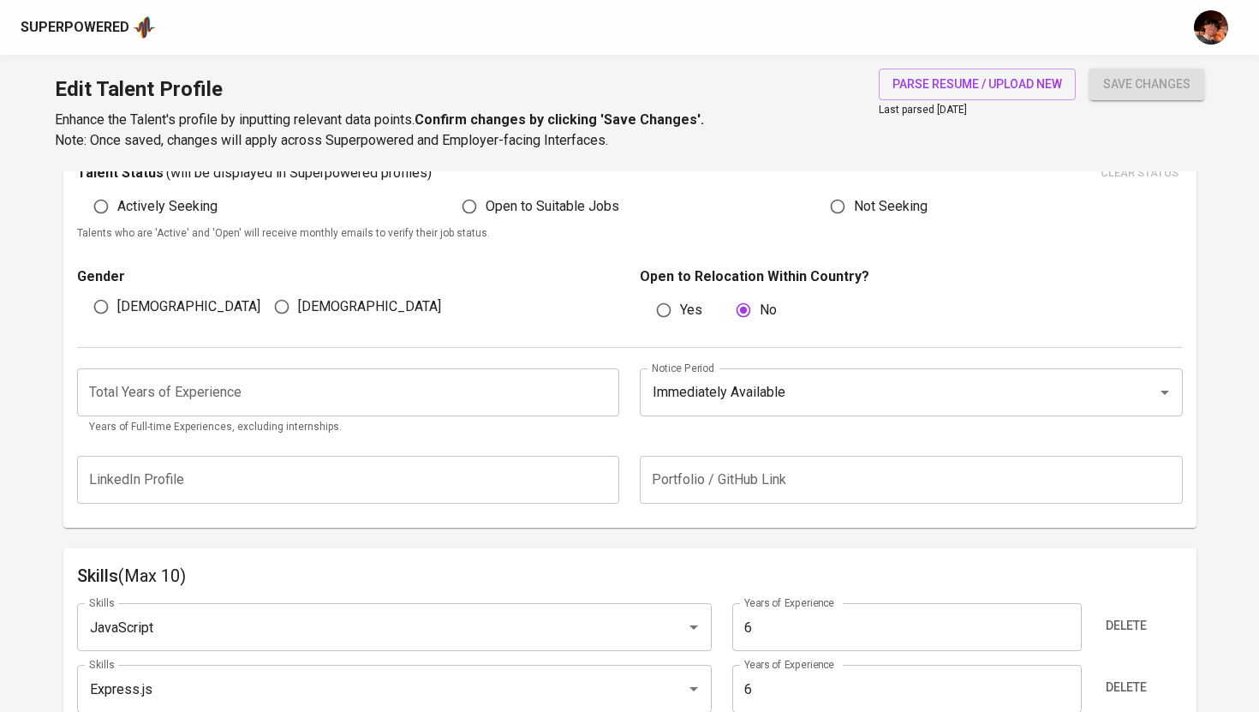
scroll to position [511, 0]
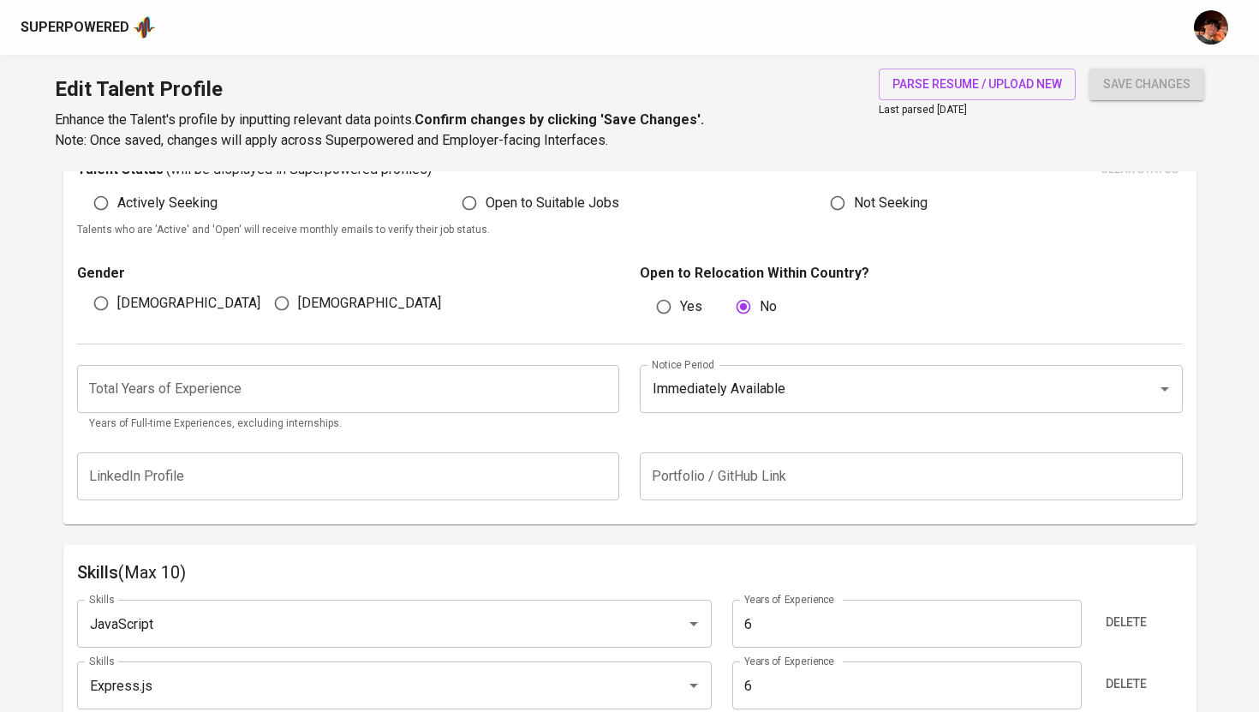
click at [354, 398] on input "number" at bounding box center [348, 389] width 543 height 48
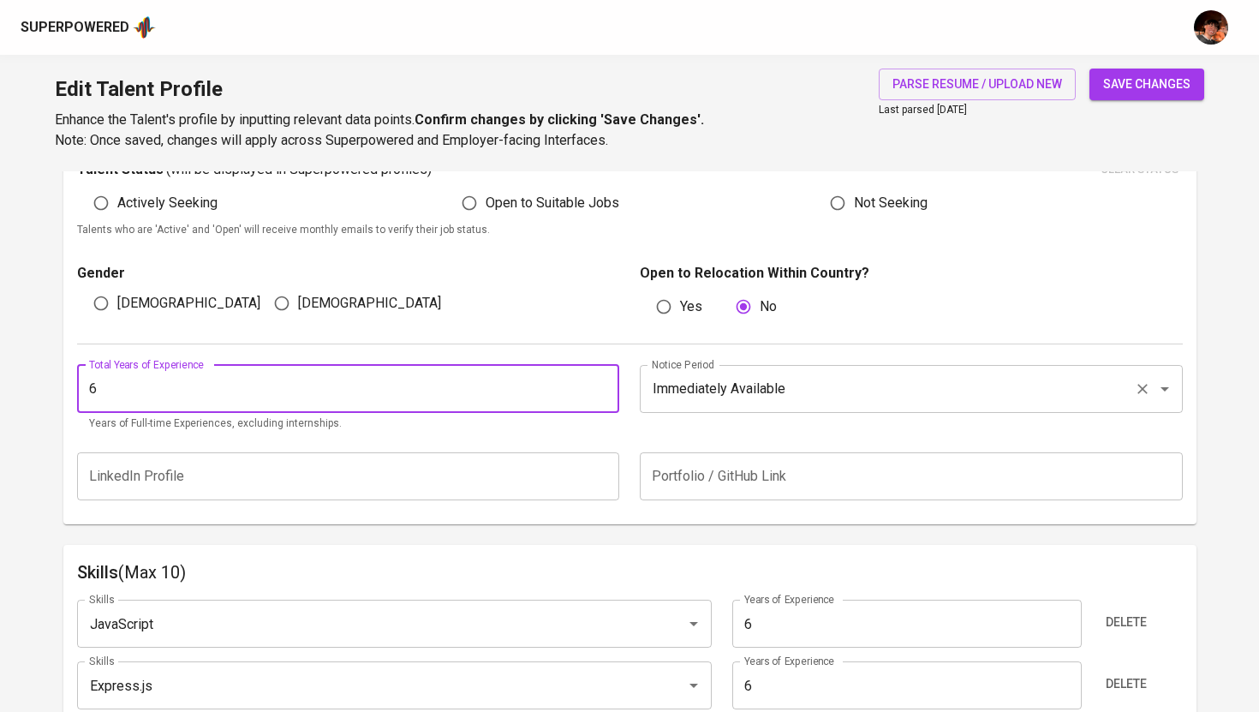
type input "6"
click at [712, 392] on input "Immediately Available" at bounding box center [888, 389] width 480 height 33
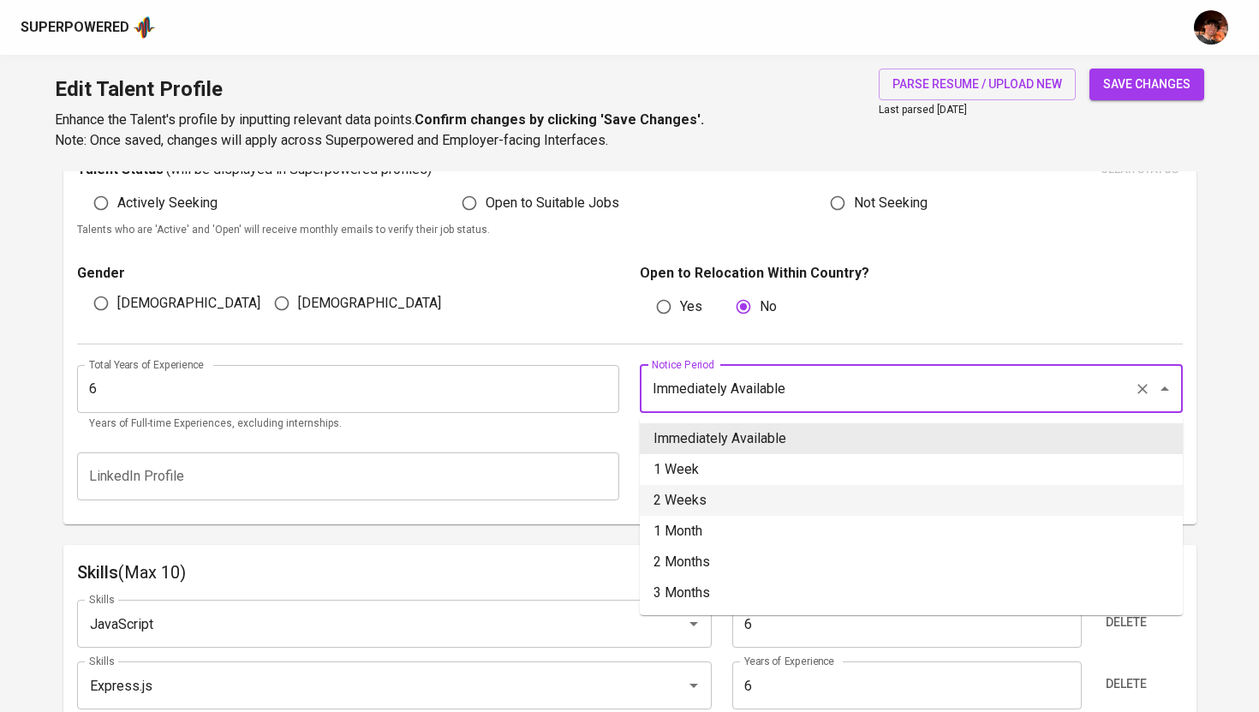
click at [740, 501] on li "2 Weeks" at bounding box center [911, 500] width 543 height 31
type input "2 Weeks"
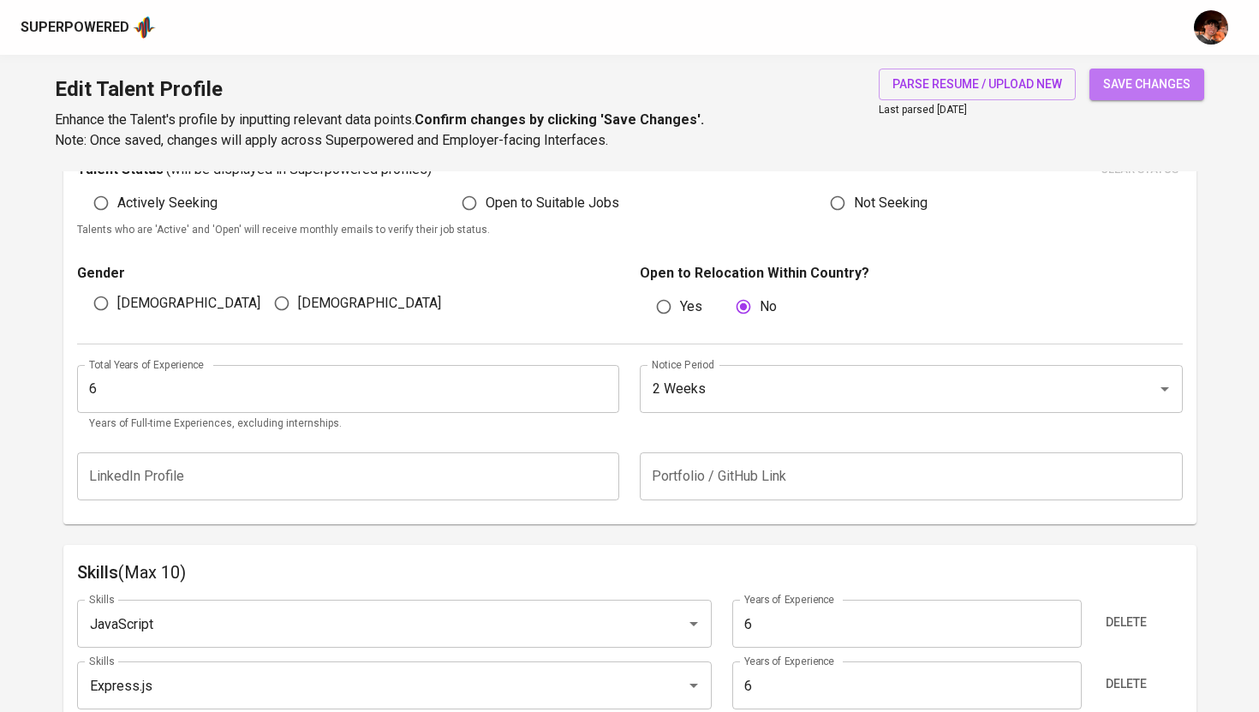
click at [1150, 89] on span "save changes" at bounding box center [1147, 84] width 87 height 21
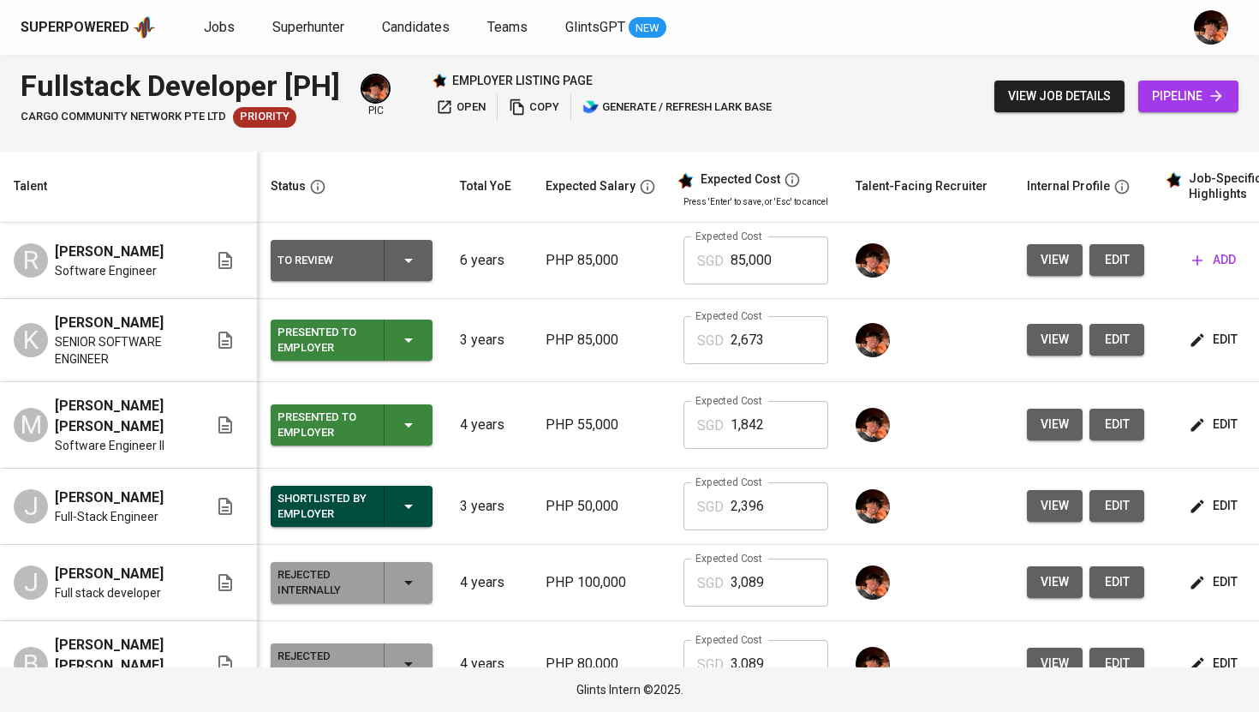
scroll to position [0, 207]
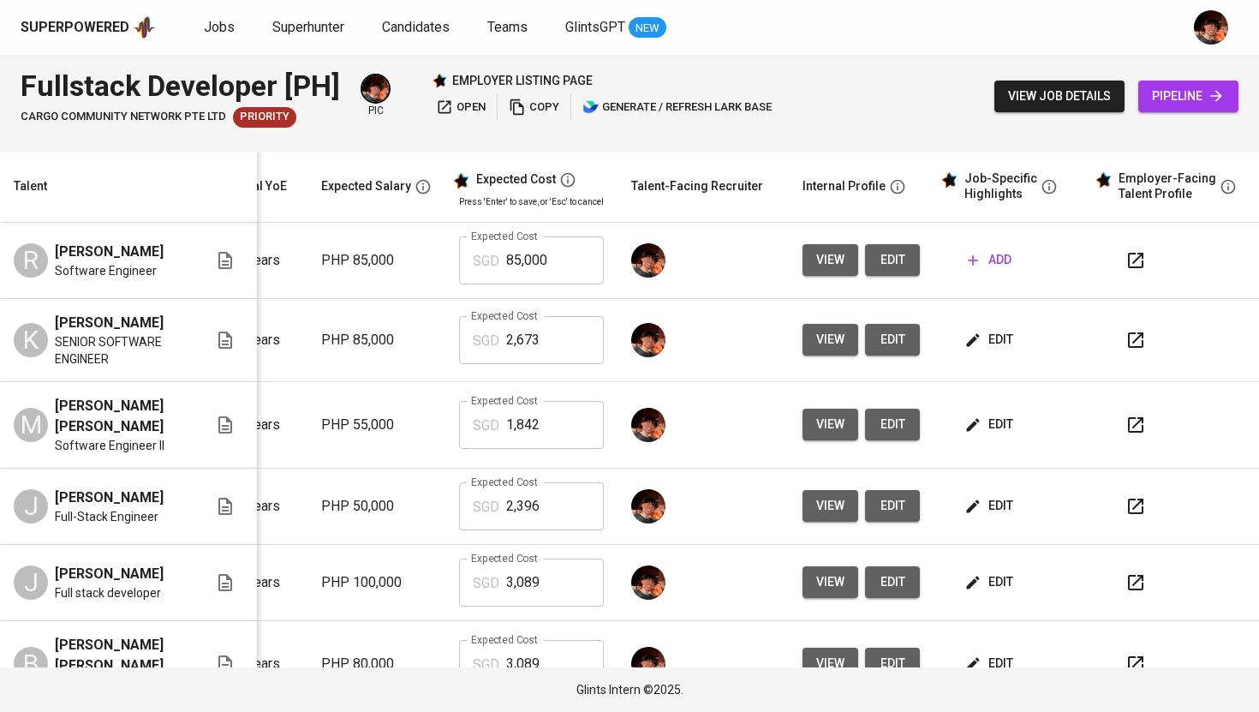
click at [977, 271] on span "add" at bounding box center [990, 259] width 44 height 21
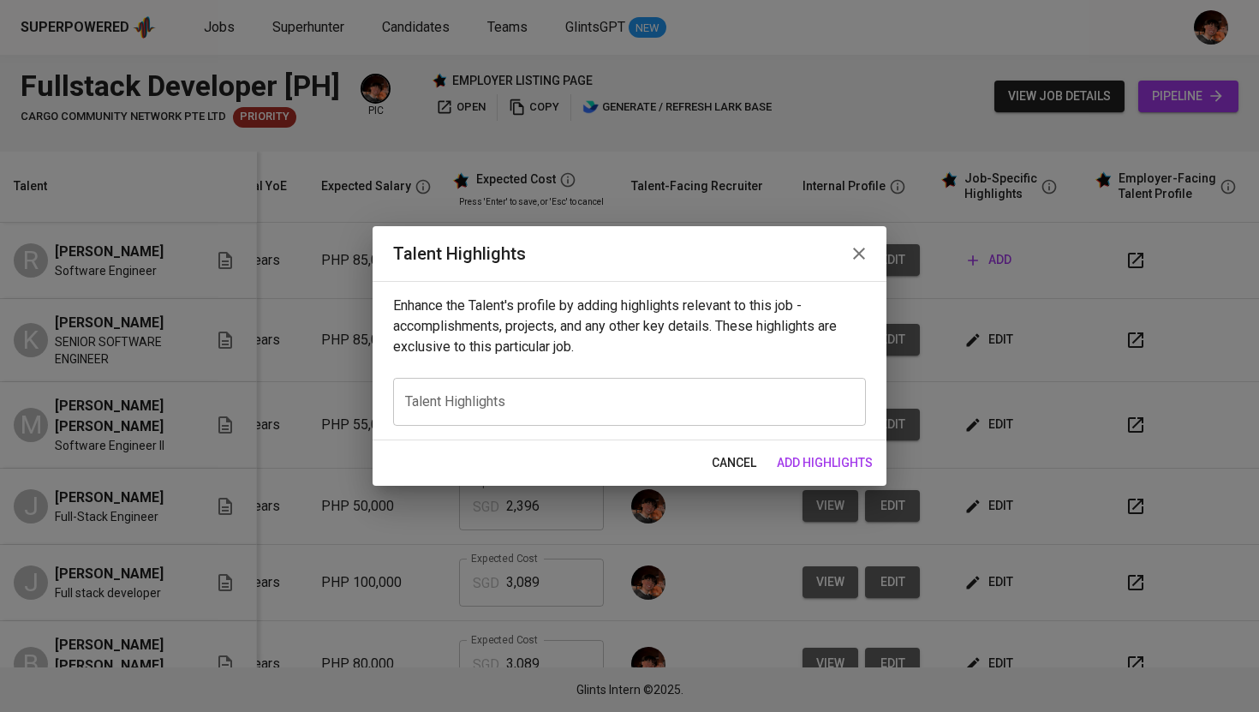
click at [621, 395] on textarea at bounding box center [629, 402] width 449 height 16
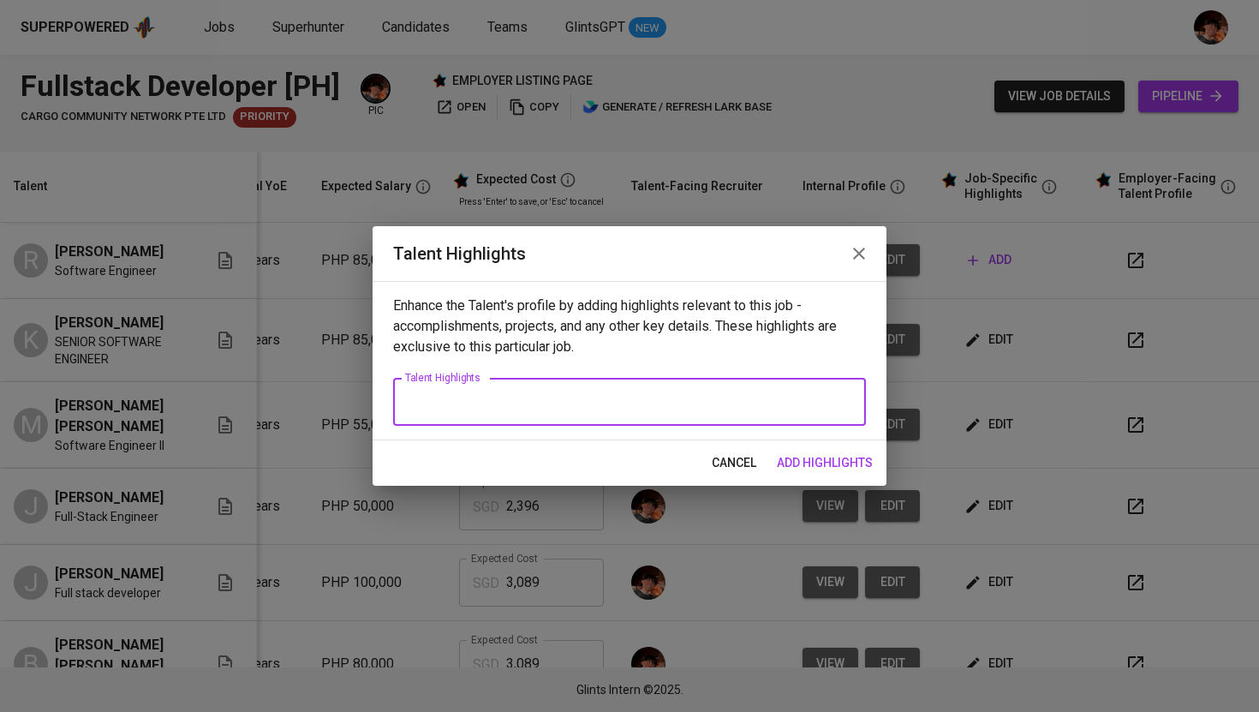
paste textarea "Loremip Dolorsi Am co a elitse doeiusm Temp Incid Utlaboree dolo mag aliqu en a…"
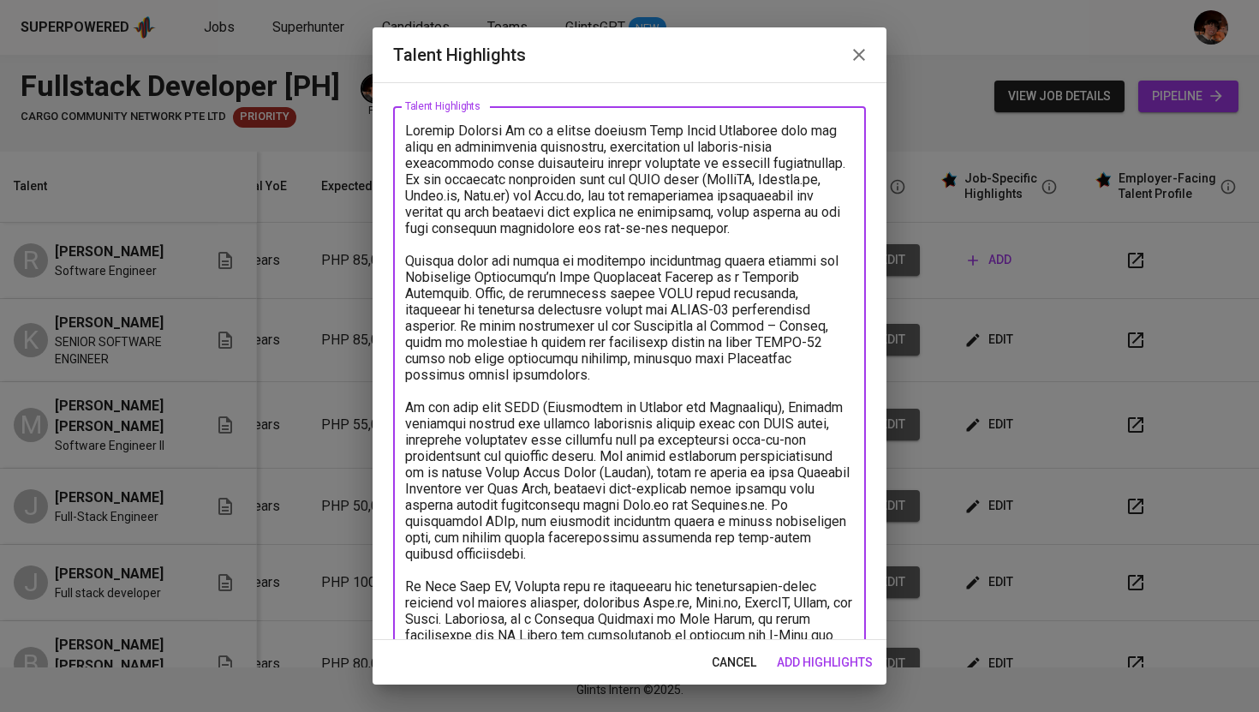
scroll to position [65, 0]
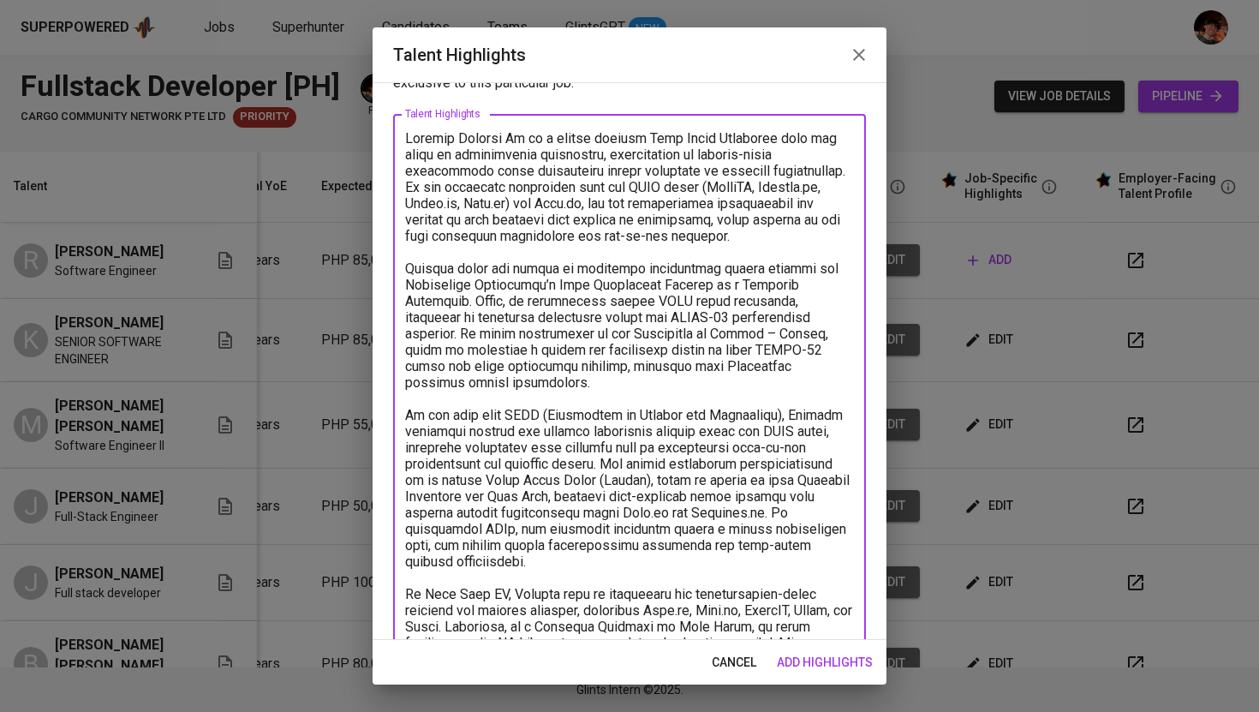
drag, startPoint x: 528, startPoint y: 379, endPoint x: 391, endPoint y: 248, distance: 189.1
click at [391, 248] on div "Enhance the Talent's profile by adding highlights relevant to this job - accomp…" at bounding box center [630, 361] width 514 height 558
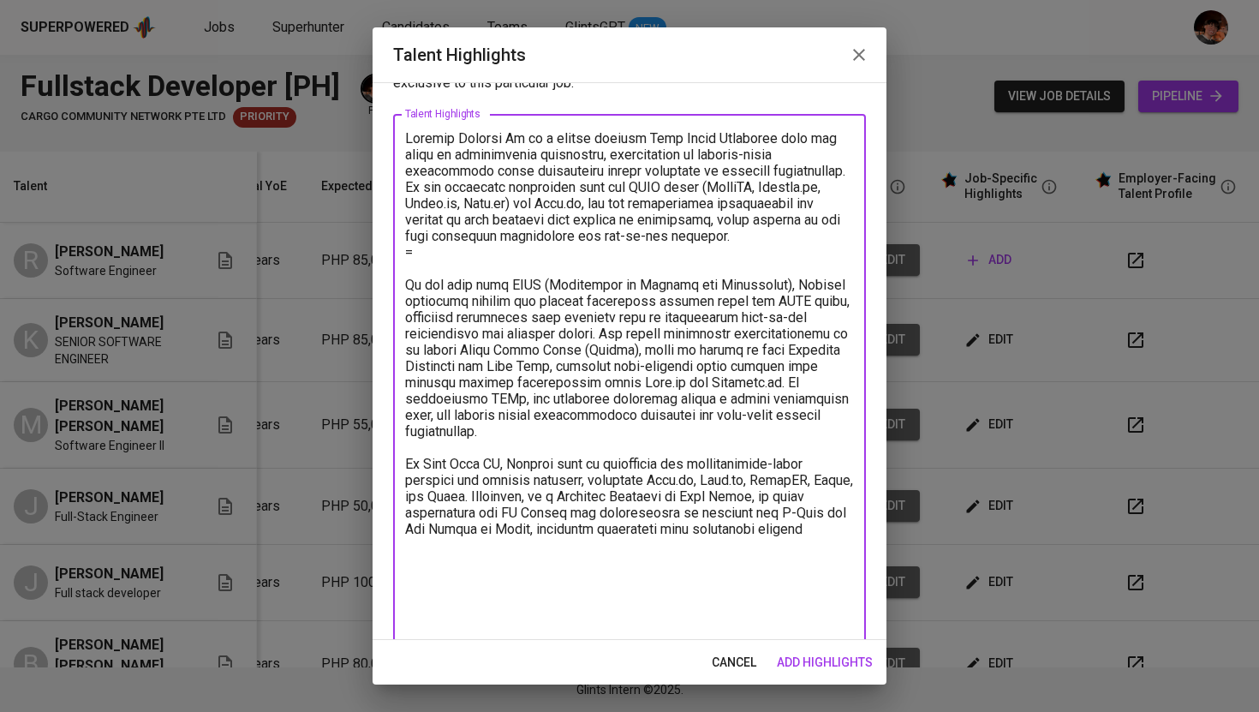
scroll to position [0, 0]
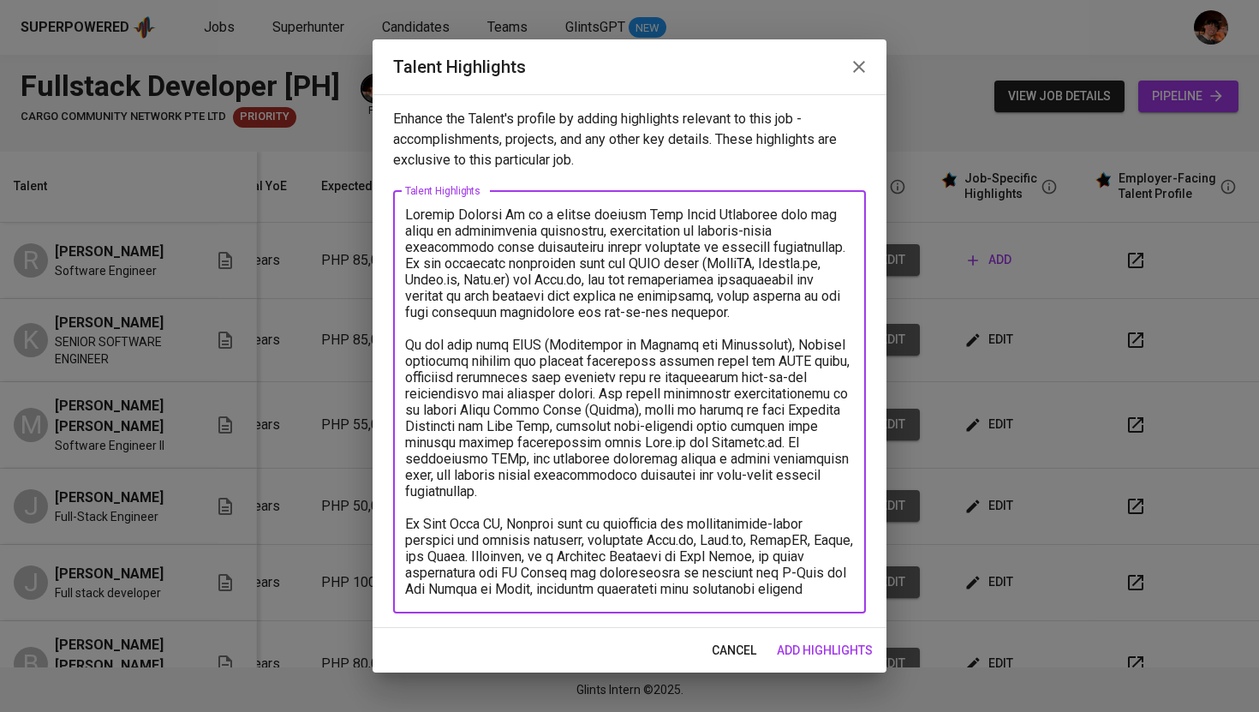
click at [840, 583] on textarea at bounding box center [629, 401] width 449 height 391
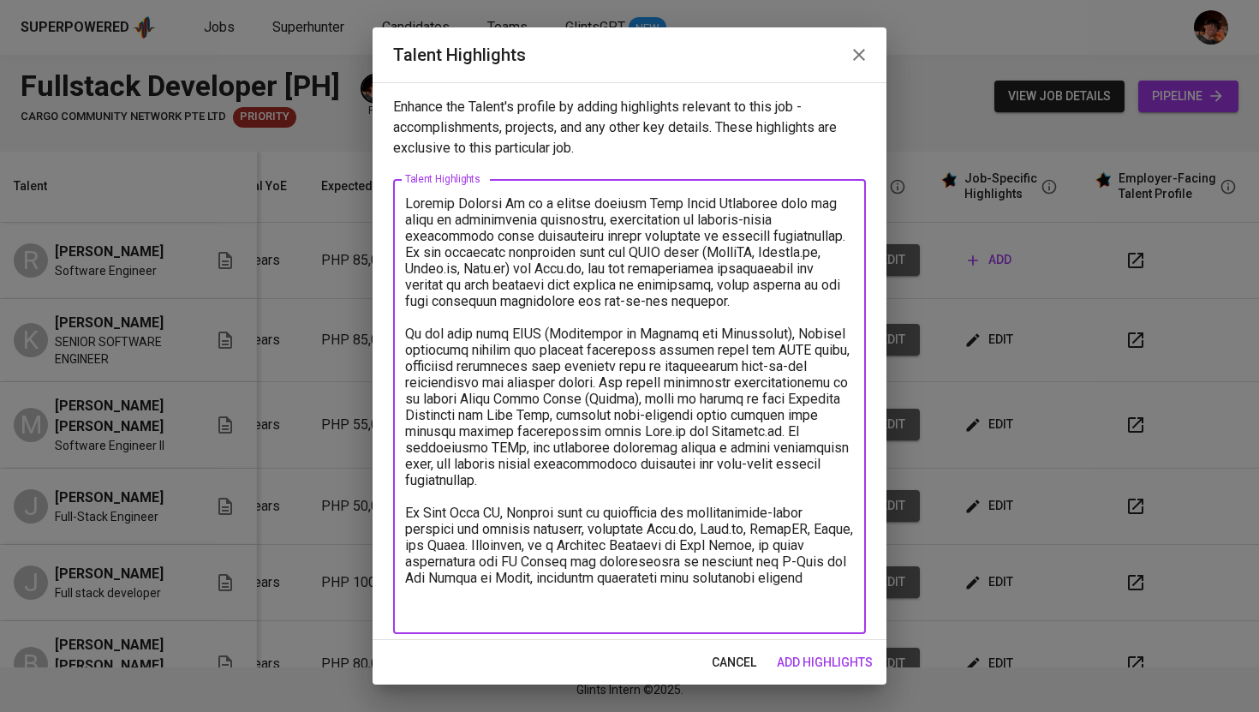
paste textarea "[Loremipsumd Sitamet Consectetu] Adipisc Elits D Eiusmo – Temp incididun utl e …"
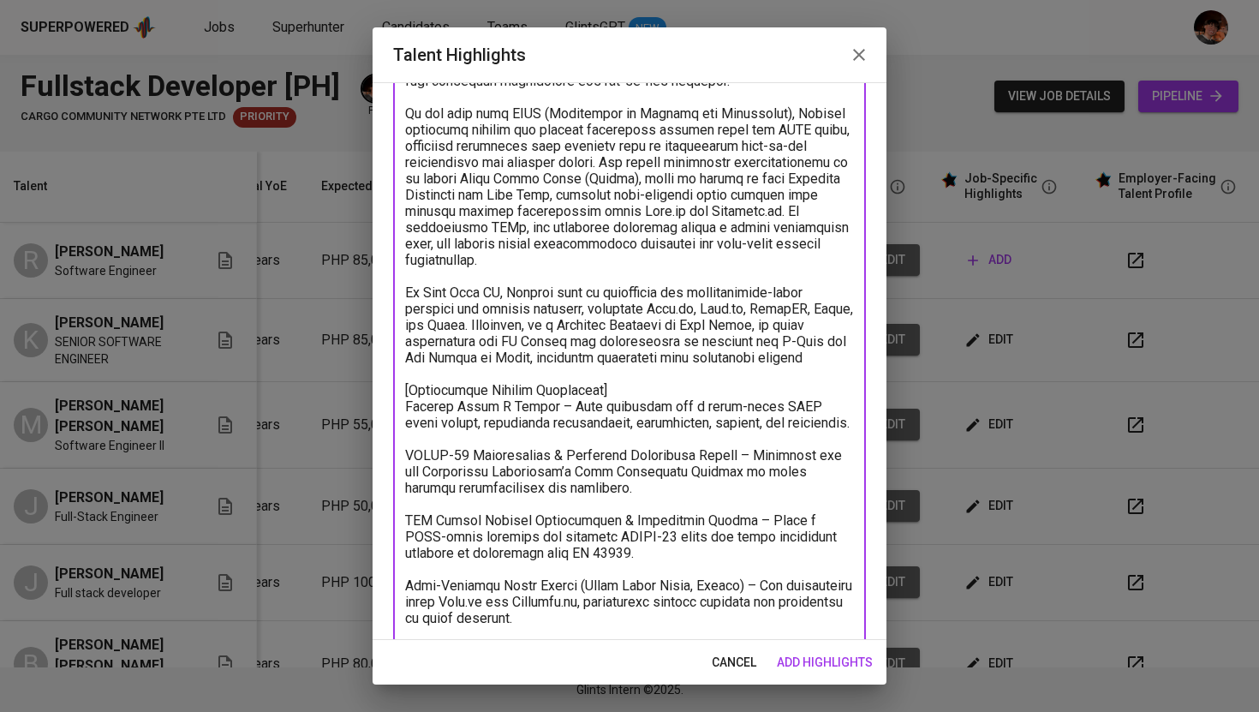
scroll to position [238, 0]
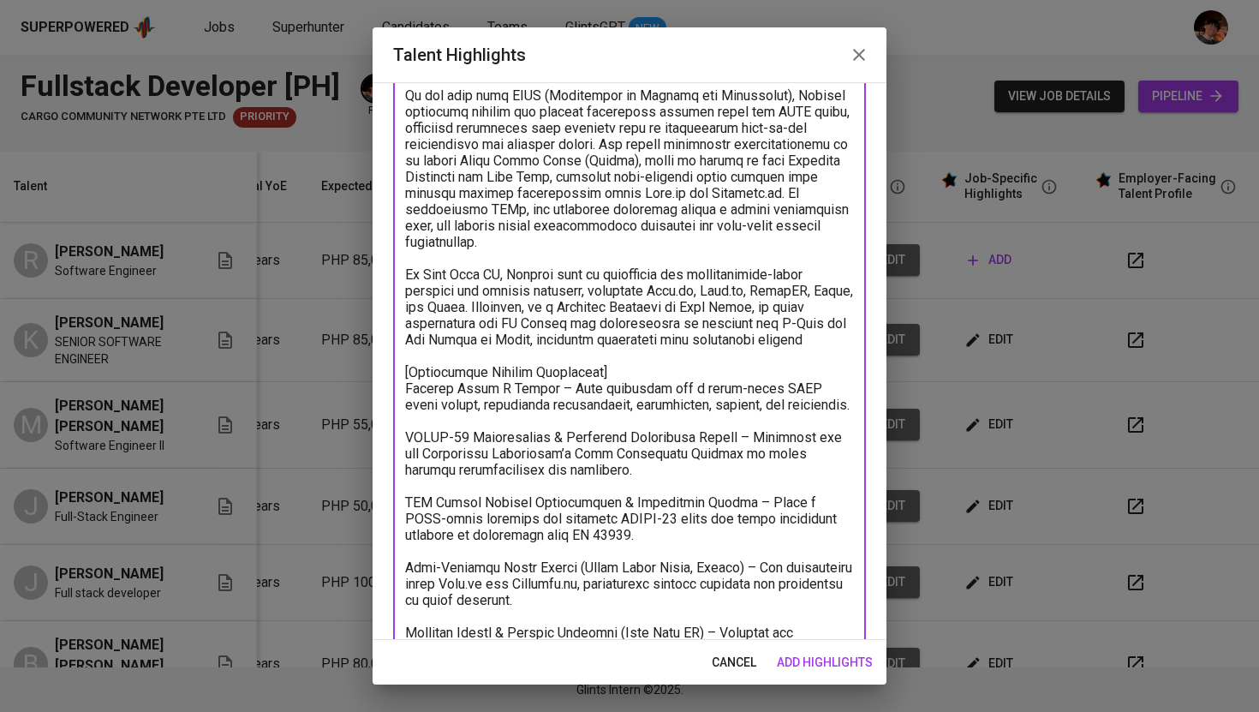
click at [410, 392] on textarea at bounding box center [629, 510] width 449 height 1107
click at [410, 387] on textarea at bounding box center [629, 510] width 449 height 1107
click at [618, 367] on textarea at bounding box center [629, 510] width 449 height 1107
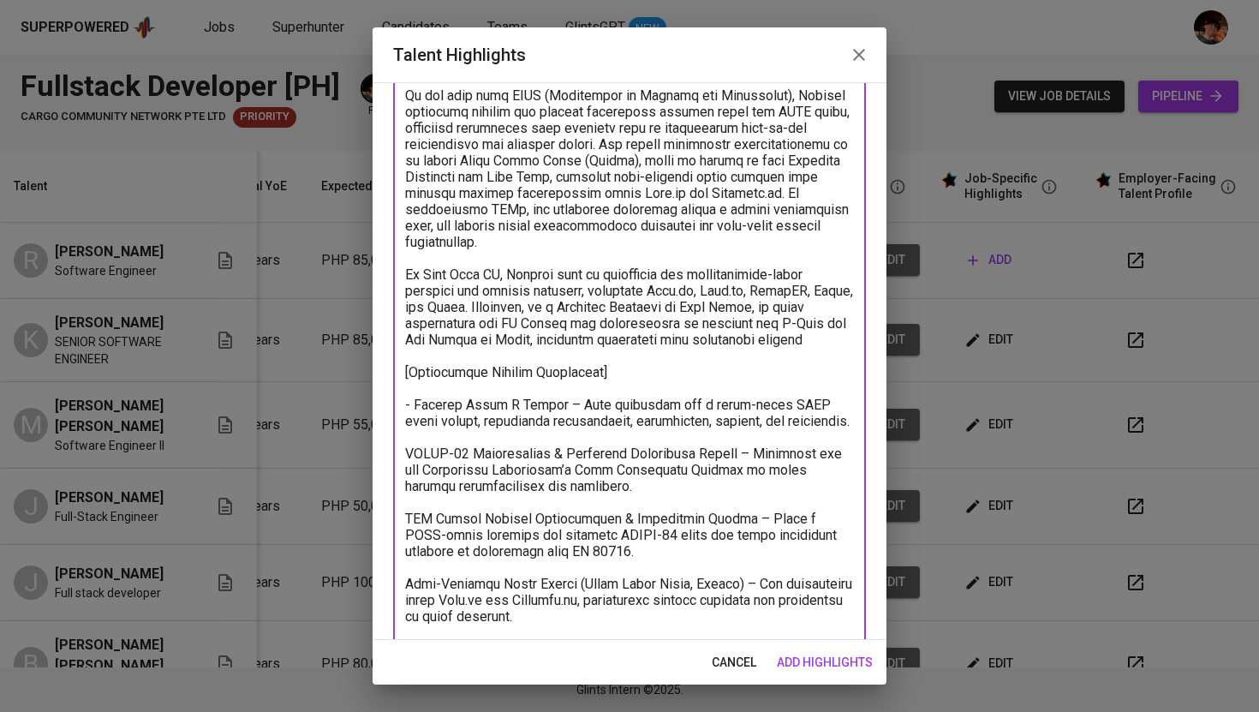
scroll to position [272, 0]
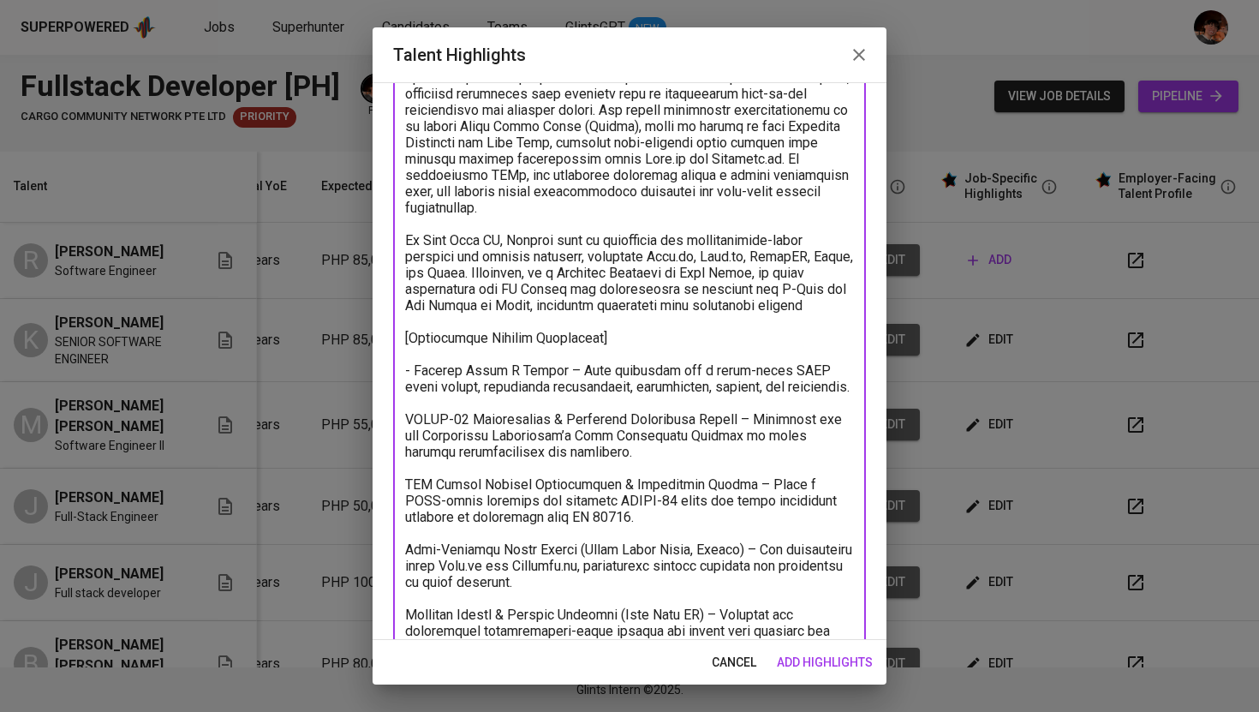
click at [404, 418] on div "x Talent Highlights" at bounding box center [629, 484] width 473 height 1155
click at [410, 425] on textarea "To enrich screen reader interactions, please activate Accessibility in Grammarl…" at bounding box center [629, 484] width 449 height 1123
click at [407, 488] on textarea "To enrich screen reader interactions, please activate Accessibility in Grammarl…" at bounding box center [629, 484] width 449 height 1123
click at [410, 545] on textarea "To enrich screen reader interactions, please activate Accessibility in Grammarl…" at bounding box center [629, 483] width 449 height 1123
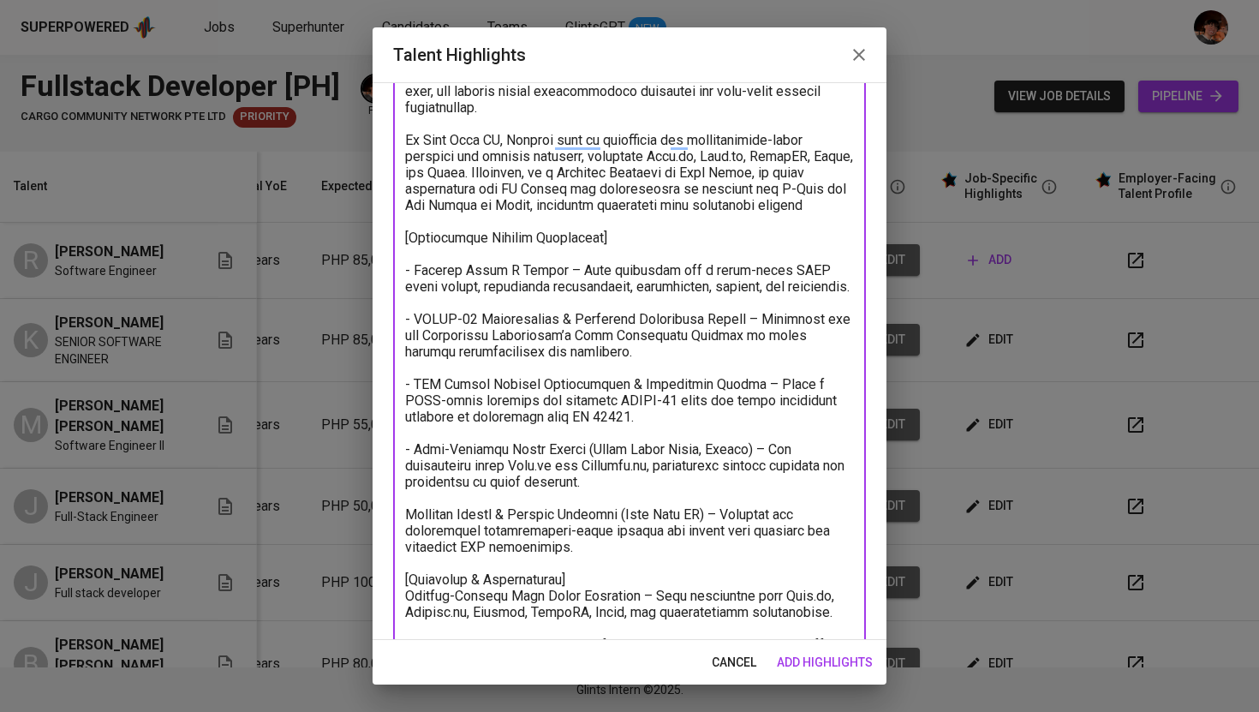
scroll to position [380, 0]
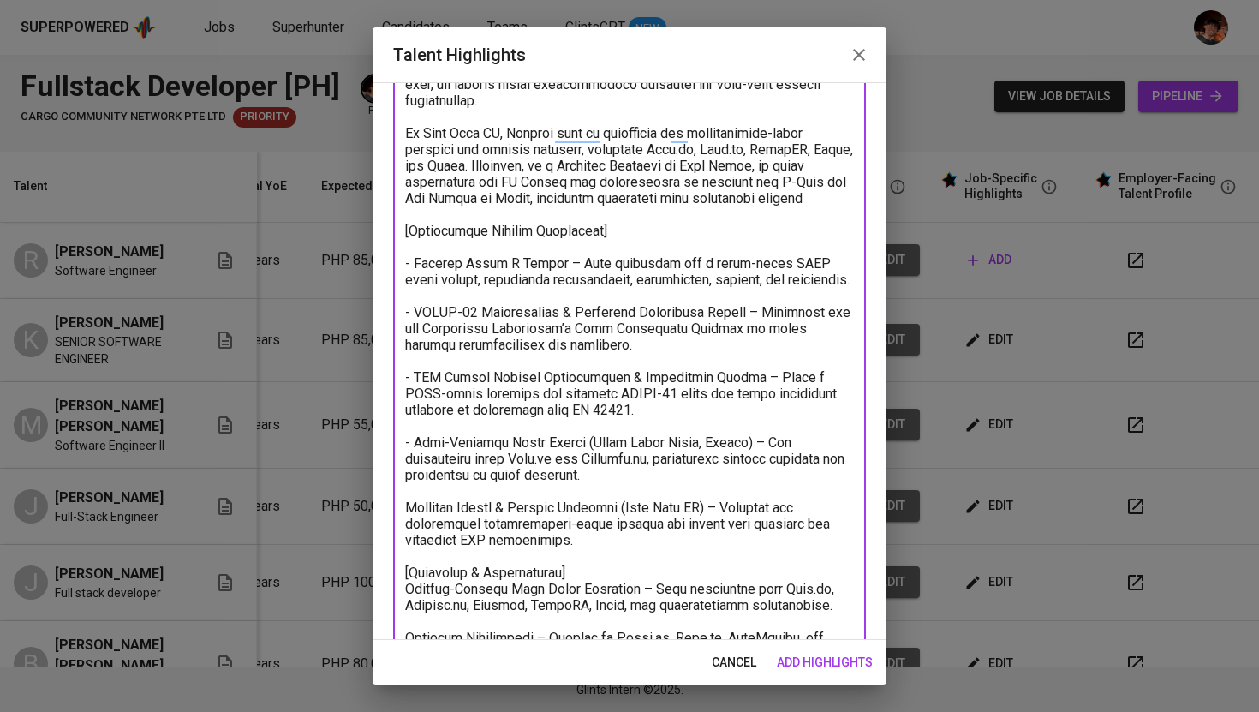
click at [407, 508] on textarea "To enrich screen reader interactions, please activate Accessibility in Grammarl…" at bounding box center [629, 377] width 449 height 1123
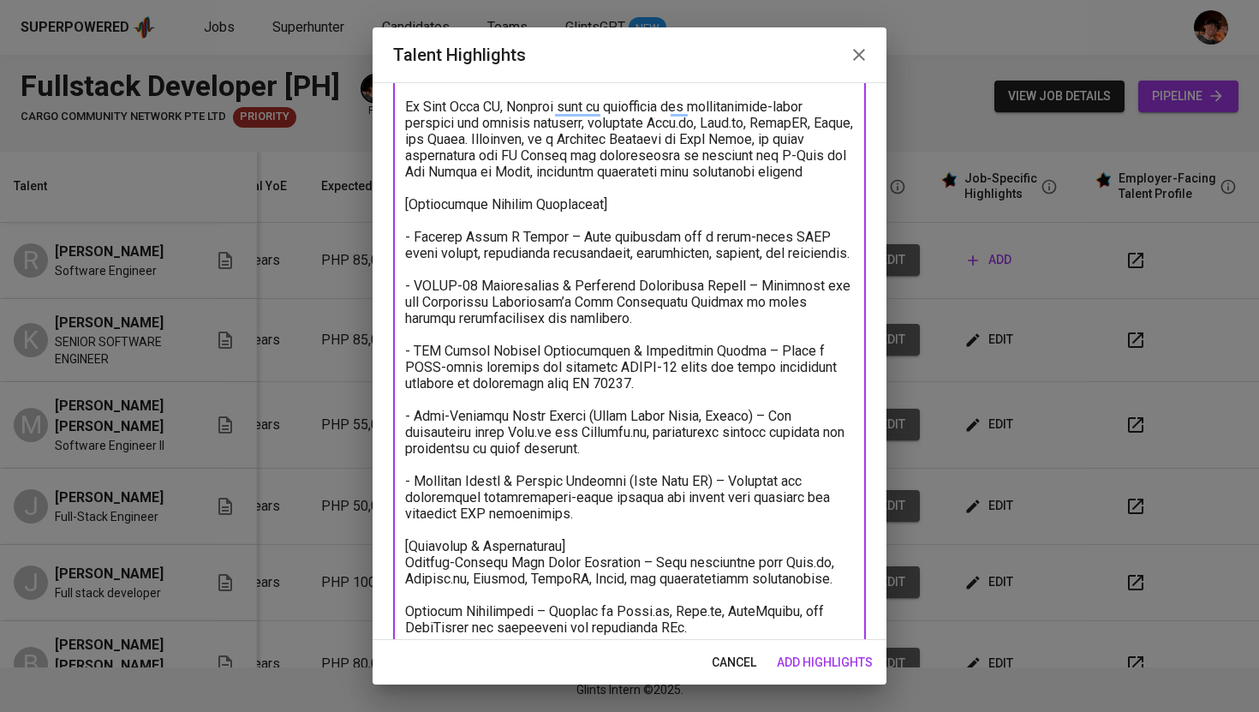
click at [567, 546] on textarea "To enrich screen reader interactions, please activate Accessibility in Grammarl…" at bounding box center [629, 350] width 449 height 1123
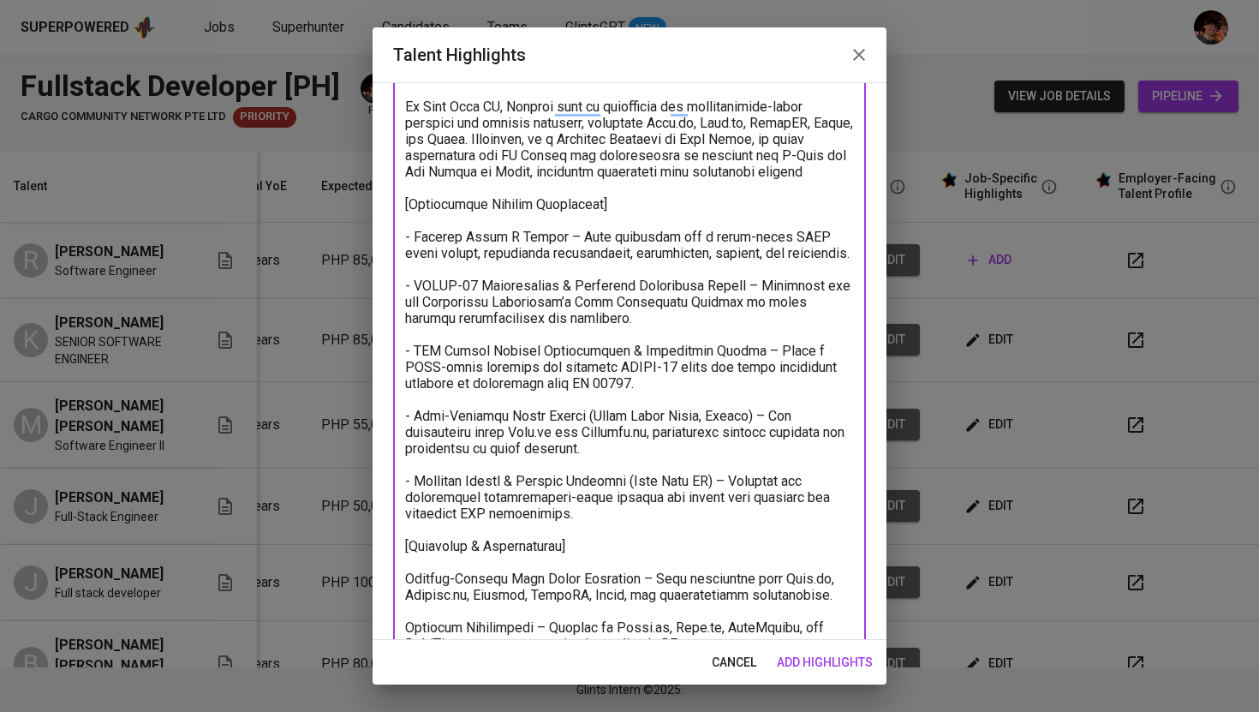
click at [407, 574] on textarea "To enrich screen reader interactions, please activate Accessibility in Grammarl…" at bounding box center [629, 359] width 449 height 1140
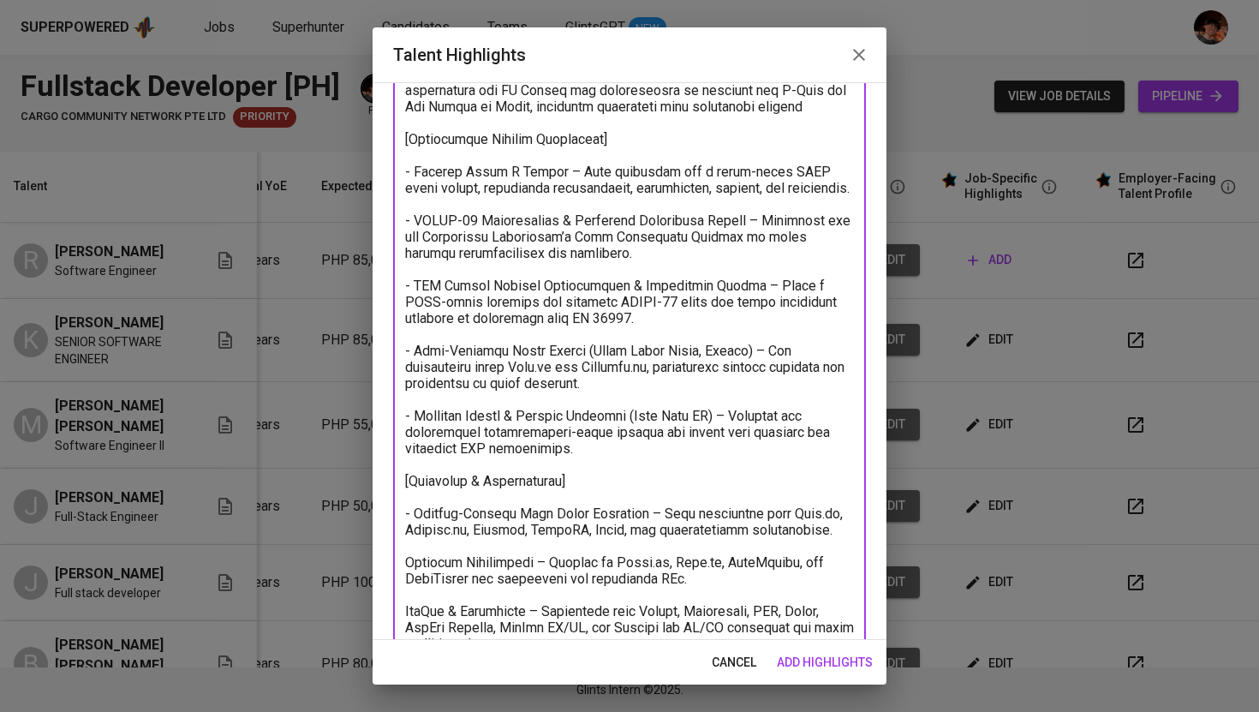
scroll to position [475, 0]
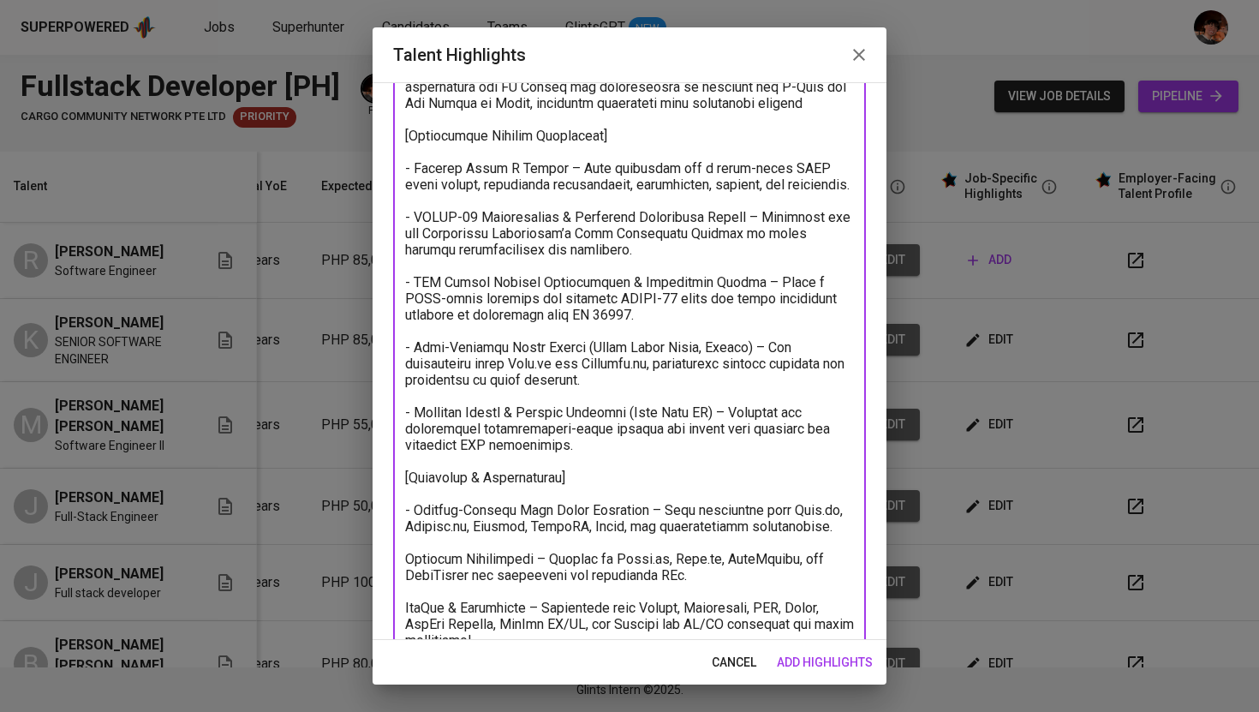
click at [410, 562] on textarea "To enrich screen reader interactions, please activate Accessibility in Grammarl…" at bounding box center [629, 291] width 449 height 1140
click at [409, 607] on textarea "To enrich screen reader interactions, please activate Accessibility in Grammarl…" at bounding box center [629, 291] width 449 height 1140
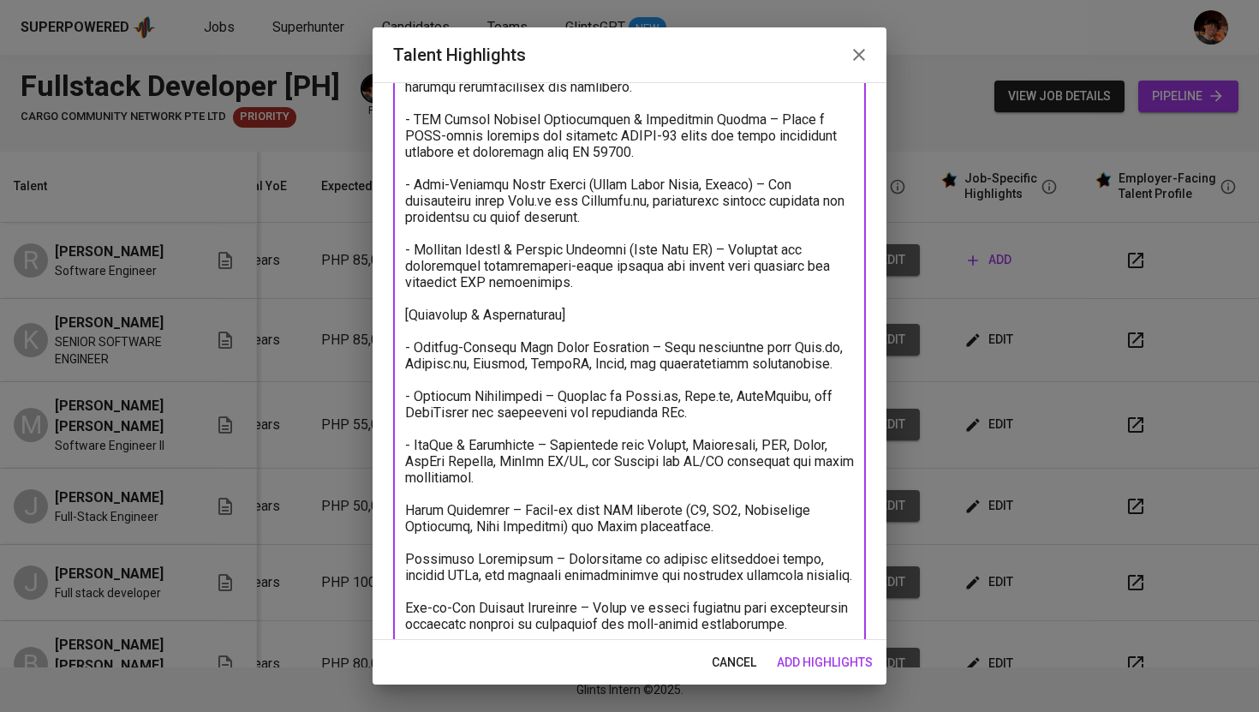
scroll to position [644, 0]
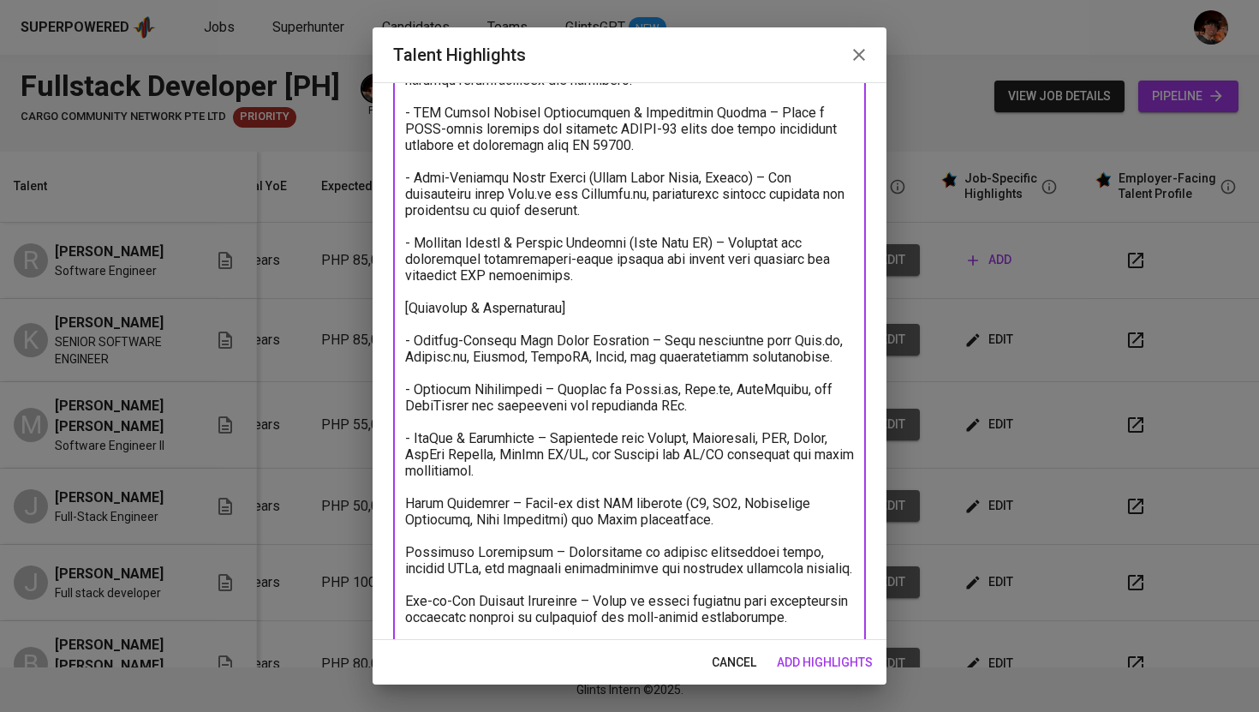
click at [406, 505] on textarea "To enrich screen reader interactions, please activate Accessibility in Grammarl…" at bounding box center [629, 121] width 449 height 1140
click at [408, 551] on textarea "To enrich screen reader interactions, please activate Accessibility in Grammarl…" at bounding box center [629, 121] width 449 height 1140
click at [407, 602] on textarea "To enrich screen reader interactions, please activate Accessibility in Grammarl…" at bounding box center [629, 121] width 449 height 1140
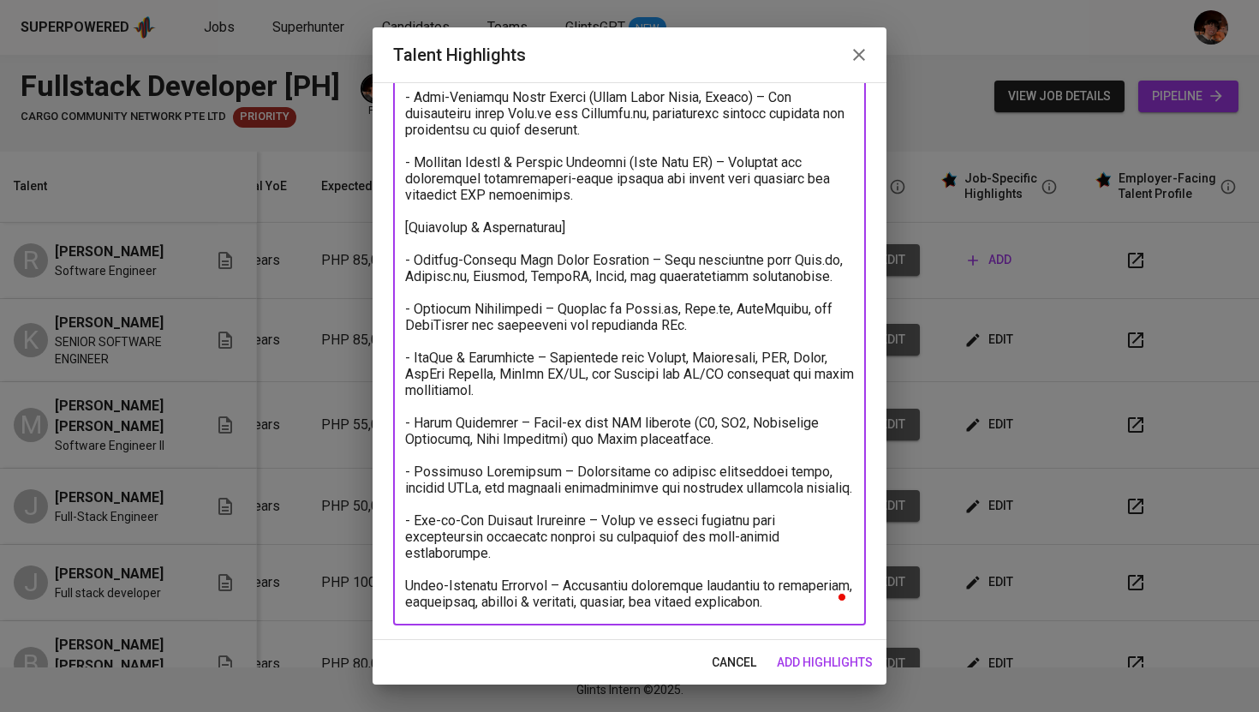
click at [411, 586] on textarea "To enrich screen reader interactions, please activate Accessibility in Grammarl…" at bounding box center [629, 41] width 449 height 1140
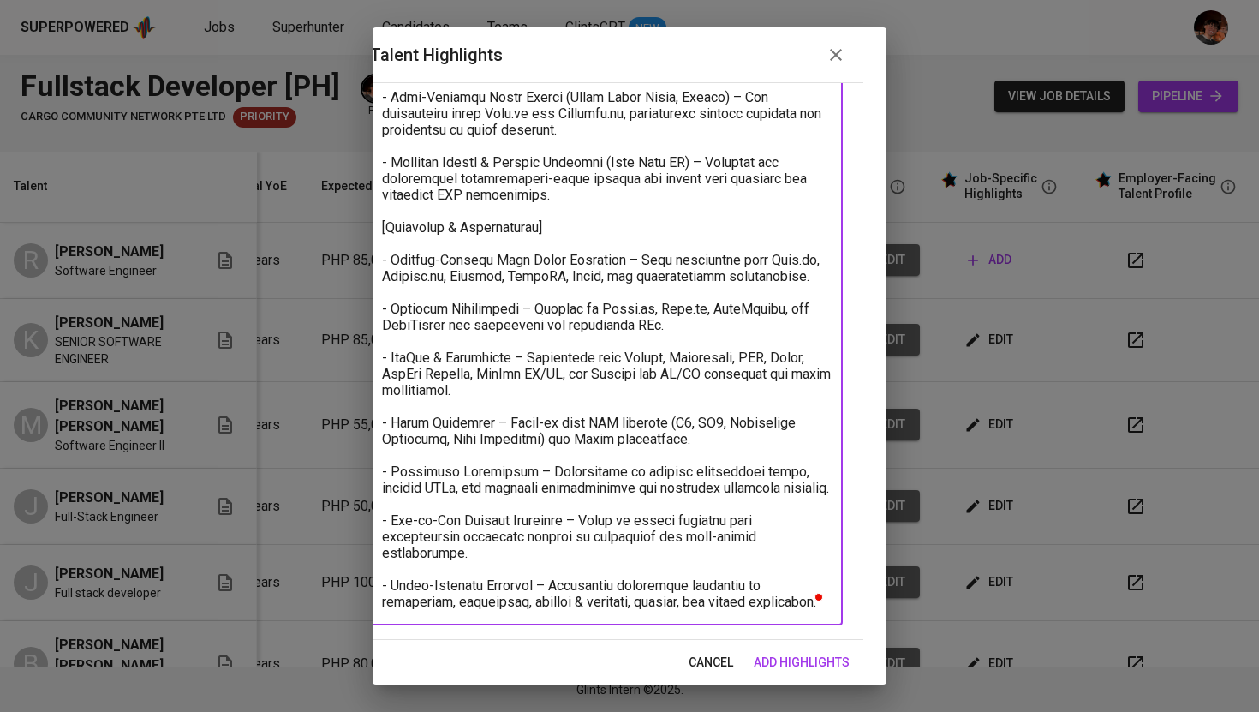
drag, startPoint x: 815, startPoint y: 598, endPoint x: 942, endPoint y: 602, distance: 127.7
click at [942, 602] on div "Talent Highlights Enhance the Talent's profile by adding highlights relevant to…" at bounding box center [629, 356] width 1259 height 712
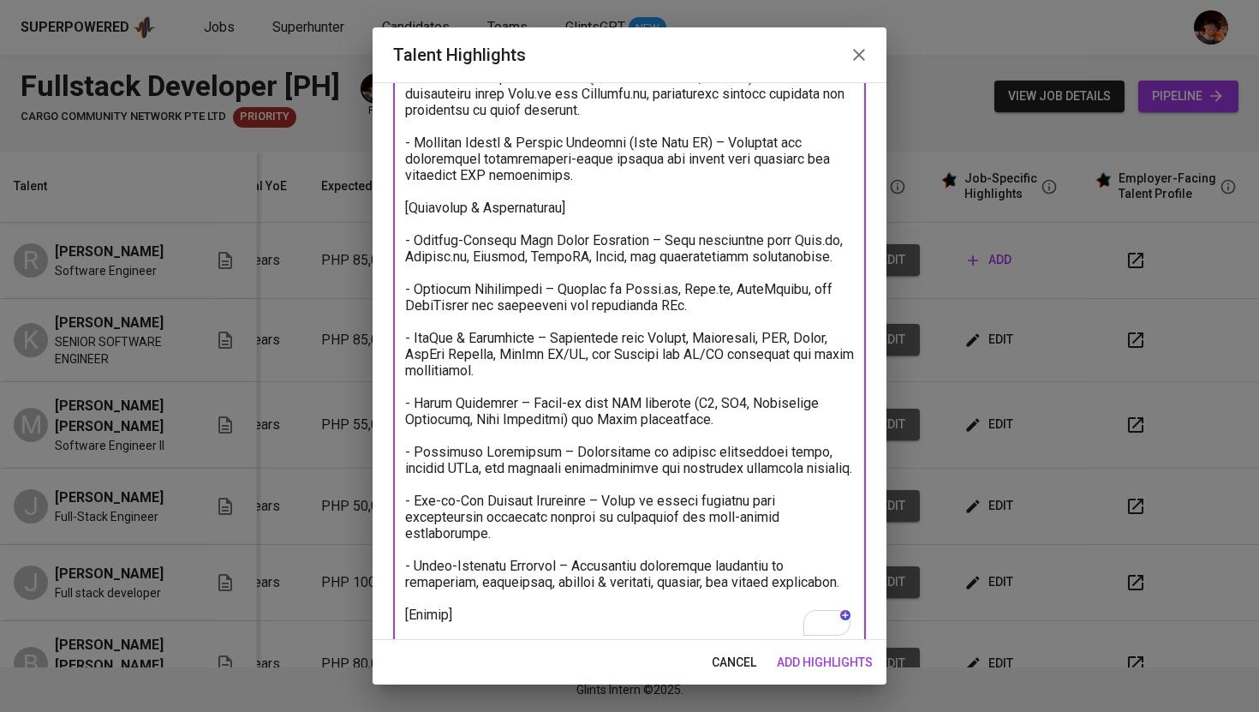
paste textarea "[URL][DOMAIN_NAME]"
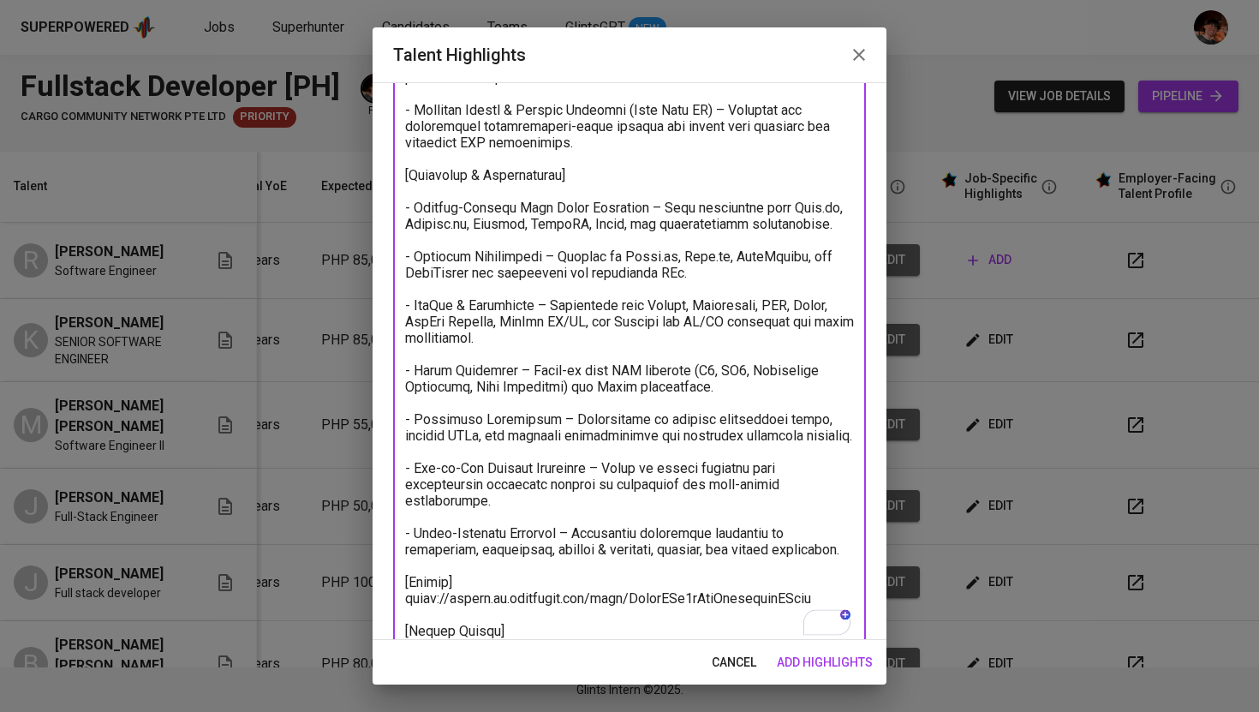
type textarea "[PERSON_NAME] is a highly skilled Full Stack Developer with six years of profes…"
click at [847, 672] on span "add highlights" at bounding box center [825, 662] width 96 height 21
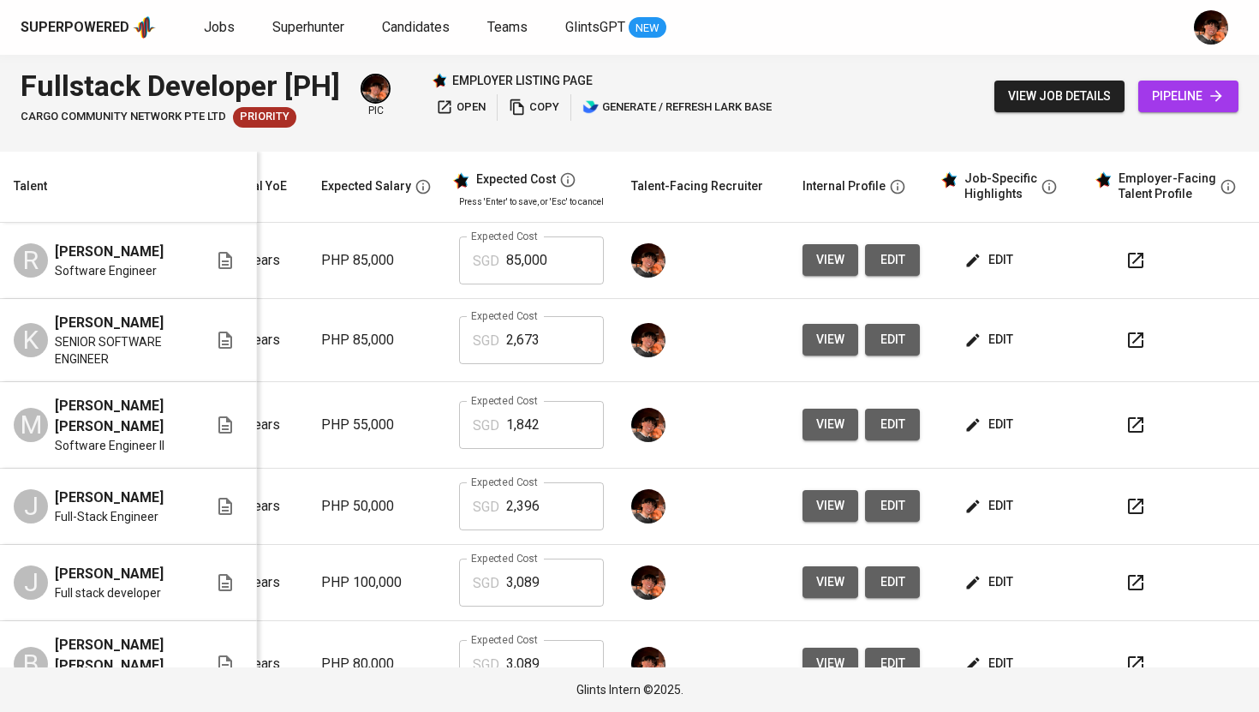
click at [979, 350] on span "edit" at bounding box center [990, 339] width 45 height 21
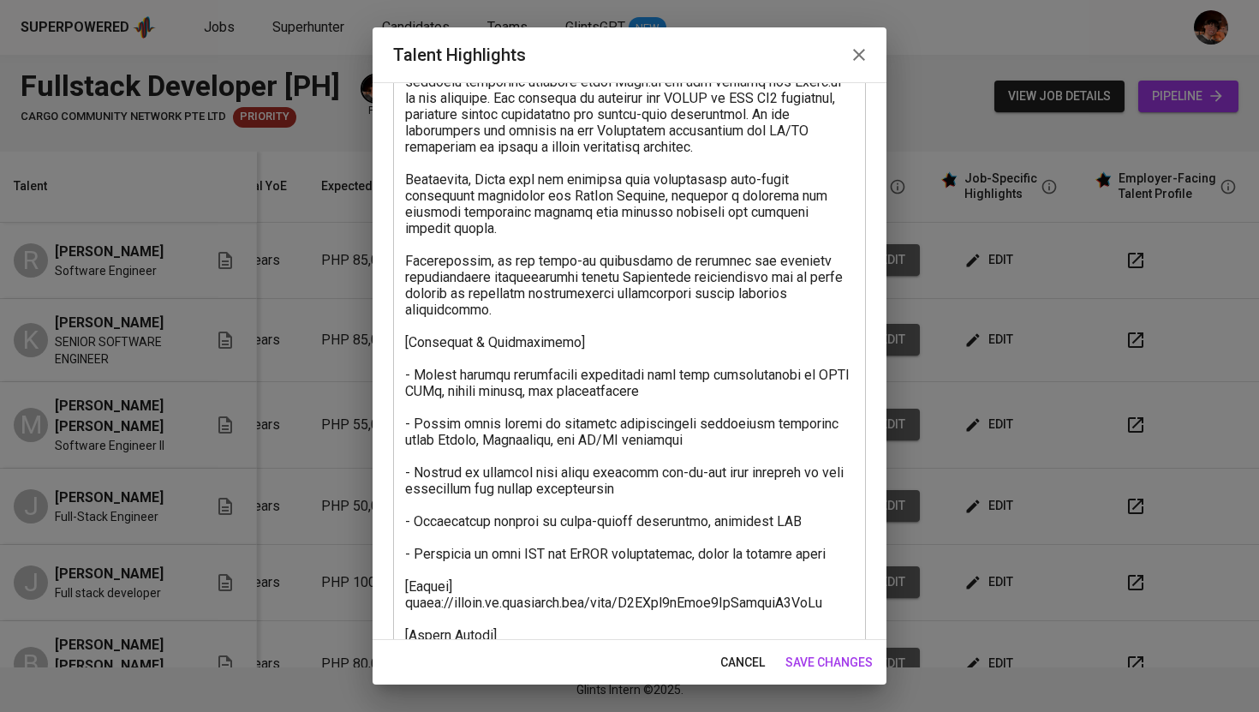
scroll to position [643, 0]
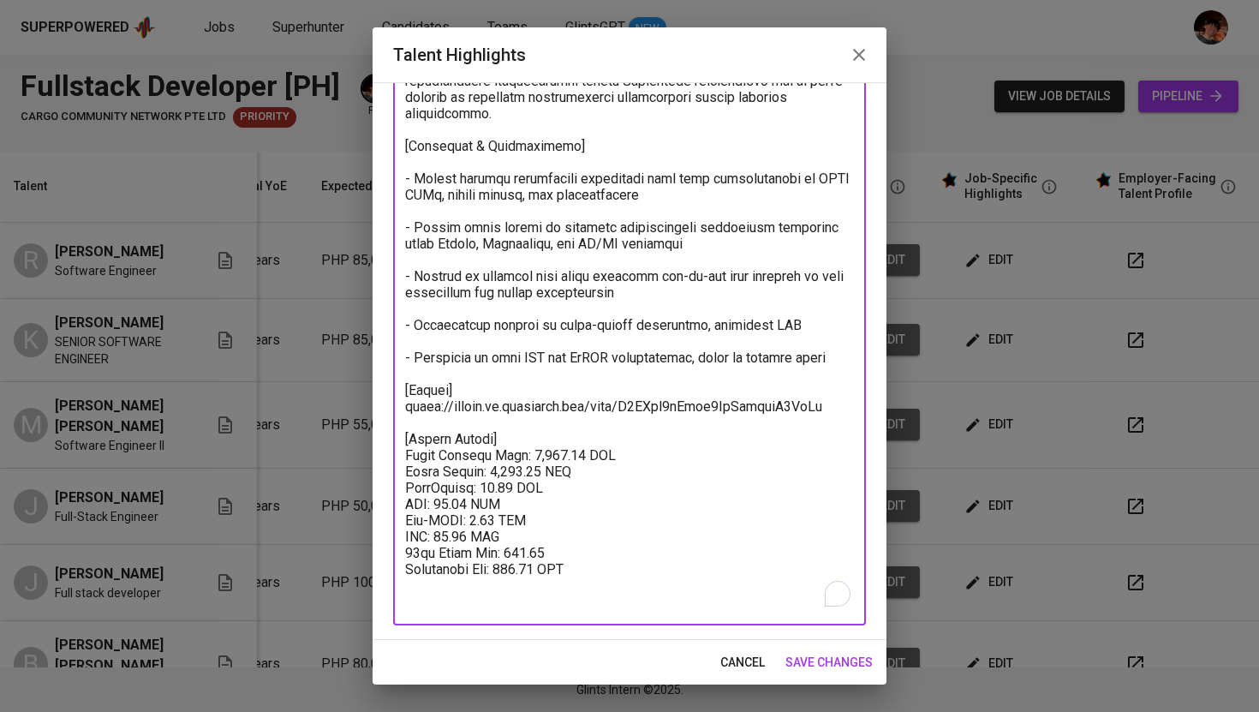
drag, startPoint x: 601, startPoint y: 560, endPoint x: 394, endPoint y: 421, distance: 249.3
click at [394, 421] on div "x Talent Highlights" at bounding box center [629, 81] width 473 height 1090
click at [856, 58] on icon "button" at bounding box center [859, 55] width 12 height 12
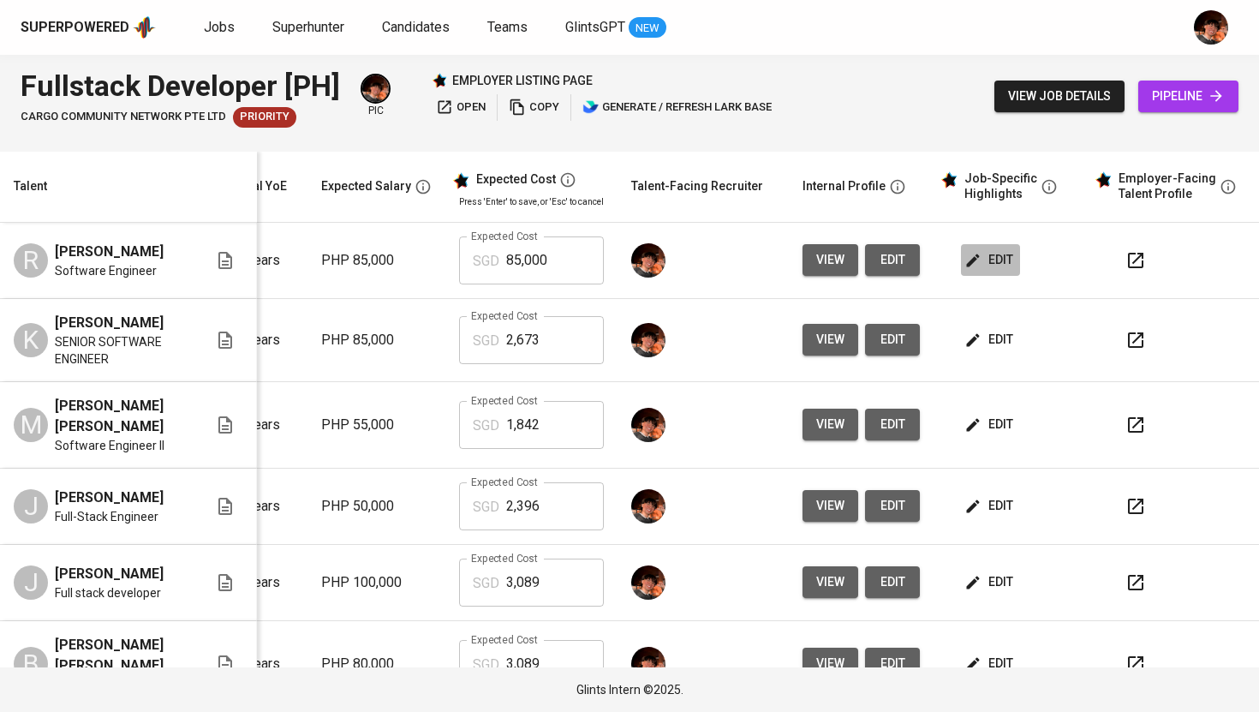
click at [976, 256] on span "edit" at bounding box center [990, 259] width 45 height 21
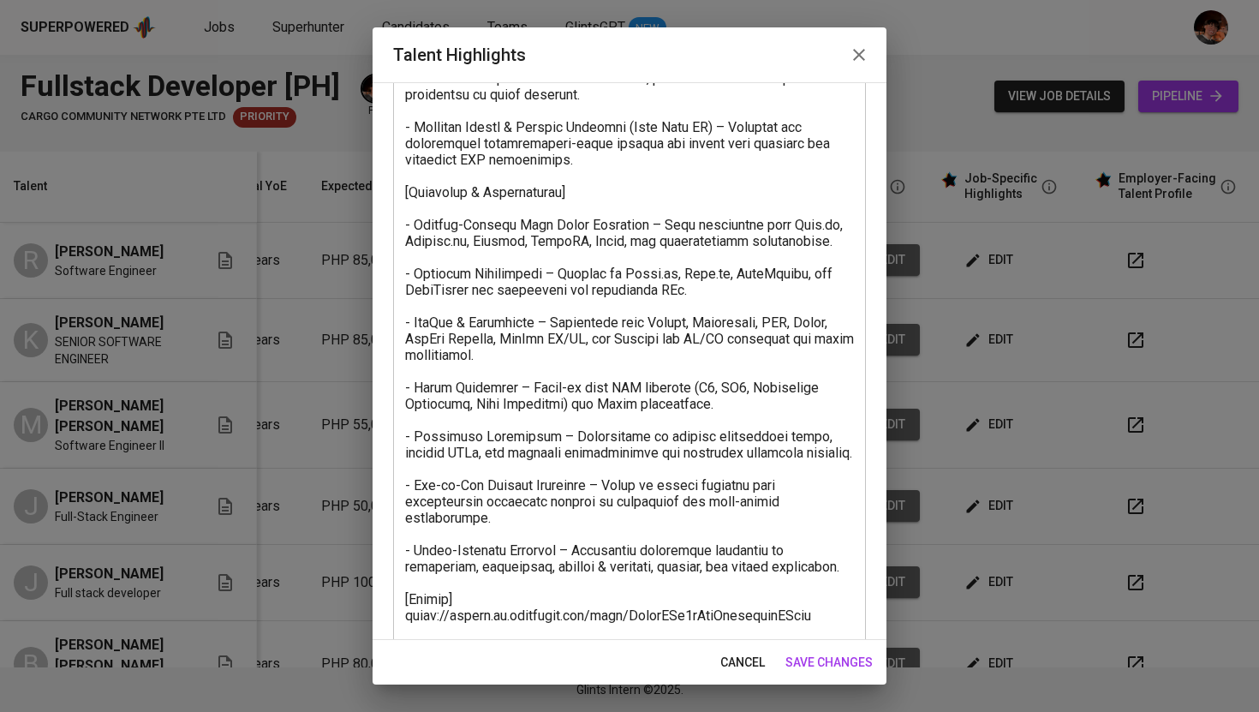
scroll to position [806, 0]
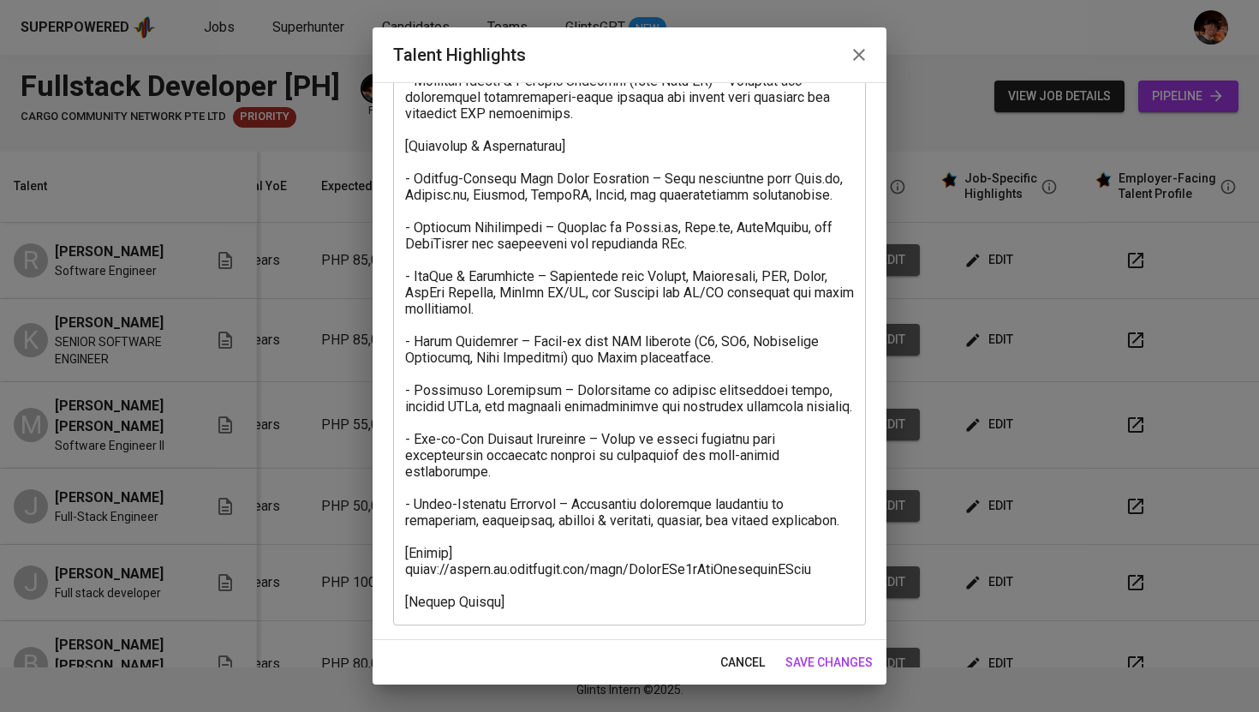
click at [500, 602] on textarea at bounding box center [629, -1] width 449 height 1221
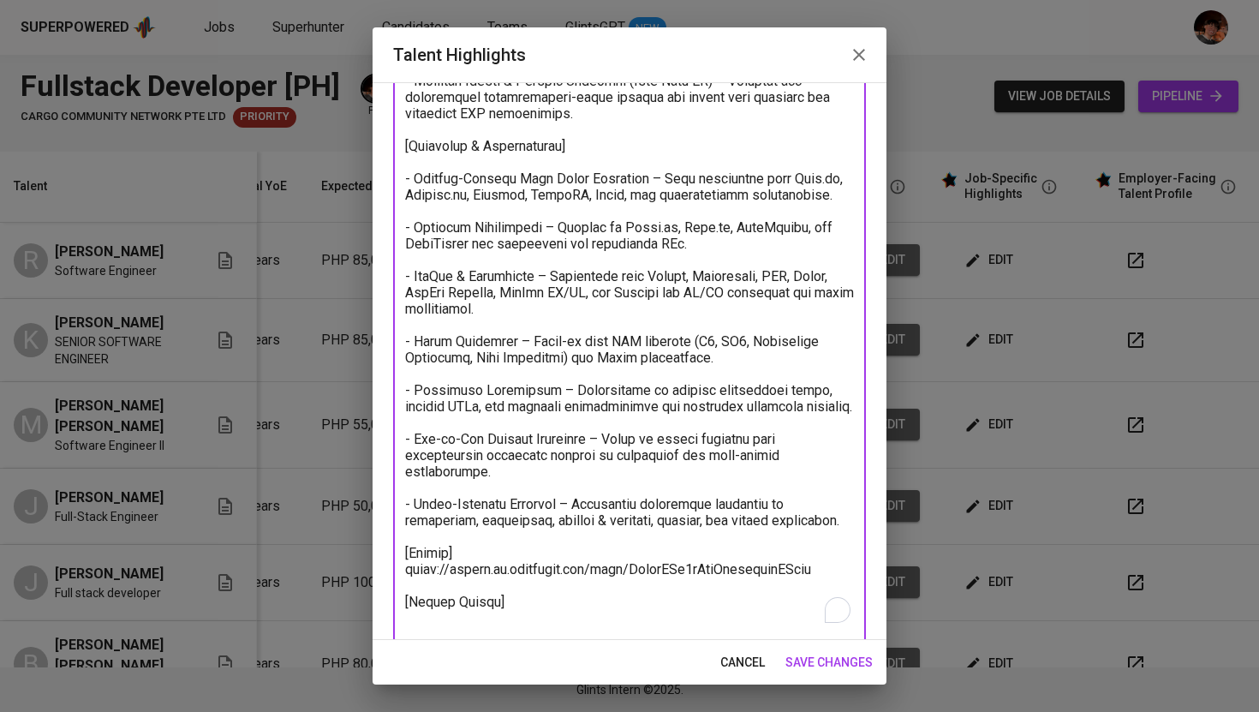
paste textarea "[Talent Salary] Total Monthly Cost: 2,673.46 SGD Basic Salary: 2,125.00 SGD Phi…"
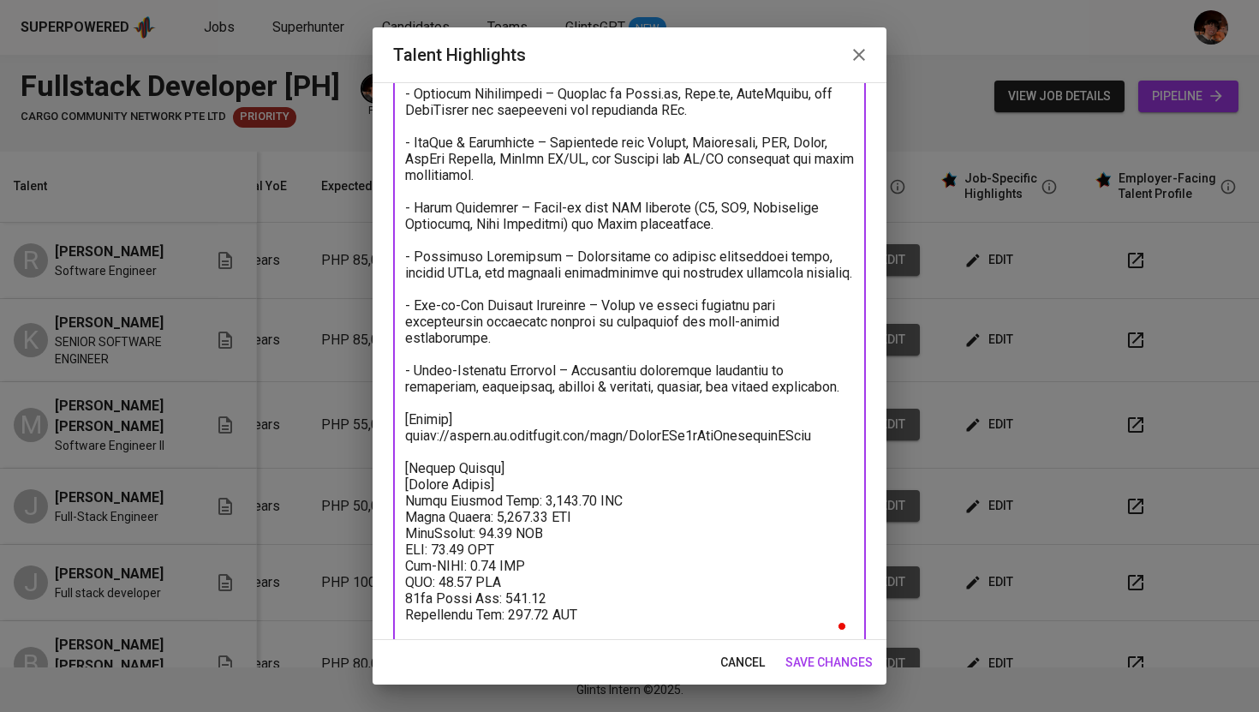
scroll to position [940, 0]
drag, startPoint x: 505, startPoint y: 482, endPoint x: 345, endPoint y: 482, distance: 160.2
click at [345, 482] on div "Talent Highlights Enhance the Talent's profile by adding highlights relevant to…" at bounding box center [629, 356] width 1259 height 712
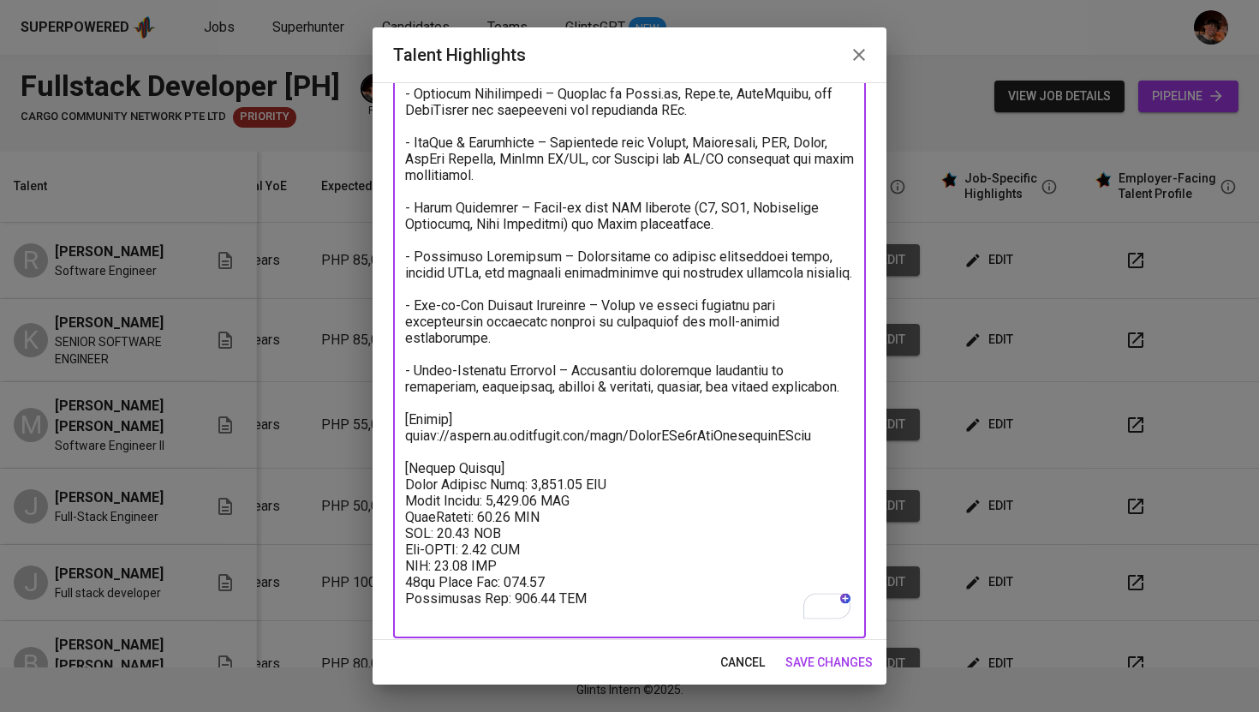
type textarea "[PERSON_NAME] is a highly skilled Full Stack Developer with six years of profes…"
click at [843, 658] on span "save changes" at bounding box center [829, 662] width 87 height 21
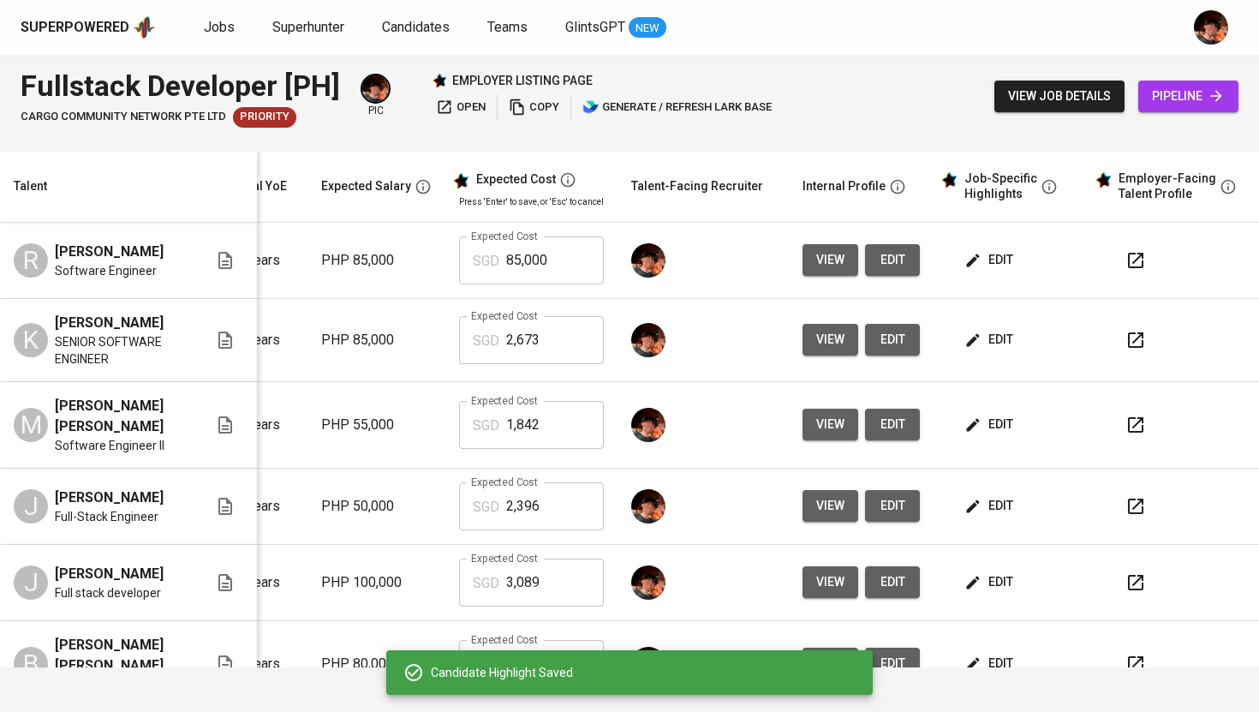
click at [513, 263] on input "85,000" at bounding box center [555, 260] width 98 height 48
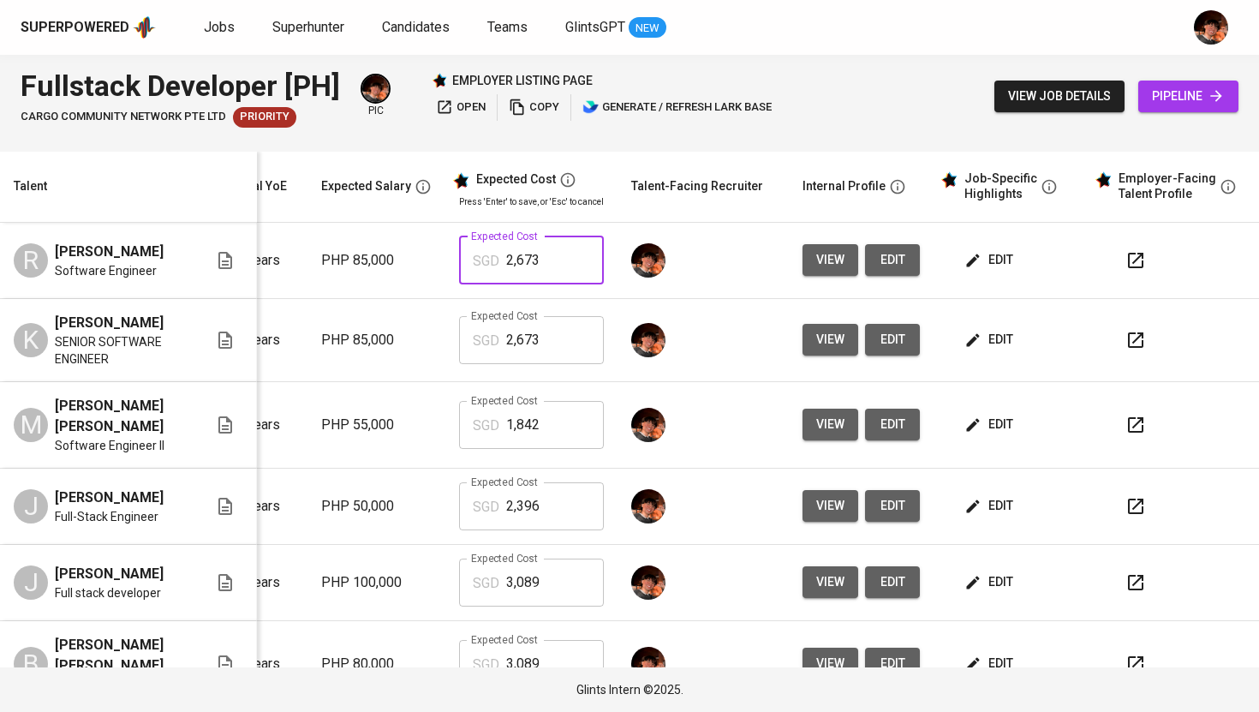
type input "2,673"
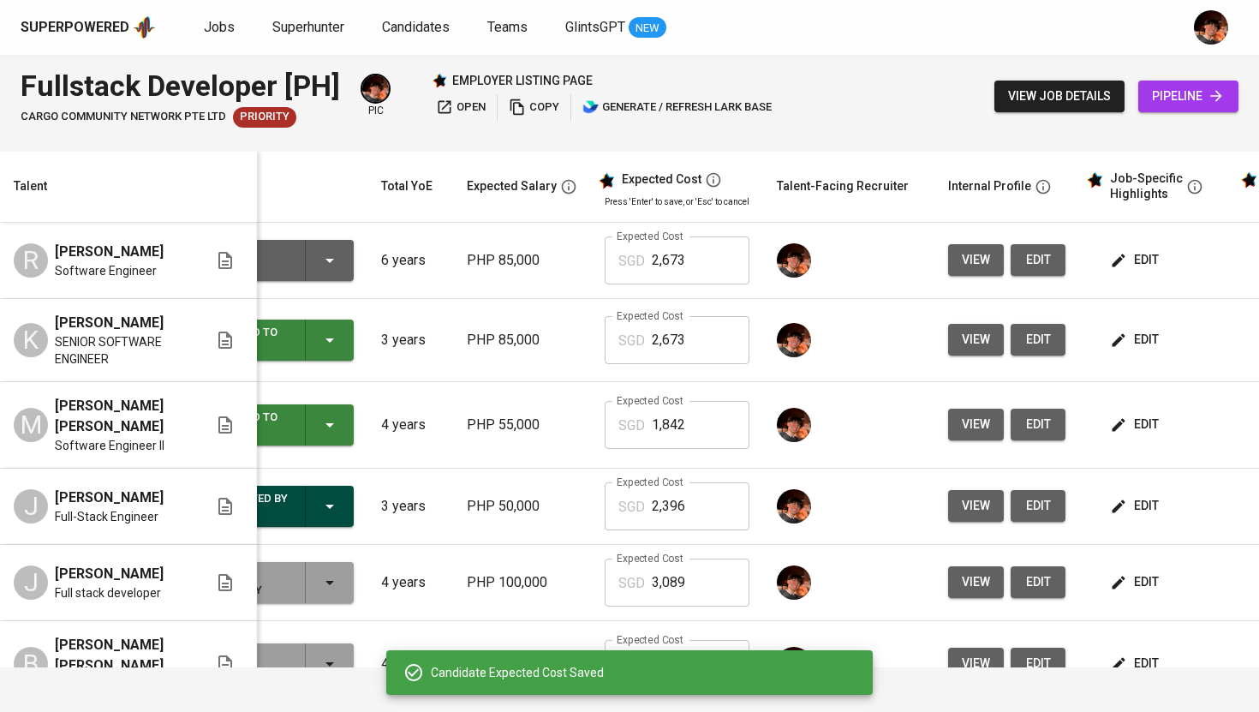
scroll to position [0, 0]
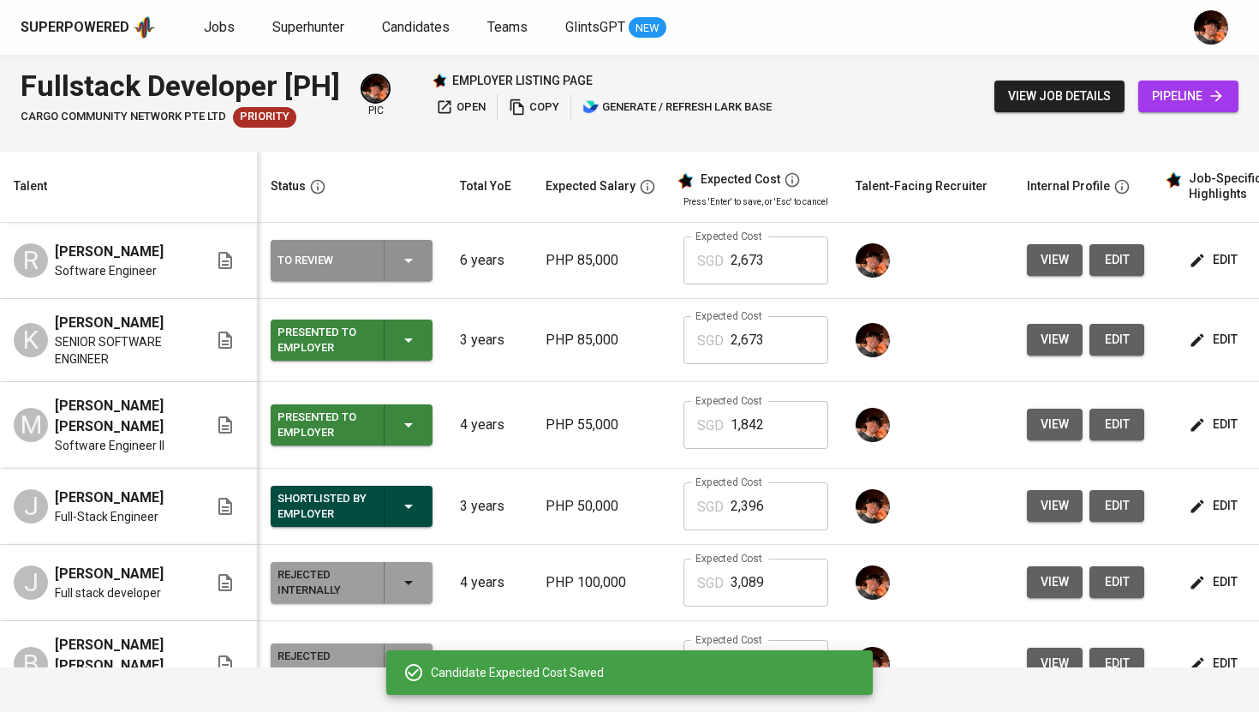
click at [407, 263] on icon "button" at bounding box center [408, 260] width 21 height 21
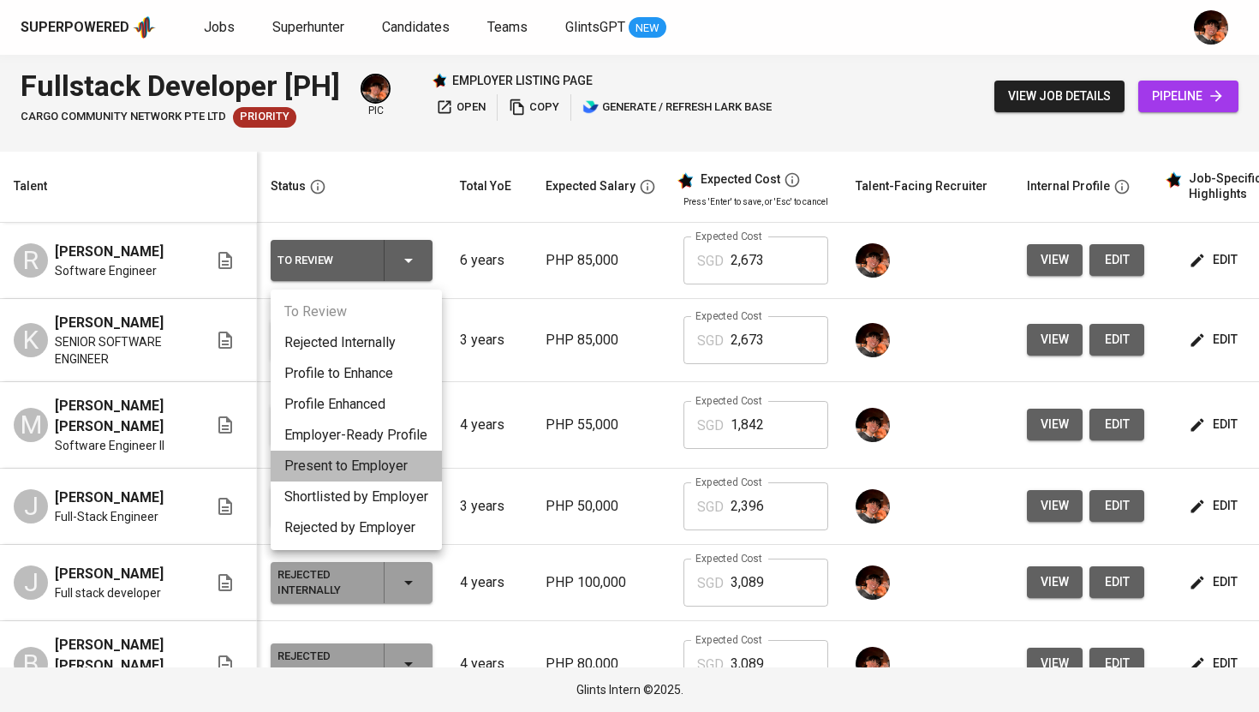
click at [390, 470] on li "Present to Employer" at bounding box center [356, 466] width 171 height 31
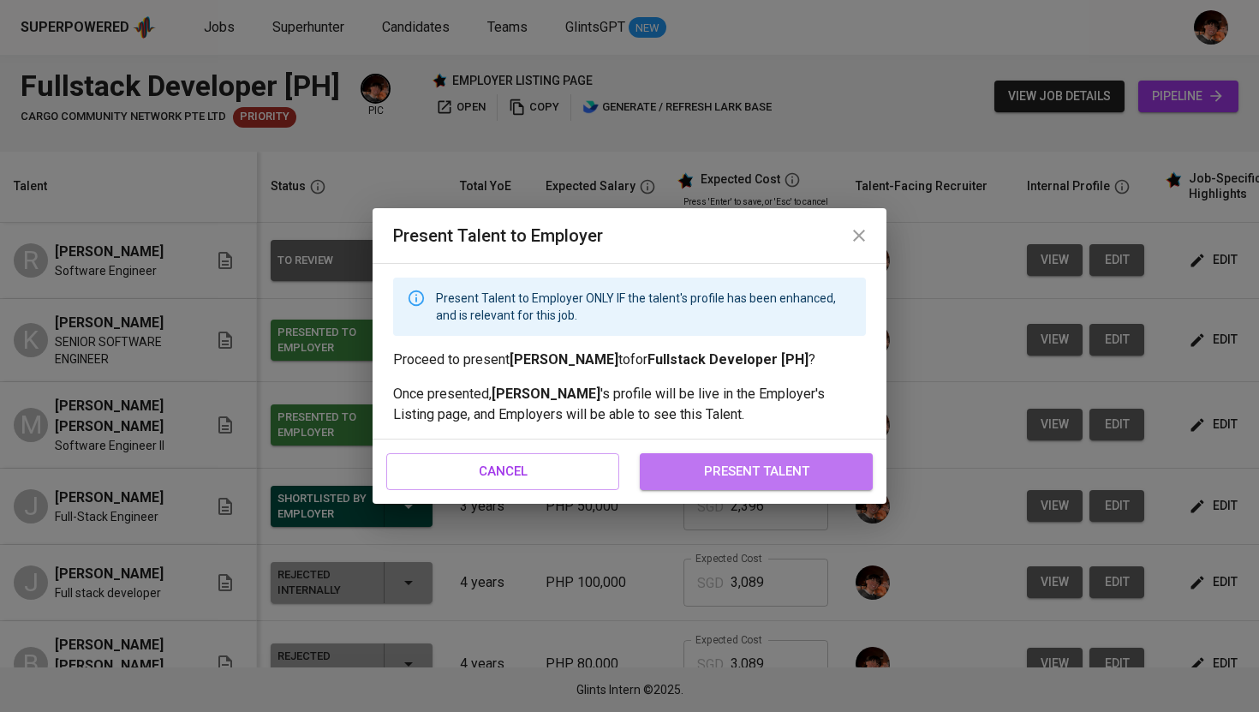
click at [710, 476] on span "present talent" at bounding box center [756, 471] width 195 height 22
